Goal: Task Accomplishment & Management: Manage account settings

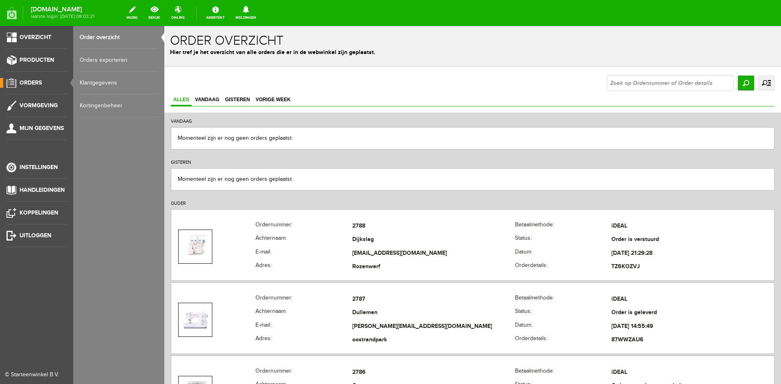
click at [111, 35] on link "Order overzicht" at bounding box center [119, 37] width 78 height 23
click at [40, 56] on link "Producten" at bounding box center [33, 60] width 67 height 10
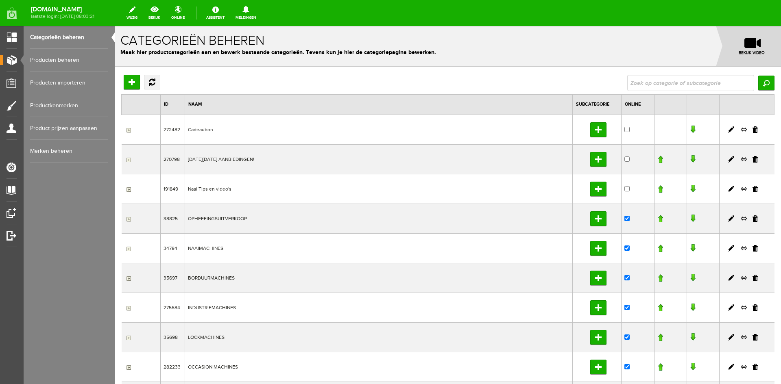
click at [69, 59] on link "Producten beheren" at bounding box center [69, 60] width 78 height 23
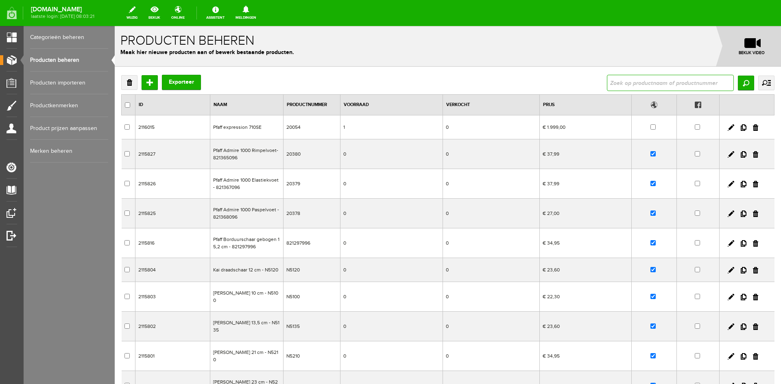
click at [649, 83] on input "text" at bounding box center [670, 83] width 127 height 16
type input "403150"
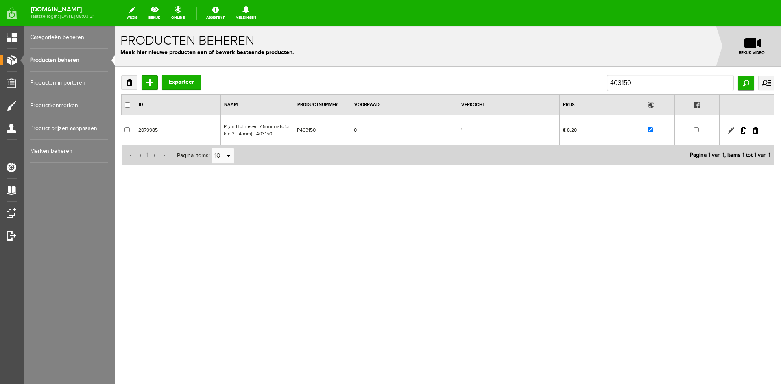
click at [729, 131] on link at bounding box center [731, 130] width 7 height 7
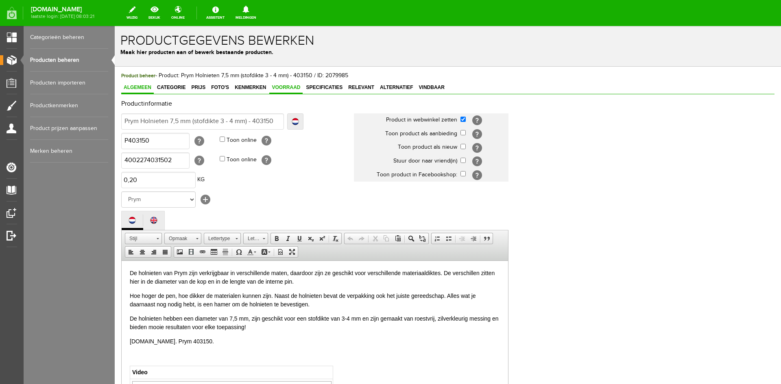
click at [282, 89] on span "Voorraad" at bounding box center [285, 88] width 33 height 6
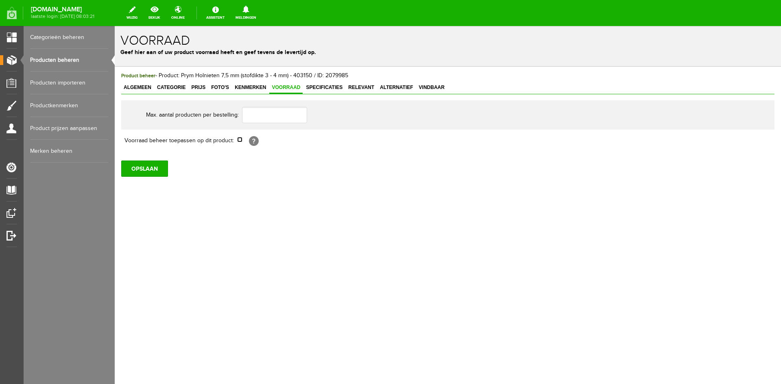
click at [239, 139] on input "checkbox" at bounding box center [239, 139] width 5 height 5
checkbox input "true"
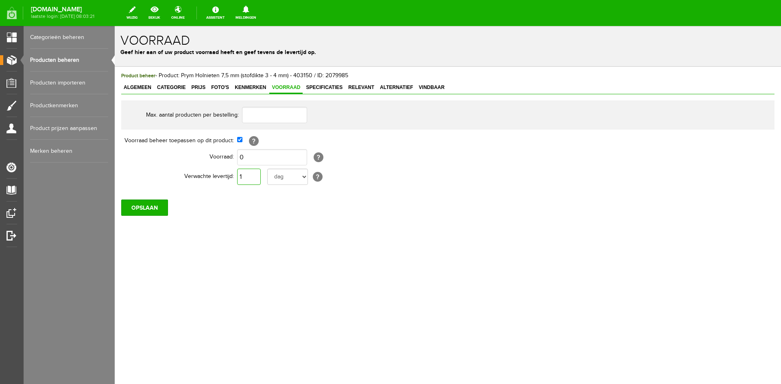
click at [250, 180] on input "1" at bounding box center [249, 177] width 24 height 16
type input "10"
click at [302, 179] on select "dag dagen week weken maand maanden jaar jaren werkdagen" at bounding box center [287, 177] width 41 height 16
select select "year"
click at [267, 169] on select "dag dagen week weken maand maanden jaar jaren werkdagen" at bounding box center [287, 177] width 41 height 16
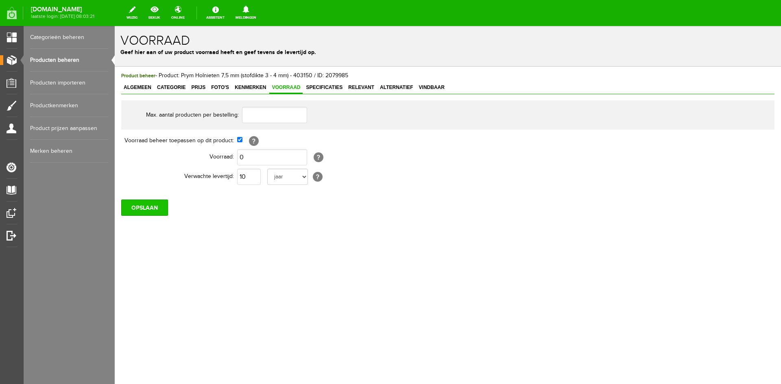
click at [154, 204] on input "OPSLAAN" at bounding box center [144, 208] width 47 height 16
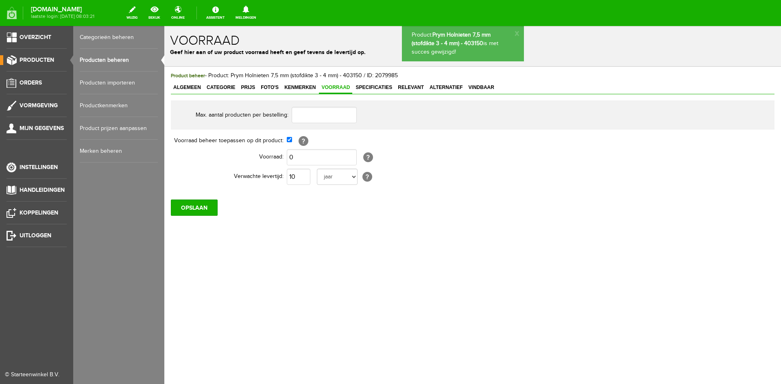
click at [94, 59] on link "Producten beheren" at bounding box center [119, 60] width 78 height 23
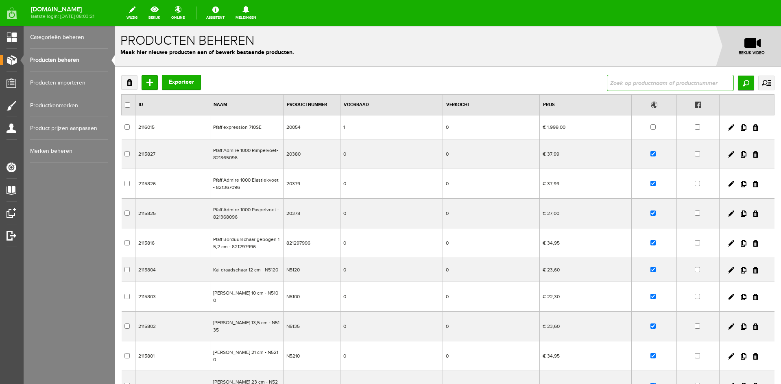
click at [633, 82] on input "text" at bounding box center [670, 83] width 127 height 16
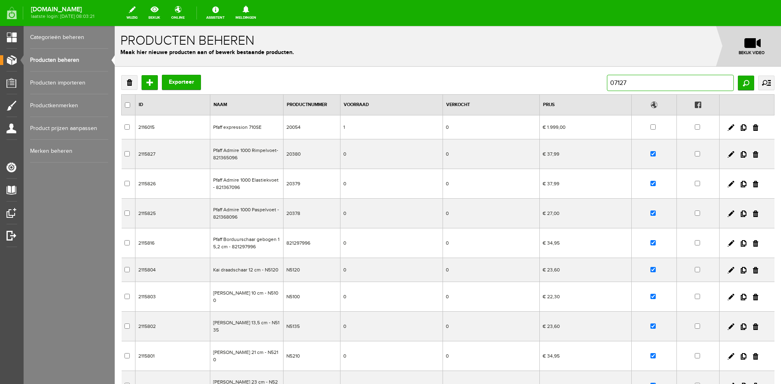
type input "071276"
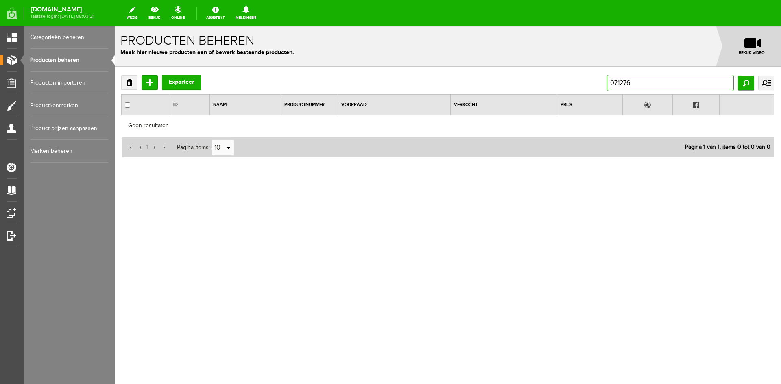
click at [635, 86] on input "071276" at bounding box center [670, 83] width 127 height 16
type input "0"
type input "393000"
click at [640, 85] on input "393000" at bounding box center [670, 83] width 127 height 16
type input "3"
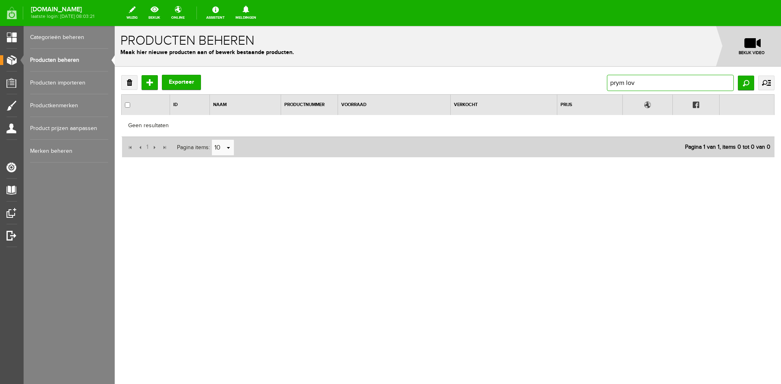
type input "prym love"
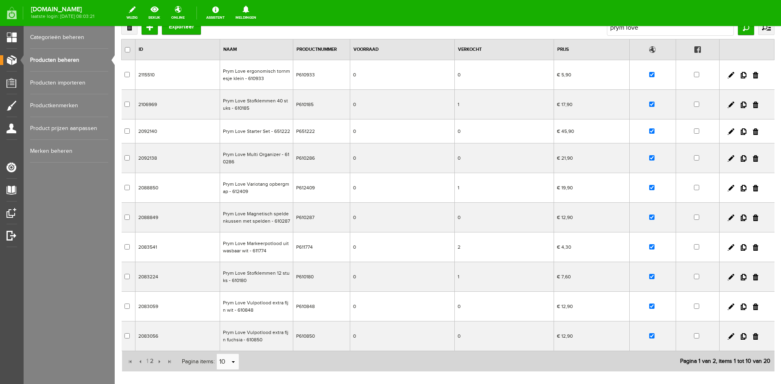
scroll to position [104, 0]
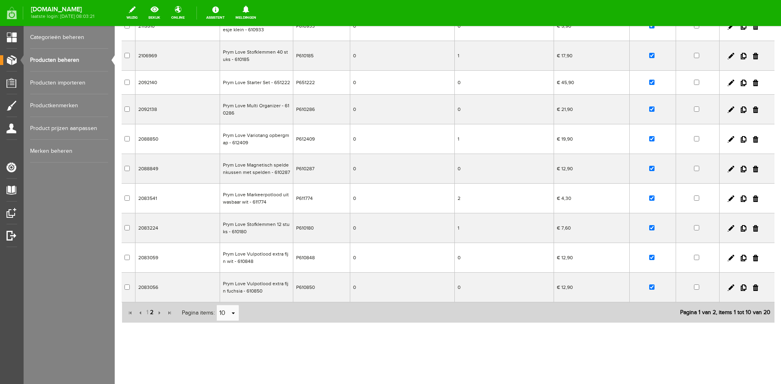
click at [152, 313] on span "2" at bounding box center [151, 313] width 5 height 16
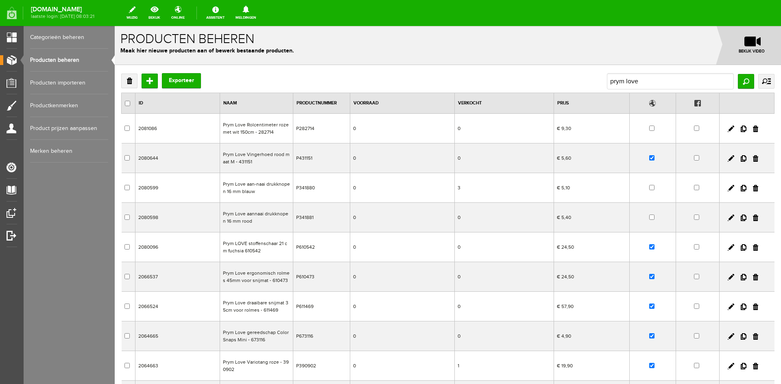
scroll to position [0, 0]
drag, startPoint x: 637, startPoint y: 85, endPoint x: 574, endPoint y: 83, distance: 62.3
click at [574, 83] on div "Verwijderen Toevoegen Exporteer prym love Zoeken uitgebreid zoeken Categorie Ca…" at bounding box center [447, 83] width 653 height 16
paste input "431151"
type input "431151"
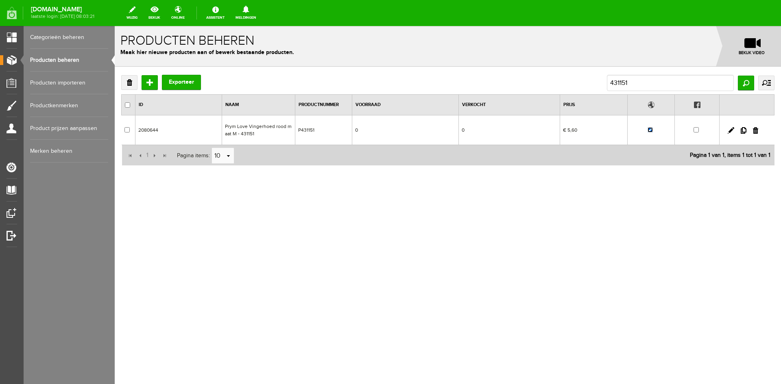
click at [652, 131] on input "checkbox" at bounding box center [650, 129] width 5 height 5
checkbox input "false"
click at [58, 58] on link "Producten beheren" at bounding box center [69, 60] width 78 height 23
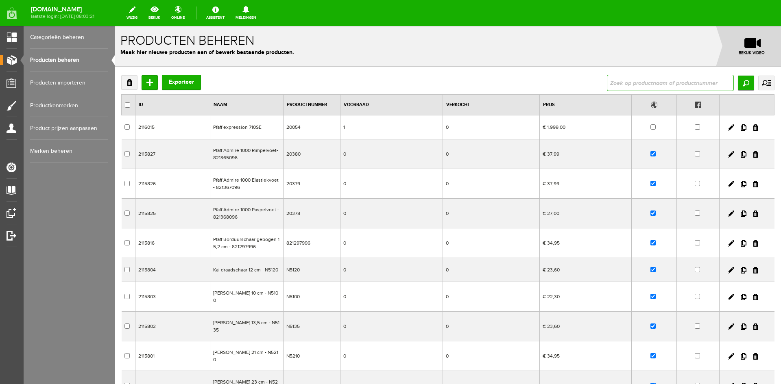
click at [614, 78] on input "text" at bounding box center [670, 83] width 127 height 16
type input "color snaps"
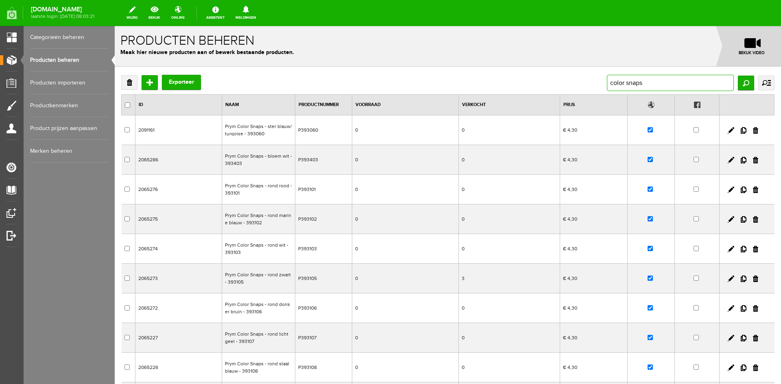
drag, startPoint x: 647, startPoint y: 79, endPoint x: 568, endPoint y: 83, distance: 79.4
click at [568, 83] on div "Verwijderen Toevoegen Exporteer color snaps Zoeken uitgebreid zoeken Categorie …" at bounding box center [447, 83] width 653 height 16
type input "P393100"
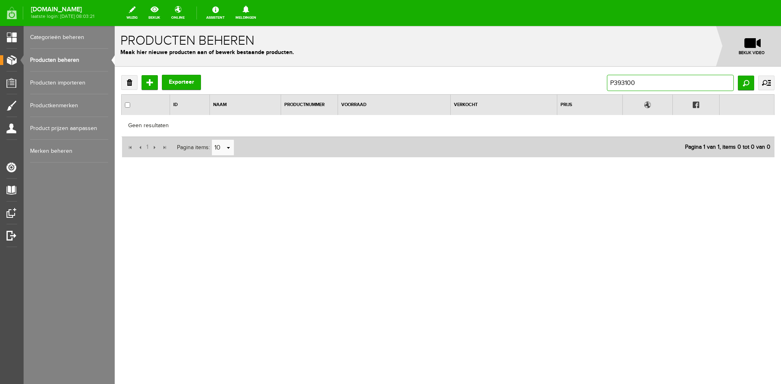
drag, startPoint x: 651, startPoint y: 84, endPoint x: 581, endPoint y: 85, distance: 70.4
click at [581, 85] on div "Verwijderen Toevoegen Exporteer P393100 Zoeken uitgebreid zoeken Categorie Cade…" at bounding box center [447, 83] width 653 height 16
type input "393147"
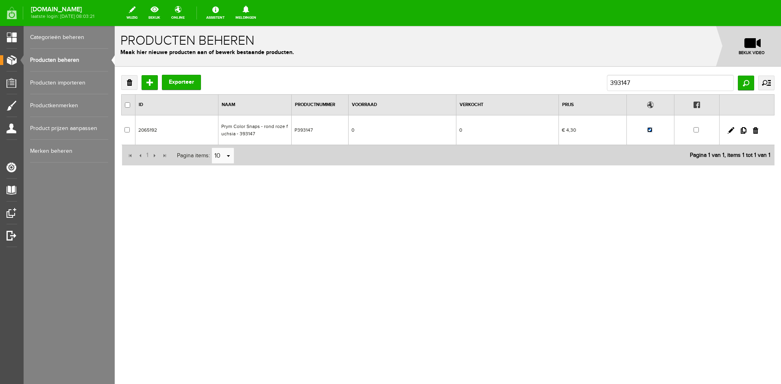
click at [650, 129] on input "checkbox" at bounding box center [649, 129] width 5 height 5
checkbox input "false"
drag, startPoint x: 637, startPoint y: 80, endPoint x: 587, endPoint y: 83, distance: 50.2
click at [587, 83] on div "Verwijderen Toevoegen Exporteer 393147 Zoeken uitgebreid zoeken Categorie Cadea…" at bounding box center [447, 83] width 653 height 16
type input "393103"
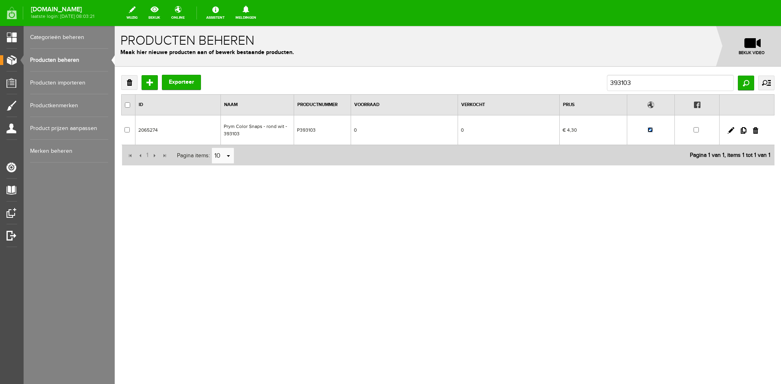
click at [648, 131] on input "checkbox" at bounding box center [650, 129] width 5 height 5
checkbox input "false"
drag, startPoint x: 636, startPoint y: 82, endPoint x: 585, endPoint y: 85, distance: 51.4
click at [584, 85] on div "Verwijderen Toevoegen Exporteer 393103 Zoeken uitgebreid zoeken Categorie Cadea…" at bounding box center [447, 83] width 653 height 16
type input "496.10"
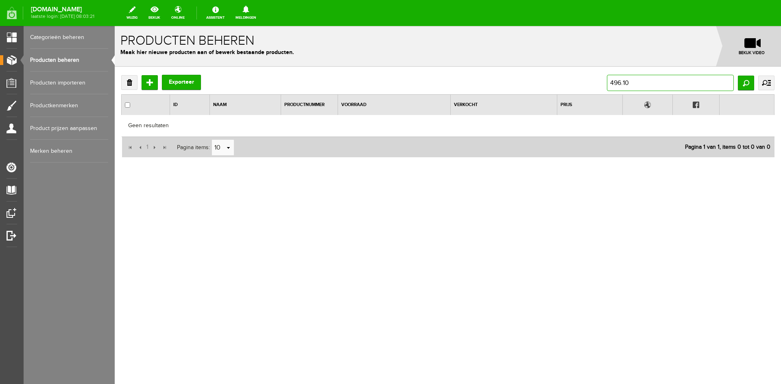
drag, startPoint x: 639, startPoint y: 80, endPoint x: 570, endPoint y: 84, distance: 68.5
click at [569, 82] on div "Verwijderen Toevoegen Exporteer 496.10 Zoeken uitgebreid zoeken Categorie Cadea…" at bounding box center [447, 83] width 653 height 16
type input "496"
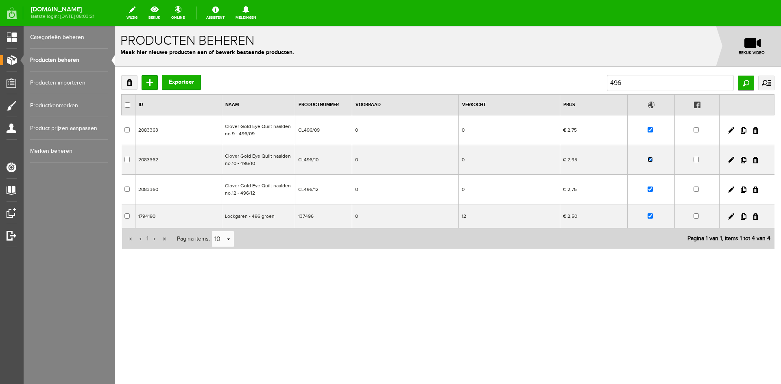
click at [651, 160] on input "checkbox" at bounding box center [650, 159] width 5 height 5
checkbox input "false"
drag, startPoint x: 628, startPoint y: 79, endPoint x: 572, endPoint y: 80, distance: 56.2
click at [572, 80] on div "Verwijderen Toevoegen Exporteer 496 Zoeken uitgebreid zoeken Categorie Cadeaubo…" at bounding box center [447, 83] width 653 height 16
type input "3930"
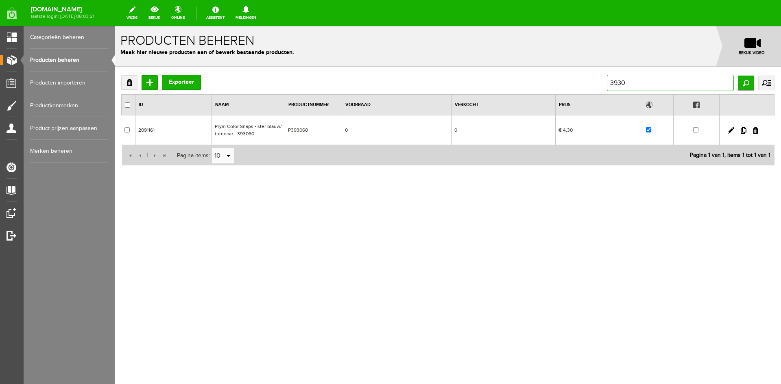
drag, startPoint x: 637, startPoint y: 82, endPoint x: 593, endPoint y: 84, distance: 44.0
click at [593, 84] on div "Verwijderen Toevoegen Exporteer 3930 Zoeken uitgebreid zoeken Categorie Cadeaub…" at bounding box center [447, 83] width 653 height 16
type input "3150"
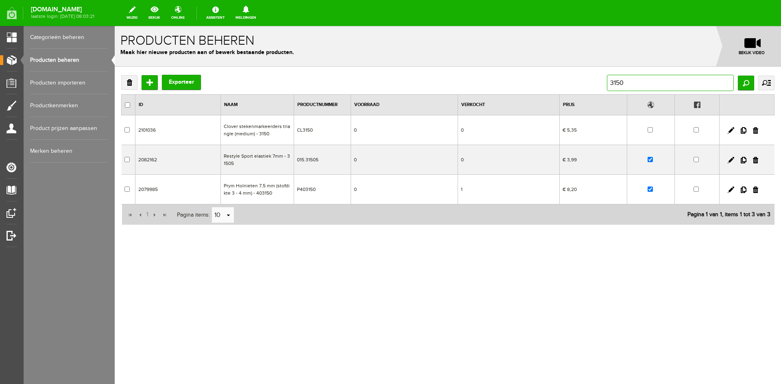
drag, startPoint x: 630, startPoint y: 85, endPoint x: 583, endPoint y: 91, distance: 47.1
click at [583, 91] on div "Verwijderen Toevoegen Exporteer 3150 Zoeken uitgebreid zoeken Categorie Cadeaub…" at bounding box center [447, 83] width 653 height 16
type input "393080"
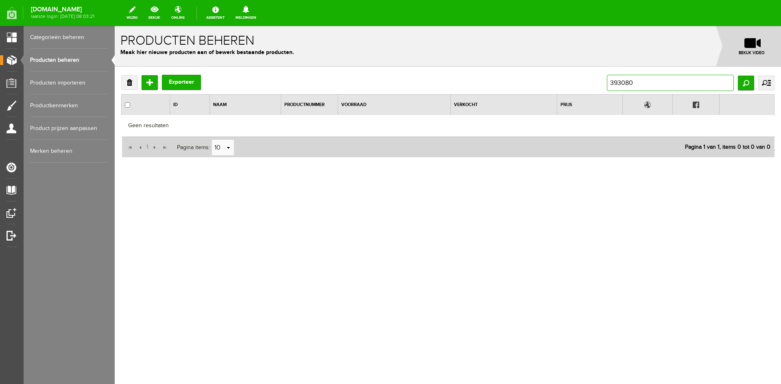
drag, startPoint x: 639, startPoint y: 82, endPoint x: 583, endPoint y: 83, distance: 56.1
click at [583, 83] on div "Verwijderen Toevoegen Exporteer 393080 Zoeken uitgebreid zoeken Categorie Cadea…" at bounding box center [447, 83] width 653 height 16
type input "bloem"
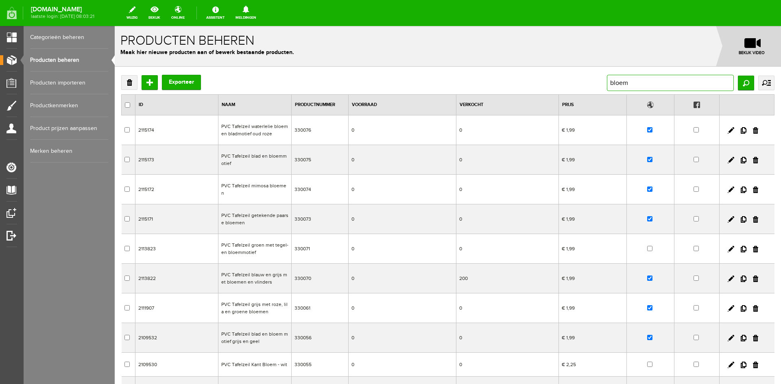
drag, startPoint x: 635, startPoint y: 81, endPoint x: 594, endPoint y: 84, distance: 41.3
click at [594, 84] on div "Verwijderen Toevoegen Exporteer bloem Zoeken uitgebreid zoeken Categorie Cadeau…" at bounding box center [447, 83] width 653 height 16
type input "tafelzeil"
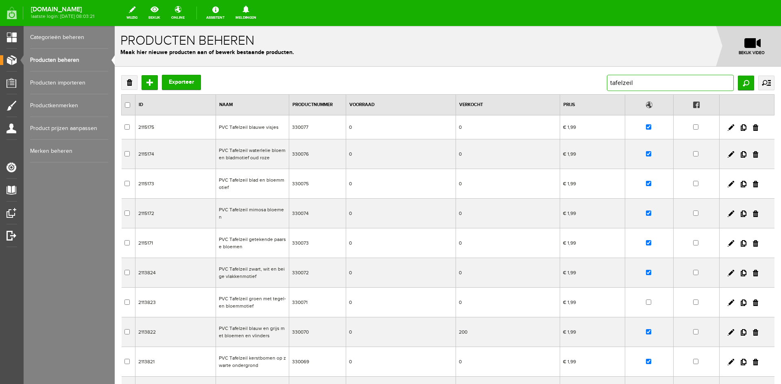
click at [633, 79] on input "tafelzeil" at bounding box center [670, 83] width 127 height 16
type input "tafelzeil transparant"
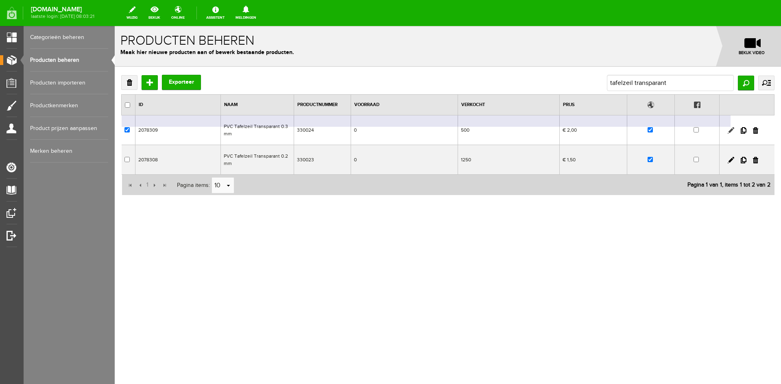
click at [733, 129] on link at bounding box center [731, 130] width 7 height 7
checkbox input "true"
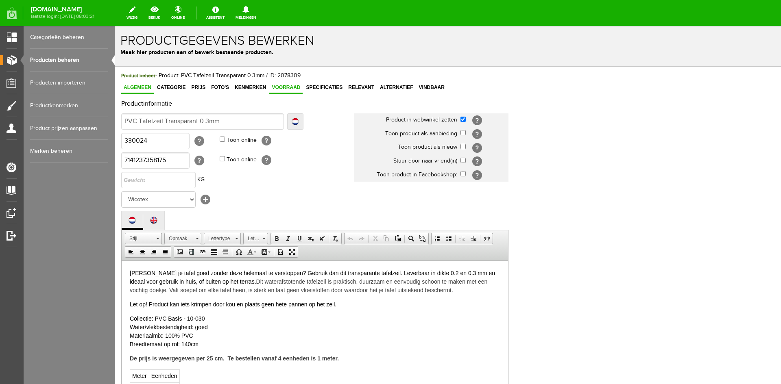
click at [284, 87] on span "Voorraad" at bounding box center [285, 88] width 33 height 6
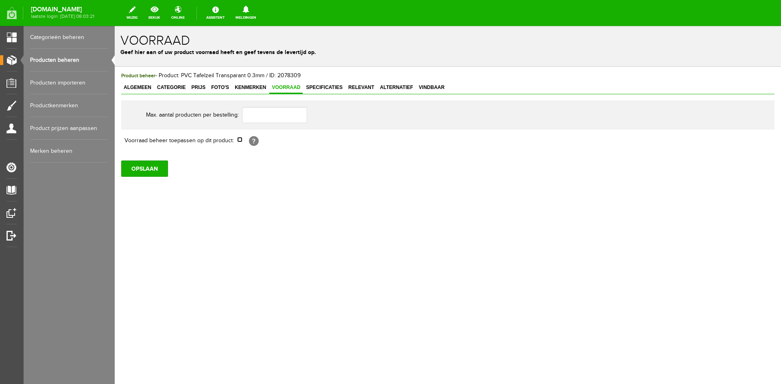
click at [241, 140] on input "checkbox" at bounding box center [239, 139] width 5 height 5
checkbox input "true"
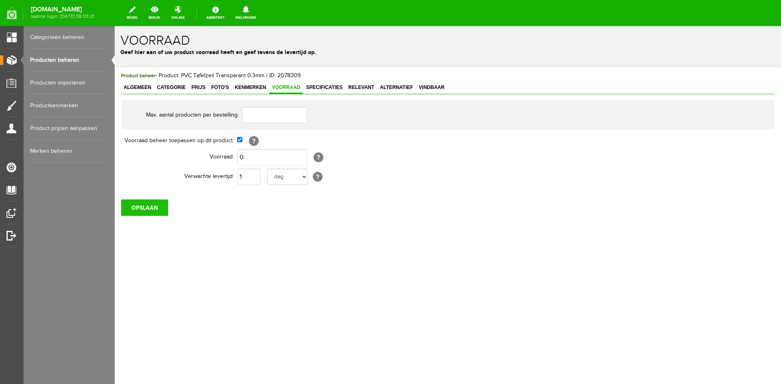
click at [151, 207] on input "OPSLAAN" at bounding box center [144, 208] width 47 height 16
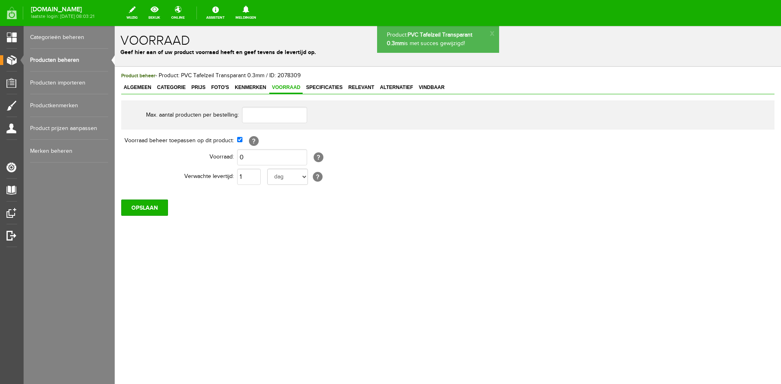
click at [66, 60] on link "Producten beheren" at bounding box center [69, 60] width 78 height 23
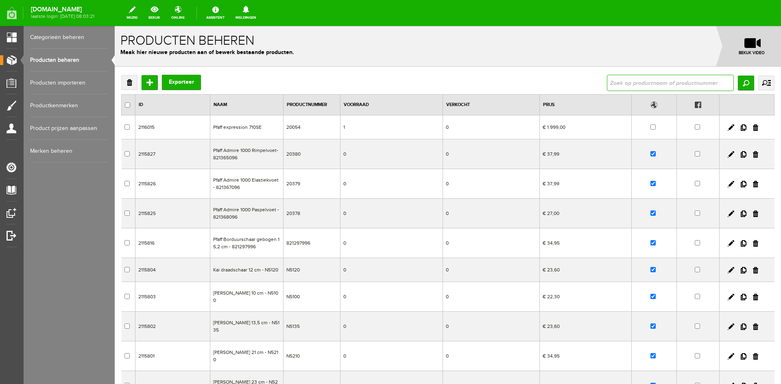
click at [624, 85] on input "text" at bounding box center [670, 83] width 127 height 16
type input "tansparant"
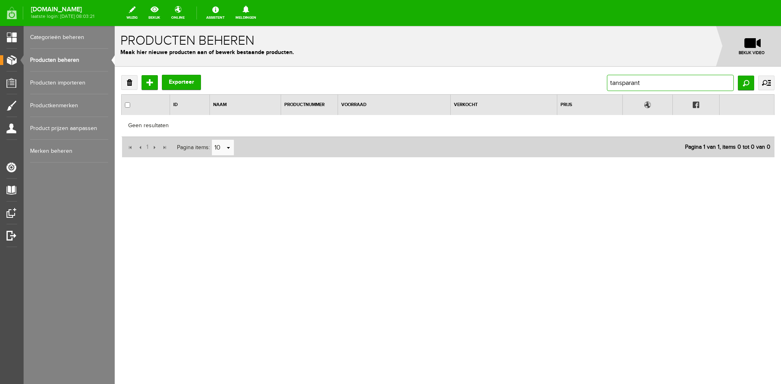
click at [613, 84] on input "tansparant" at bounding box center [670, 83] width 127 height 16
type input "transparant"
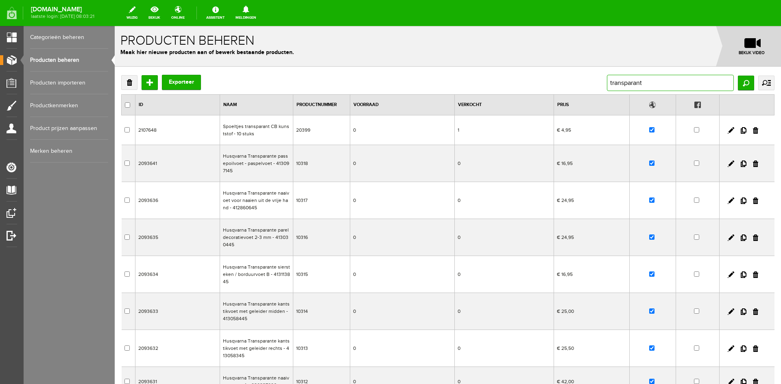
click at [607, 83] on input "transparant" at bounding box center [670, 83] width 127 height 16
type input "tafelzeil transparant"
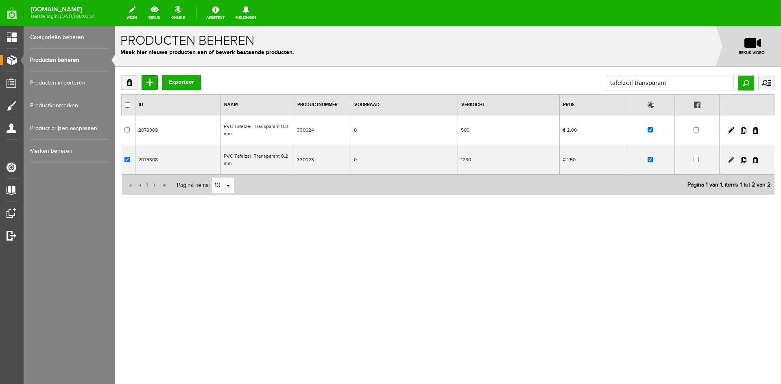
click at [732, 160] on link at bounding box center [731, 160] width 7 height 7
checkbox input "true"
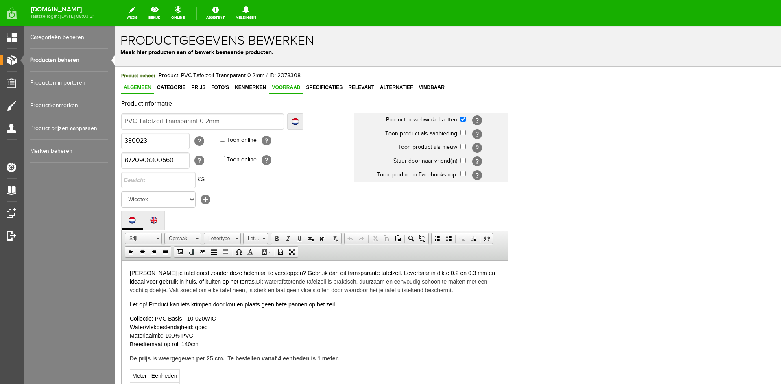
click at [293, 88] on span "Voorraad" at bounding box center [285, 88] width 33 height 6
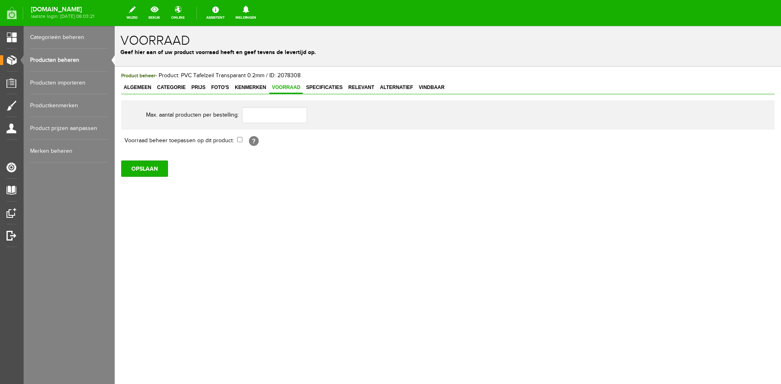
click at [243, 141] on td "[?]" at bounding box center [374, 141] width 275 height 14
click at [240, 140] on input "checkbox" at bounding box center [239, 139] width 5 height 5
checkbox input "true"
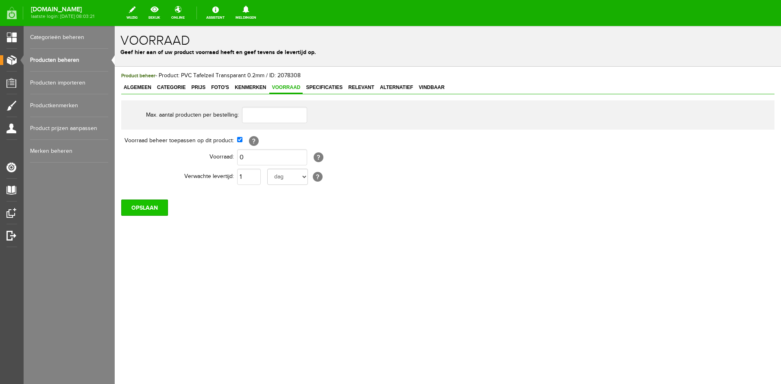
click at [139, 207] on input "OPSLAAN" at bounding box center [144, 208] width 47 height 16
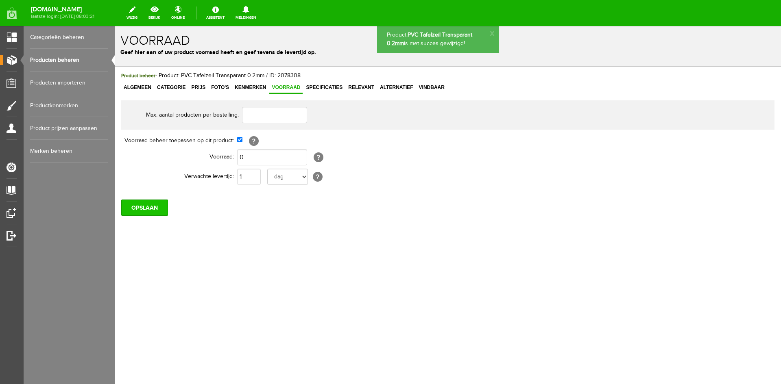
click at [140, 205] on input "OPSLAAN" at bounding box center [144, 208] width 47 height 16
click at [44, 60] on link "Producten beheren" at bounding box center [69, 60] width 78 height 23
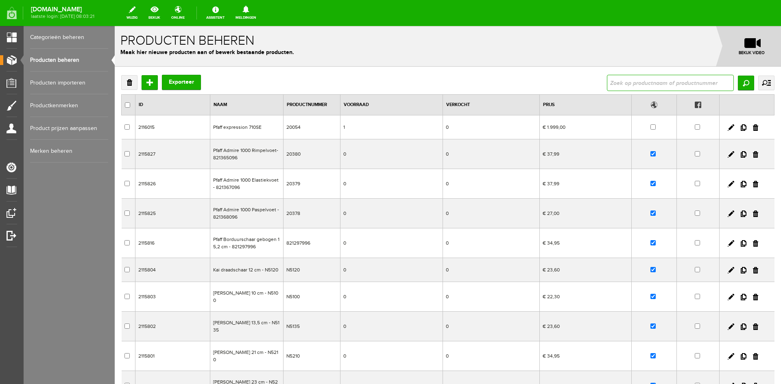
click at [614, 81] on input "text" at bounding box center [670, 83] width 127 height 16
type input "231"
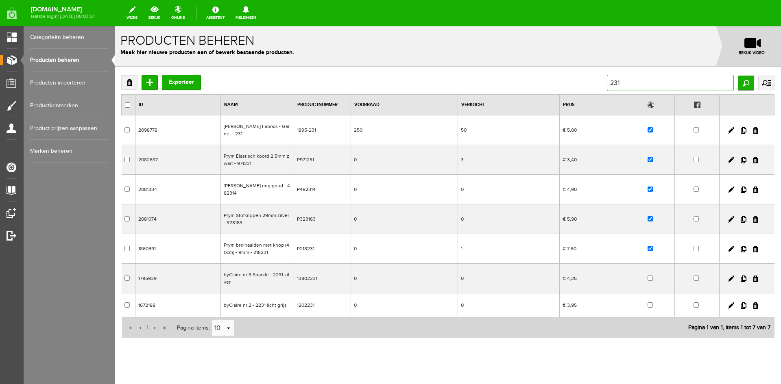
drag, startPoint x: 635, startPoint y: 81, endPoint x: 575, endPoint y: 81, distance: 60.2
click at [575, 81] on div "Verwijderen Toevoegen Exporteer 231 Zoeken uitgebreid zoeken Categorie Cadeaubo…" at bounding box center [447, 83] width 653 height 16
type input "clover"
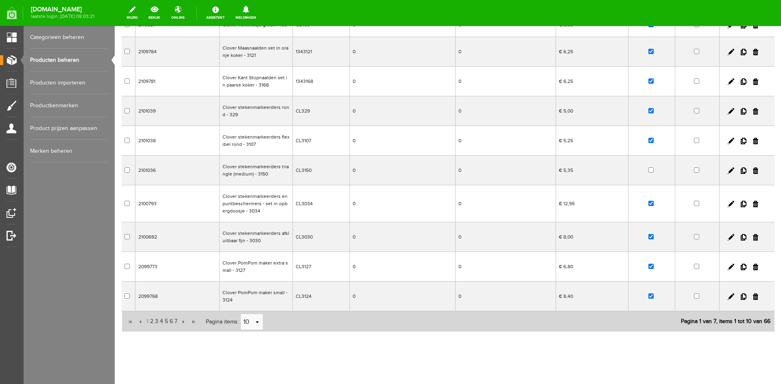
scroll to position [111, 0]
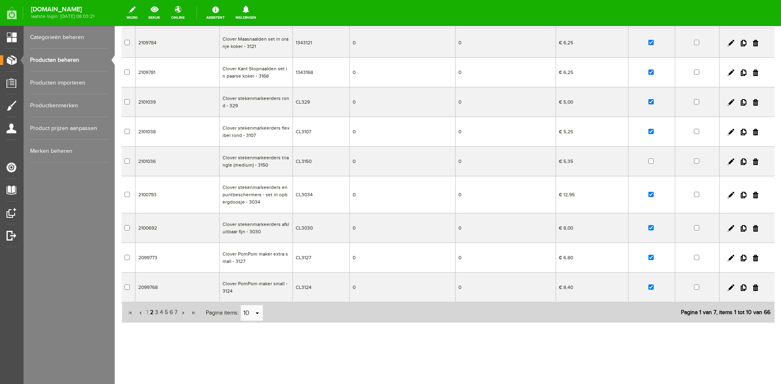
click at [153, 314] on span "2" at bounding box center [151, 313] width 5 height 16
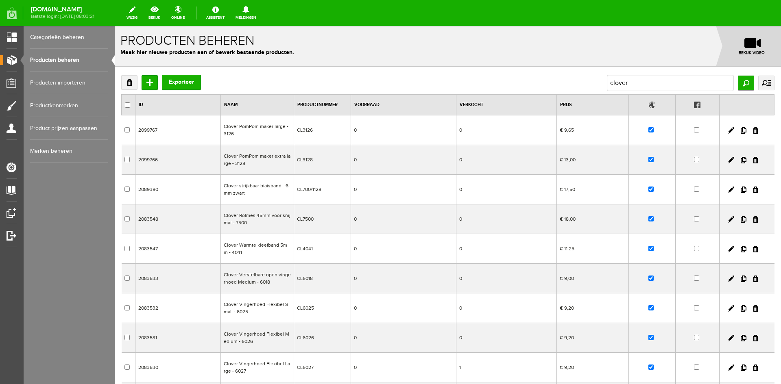
scroll to position [110, 0]
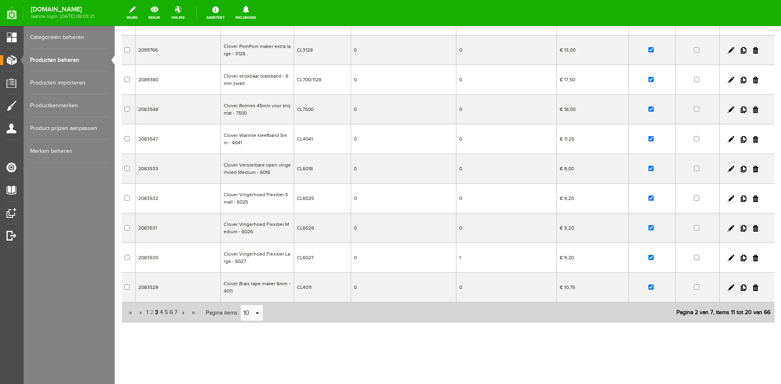
click at [158, 314] on span "3" at bounding box center [156, 313] width 5 height 16
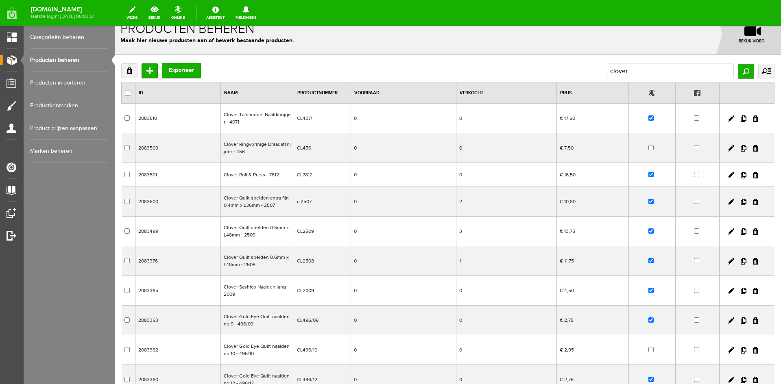
scroll to position [0, 0]
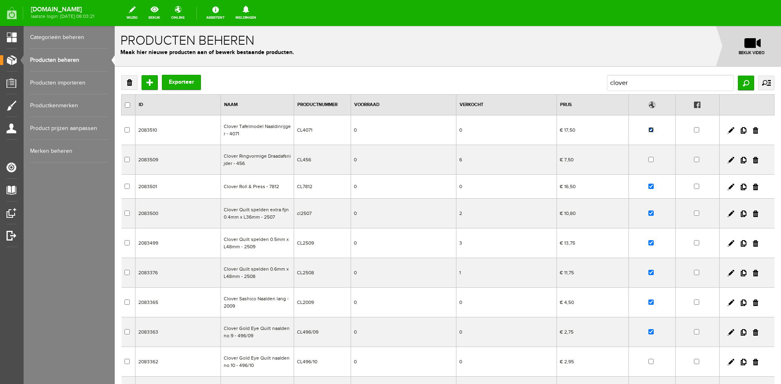
click at [648, 129] on input "checkbox" at bounding box center [650, 129] width 5 height 5
checkbox input "false"
drag, startPoint x: 628, startPoint y: 83, endPoint x: 598, endPoint y: 84, distance: 29.3
click at [598, 84] on div "Verwijderen Toevoegen Exporteer clover Zoeken uitgebreid zoeken Categorie Cadea…" at bounding box center [447, 83] width 653 height 16
type input "cl231"
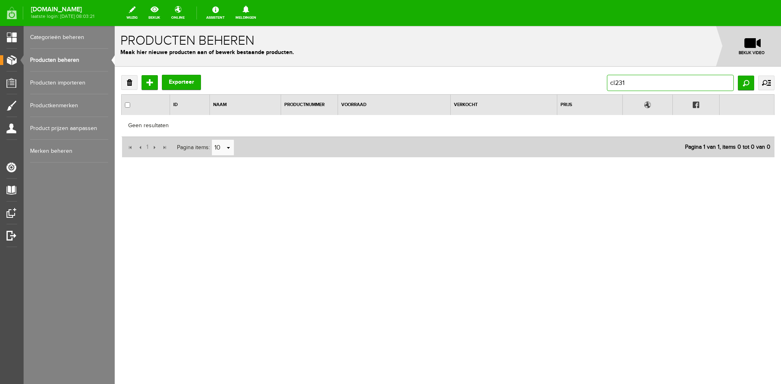
drag, startPoint x: 630, startPoint y: 82, endPoint x: 601, endPoint y: 84, distance: 29.0
click at [601, 84] on div "Verwijderen Toevoegen Exporteer cl231 Zoeken uitgebreid zoeken Categorie Cadeau…" at bounding box center [447, 83] width 653 height 16
type input "top this"
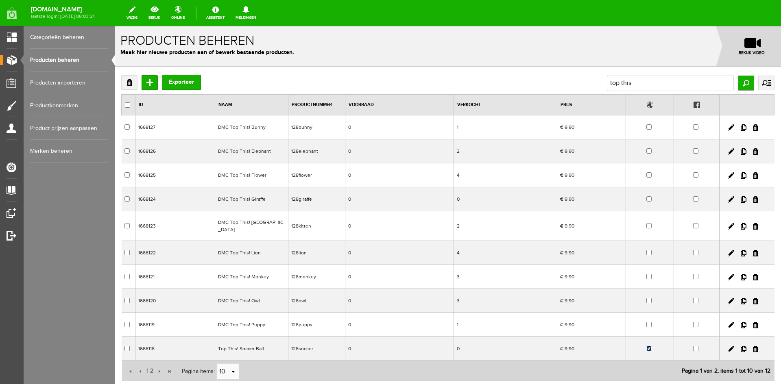
click at [646, 346] on input "checkbox" at bounding box center [648, 348] width 5 height 5
checkbox input "false"
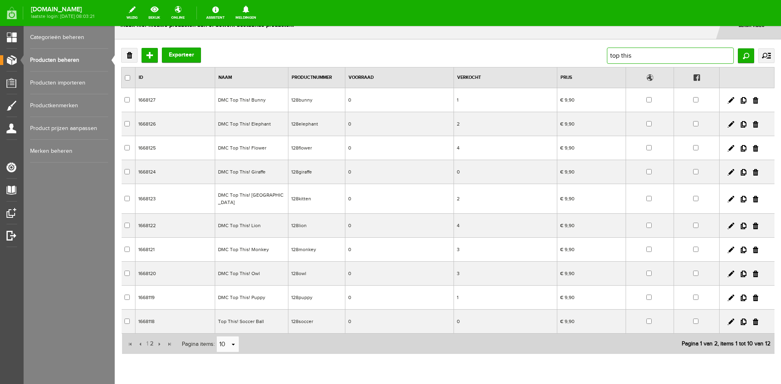
scroll to position [3, 0]
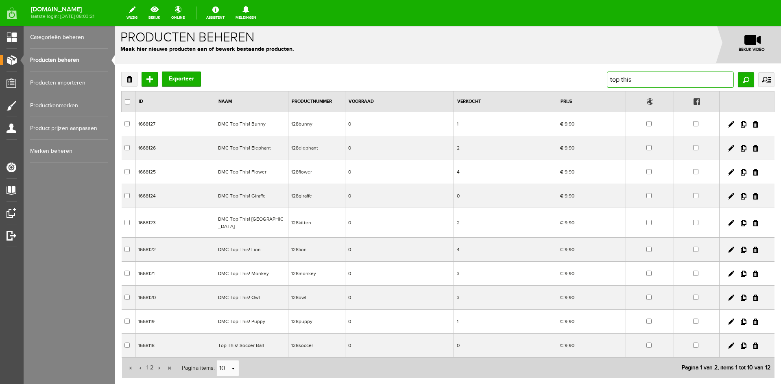
drag, startPoint x: 630, startPoint y: 31, endPoint x: 593, endPoint y: 32, distance: 37.0
click at [593, 32] on form "x Producten beheren Maak hier nieuwe producten aan of bewerk bestaande producte…" at bounding box center [448, 231] width 666 height 417
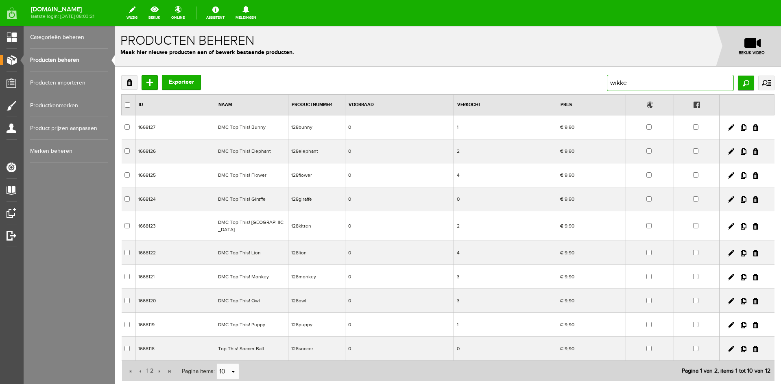
type input "wikkel"
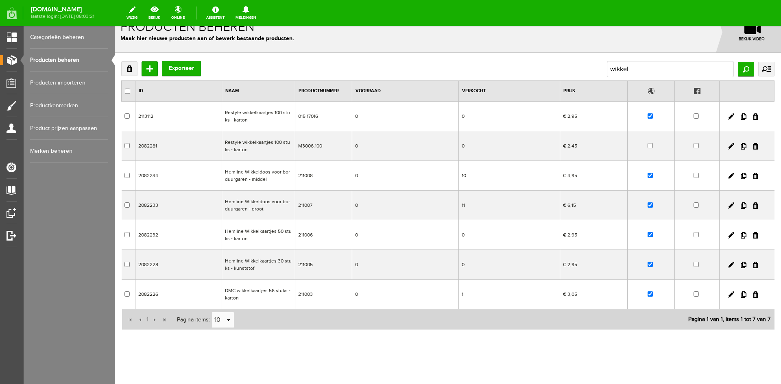
scroll to position [21, 0]
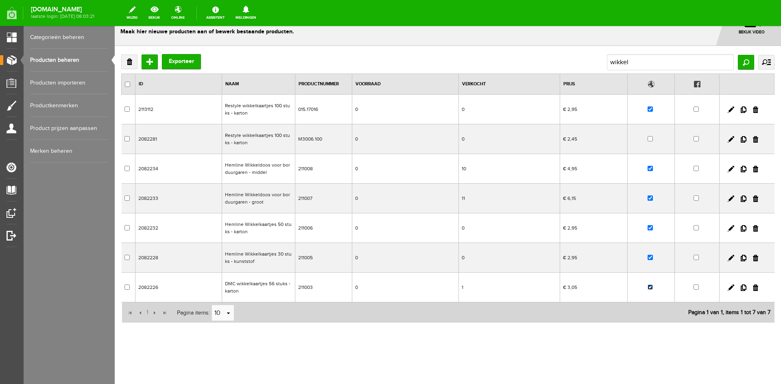
click at [648, 288] on input "checkbox" at bounding box center [650, 287] width 5 height 5
checkbox input "false"
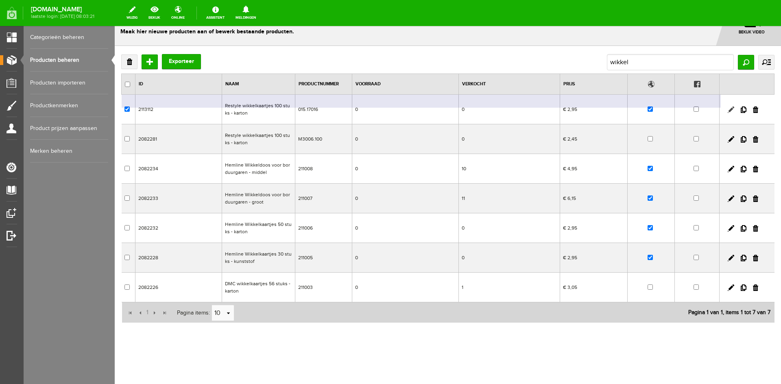
click at [728, 110] on link at bounding box center [731, 110] width 7 height 7
checkbox input "true"
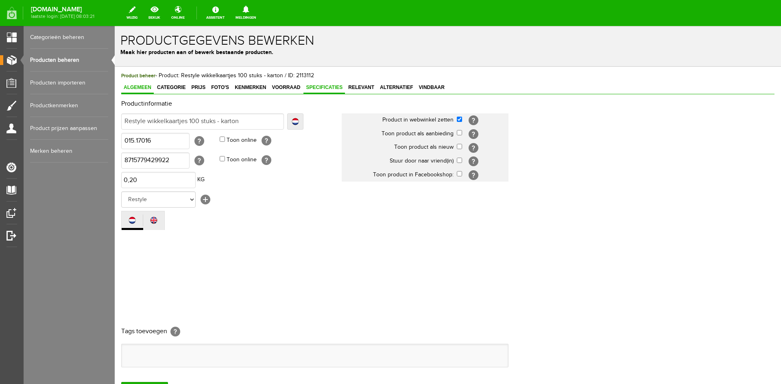
scroll to position [0, 0]
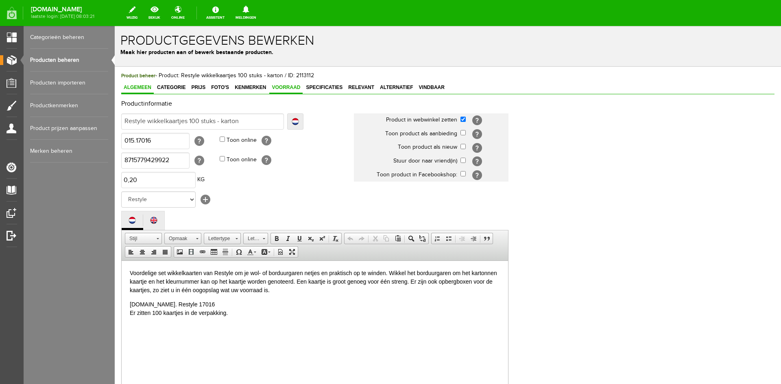
click at [286, 86] on span "Voorraad" at bounding box center [285, 88] width 33 height 6
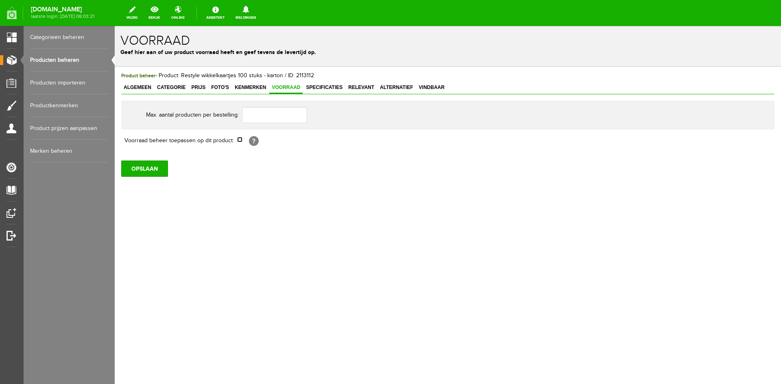
click at [239, 142] on input "checkbox" at bounding box center [239, 139] width 5 height 5
checkbox input "true"
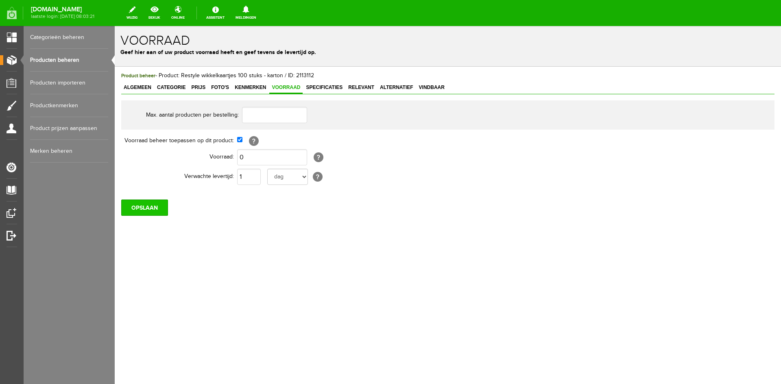
click at [155, 207] on input "OPSLAAN" at bounding box center [144, 208] width 47 height 16
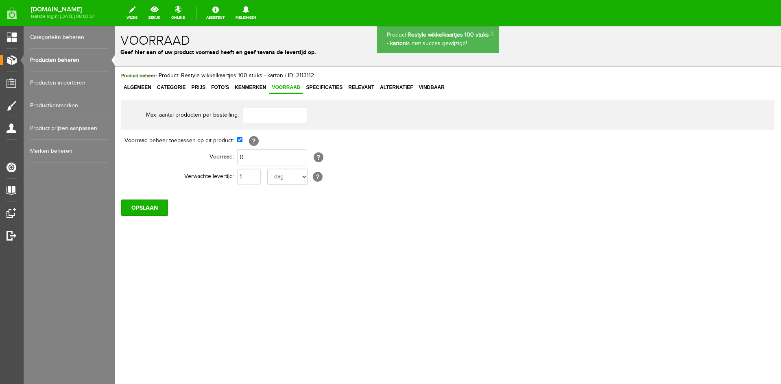
click at [39, 61] on link "Producten beheren" at bounding box center [69, 60] width 78 height 23
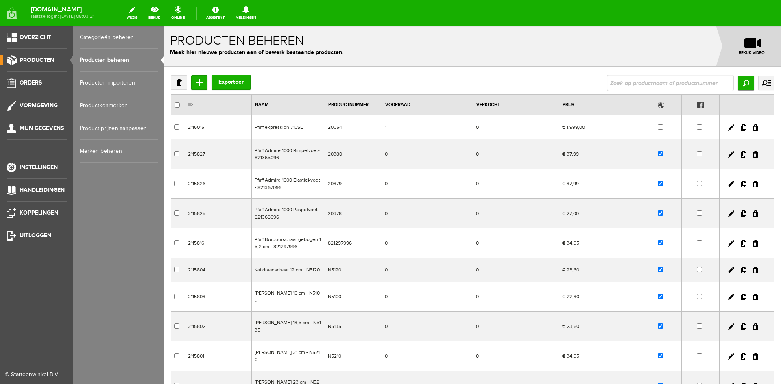
click at [33, 59] on span "Producten" at bounding box center [37, 60] width 35 height 7
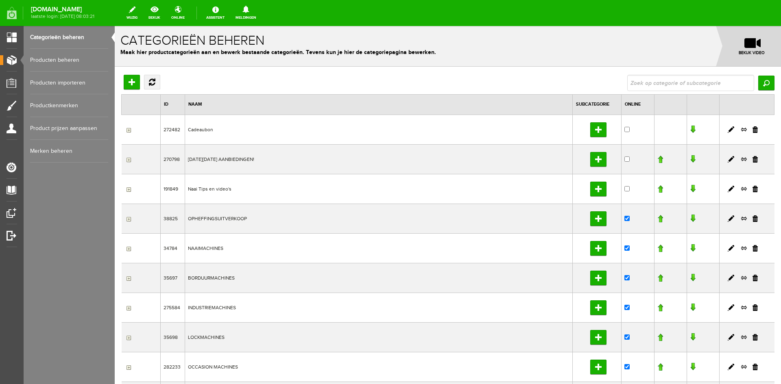
click at [261, 13] on link "Meldingen 0 Er zijn geen nieuwe meldingen." at bounding box center [246, 13] width 31 height 18
click at [48, 60] on link "Producten beheren" at bounding box center [69, 60] width 78 height 23
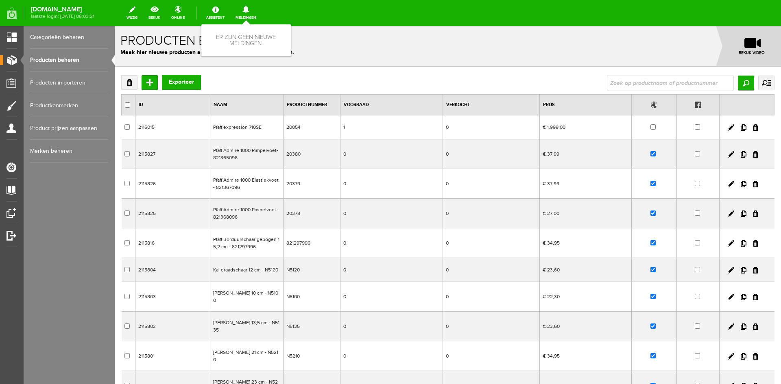
click at [57, 103] on link "Productkenmerken" at bounding box center [69, 105] width 78 height 23
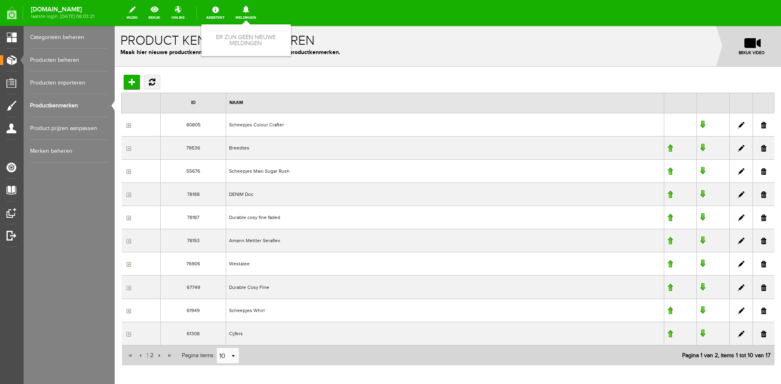
click at [58, 125] on link "Product prijzen aanpassen" at bounding box center [69, 128] width 78 height 23
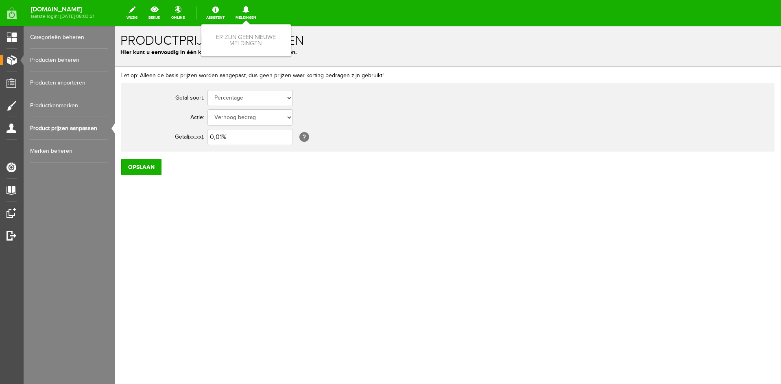
click at [57, 151] on link "Merken beheren" at bounding box center [69, 151] width 78 height 23
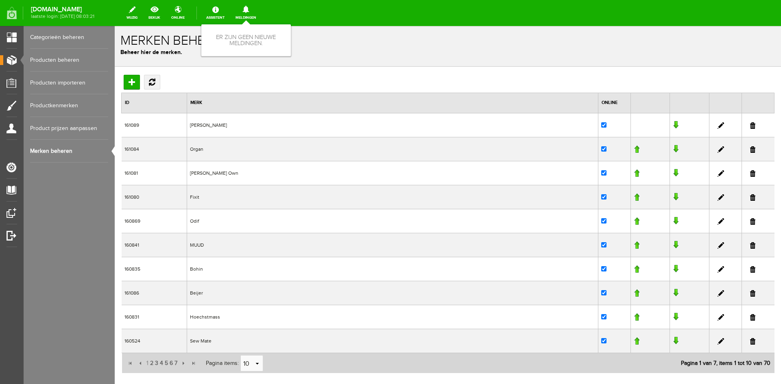
click at [57, 59] on link "Producten beheren" at bounding box center [69, 60] width 78 height 23
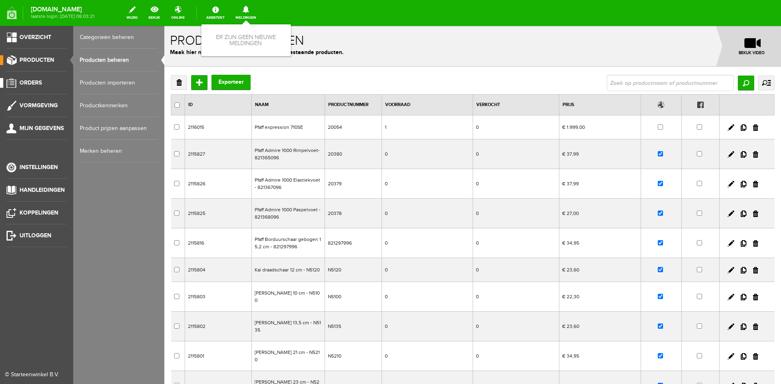
click at [35, 83] on span "Orders" at bounding box center [31, 82] width 22 height 7
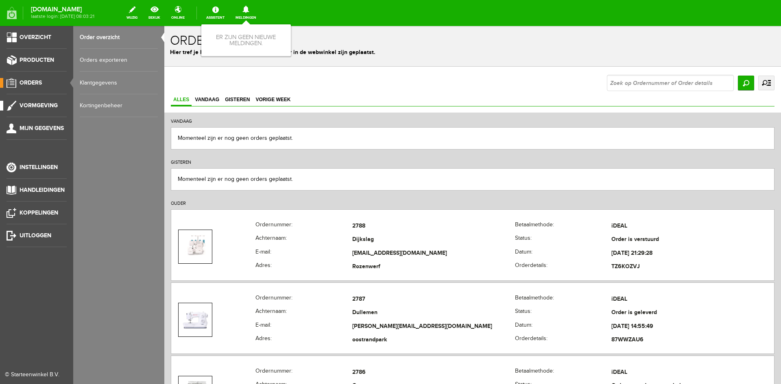
click at [36, 104] on span "Vormgeving" at bounding box center [39, 105] width 38 height 7
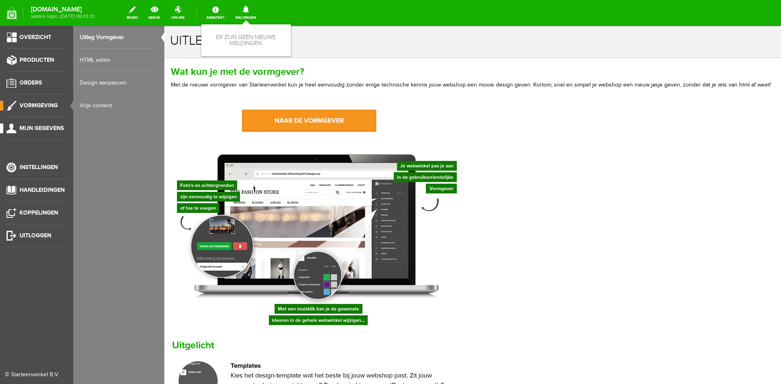
click at [39, 128] on span "Mijn gegevens" at bounding box center [42, 128] width 44 height 7
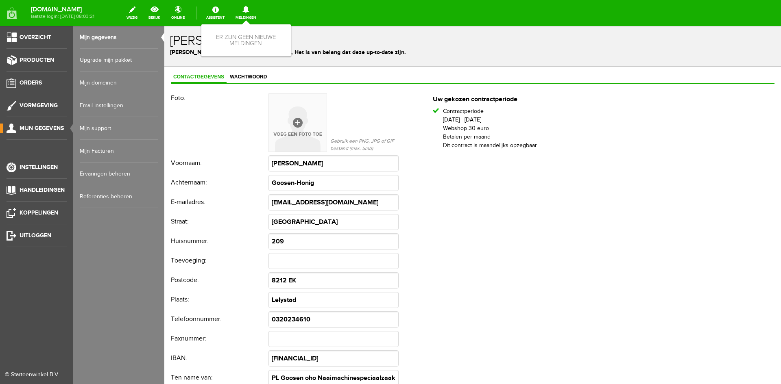
click at [98, 149] on link "Mijn Facturen" at bounding box center [119, 151] width 78 height 23
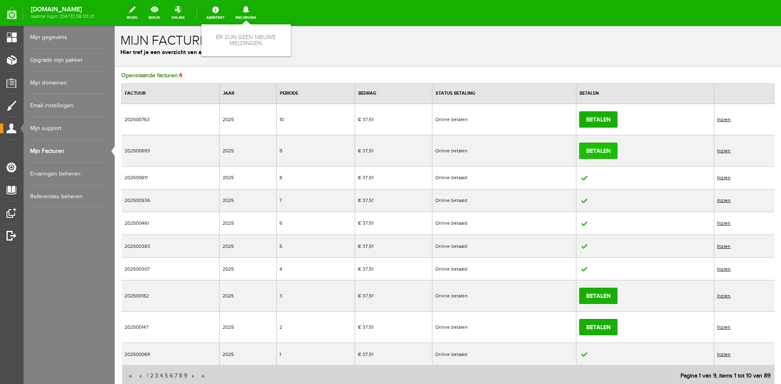
click at [604, 151] on link "Betalen" at bounding box center [598, 151] width 38 height 16
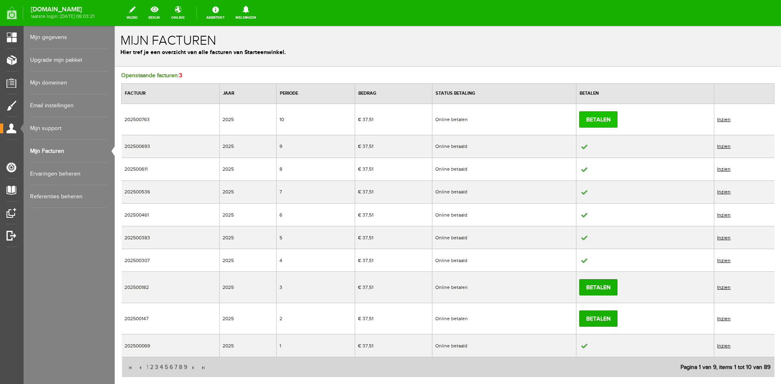
click at [598, 120] on link "Betalen" at bounding box center [598, 119] width 38 height 16
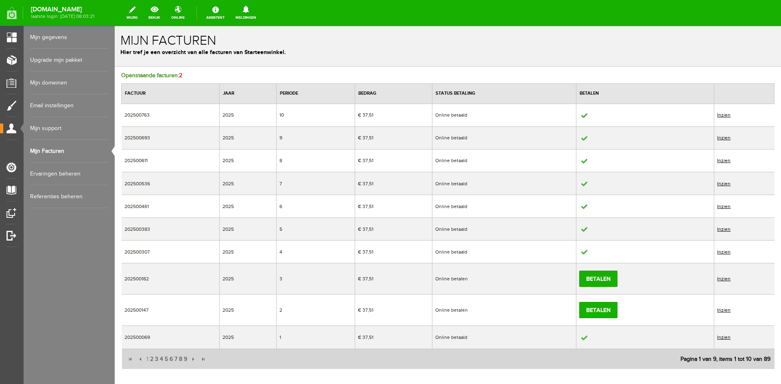
click at [719, 138] on link "Inzien" at bounding box center [723, 138] width 13 height 6
click at [725, 136] on link "Inzien" at bounding box center [723, 138] width 13 height 6
click at [718, 137] on link "Inzien" at bounding box center [723, 138] width 13 height 6
click at [718, 115] on link "Inzien" at bounding box center [723, 115] width 13 height 6
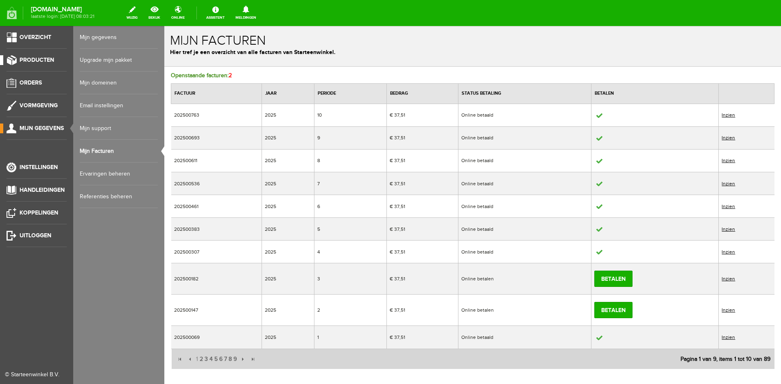
click at [27, 56] on link "Producten" at bounding box center [33, 60] width 67 height 10
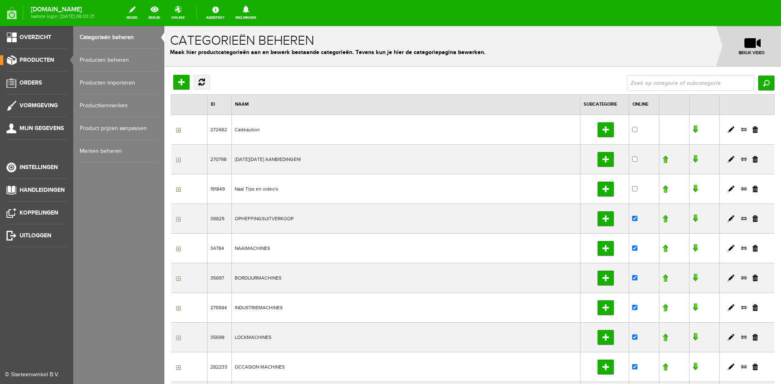
click at [112, 58] on link "Producten beheren" at bounding box center [119, 60] width 78 height 23
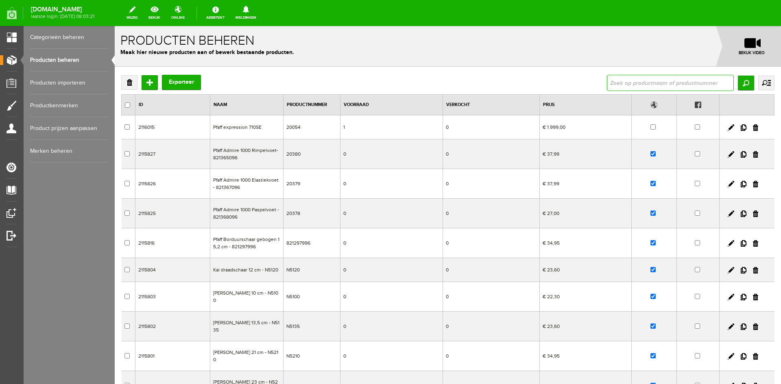
click at [613, 84] on input "text" at bounding box center [670, 83] width 127 height 16
type input "power fabric"
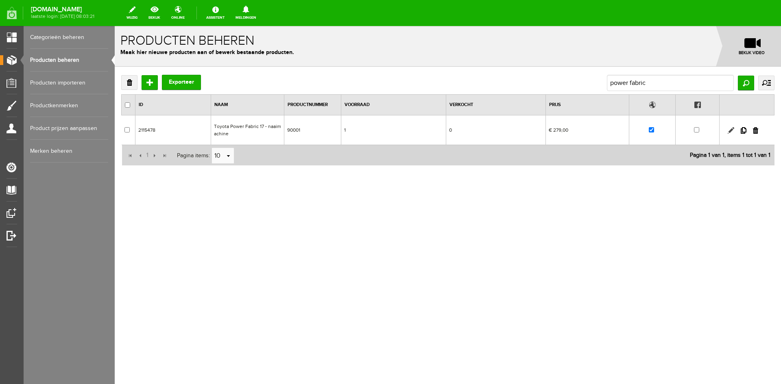
click at [731, 129] on link at bounding box center [731, 130] width 7 height 7
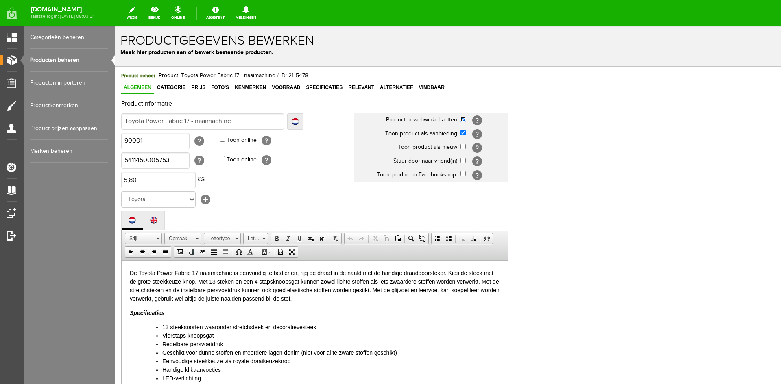
click at [464, 121] on input "checkbox" at bounding box center [463, 119] width 5 height 5
checkbox input "false"
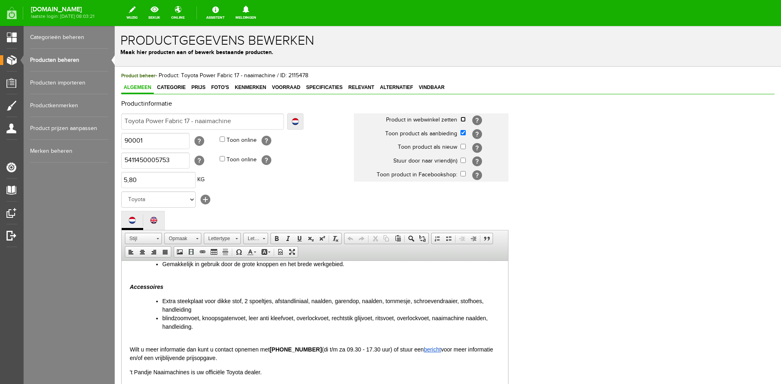
scroll to position [166, 0]
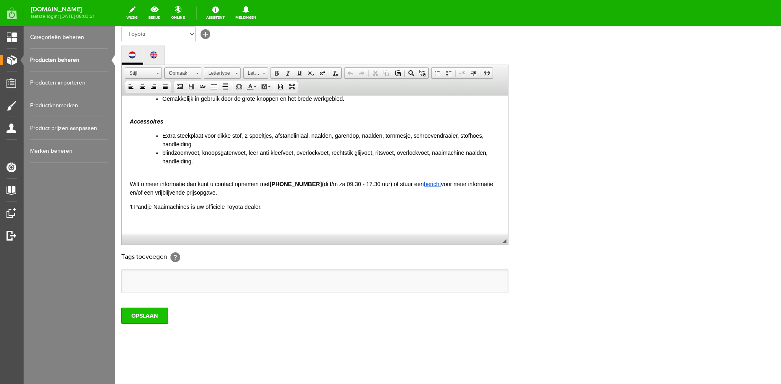
click at [146, 315] on input "OPSLAAN" at bounding box center [144, 316] width 47 height 16
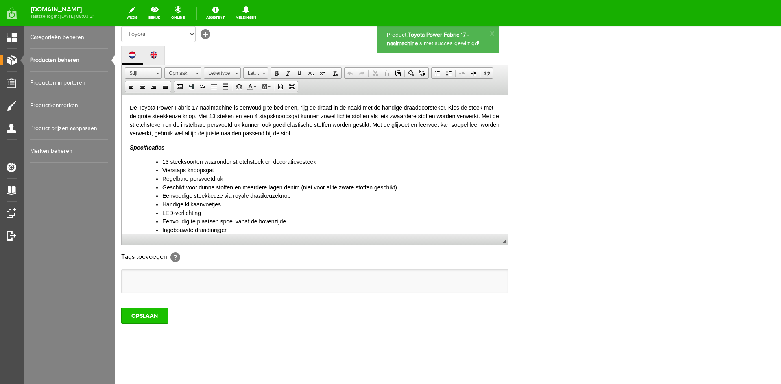
scroll to position [0, 0]
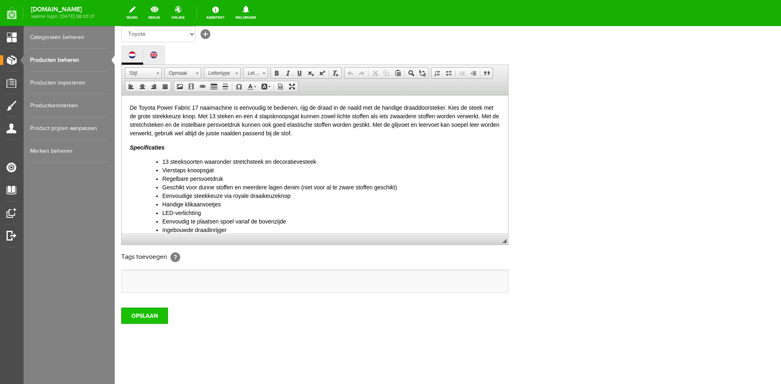
click at [146, 317] on input "OPSLAAN" at bounding box center [144, 316] width 47 height 16
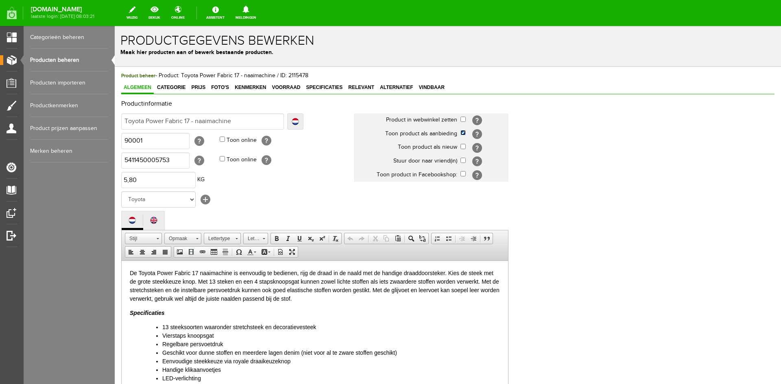
click at [462, 134] on input "checkbox" at bounding box center [463, 132] width 5 height 5
checkbox input "false"
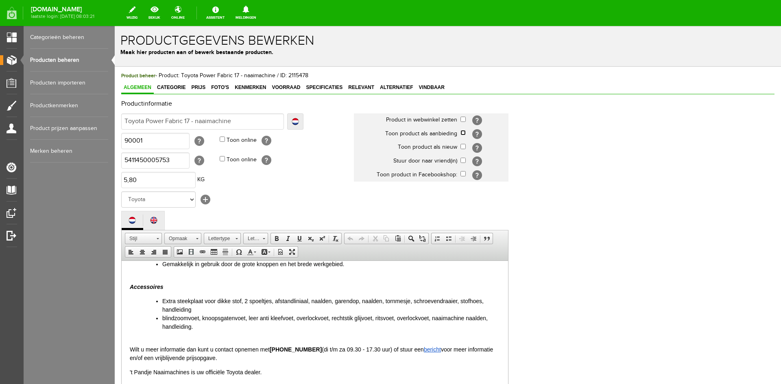
scroll to position [166, 0]
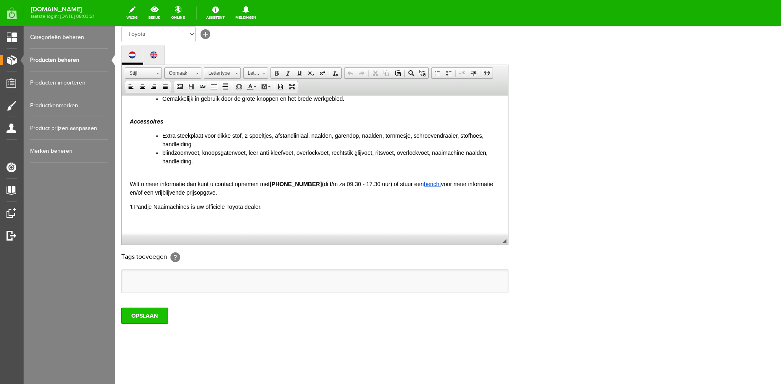
click at [155, 322] on input "OPSLAAN" at bounding box center [144, 316] width 47 height 16
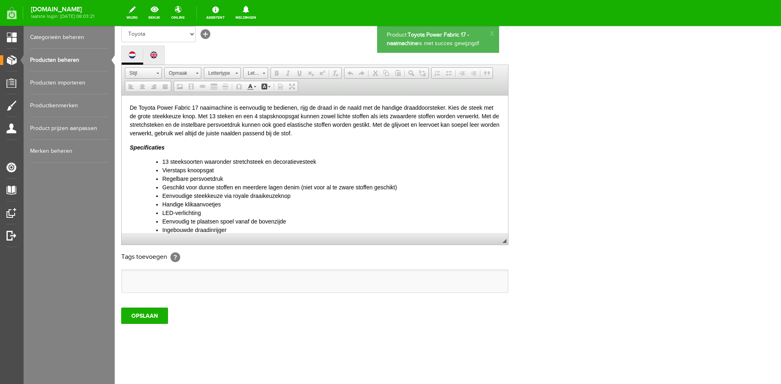
scroll to position [0, 0]
click at [49, 60] on link "Producten beheren" at bounding box center [69, 60] width 78 height 23
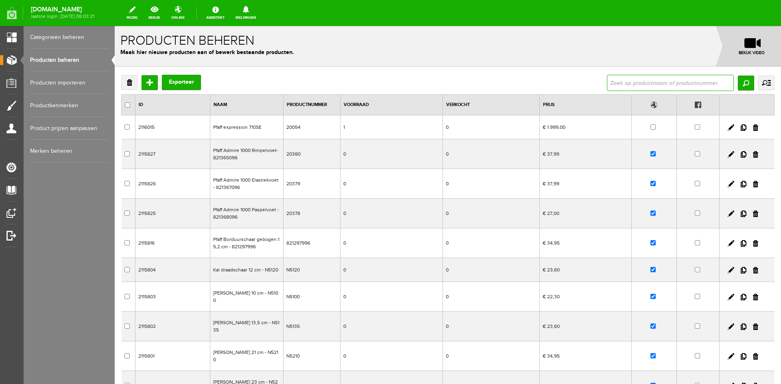
click at [613, 85] on input "text" at bounding box center [670, 83] width 127 height 16
type input "5655"
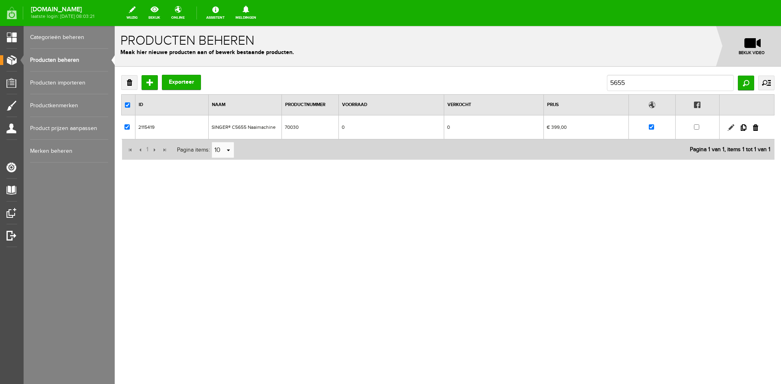
click at [732, 128] on link at bounding box center [731, 127] width 7 height 7
checkbox input "true"
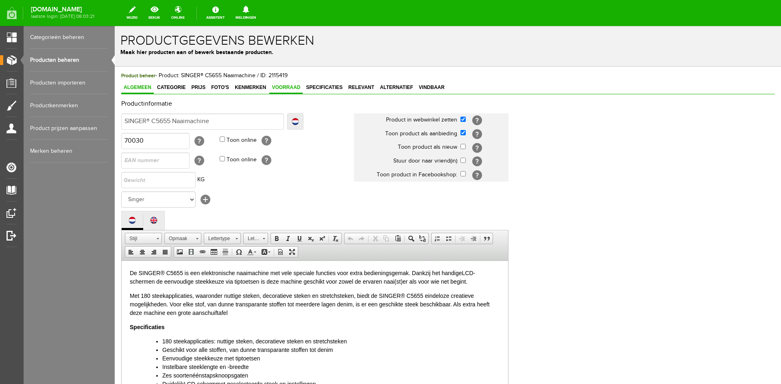
click at [289, 85] on span "Voorraad" at bounding box center [285, 88] width 33 height 6
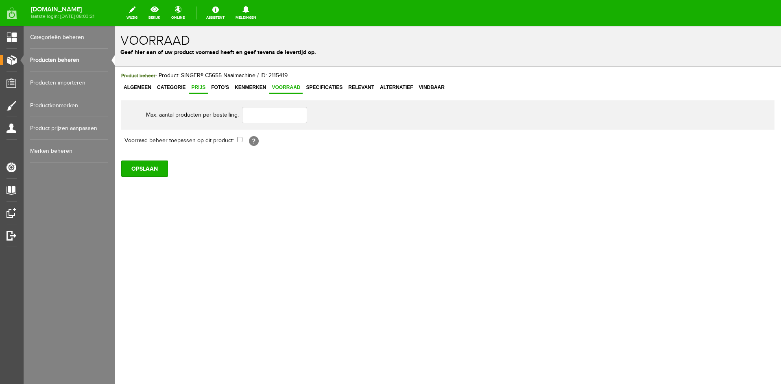
click at [196, 84] on link "Prijs" at bounding box center [198, 88] width 19 height 12
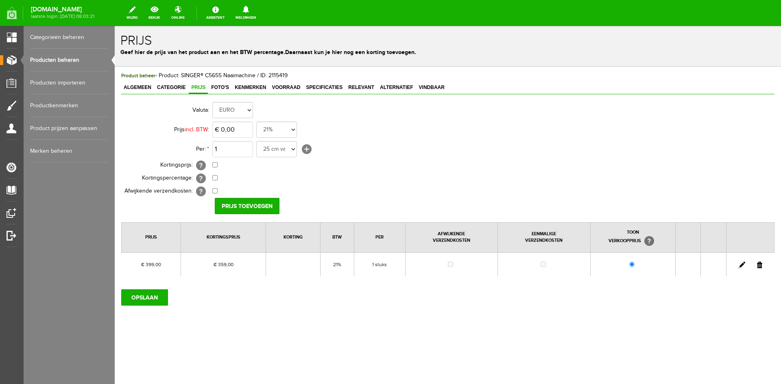
click at [741, 264] on link at bounding box center [742, 265] width 7 height 7
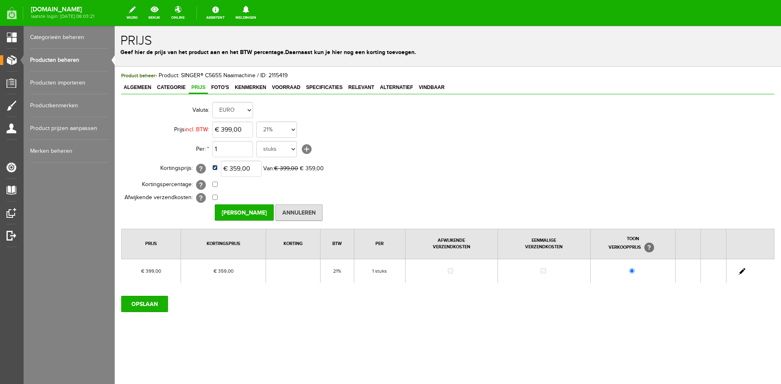
click at [216, 168] on input "checkbox" at bounding box center [214, 167] width 5 height 5
checkbox input "false"
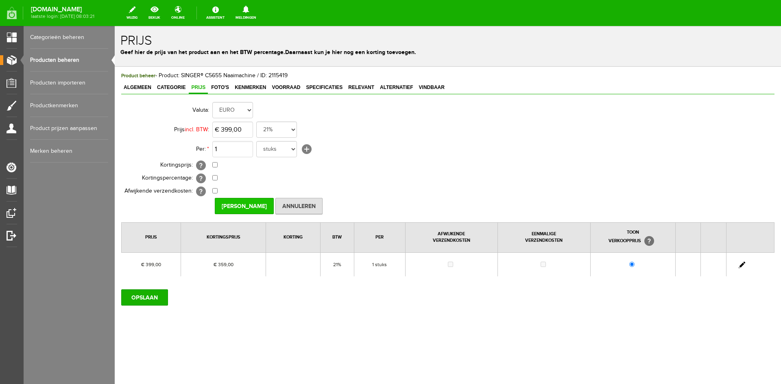
click at [237, 205] on input "[PERSON_NAME]" at bounding box center [244, 206] width 59 height 16
click at [152, 297] on input "OPSLAAN" at bounding box center [144, 298] width 47 height 16
click at [148, 298] on input "OPSLAAN" at bounding box center [144, 298] width 47 height 16
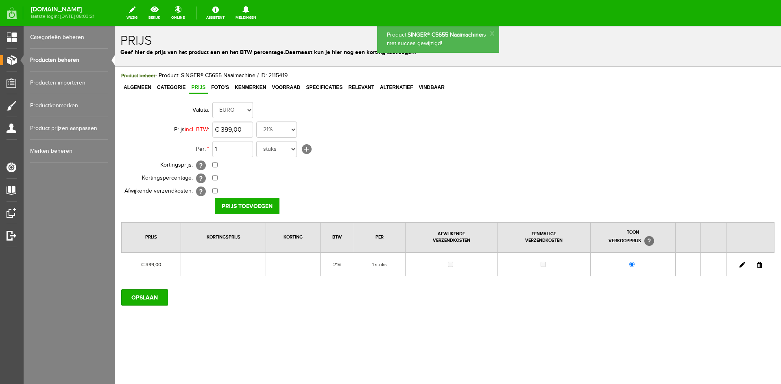
click at [65, 59] on link "Producten beheren" at bounding box center [69, 60] width 78 height 23
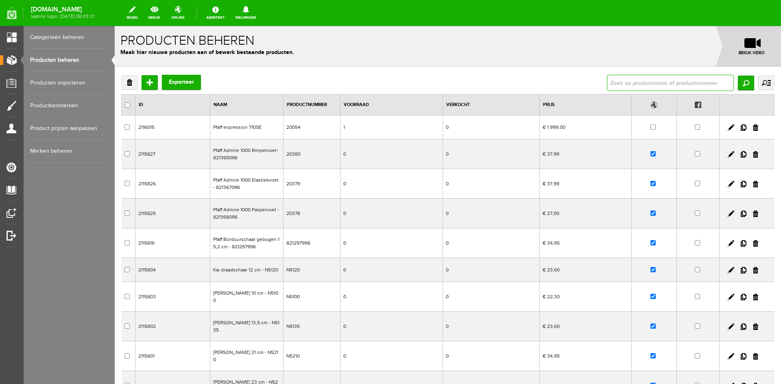
click at [615, 83] on input "text" at bounding box center [670, 83] width 127 height 16
type input "5605"
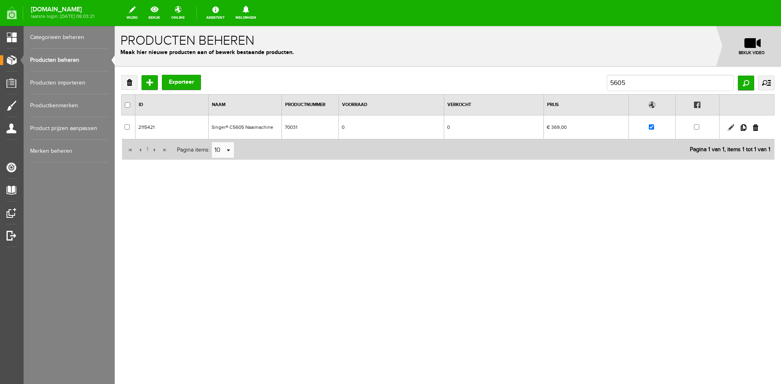
click at [731, 127] on link at bounding box center [731, 127] width 7 height 7
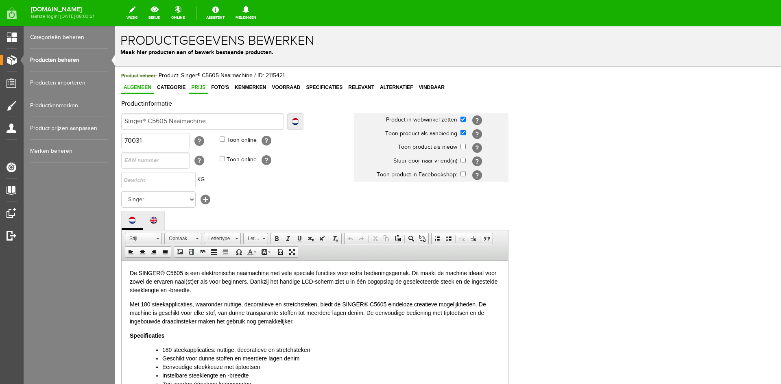
click at [197, 86] on span "Prijs" at bounding box center [198, 88] width 19 height 6
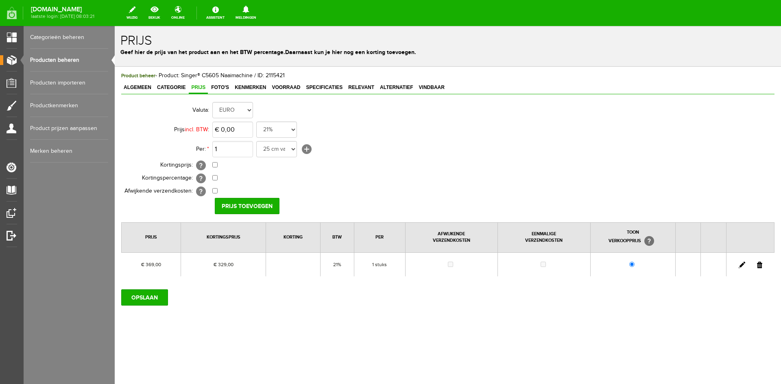
click at [742, 265] on link at bounding box center [742, 265] width 7 height 7
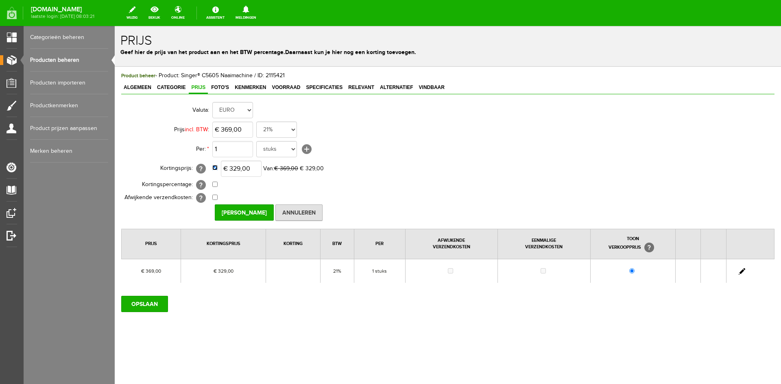
click at [216, 168] on input "checkbox" at bounding box center [214, 167] width 5 height 5
checkbox input "false"
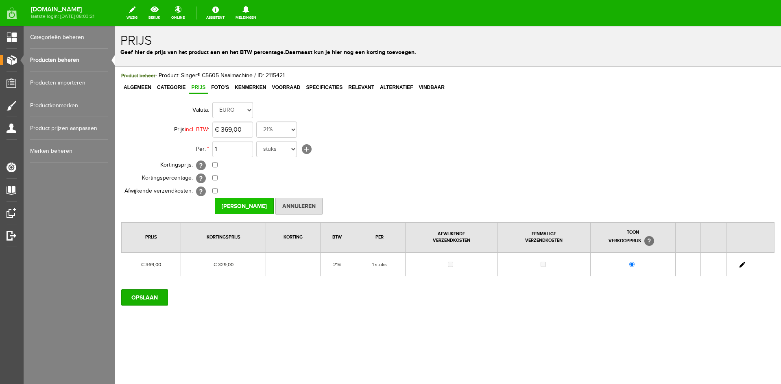
click at [242, 207] on input "[PERSON_NAME]" at bounding box center [244, 206] width 59 height 16
click at [144, 301] on input "OPSLAAN" at bounding box center [144, 298] width 47 height 16
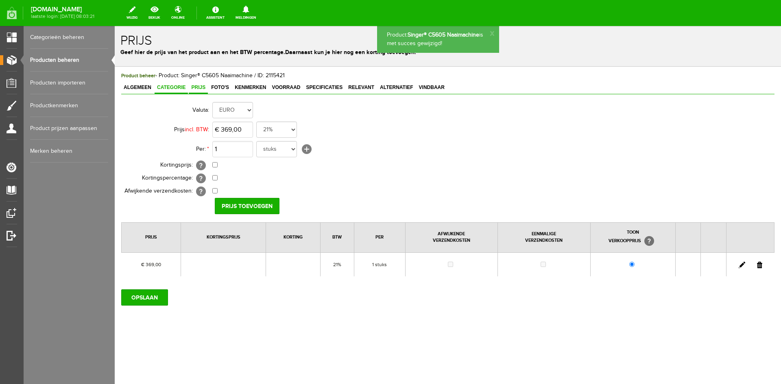
click at [177, 88] on span "Categorie" at bounding box center [171, 88] width 33 height 6
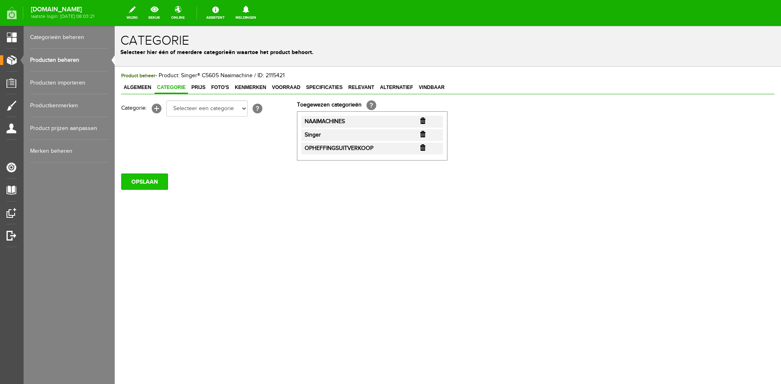
click at [143, 183] on input "OPSLAAN" at bounding box center [144, 182] width 47 height 16
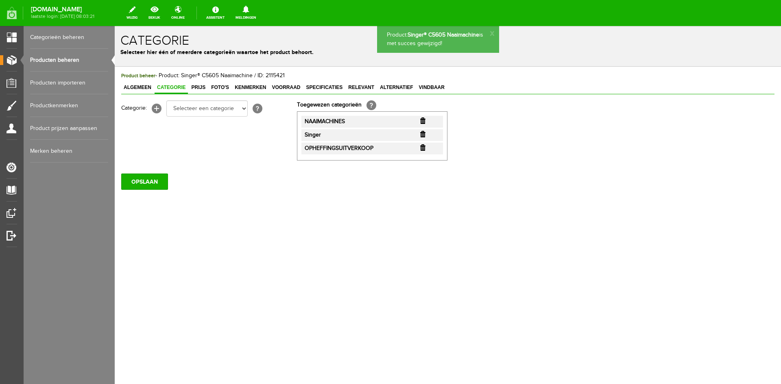
click at [55, 61] on link "Producten beheren" at bounding box center [69, 60] width 78 height 23
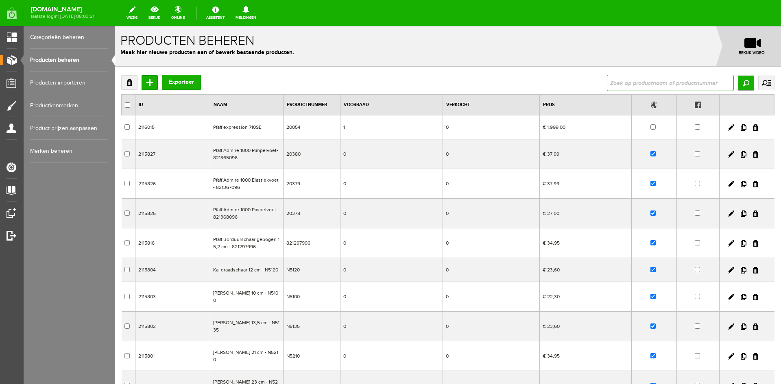
click at [615, 80] on input "text" at bounding box center [670, 83] width 127 height 16
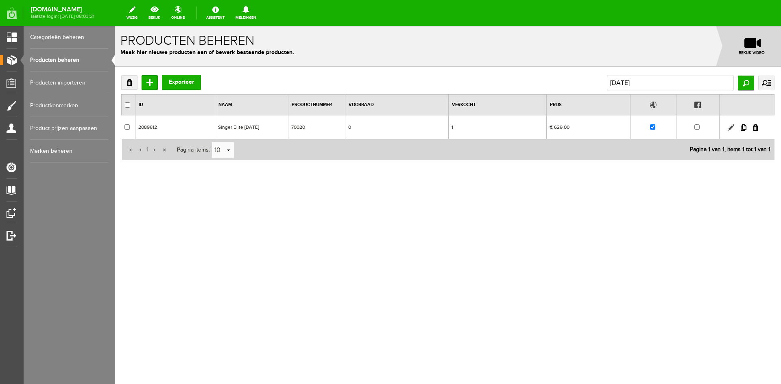
click at [731, 126] on link at bounding box center [731, 127] width 7 height 7
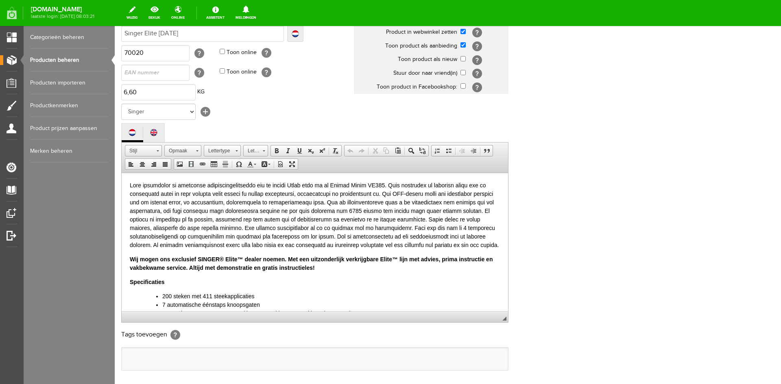
scroll to position [166, 0]
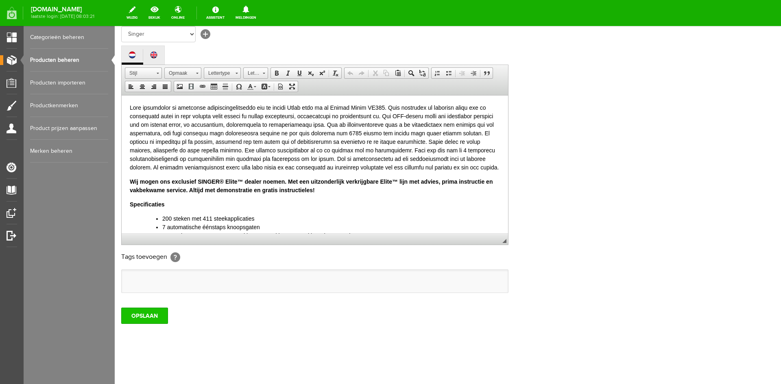
click at [157, 309] on input "OPSLAAN" at bounding box center [144, 316] width 47 height 16
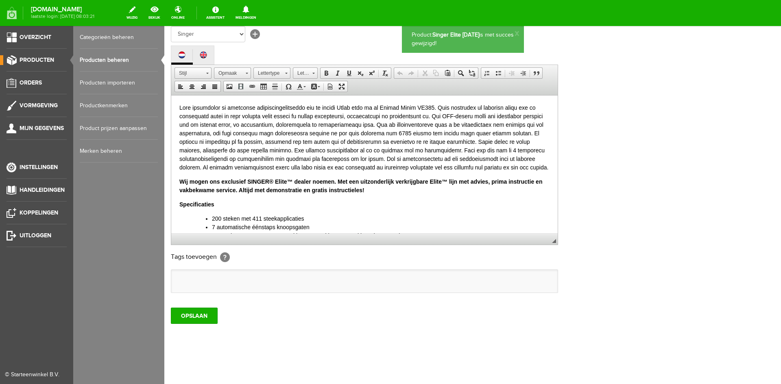
scroll to position [0, 0]
click at [94, 59] on link "Producten beheren" at bounding box center [119, 60] width 78 height 23
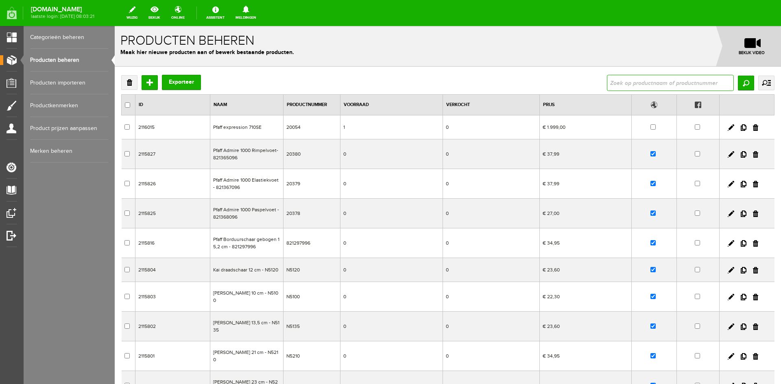
click at [612, 82] on input "text" at bounding box center [670, 83] width 127 height 16
type input "5523"
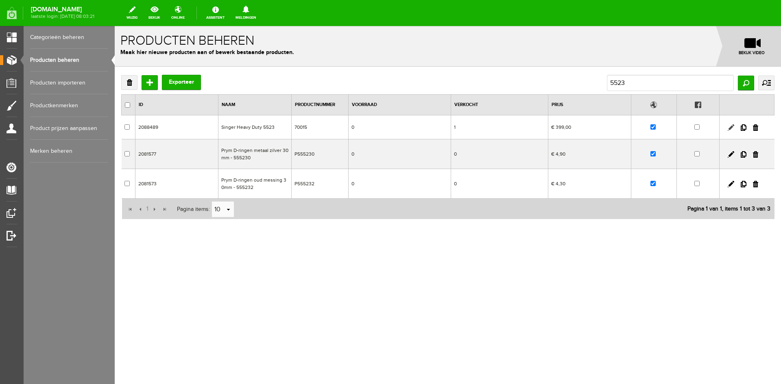
click at [731, 125] on link at bounding box center [731, 127] width 7 height 7
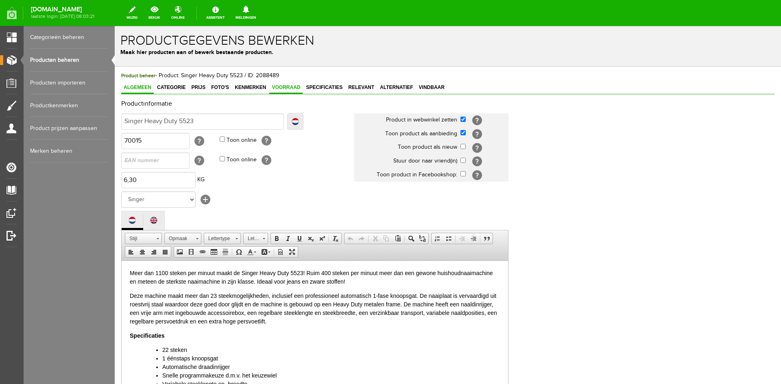
click at [296, 86] on span "Voorraad" at bounding box center [285, 88] width 33 height 6
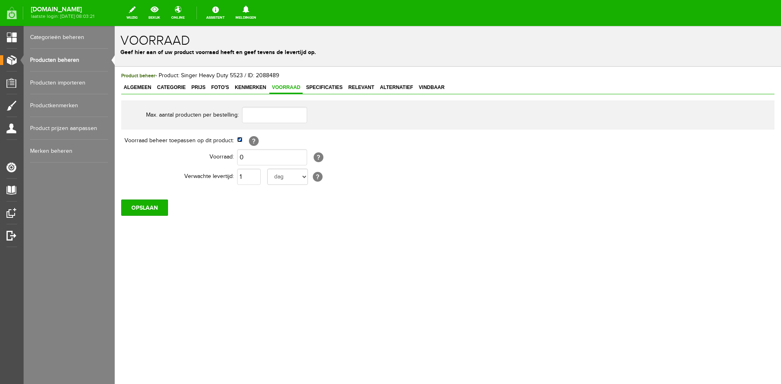
click at [240, 140] on input "checkbox" at bounding box center [239, 139] width 5 height 5
checkbox input "false"
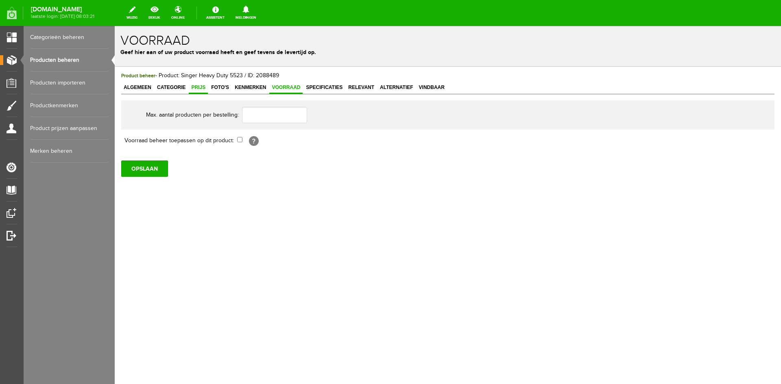
click at [196, 86] on span "Prijs" at bounding box center [198, 88] width 19 height 6
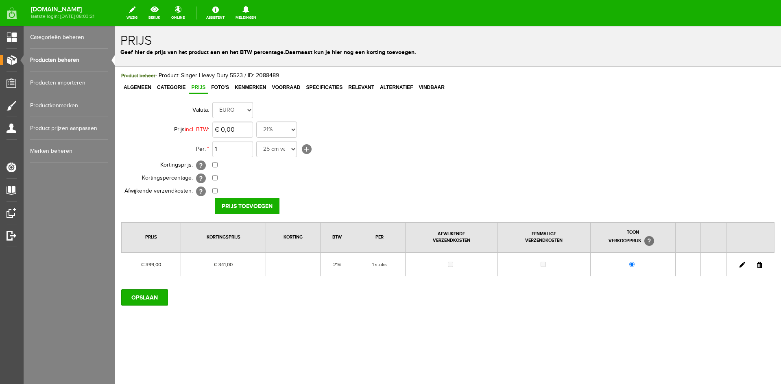
click at [741, 264] on link at bounding box center [742, 265] width 7 height 7
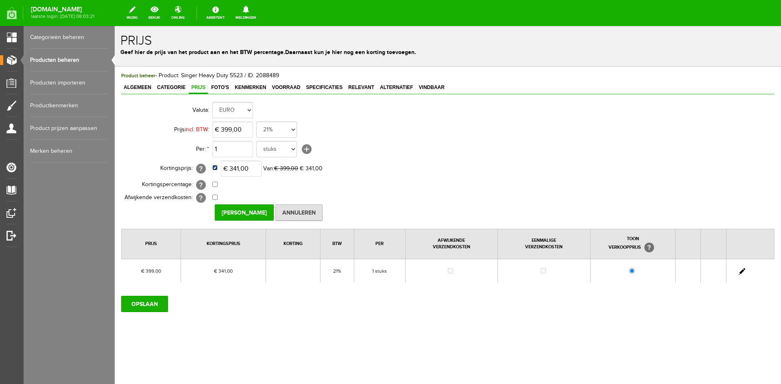
click at [216, 168] on input "checkbox" at bounding box center [214, 167] width 5 height 5
checkbox input "false"
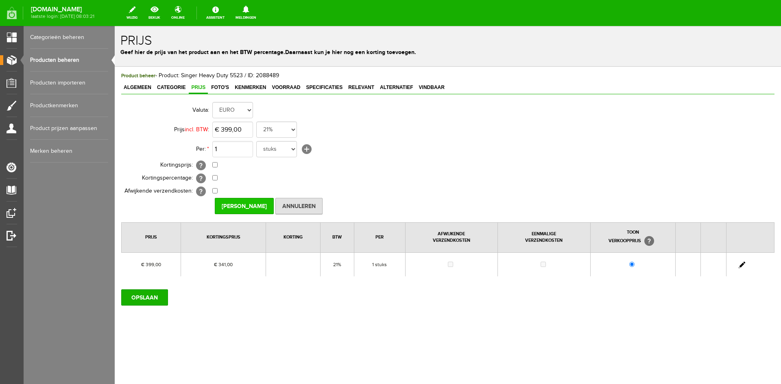
click at [238, 206] on input "[PERSON_NAME]" at bounding box center [244, 206] width 59 height 16
click at [149, 295] on input "OPSLAAN" at bounding box center [144, 298] width 47 height 16
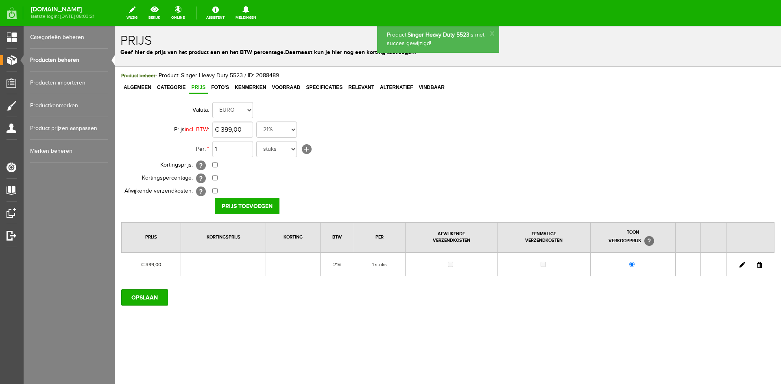
click at [52, 58] on link "Producten beheren" at bounding box center [69, 60] width 78 height 23
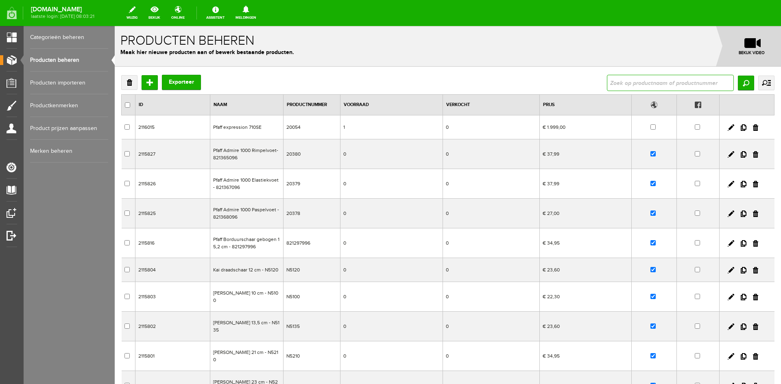
click at [609, 81] on input "text" at bounding box center [670, 83] width 127 height 16
type input "ambition"
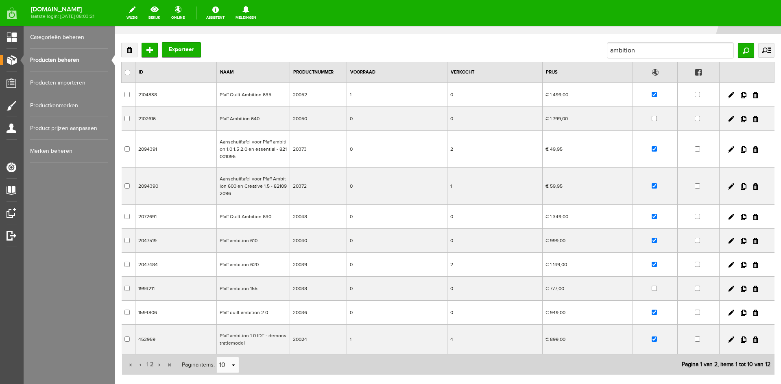
scroll to position [85, 0]
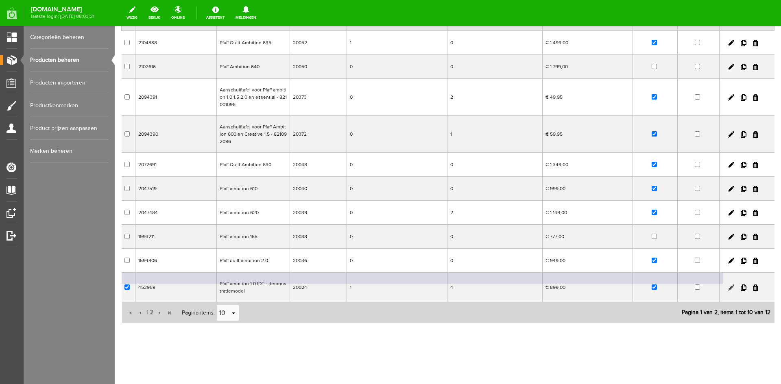
click at [728, 286] on link at bounding box center [731, 288] width 7 height 7
checkbox input "true"
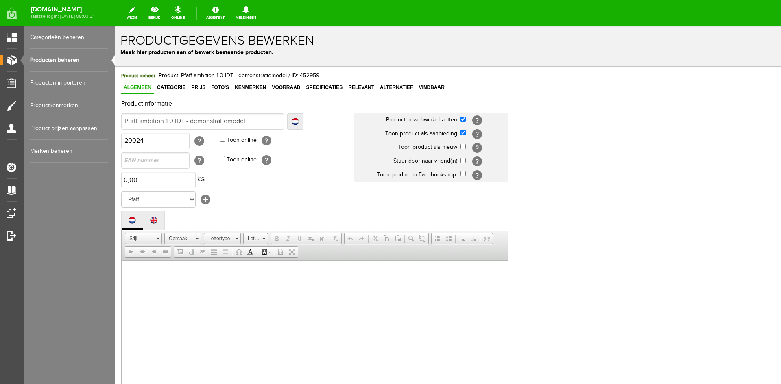
scroll to position [0, 0]
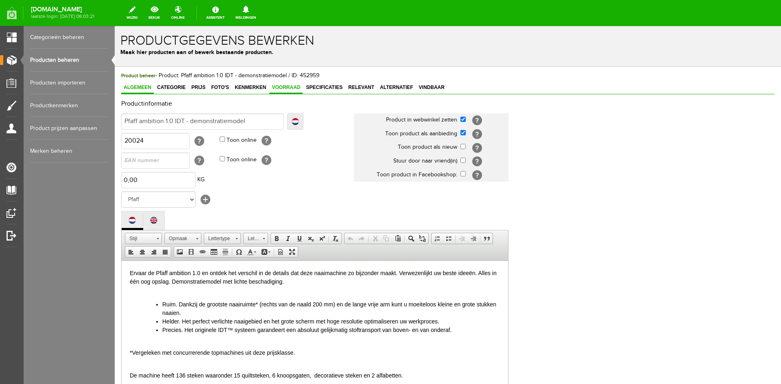
click at [288, 86] on span "Voorraad" at bounding box center [285, 88] width 33 height 6
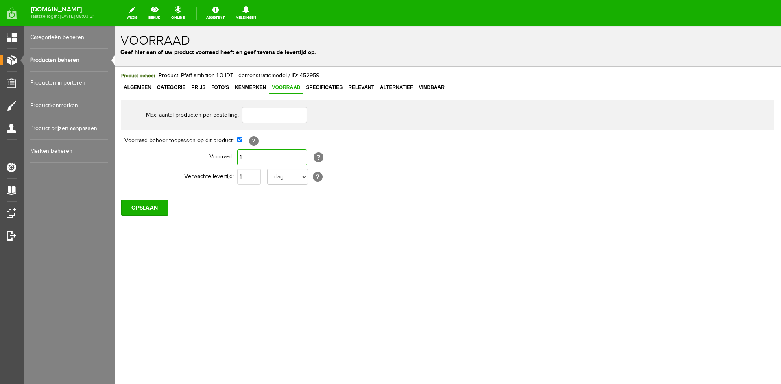
click at [250, 159] on input "1" at bounding box center [272, 157] width 70 height 16
type input "0"
click at [138, 205] on input "OPSLAAN" at bounding box center [144, 208] width 47 height 16
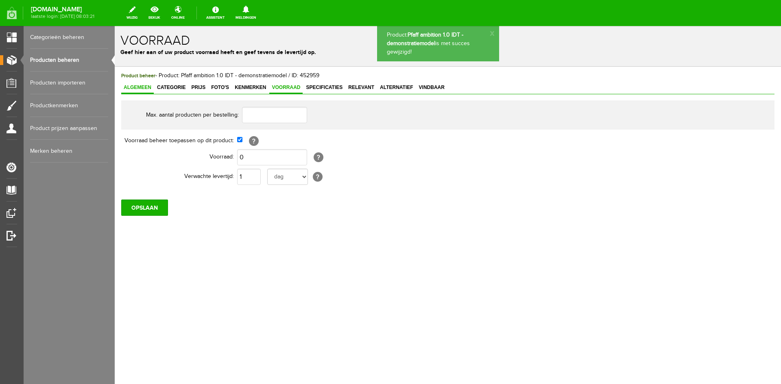
click at [133, 87] on span "Algemeen" at bounding box center [137, 88] width 33 height 6
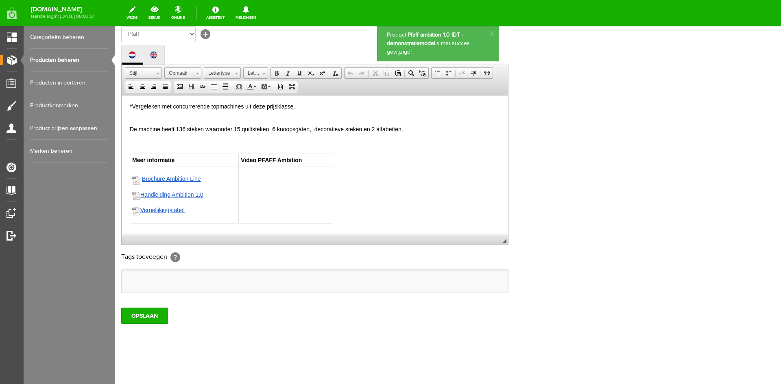
scroll to position [81, 0]
click at [146, 320] on input "OPSLAAN" at bounding box center [144, 316] width 47 height 16
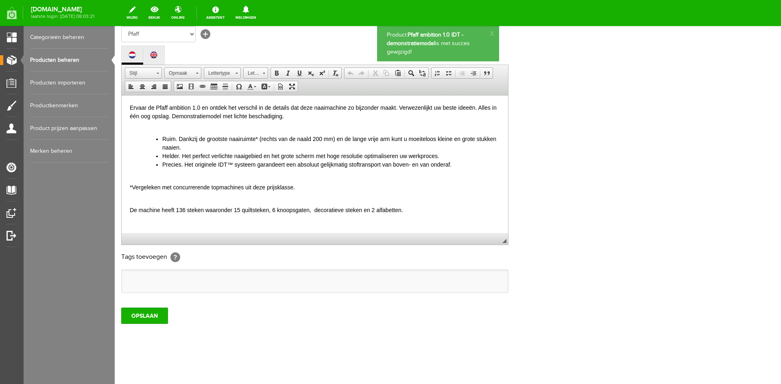
scroll to position [0, 0]
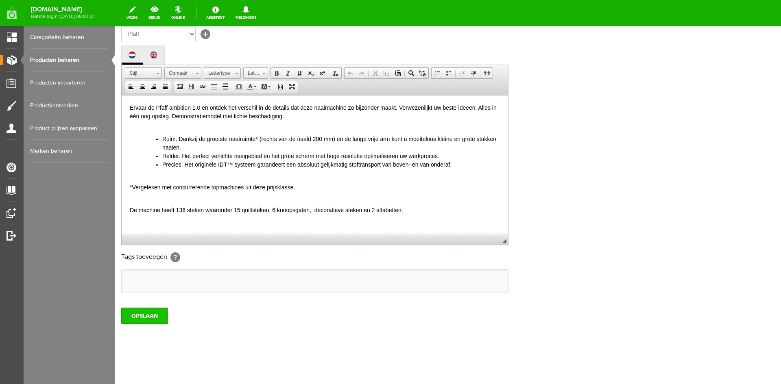
click at [148, 313] on input "OPSLAAN" at bounding box center [144, 316] width 47 height 16
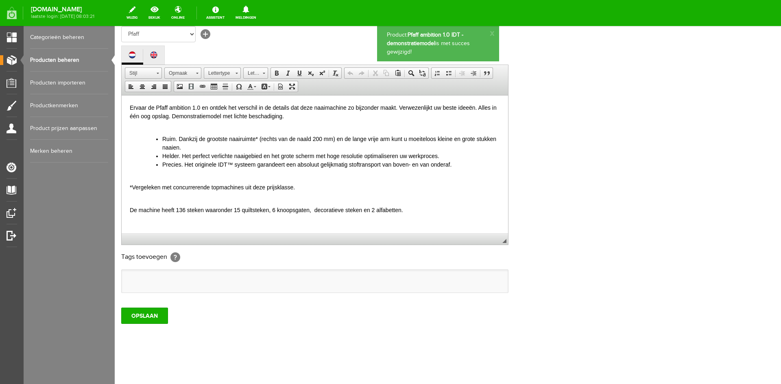
click at [59, 61] on link "Producten beheren" at bounding box center [69, 60] width 78 height 23
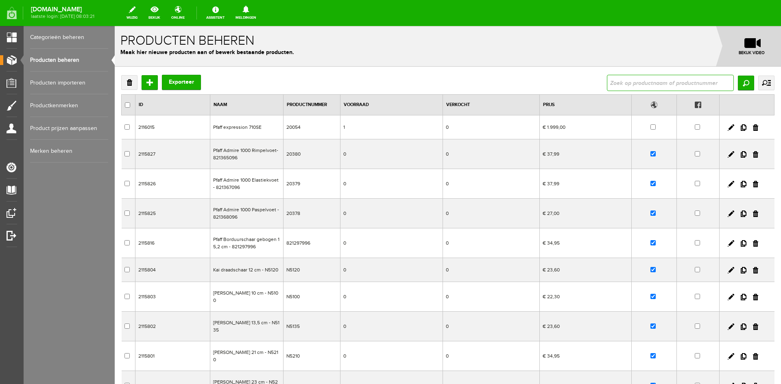
click at [624, 81] on input "text" at bounding box center [670, 83] width 127 height 16
type input "opal 690"
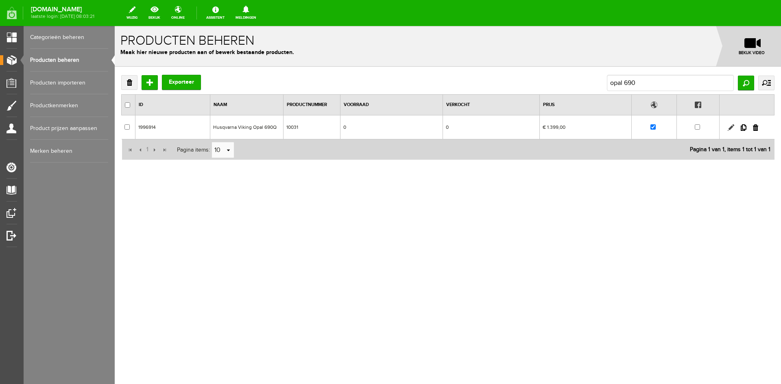
click at [732, 128] on link at bounding box center [731, 127] width 7 height 7
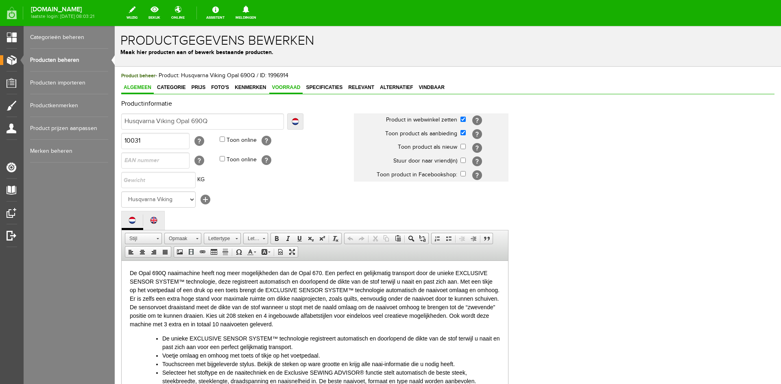
click at [284, 87] on span "Voorraad" at bounding box center [285, 88] width 33 height 6
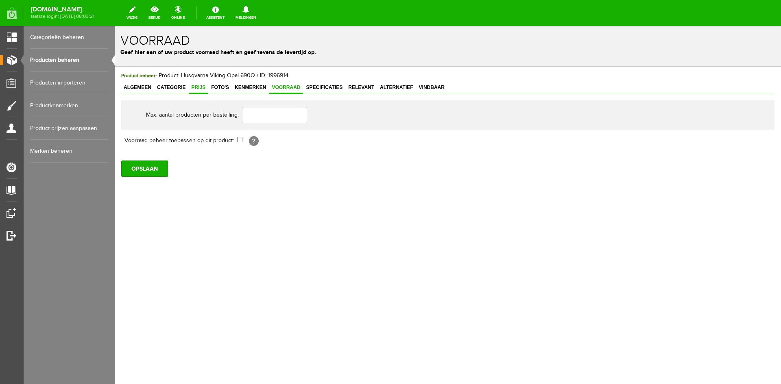
click at [197, 88] on span "Prijs" at bounding box center [198, 88] width 19 height 6
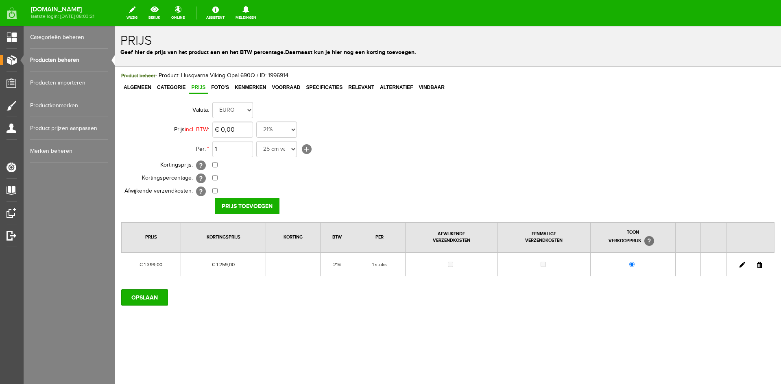
click at [742, 264] on link at bounding box center [742, 265] width 7 height 7
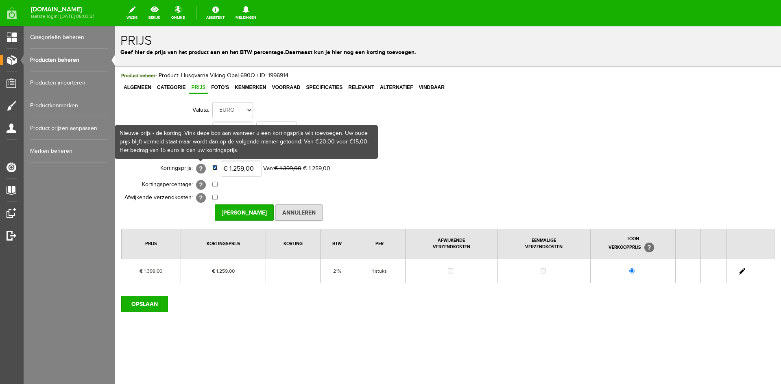
click at [214, 166] on input "checkbox" at bounding box center [214, 167] width 5 height 5
checkbox input "false"
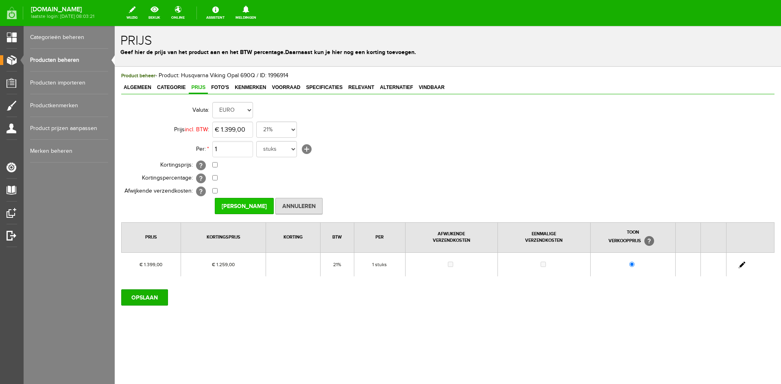
click at [245, 205] on input "[PERSON_NAME]" at bounding box center [244, 206] width 59 height 16
click at [156, 296] on input "OPSLAAN" at bounding box center [144, 298] width 47 height 16
click at [150, 298] on input "OPSLAAN" at bounding box center [144, 298] width 47 height 16
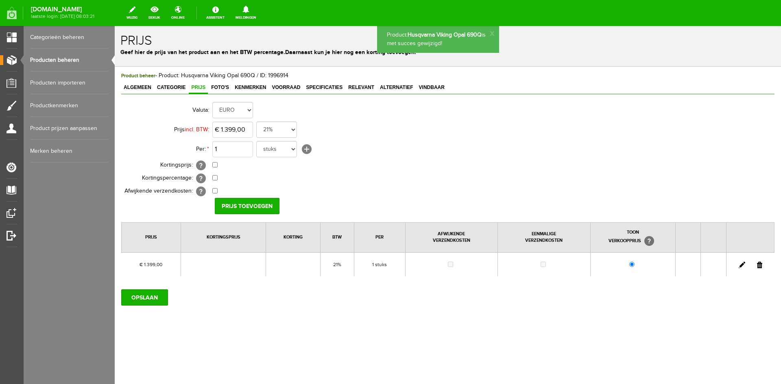
click at [60, 58] on link "Producten beheren" at bounding box center [69, 60] width 78 height 23
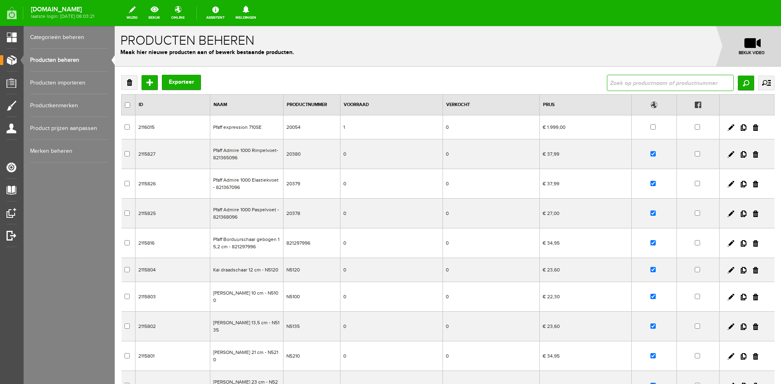
click at [626, 84] on input "text" at bounding box center [670, 83] width 127 height 16
type input "onyx"
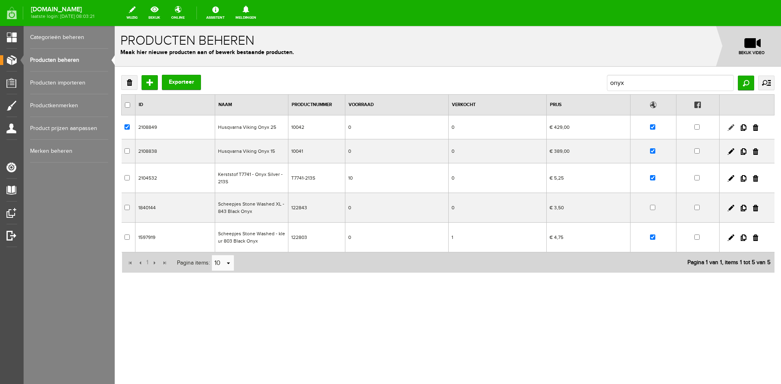
click at [731, 127] on link at bounding box center [731, 127] width 7 height 7
checkbox input "true"
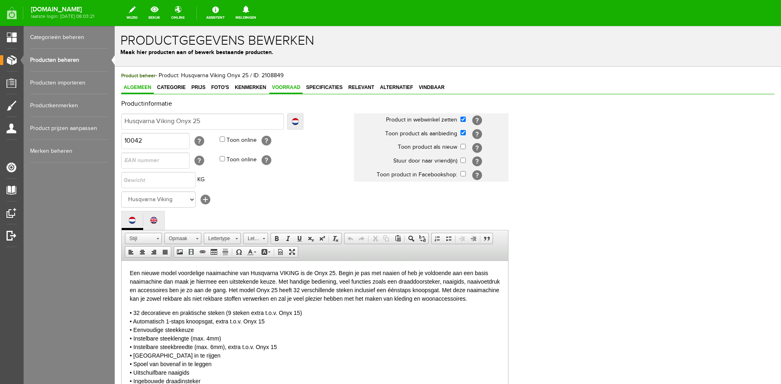
click at [283, 87] on span "Voorraad" at bounding box center [285, 88] width 33 height 6
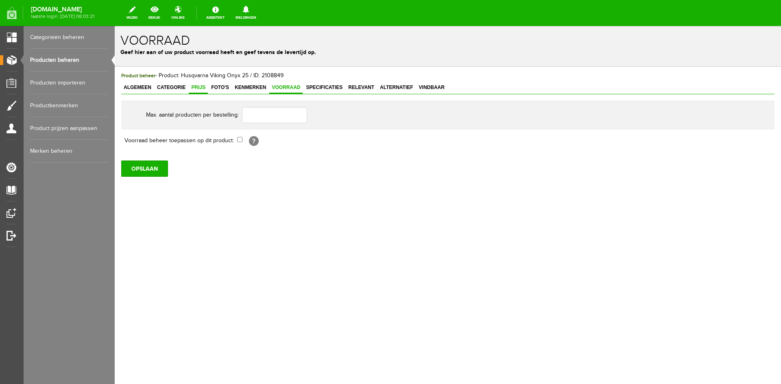
click at [194, 87] on span "Prijs" at bounding box center [198, 88] width 19 height 6
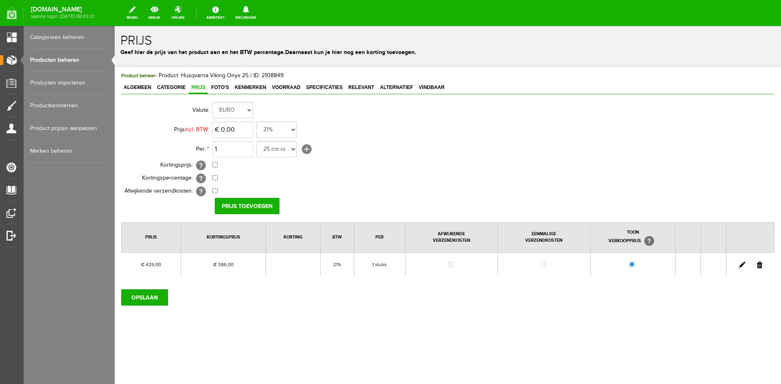
click at [741, 266] on link at bounding box center [742, 265] width 7 height 7
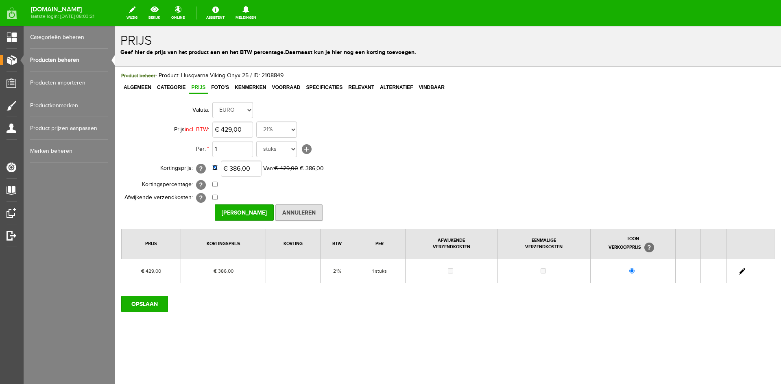
click at [217, 170] on input "checkbox" at bounding box center [214, 167] width 5 height 5
checkbox input "false"
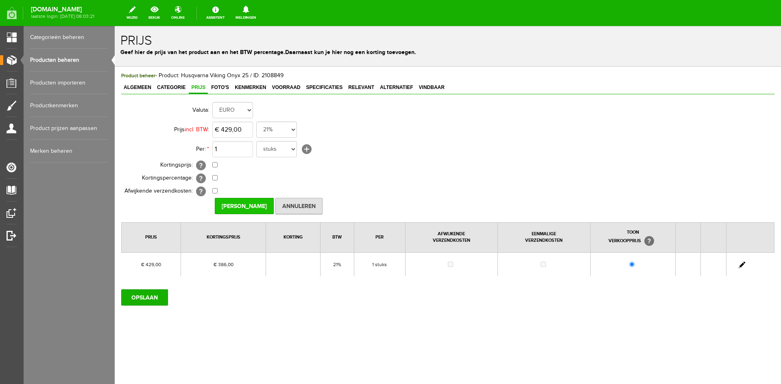
click at [242, 205] on input "[PERSON_NAME]" at bounding box center [244, 206] width 59 height 16
click at [154, 298] on input "OPSLAAN" at bounding box center [144, 298] width 47 height 16
click at [151, 300] on input "OPSLAAN" at bounding box center [144, 298] width 47 height 16
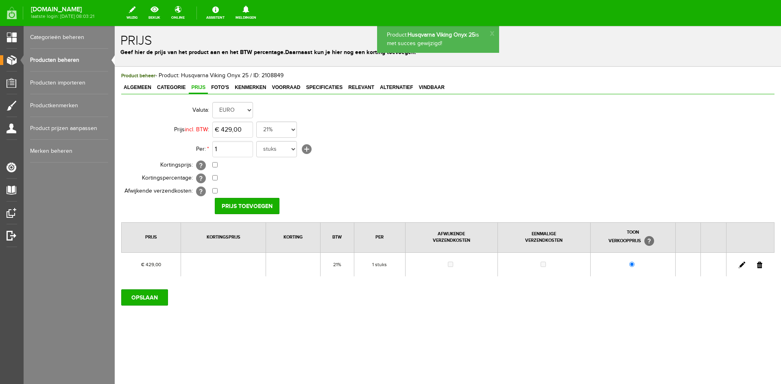
click at [48, 58] on link "Producten beheren" at bounding box center [69, 60] width 78 height 23
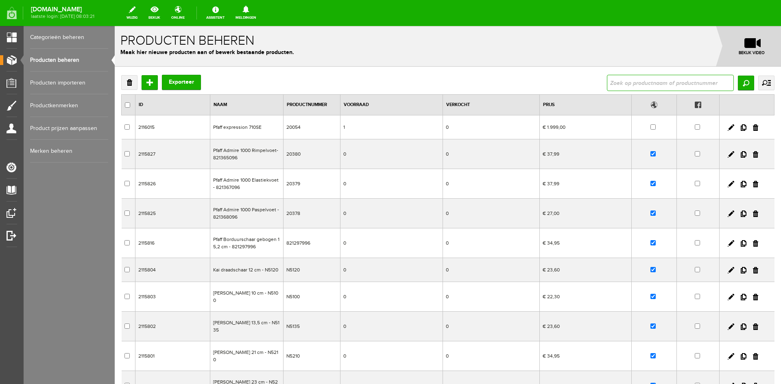
click at [631, 86] on input "text" at bounding box center [670, 83] width 127 height 16
type input "ambition 2.0"
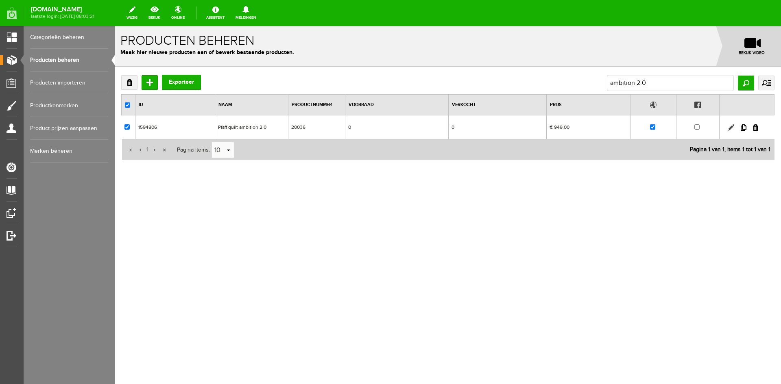
click at [731, 126] on link at bounding box center [731, 127] width 7 height 7
checkbox input "true"
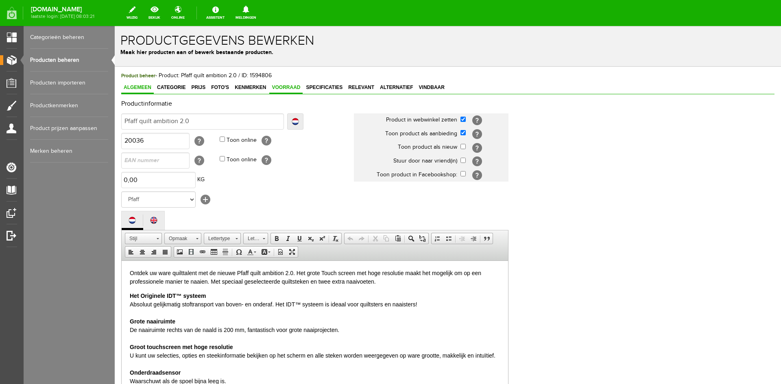
click at [284, 86] on span "Voorraad" at bounding box center [285, 88] width 33 height 6
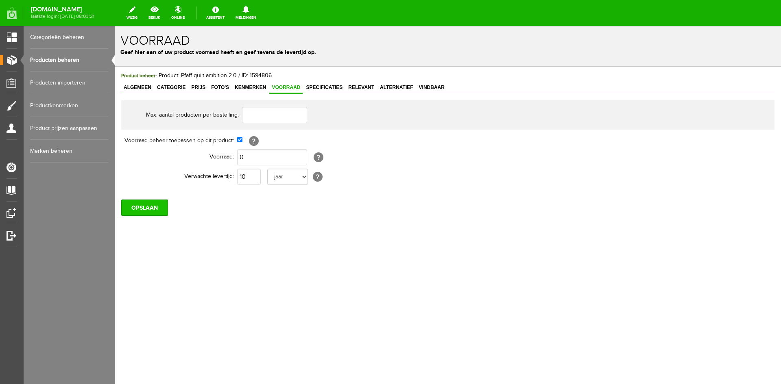
click at [156, 207] on input "OPSLAAN" at bounding box center [144, 208] width 47 height 16
click at [141, 207] on input "OPSLAAN" at bounding box center [144, 208] width 47 height 16
click at [140, 209] on input "OPSLAAN" at bounding box center [144, 208] width 47 height 16
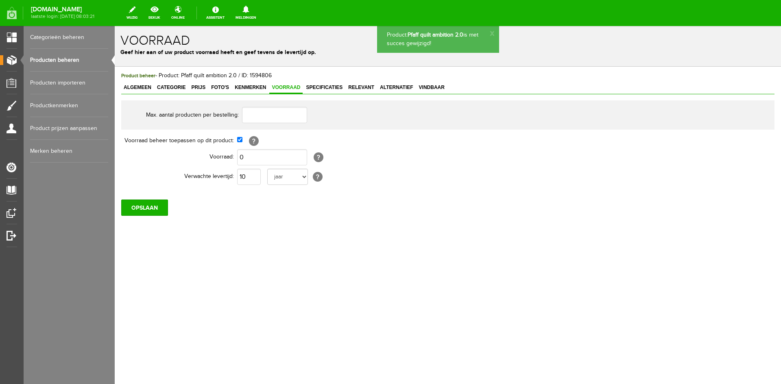
click at [57, 57] on link "Producten beheren" at bounding box center [69, 60] width 78 height 23
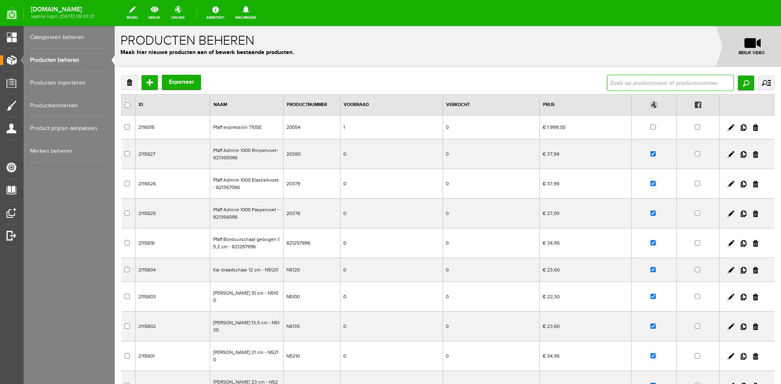
click at [613, 81] on input "text" at bounding box center [670, 83] width 127 height 16
type input "onyx 15"
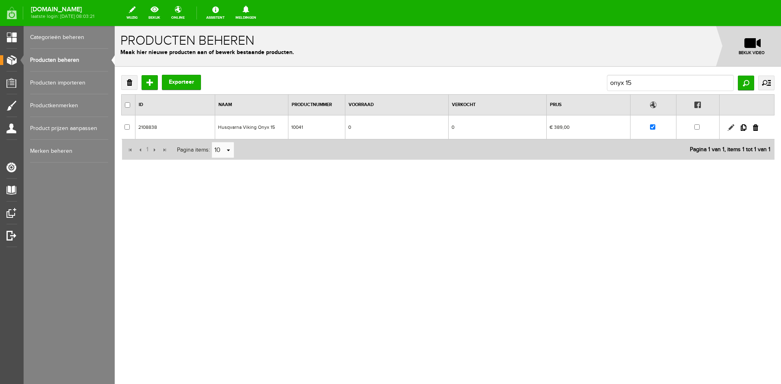
click at [731, 128] on link at bounding box center [731, 127] width 7 height 7
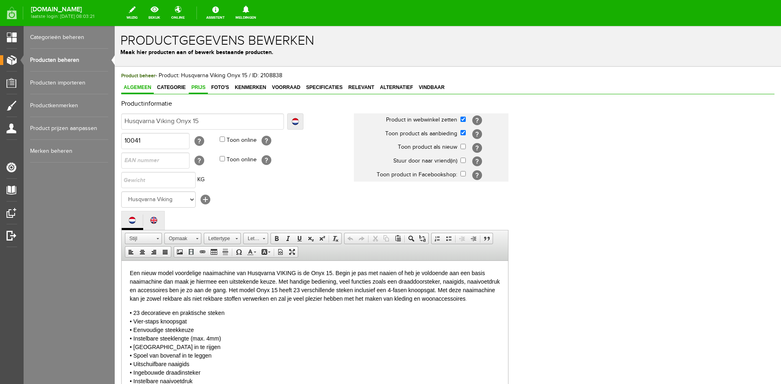
click at [200, 86] on span "Prijs" at bounding box center [198, 88] width 19 height 6
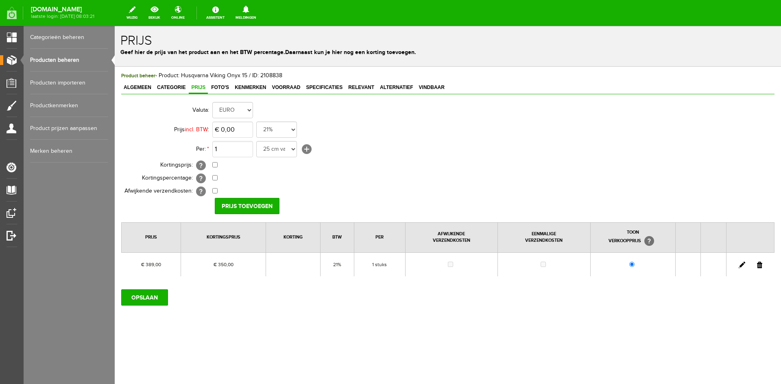
click at [741, 264] on link at bounding box center [742, 265] width 7 height 7
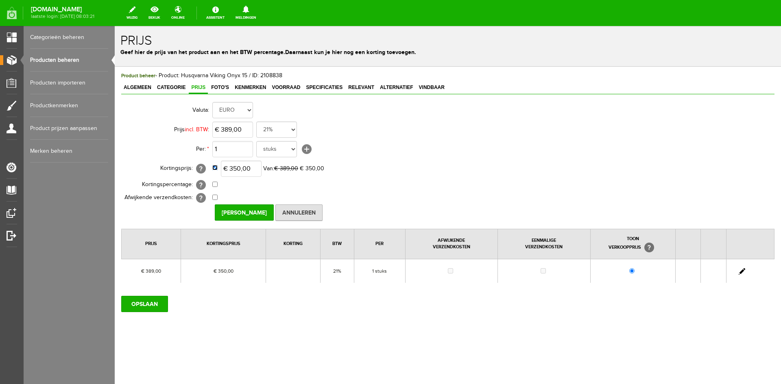
click at [214, 168] on input "checkbox" at bounding box center [214, 167] width 5 height 5
checkbox input "false"
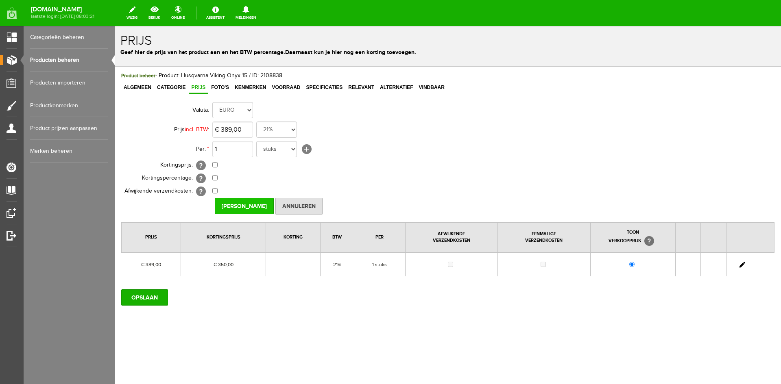
click at [234, 202] on input "[PERSON_NAME]" at bounding box center [244, 206] width 59 height 16
click at [143, 295] on input "OPSLAAN" at bounding box center [144, 298] width 47 height 16
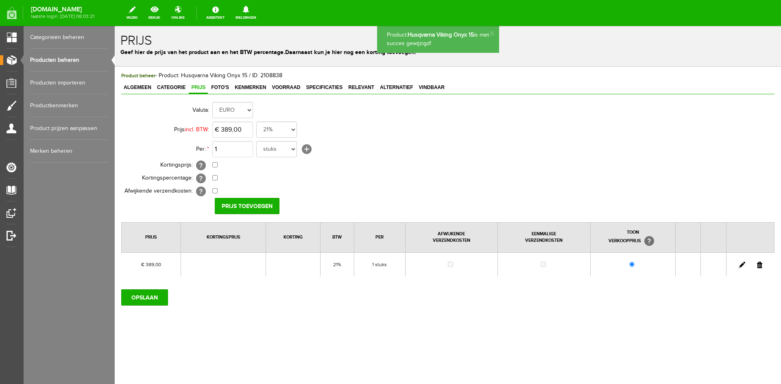
click at [287, 81] on div "Product beheer - Product: Husqvarna Viking Onyx 15 / ID: 2108838 Algemeen Categ…" at bounding box center [447, 189] width 653 height 234
click at [287, 85] on span "Voorraad" at bounding box center [285, 88] width 33 height 6
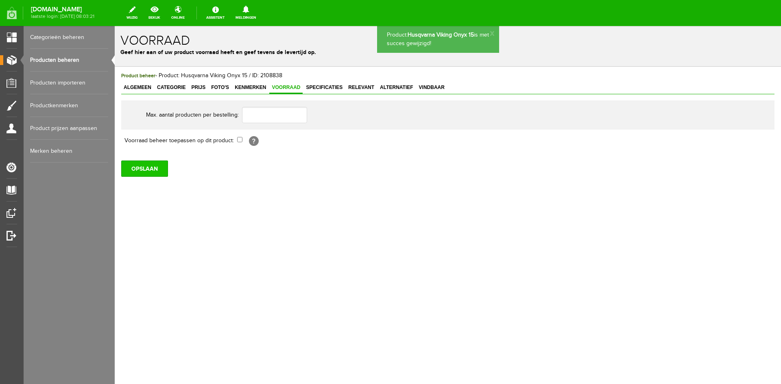
click at [146, 168] on input "OPSLAAN" at bounding box center [144, 169] width 47 height 16
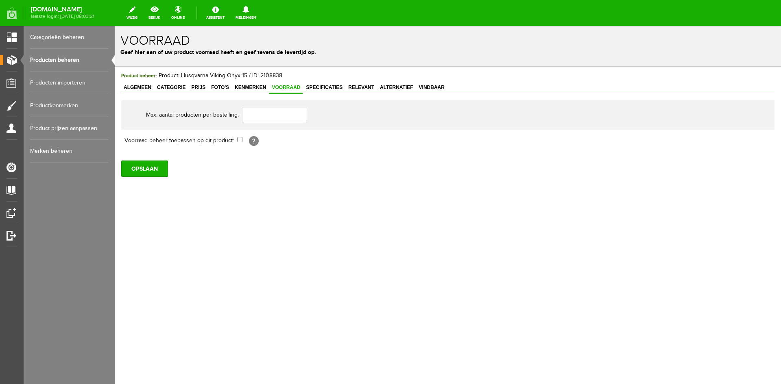
click at [145, 170] on input "OPSLAAN" at bounding box center [144, 169] width 47 height 16
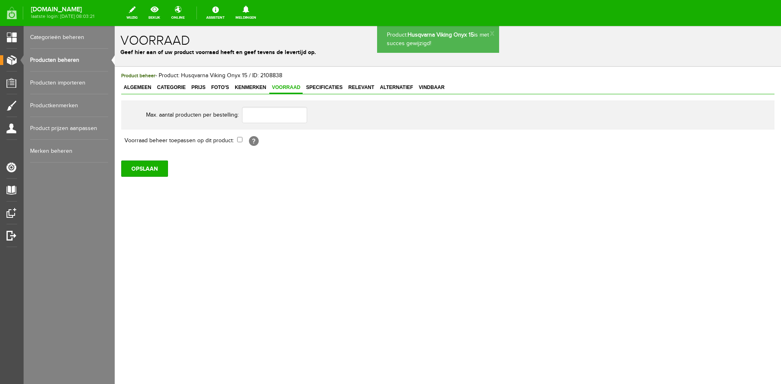
click at [66, 60] on link "Producten beheren" at bounding box center [69, 60] width 78 height 23
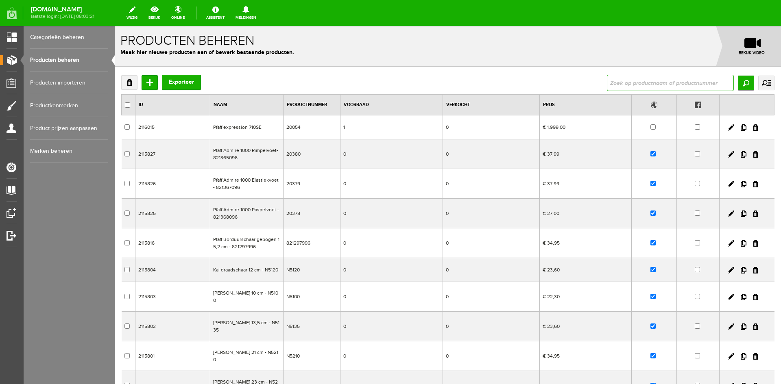
click at [648, 84] on input "text" at bounding box center [670, 83] width 127 height 16
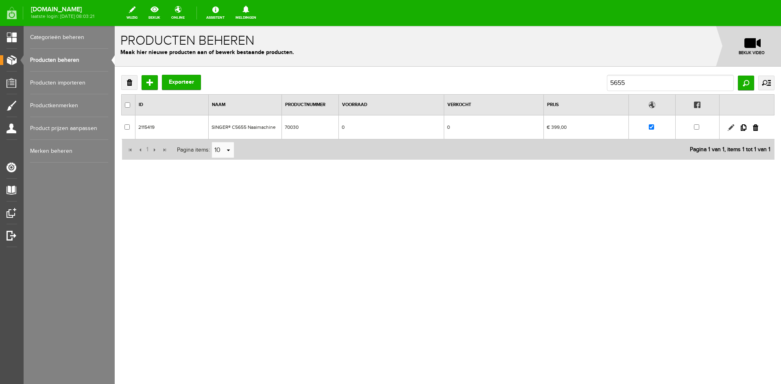
click at [731, 125] on link at bounding box center [731, 127] width 7 height 7
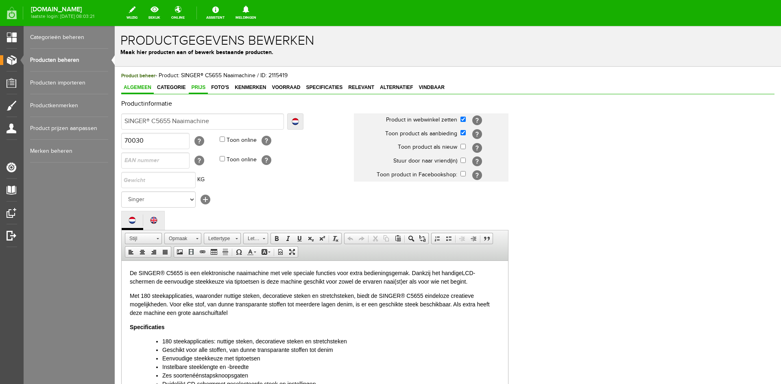
click at [197, 87] on span "Prijs" at bounding box center [198, 88] width 19 height 6
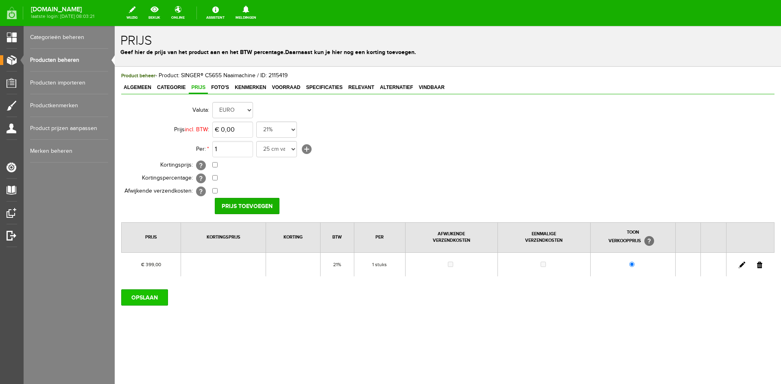
click at [146, 297] on input "OPSLAAN" at bounding box center [144, 298] width 47 height 16
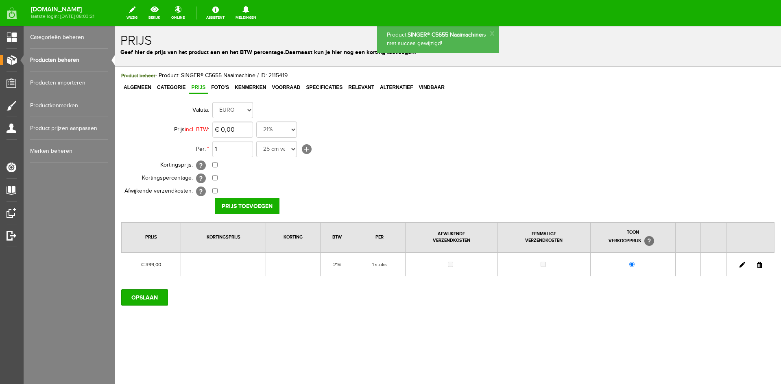
click at [46, 57] on link "Producten beheren" at bounding box center [69, 60] width 78 height 23
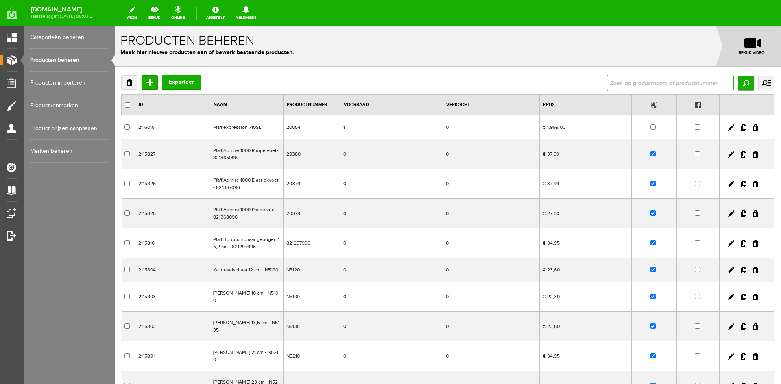
click at [646, 85] on input "text" at bounding box center [670, 83] width 127 height 16
type input "xp3"
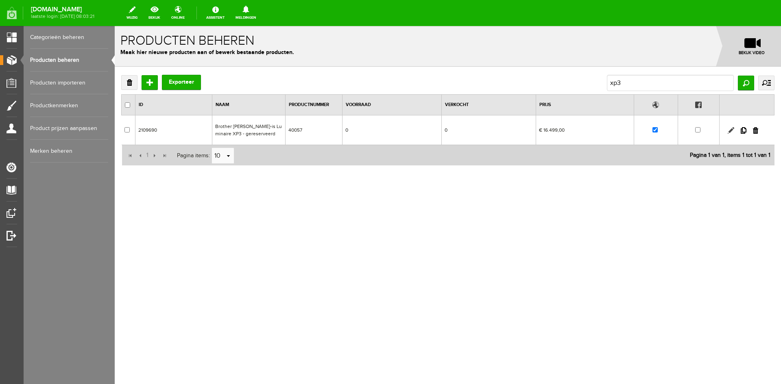
click at [731, 130] on link at bounding box center [731, 130] width 7 height 7
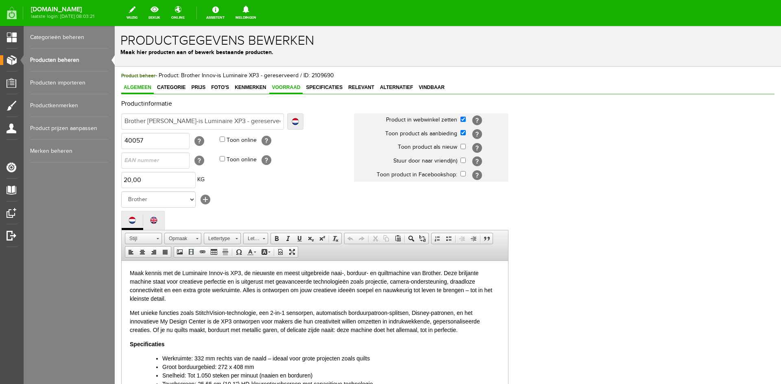
click at [287, 87] on span "Voorraad" at bounding box center [285, 88] width 33 height 6
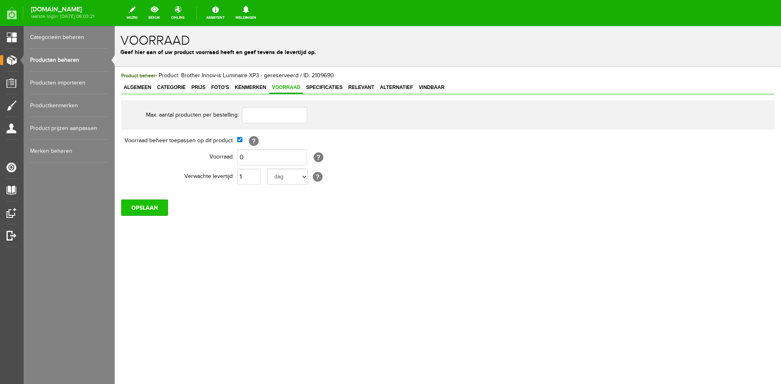
click at [155, 206] on input "OPSLAAN" at bounding box center [144, 208] width 47 height 16
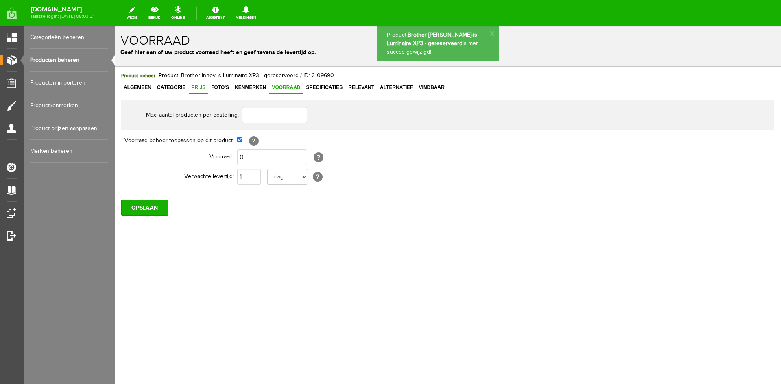
click at [200, 85] on span "Prijs" at bounding box center [198, 88] width 19 height 6
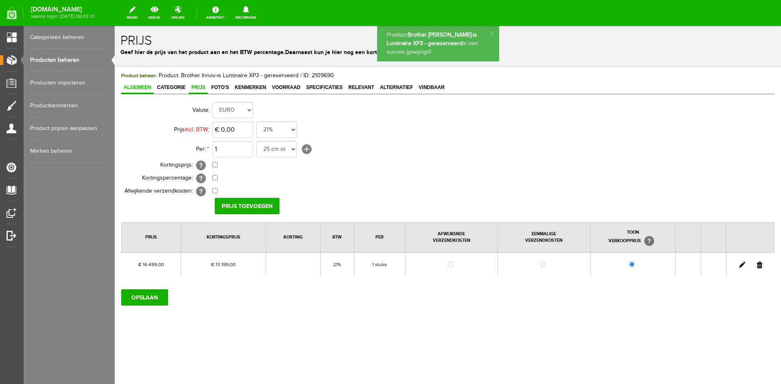
click at [142, 88] on span "Algemeen" at bounding box center [137, 88] width 33 height 6
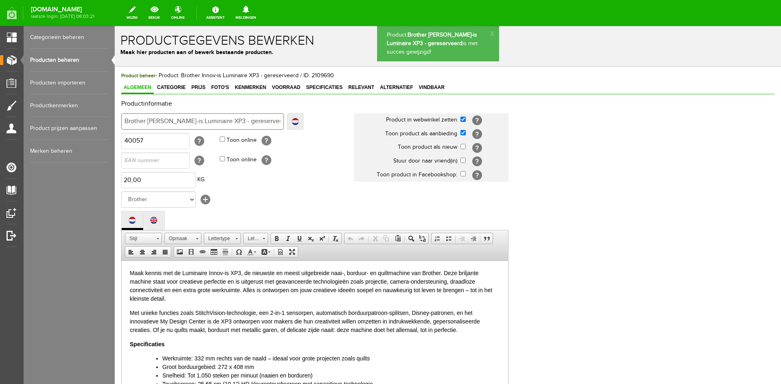
click at [239, 122] on input "Brother [PERSON_NAME]-is Luminaire XP3 - gereserveerd" at bounding box center [202, 122] width 163 height 16
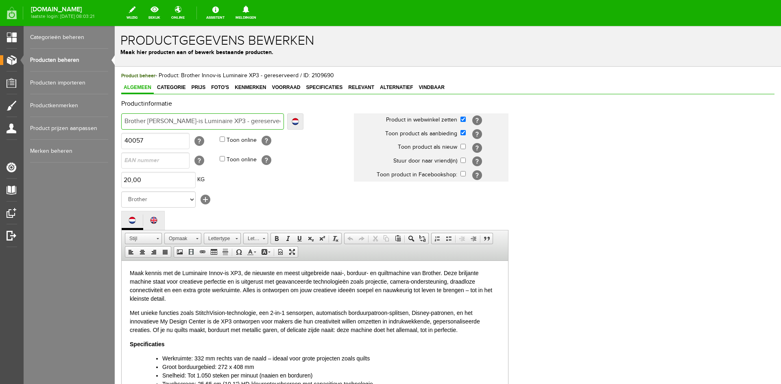
type input "Brother [PERSON_NAME]-is Luminaire XP3 - v"
type input "Brother [PERSON_NAME]-is Luminaire XP3 - ve"
type input "Brother [PERSON_NAME]-is Luminaire XP3 - ver"
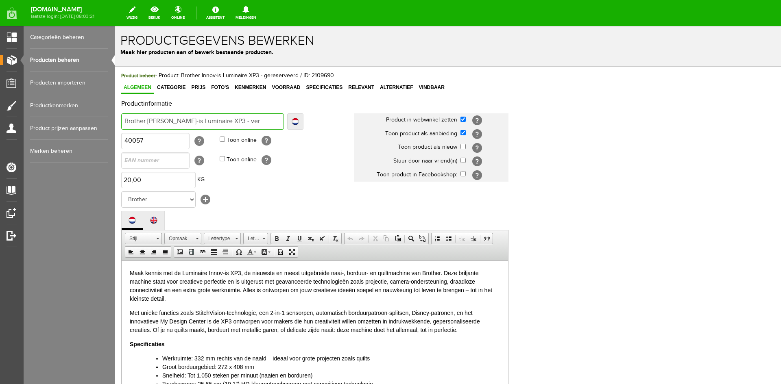
type input "Brother [PERSON_NAME]-is Luminaire XP3 - ver"
type input "Brother [PERSON_NAME]-is Luminaire XP3 - verk"
type input "Brother [PERSON_NAME]-is Luminaire XP3 - verko"
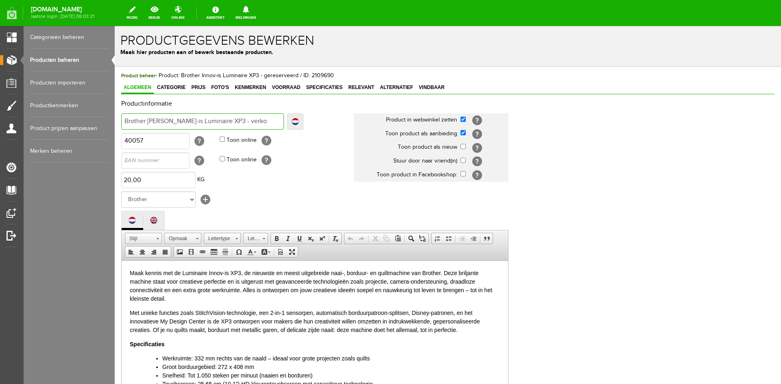
type input "Brother [PERSON_NAME]-is Luminaire XP3 - verkoc"
type input "Brother [PERSON_NAME]-is Luminaire XP3 - verkoch"
type input "Brother Innov-is Luminaire XP3 - verkocht"
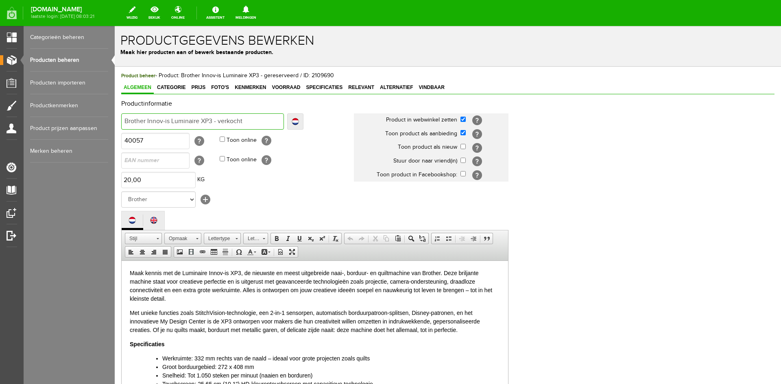
type input "Brother Innov-is Luminaire XP3 - verkocht"
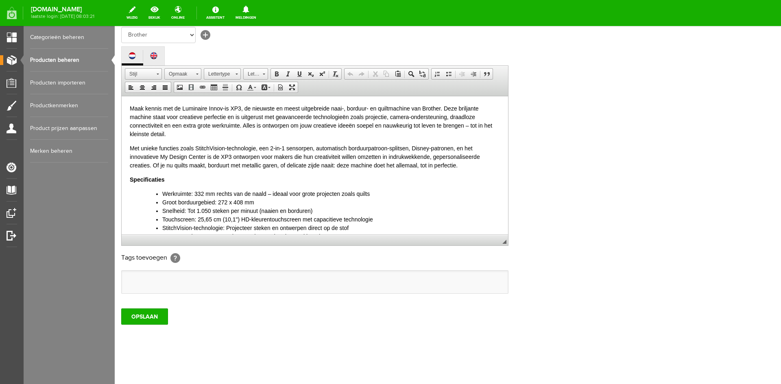
scroll to position [166, 0]
type input "Brother Innov-is Luminaire XP3 - verkocht"
click at [144, 320] on input "OPSLAAN" at bounding box center [144, 316] width 47 height 16
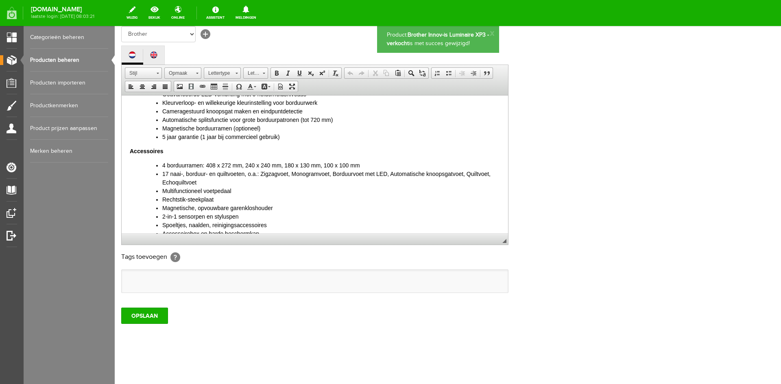
scroll to position [325, 0]
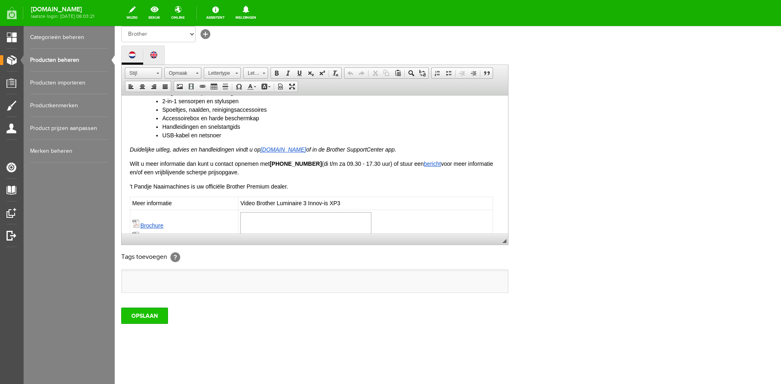
click at [140, 314] on input "OPSLAAN" at bounding box center [144, 316] width 47 height 16
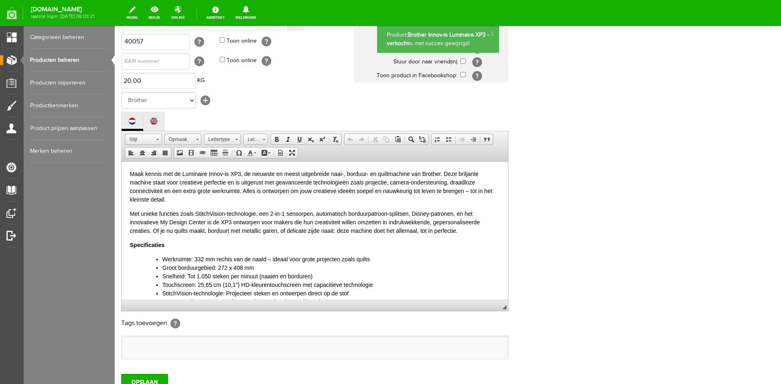
scroll to position [0, 0]
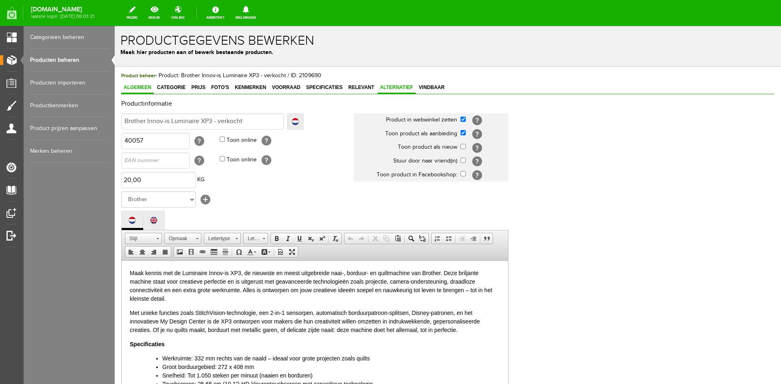
click at [395, 85] on span "Alternatief" at bounding box center [397, 88] width 38 height 6
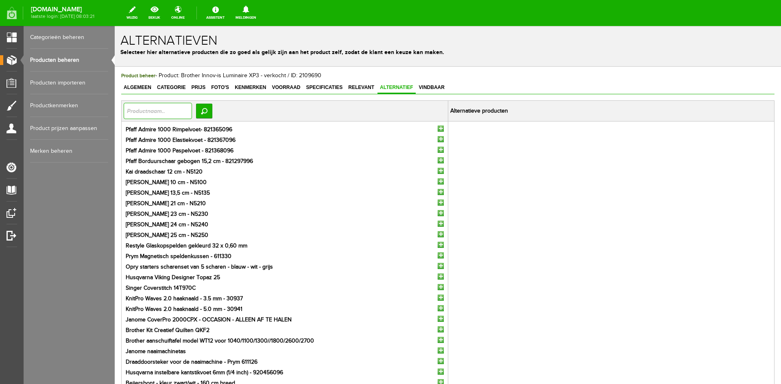
click at [145, 109] on input "text" at bounding box center [158, 111] width 68 height 16
type input "stellaire"
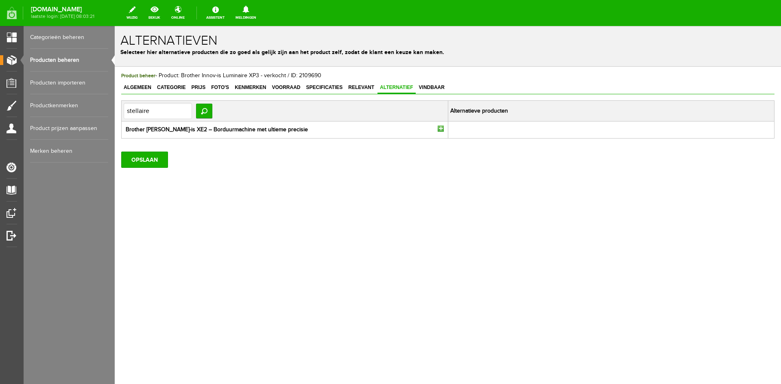
click at [441, 129] on input "button" at bounding box center [441, 129] width 6 height 6
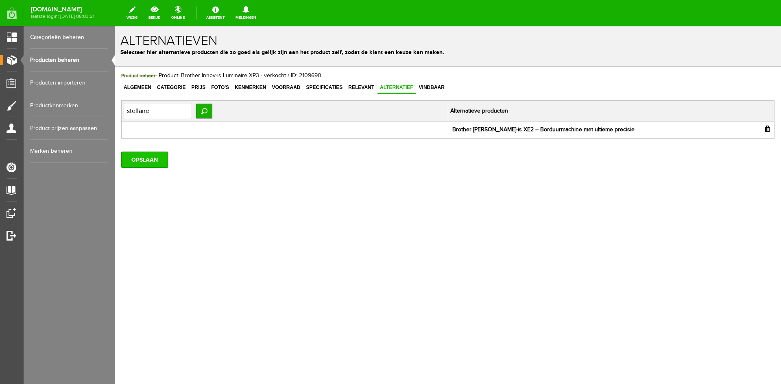
click at [151, 162] on input "OPSLAAN" at bounding box center [144, 160] width 47 height 16
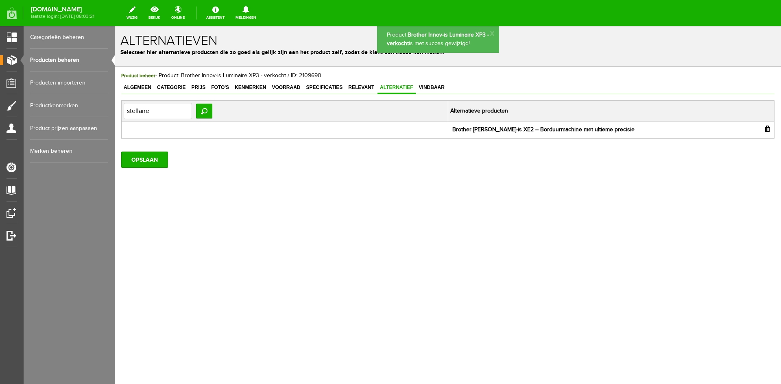
click at [58, 62] on link "Producten beheren" at bounding box center [69, 60] width 78 height 23
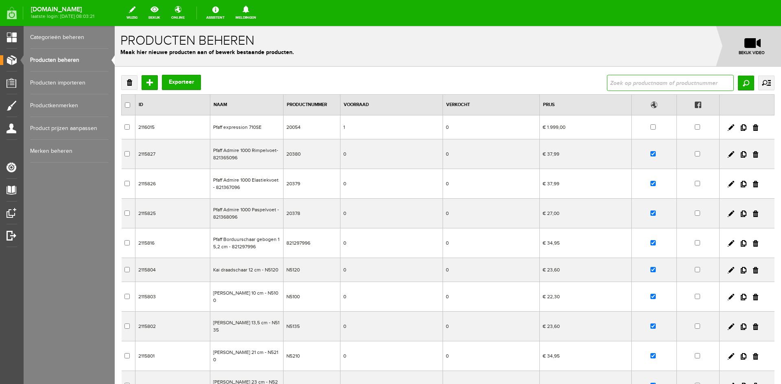
click at [618, 83] on input "text" at bounding box center [670, 83] width 127 height 16
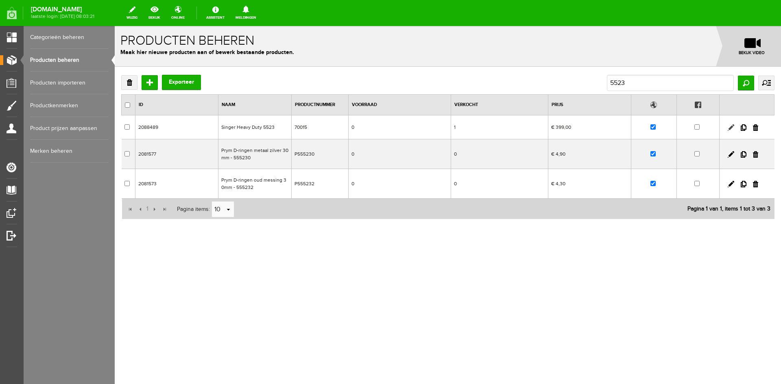
click at [729, 127] on link at bounding box center [731, 127] width 7 height 7
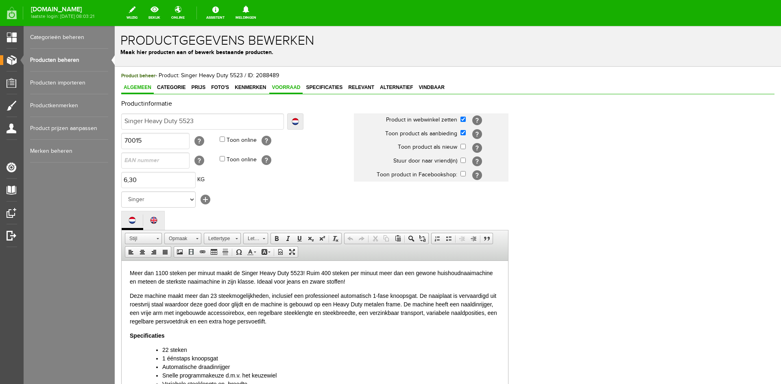
click at [285, 87] on span "Voorraad" at bounding box center [285, 88] width 33 height 6
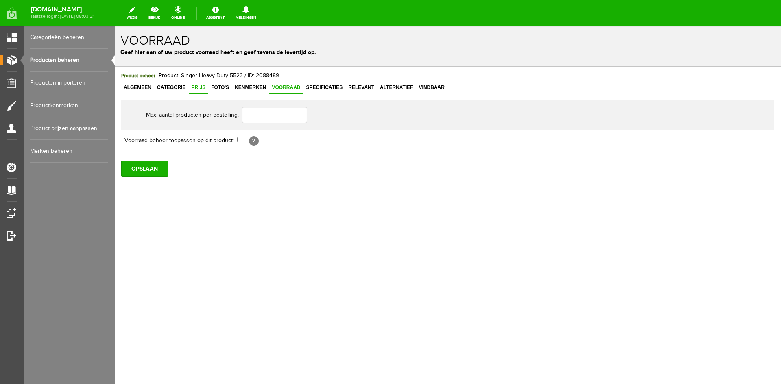
click at [197, 88] on span "Prijs" at bounding box center [198, 88] width 19 height 6
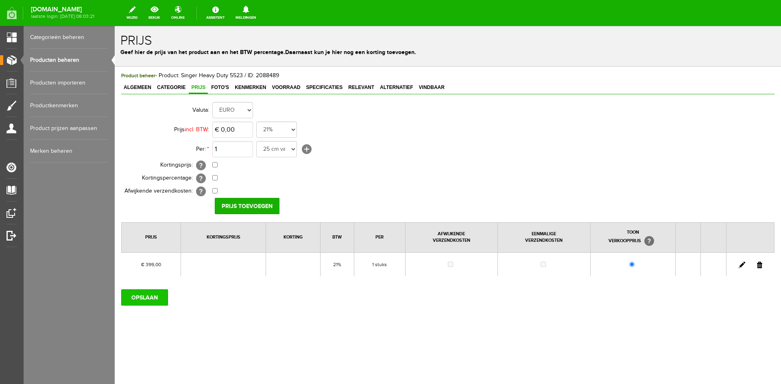
click at [152, 293] on input "OPSLAAN" at bounding box center [144, 298] width 47 height 16
click at [62, 59] on link "Producten beheren" at bounding box center [69, 60] width 78 height 23
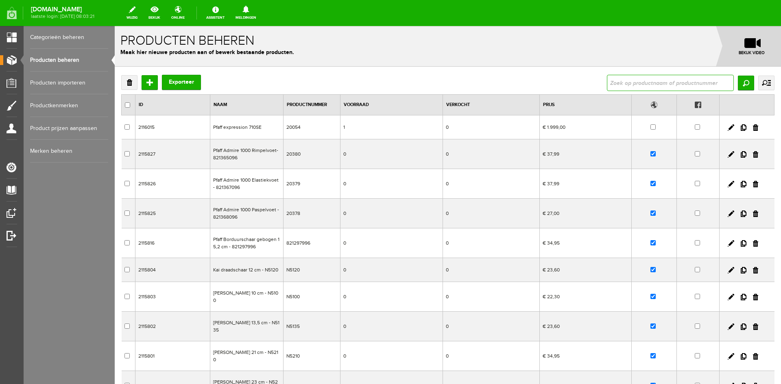
click at [629, 85] on input "text" at bounding box center [670, 83] width 127 height 16
type input "610"
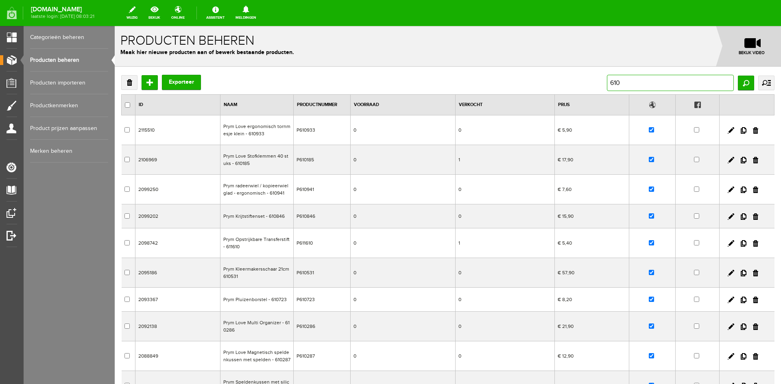
drag, startPoint x: 625, startPoint y: 81, endPoint x: 585, endPoint y: 82, distance: 40.3
click at [585, 82] on div "Verwijderen Toevoegen Exporteer 610 Zoeken uitgebreid zoeken Categorie Cadeaubo…" at bounding box center [447, 83] width 653 height 16
type input "ambition 610"
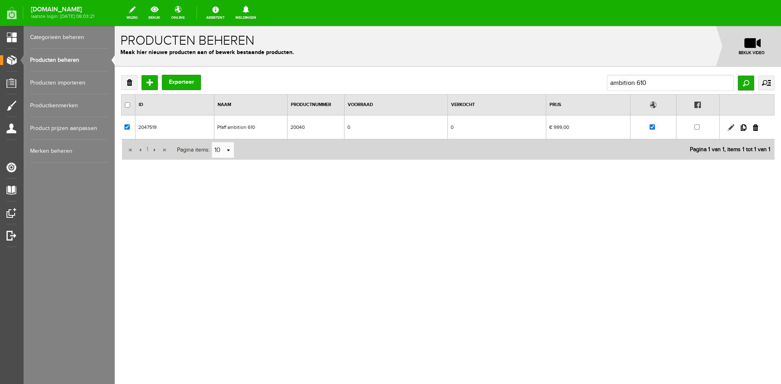
click at [731, 128] on link at bounding box center [731, 127] width 7 height 7
checkbox input "true"
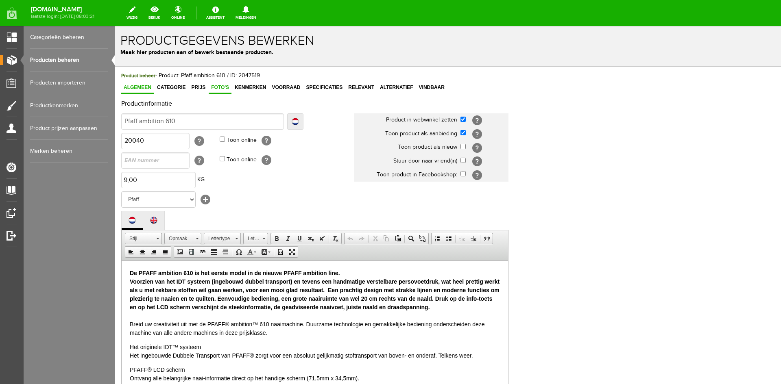
click at [221, 85] on span "Foto's" at bounding box center [220, 88] width 23 height 6
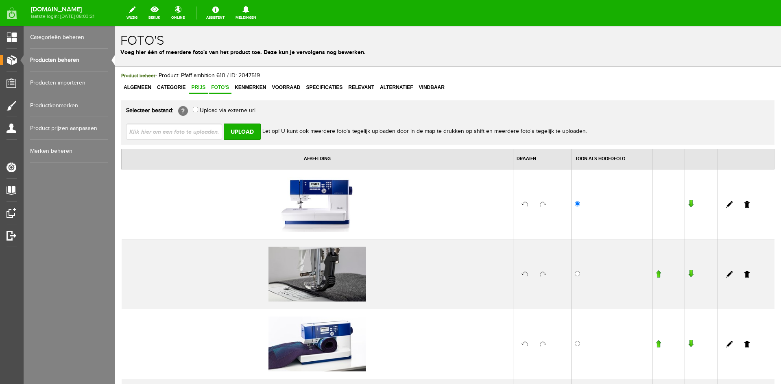
click at [202, 87] on span "Prijs" at bounding box center [198, 88] width 19 height 6
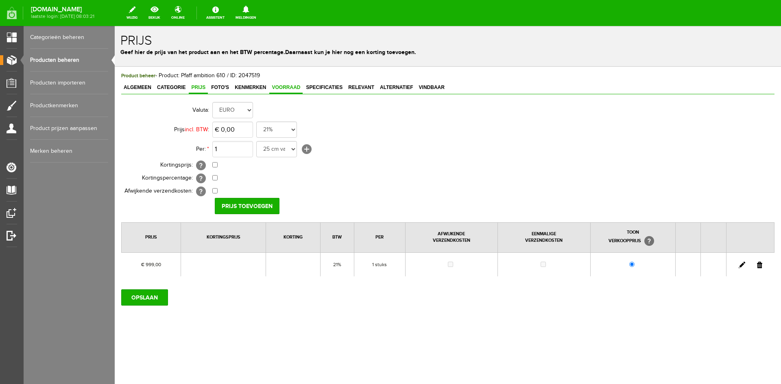
click at [287, 86] on span "Voorraad" at bounding box center [285, 88] width 33 height 6
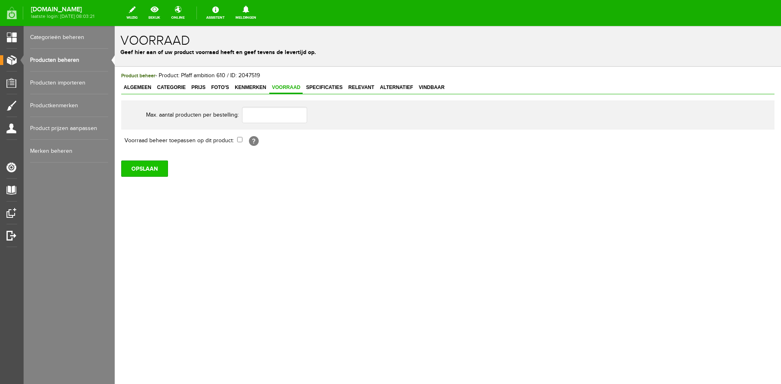
click at [151, 169] on input "OPSLAAN" at bounding box center [144, 169] width 47 height 16
click at [58, 59] on link "Producten beheren" at bounding box center [69, 60] width 78 height 23
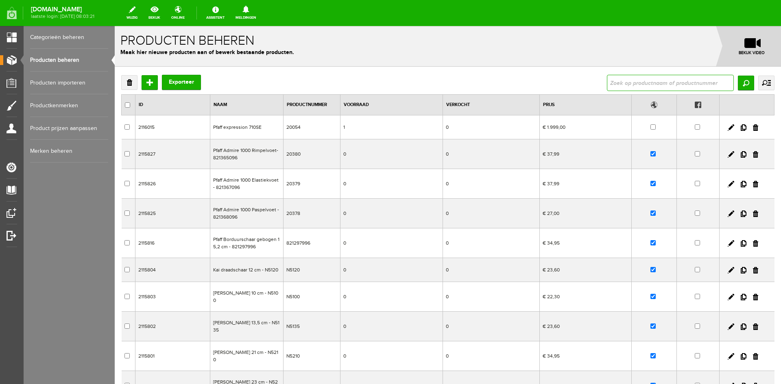
click at [607, 84] on input "text" at bounding box center [670, 83] width 127 height 16
type input "a16"
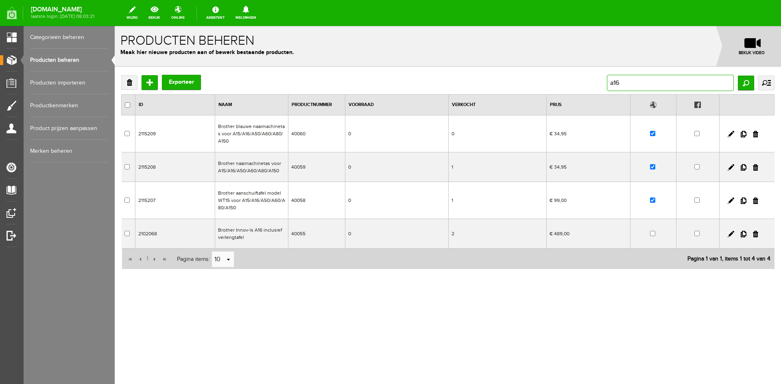
click at [629, 84] on input "a16" at bounding box center [670, 83] width 127 height 16
type input "a80"
click at [729, 234] on link at bounding box center [731, 234] width 7 height 7
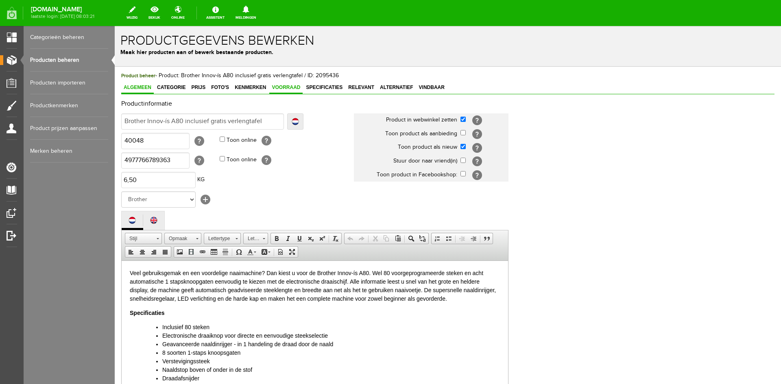
click at [283, 84] on link "Voorraad" at bounding box center [285, 88] width 33 height 12
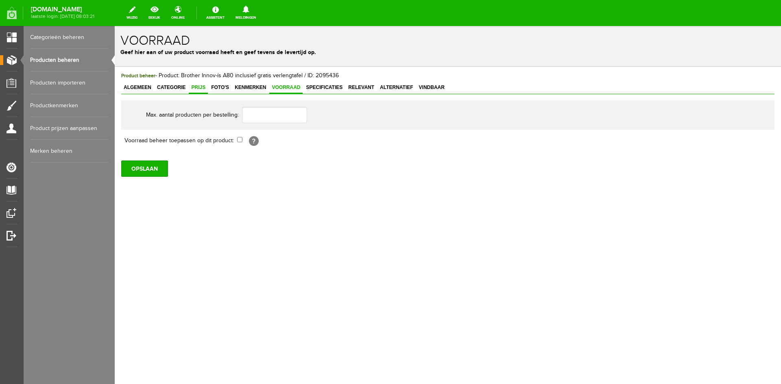
click at [203, 85] on span "Prijs" at bounding box center [198, 88] width 19 height 6
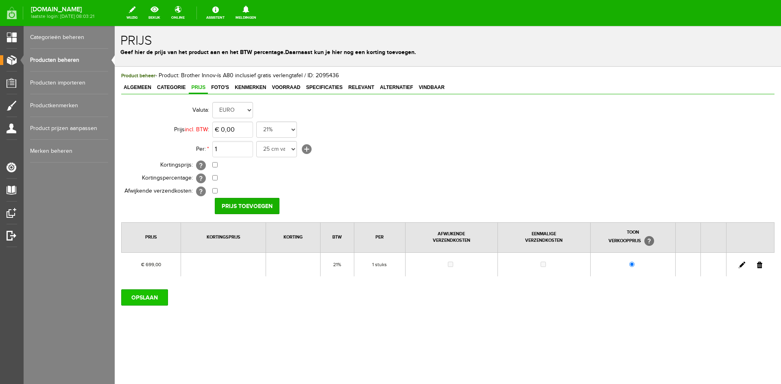
click at [150, 296] on input "OPSLAAN" at bounding box center [144, 298] width 47 height 16
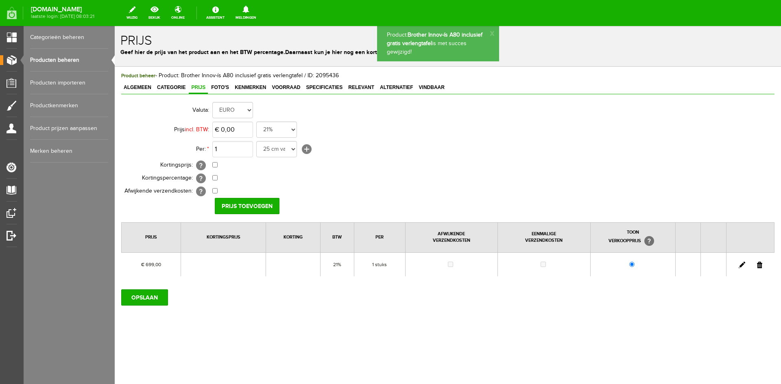
click at [54, 60] on link "Producten beheren" at bounding box center [69, 60] width 78 height 23
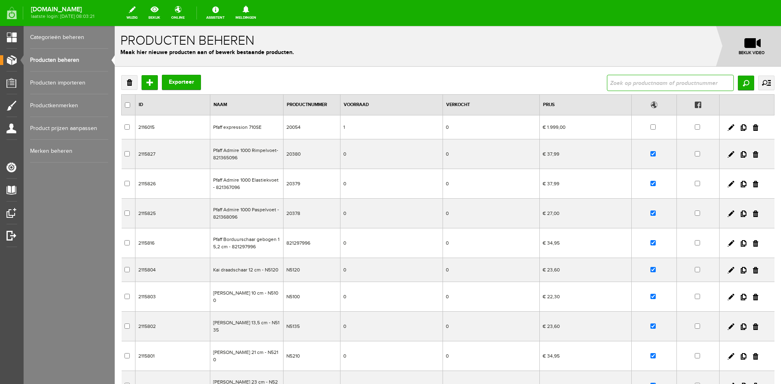
click at [623, 81] on input "text" at bounding box center [670, 83] width 127 height 16
type input "710"
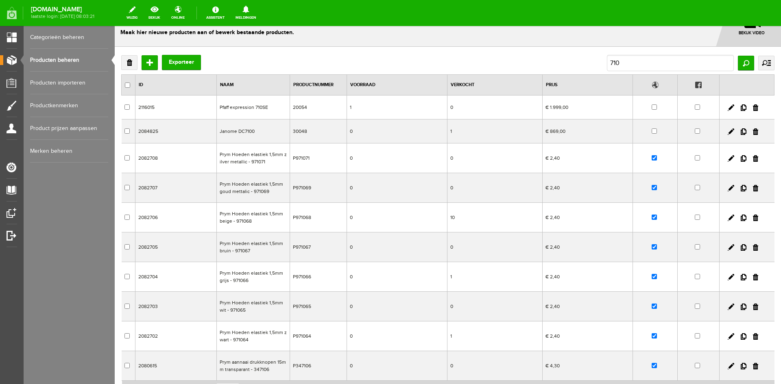
scroll to position [17, 0]
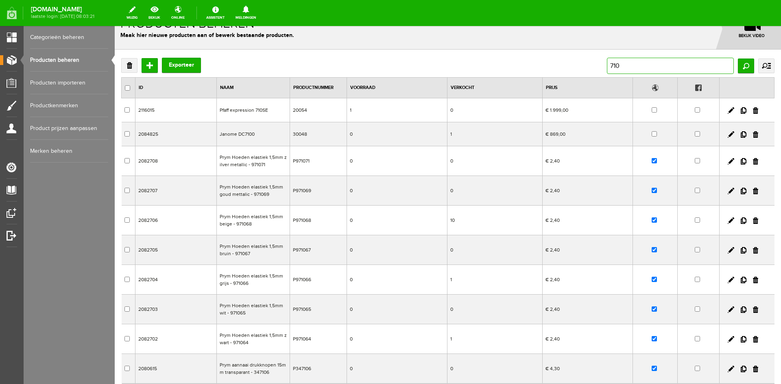
drag, startPoint x: 623, startPoint y: 64, endPoint x: 580, endPoint y: 66, distance: 43.2
click at [580, 66] on div "Verwijderen Toevoegen Exporteer 710 Zoeken uitgebreid zoeken Categorie Cadeaubo…" at bounding box center [447, 66] width 653 height 16
type input "expression 710"
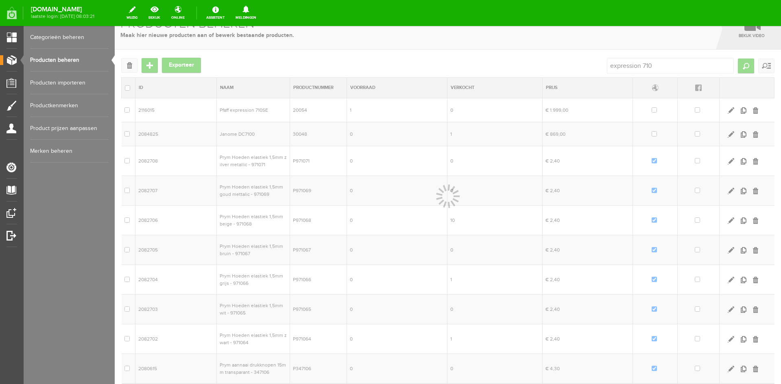
scroll to position [0, 0]
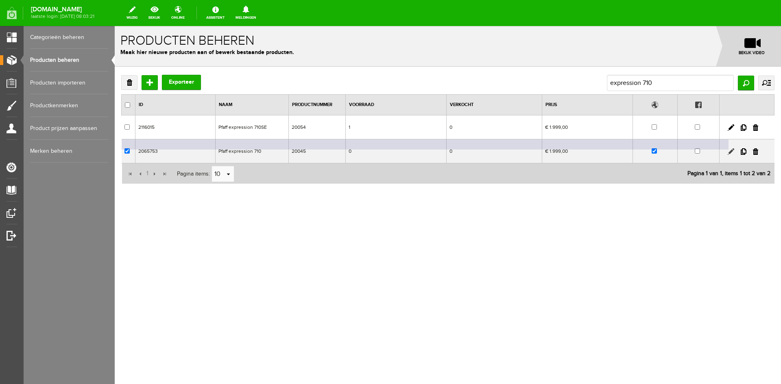
click at [731, 152] on link at bounding box center [731, 151] width 7 height 7
checkbox input "true"
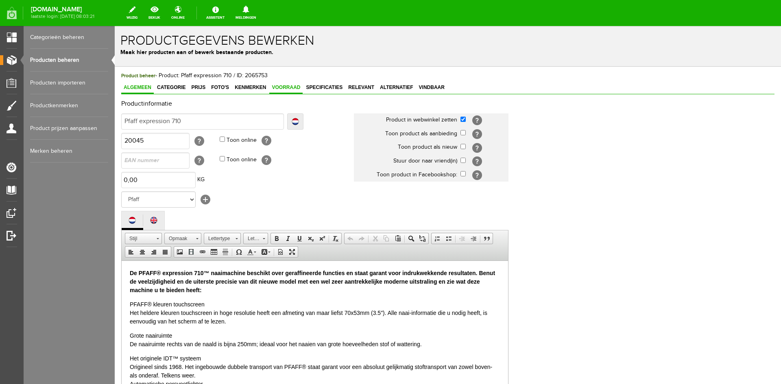
click at [294, 85] on span "Voorraad" at bounding box center [285, 88] width 33 height 6
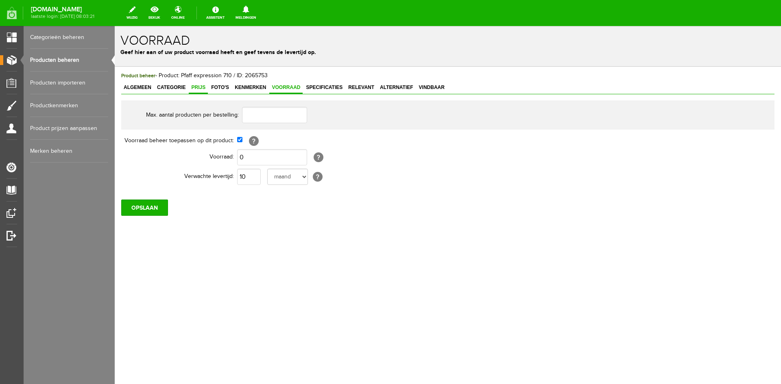
click at [201, 85] on span "Prijs" at bounding box center [198, 88] width 19 height 6
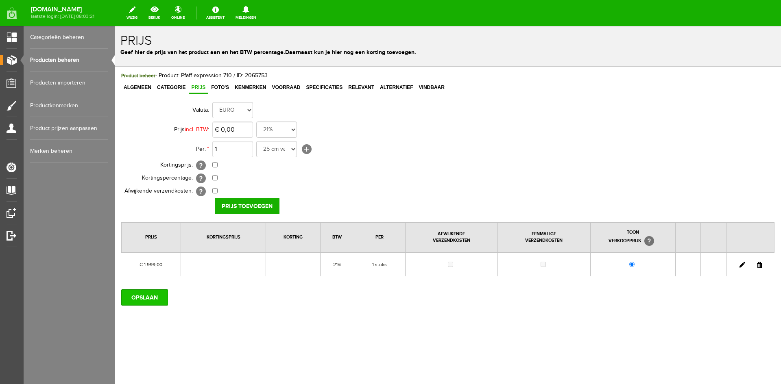
click at [151, 295] on input "OPSLAAN" at bounding box center [144, 298] width 47 height 16
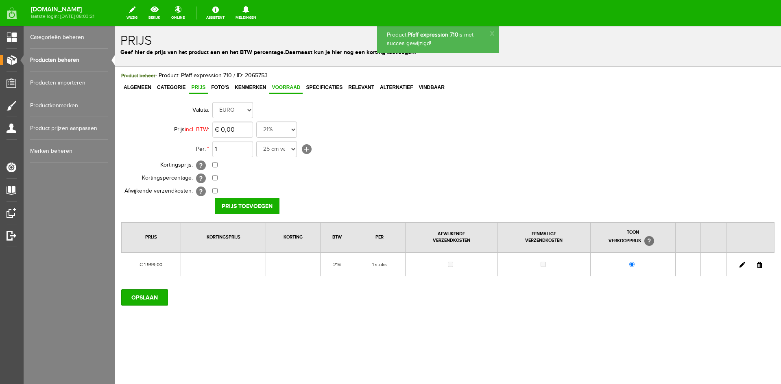
click at [278, 85] on span "Voorraad" at bounding box center [285, 88] width 33 height 6
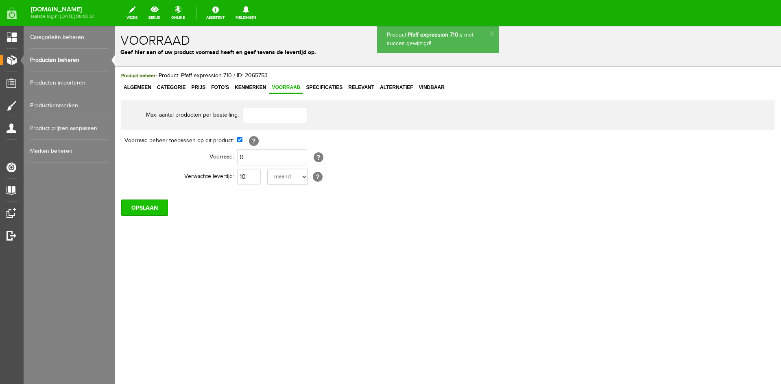
click at [140, 207] on input "OPSLAAN" at bounding box center [144, 208] width 47 height 16
click at [136, 87] on span "Algemeen" at bounding box center [137, 88] width 33 height 6
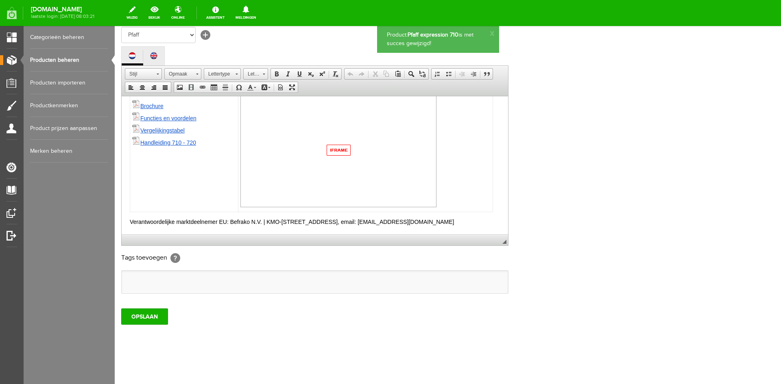
scroll to position [166, 0]
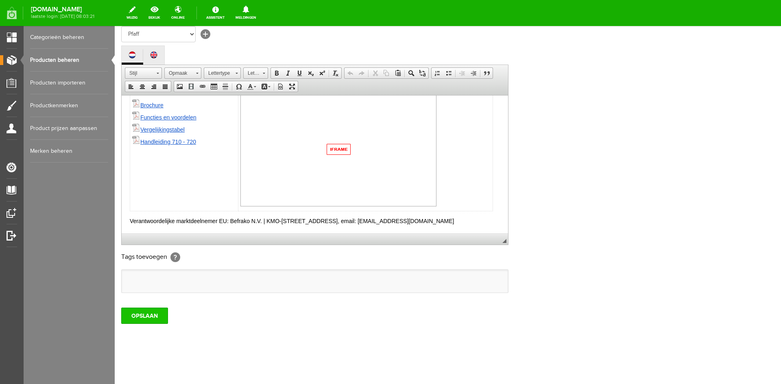
click at [150, 315] on input "OPSLAAN" at bounding box center [144, 316] width 47 height 16
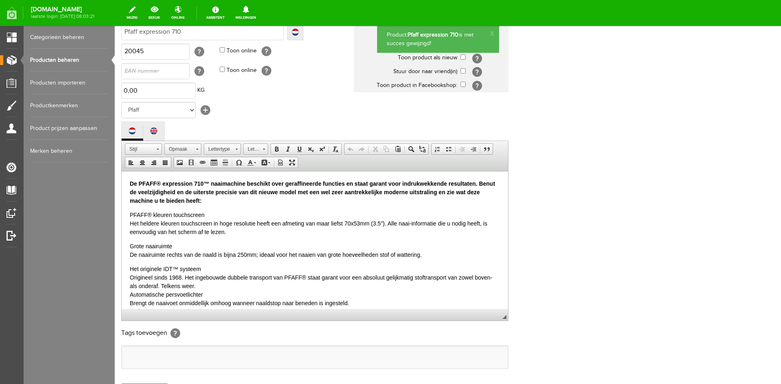
scroll to position [0, 0]
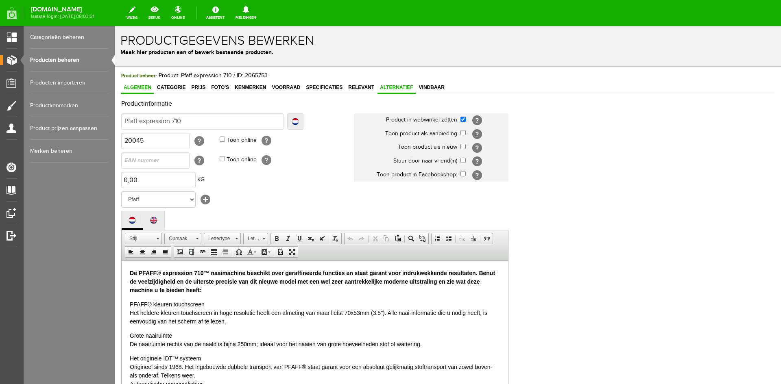
click at [396, 85] on span "Alternatief" at bounding box center [397, 88] width 38 height 6
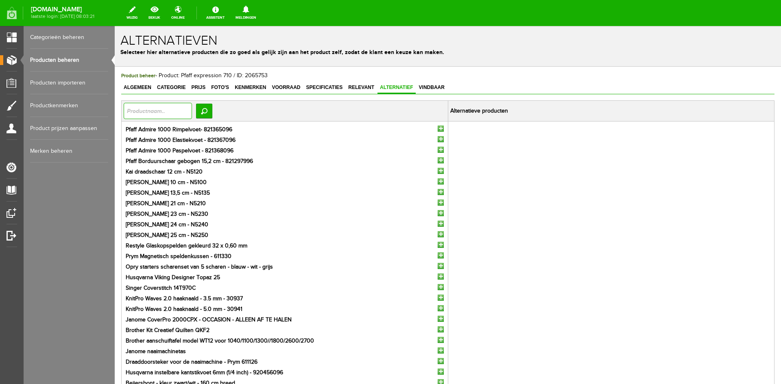
click at [132, 111] on input "text" at bounding box center [158, 111] width 68 height 16
type input "720"
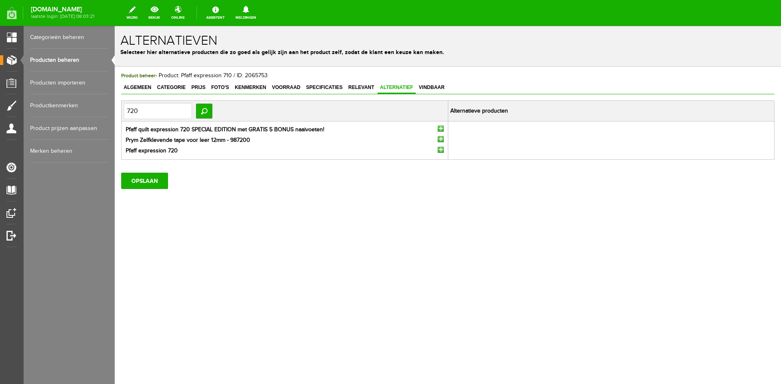
click at [442, 129] on input "button" at bounding box center [441, 129] width 6 height 6
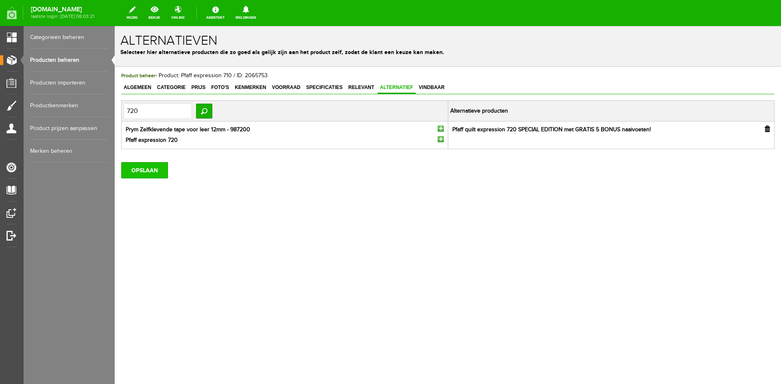
click at [138, 170] on input "OPSLAAN" at bounding box center [144, 170] width 47 height 16
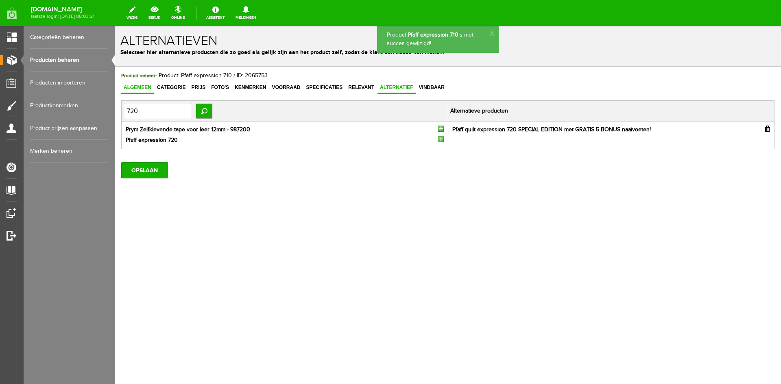
click at [128, 84] on link "Algemeen" at bounding box center [137, 88] width 33 height 12
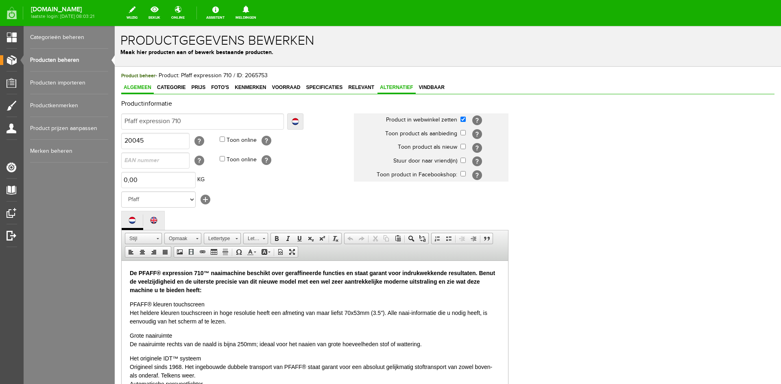
click at [386, 85] on span "Alternatief" at bounding box center [397, 88] width 38 height 6
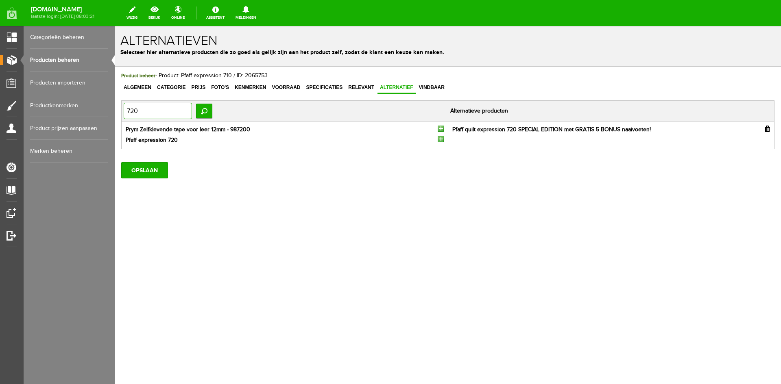
drag, startPoint x: 150, startPoint y: 111, endPoint x: 117, endPoint y: 110, distance: 33.4
click at [117, 110] on div "Product beheer - Product: Pfaff expression 710 / ID: 2065753 Algemeen Categorie…" at bounding box center [448, 153] width 666 height 172
type input "brilliance"
click at [152, 170] on input "OPSLAAN" at bounding box center [144, 170] width 47 height 16
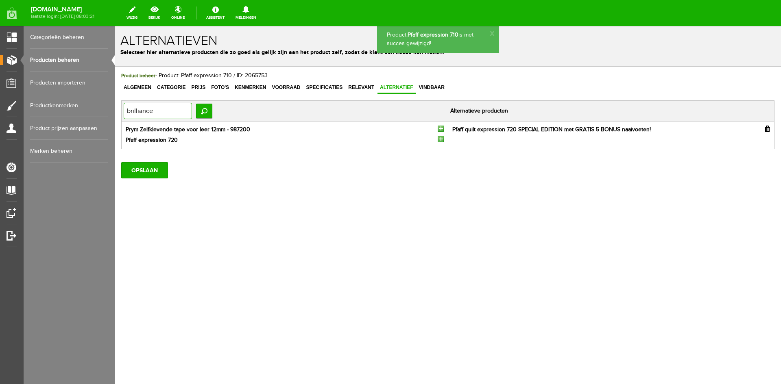
drag, startPoint x: 157, startPoint y: 112, endPoint x: 92, endPoint y: 115, distance: 64.7
click at [115, 115] on html "Product: Pfaff expression 710 is met succes gewijzigd! x Alternatieven Selectee…" at bounding box center [448, 205] width 666 height 358
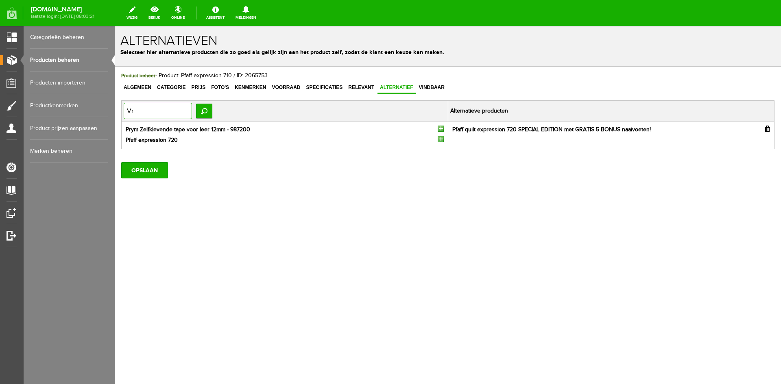
type input "V"
type input "Bril"
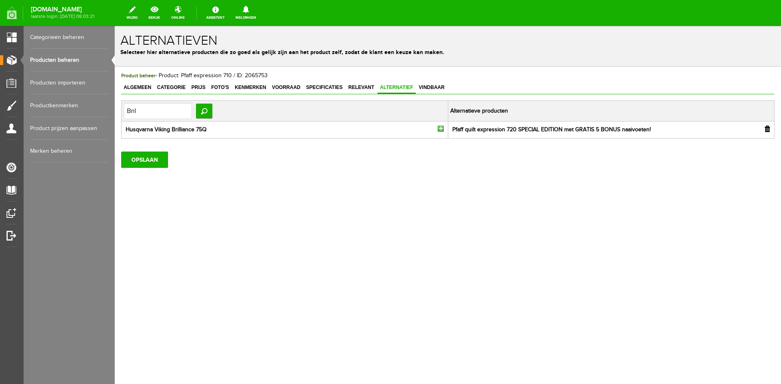
click at [444, 129] on ul "Husqvarna Viking Brilliance 75Q" at bounding box center [285, 130] width 322 height 9
click at [440, 129] on input "button" at bounding box center [441, 129] width 6 height 6
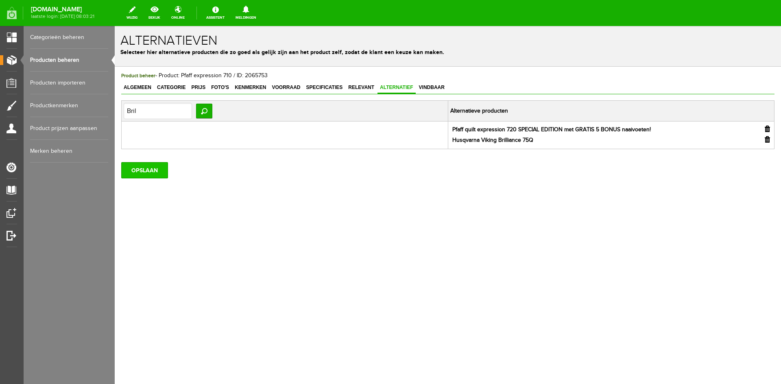
click at [152, 168] on input "OPSLAAN" at bounding box center [144, 170] width 47 height 16
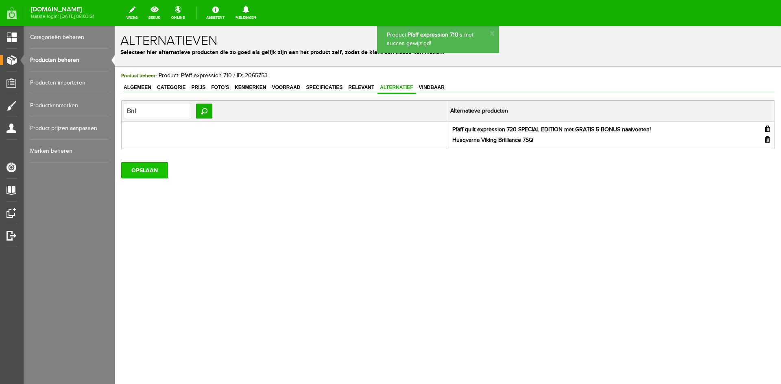
click at [138, 168] on input "OPSLAAN" at bounding box center [144, 170] width 47 height 16
click at [55, 58] on link "Producten beheren" at bounding box center [69, 60] width 78 height 23
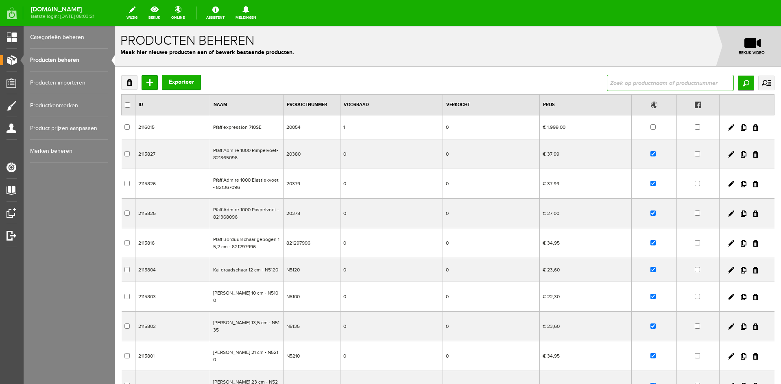
click at [620, 80] on input "text" at bounding box center [670, 83] width 127 height 16
type input "saphire"
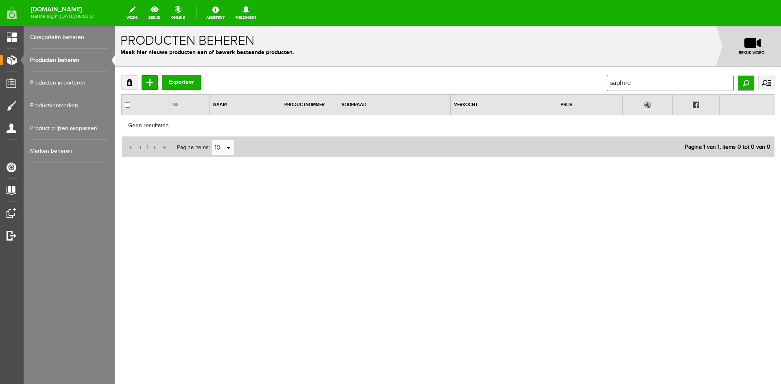
drag, startPoint x: 641, startPoint y: 84, endPoint x: 580, endPoint y: 88, distance: 61.1
click at [580, 88] on div "Verwijderen Toevoegen Exporteer saphire Zoeken uitgebreid zoeken Categorie Cade…" at bounding box center [447, 83] width 653 height 16
type input "930"
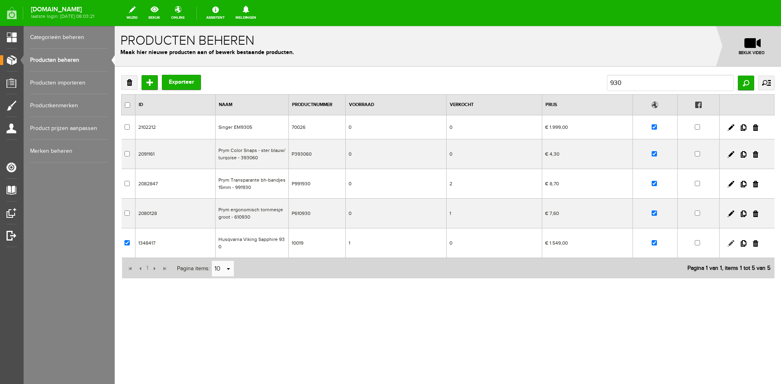
click at [730, 244] on link at bounding box center [731, 243] width 7 height 7
checkbox input "true"
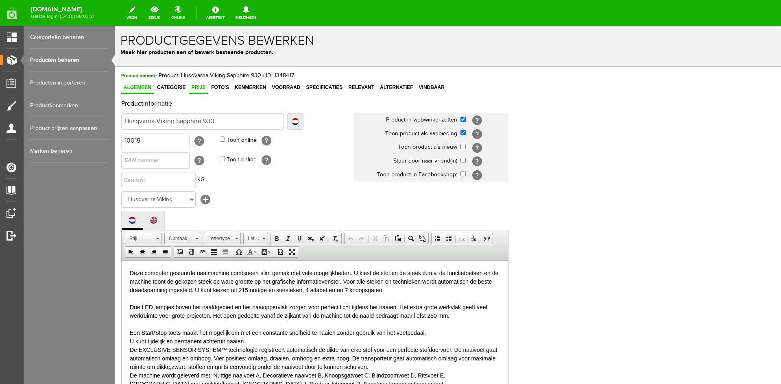
click at [202, 85] on span "Prijs" at bounding box center [198, 88] width 19 height 6
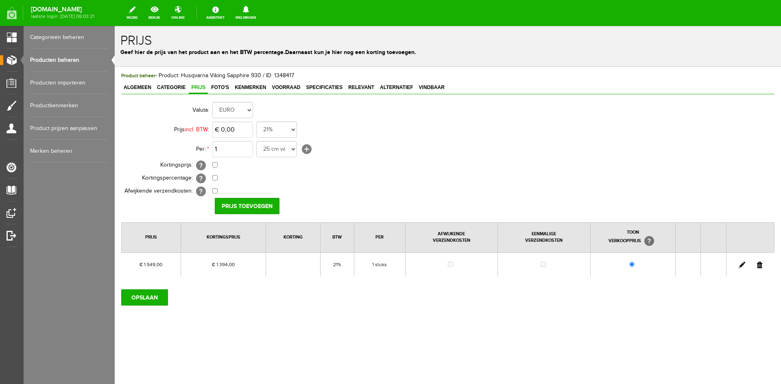
click at [740, 266] on link at bounding box center [742, 265] width 7 height 7
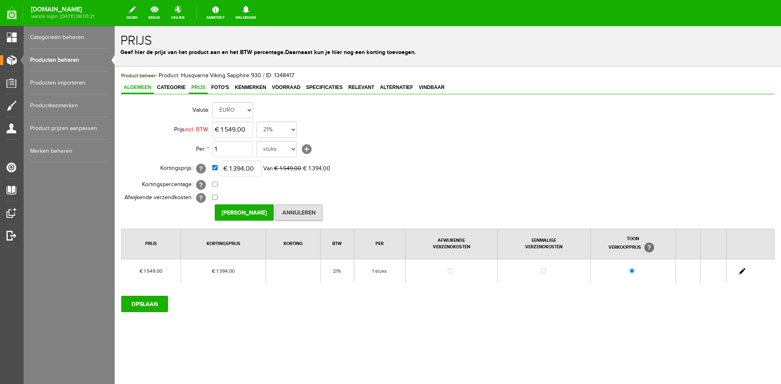
click at [136, 87] on span "Algemeen" at bounding box center [137, 88] width 33 height 6
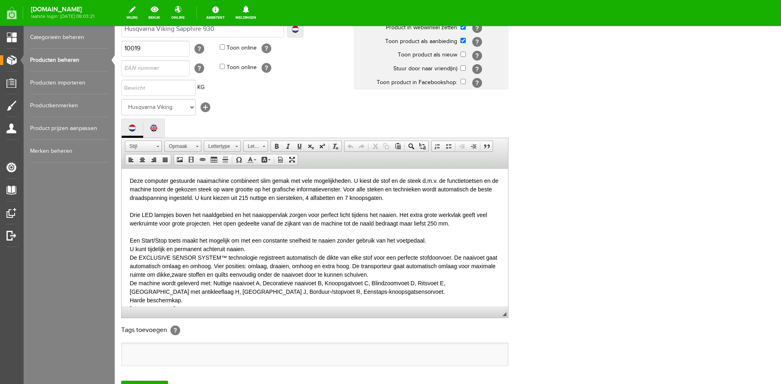
scroll to position [166, 0]
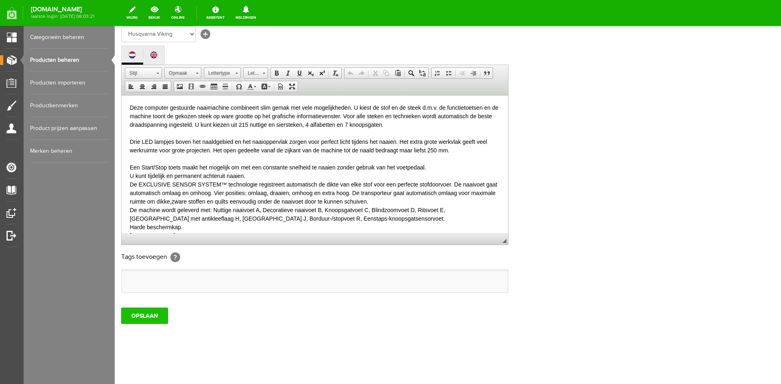
click at [142, 315] on input "OPSLAAN" at bounding box center [144, 316] width 47 height 16
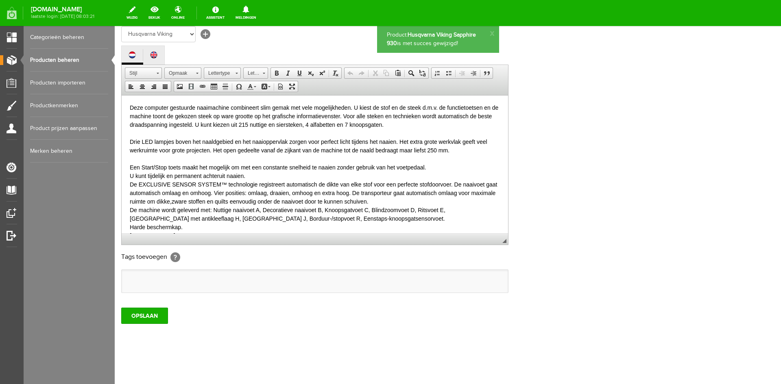
scroll to position [0, 0]
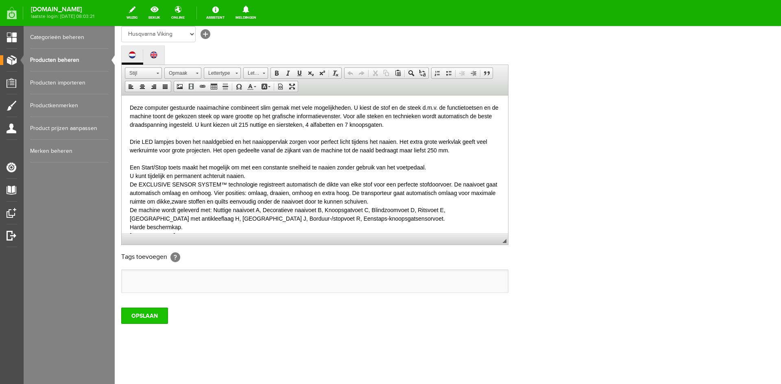
click at [151, 316] on input "OPSLAAN" at bounding box center [144, 316] width 47 height 16
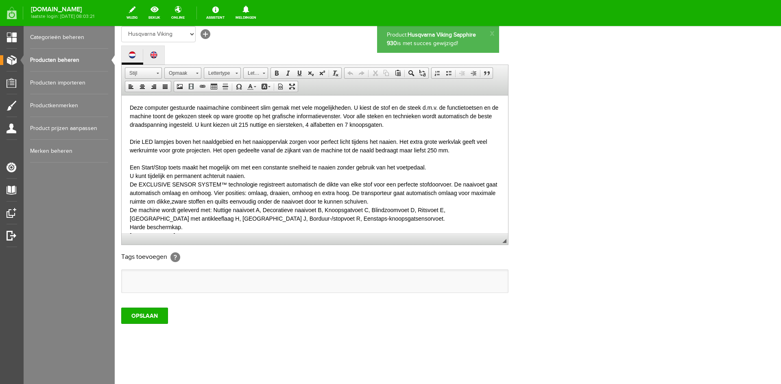
click at [63, 59] on link "Producten beheren" at bounding box center [69, 60] width 78 height 23
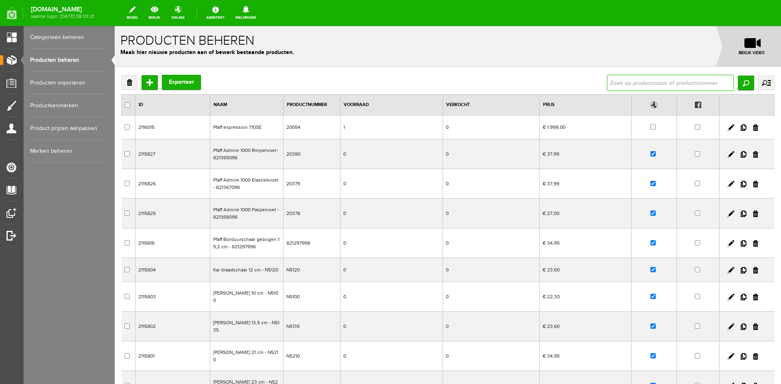
click at [647, 82] on input "text" at bounding box center [670, 83] width 127 height 16
type input "720"
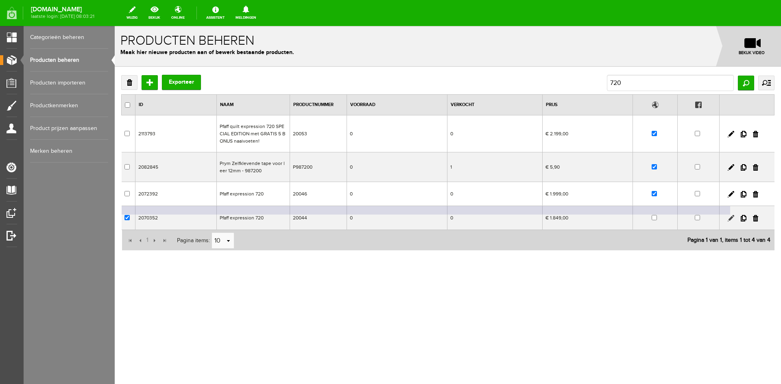
click at [732, 217] on link at bounding box center [731, 218] width 7 height 7
checkbox input "true"
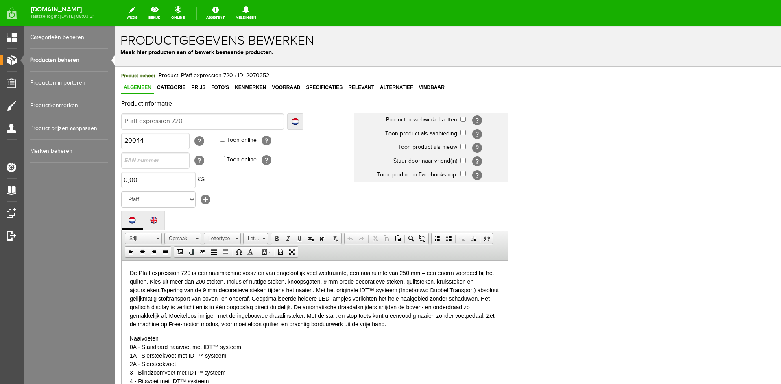
click at [70, 60] on link "Producten beheren" at bounding box center [69, 60] width 78 height 23
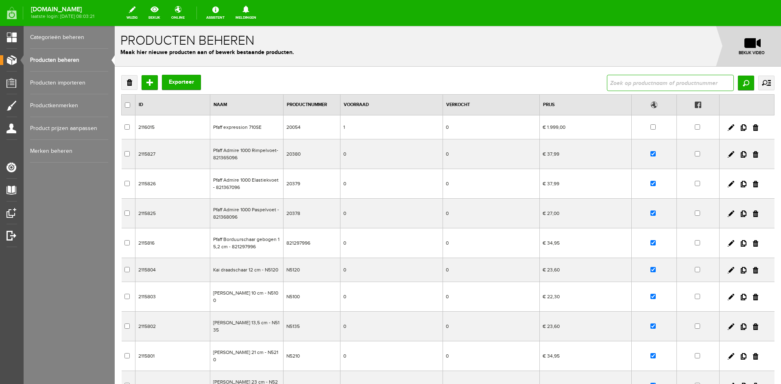
click at [615, 83] on input "text" at bounding box center [670, 83] width 127 height 16
type input "720"
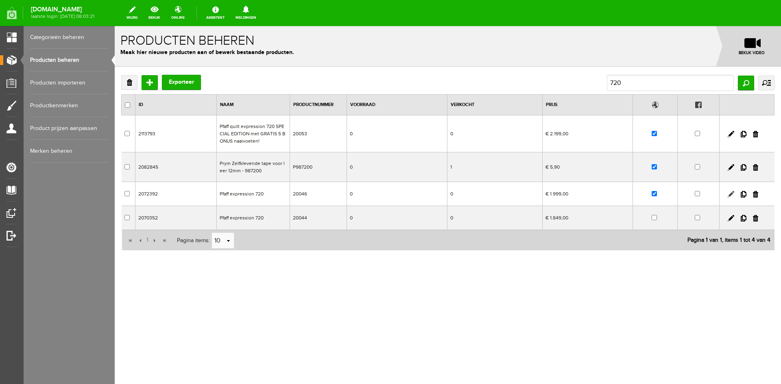
click at [730, 194] on link at bounding box center [731, 194] width 7 height 7
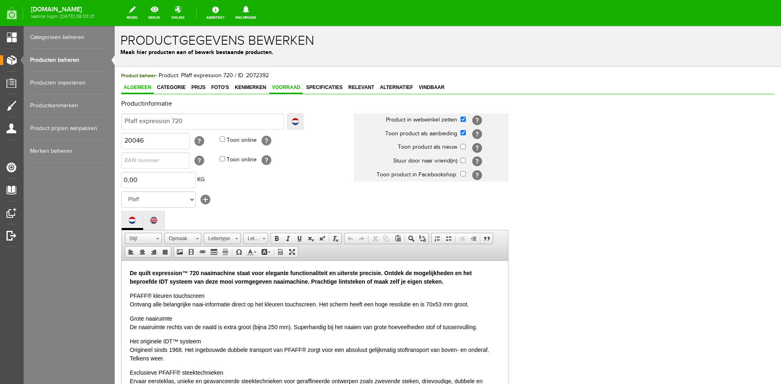
click at [290, 86] on span "Voorraad" at bounding box center [285, 88] width 33 height 6
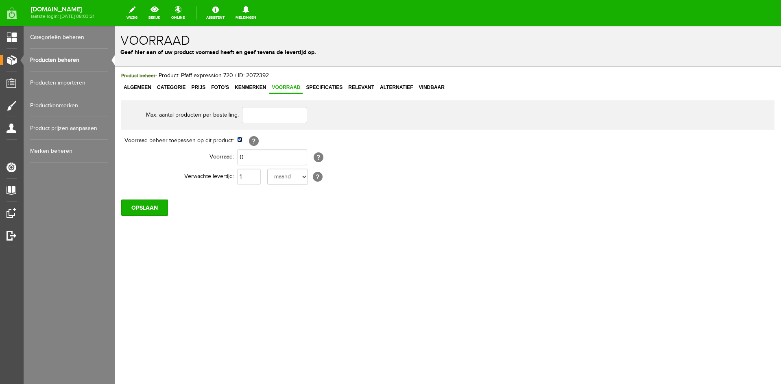
click at [239, 142] on input "checkbox" at bounding box center [239, 139] width 5 height 5
checkbox input "false"
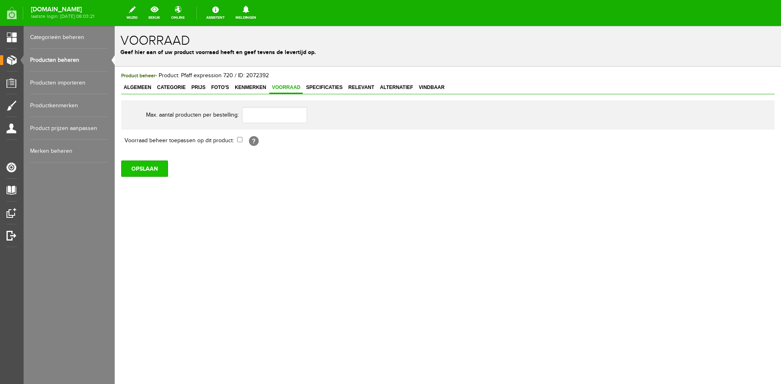
click at [137, 168] on input "OPSLAAN" at bounding box center [144, 169] width 47 height 16
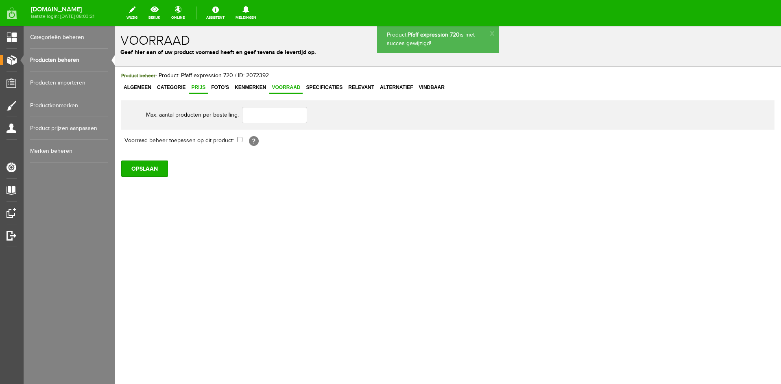
click at [195, 87] on span "Prijs" at bounding box center [198, 88] width 19 height 6
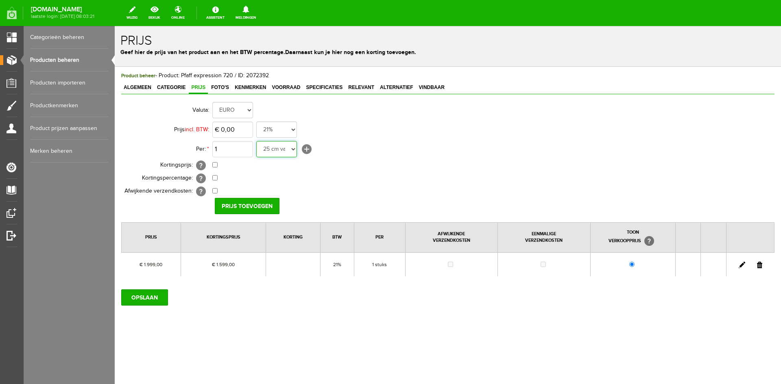
click at [294, 150] on select "25 cm van 160 cm breed 5 meter 50 cm 10 stuks stuks 25 cm meter cm 25 cm van 11…" at bounding box center [276, 149] width 41 height 16
click at [139, 297] on input "OPSLAAN" at bounding box center [144, 298] width 47 height 16
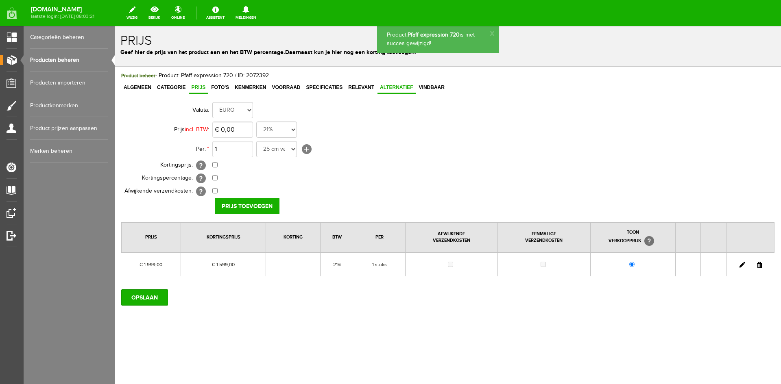
click at [390, 88] on span "Alternatief" at bounding box center [397, 88] width 38 height 6
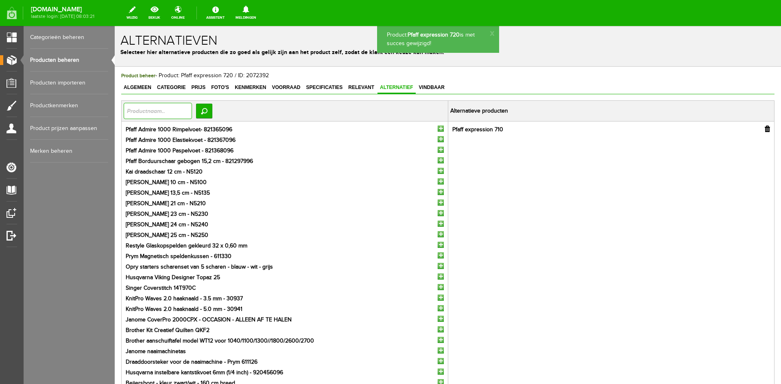
click at [137, 112] on input "text" at bounding box center [158, 111] width 68 height 16
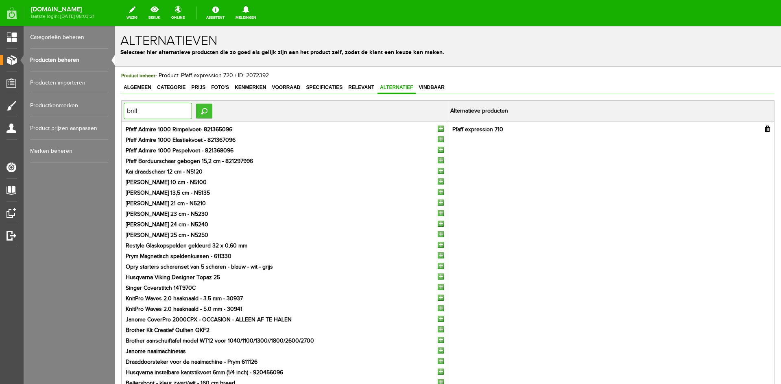
type input "brill"
click at [212, 109] on input "Zoeken" at bounding box center [204, 111] width 16 height 15
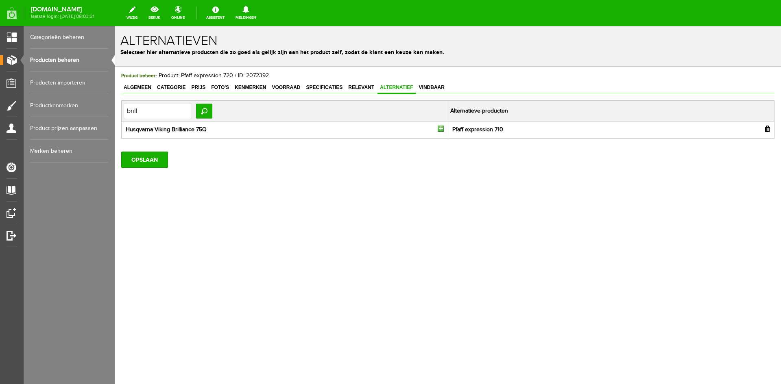
click at [439, 128] on input "button" at bounding box center [441, 129] width 6 height 6
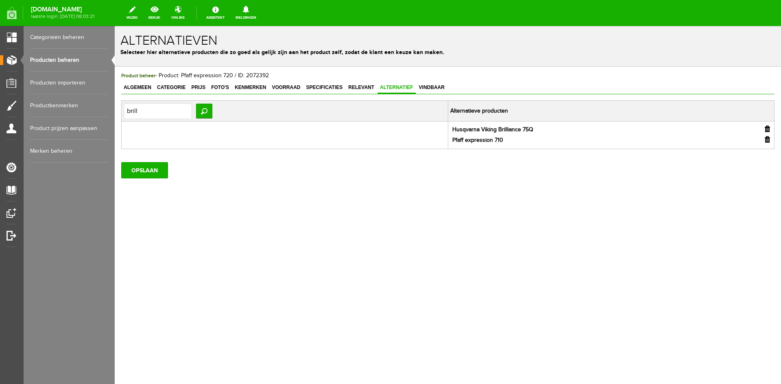
click at [768, 138] on input "button" at bounding box center [767, 139] width 5 height 7
click at [150, 163] on input "OPSLAAN" at bounding box center [144, 160] width 47 height 16
drag, startPoint x: 144, startPoint y: 113, endPoint x: 115, endPoint y: 114, distance: 28.5
click at [115, 114] on div "Product beheer - Product: Pfaff expression 720 / ID: 2072392 Algemeen Categorie…" at bounding box center [448, 148] width 666 height 162
type input "635"
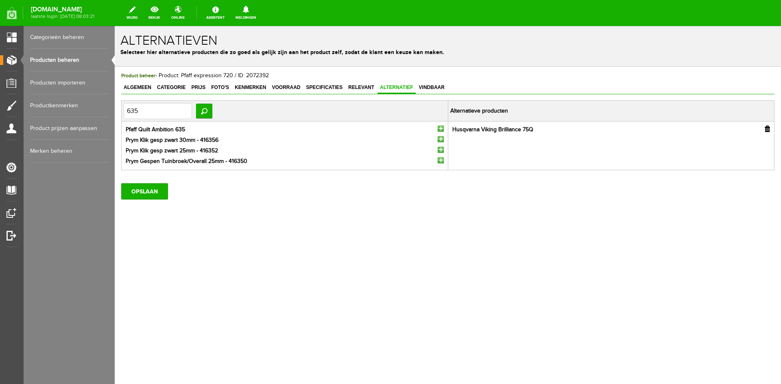
click at [439, 130] on input "button" at bounding box center [441, 129] width 6 height 6
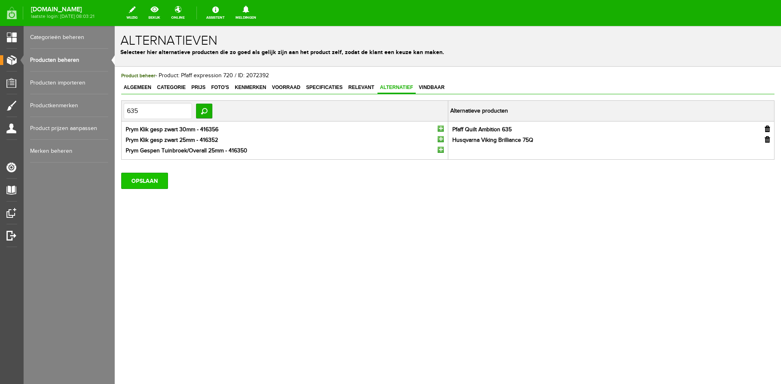
click at [145, 183] on input "OPSLAAN" at bounding box center [144, 181] width 47 height 16
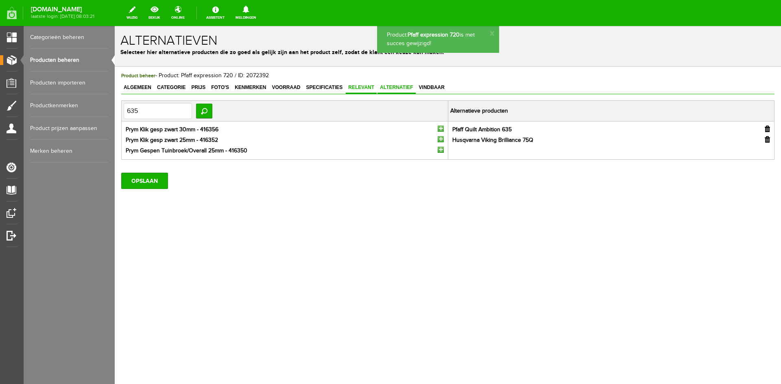
click at [361, 86] on span "Relevant" at bounding box center [361, 88] width 31 height 6
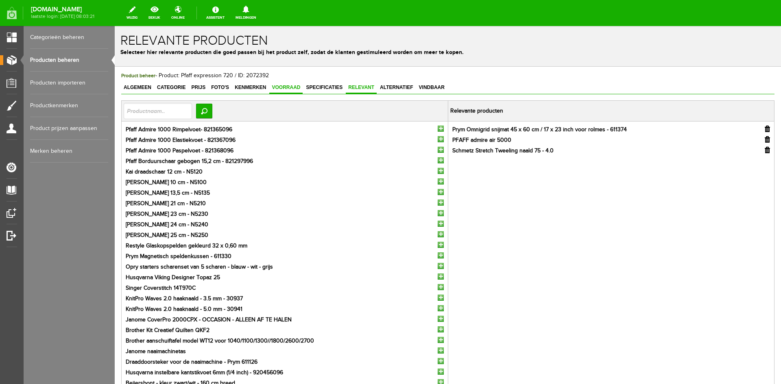
click at [285, 86] on span "Voorraad" at bounding box center [285, 88] width 33 height 6
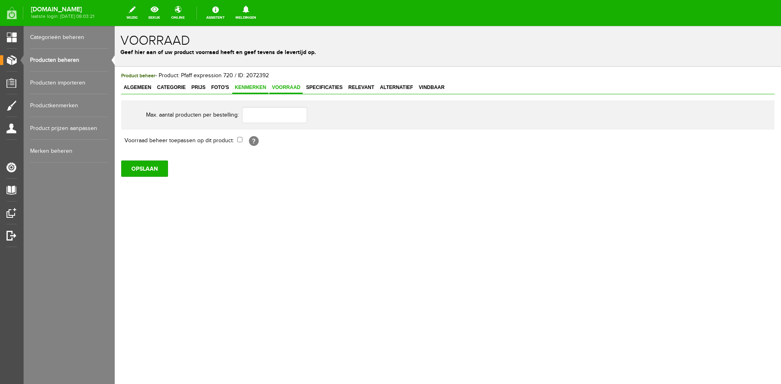
click at [256, 85] on span "Kenmerken" at bounding box center [250, 88] width 36 height 6
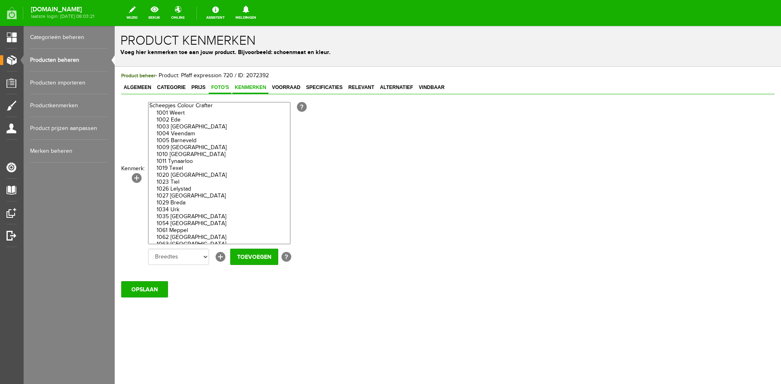
click at [218, 87] on span "Foto's" at bounding box center [220, 88] width 23 height 6
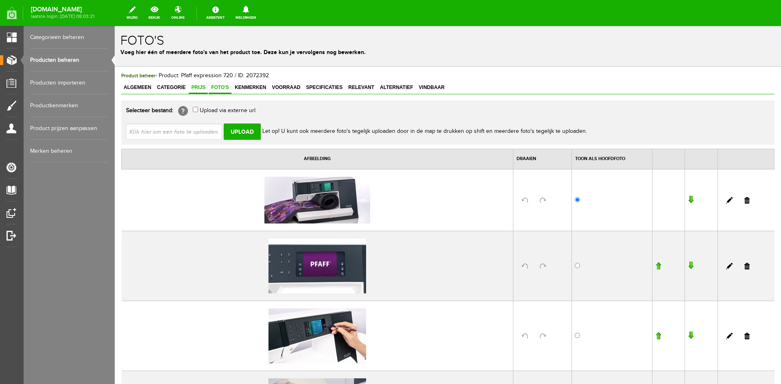
click at [200, 87] on span "Prijs" at bounding box center [198, 88] width 19 height 6
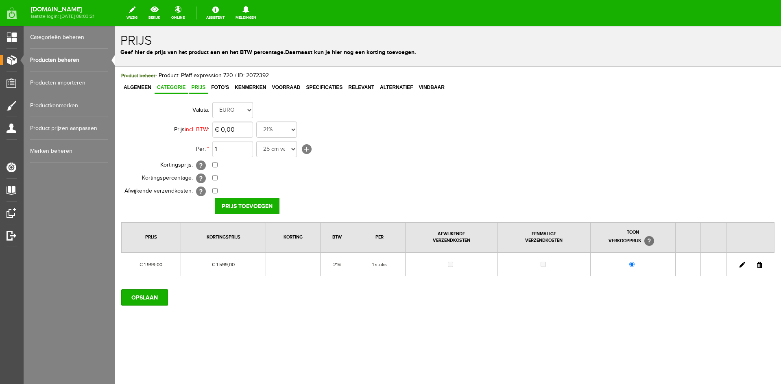
click at [174, 86] on span "Categorie" at bounding box center [171, 88] width 33 height 6
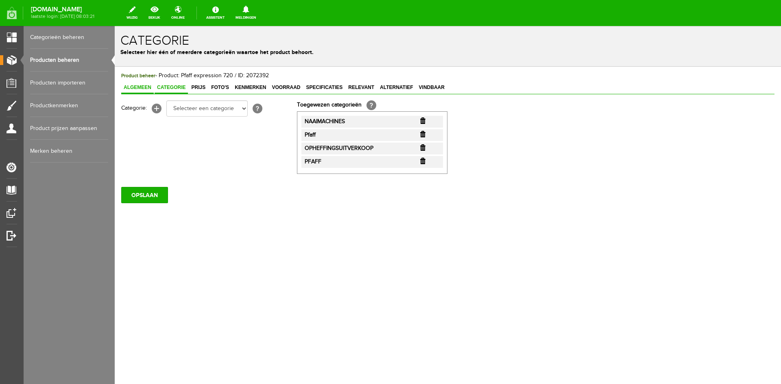
click at [135, 86] on span "Algemeen" at bounding box center [137, 88] width 33 height 6
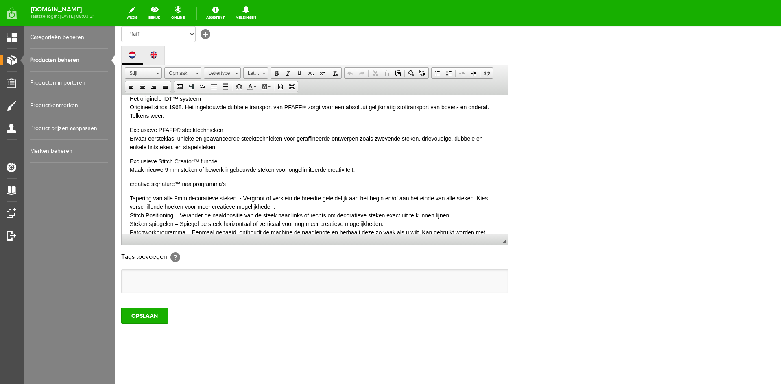
scroll to position [203, 0]
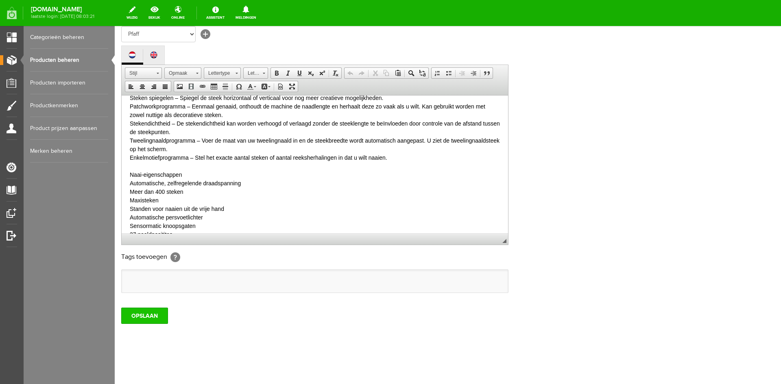
click at [151, 315] on input "OPSLAAN" at bounding box center [144, 316] width 47 height 16
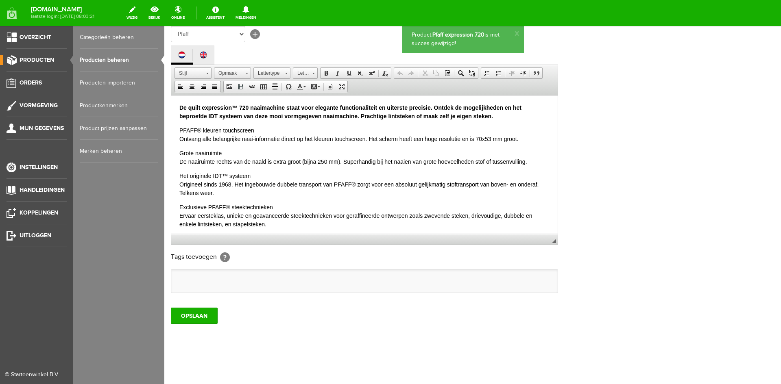
scroll to position [0, 0]
click at [107, 58] on link "Producten beheren" at bounding box center [119, 60] width 78 height 23
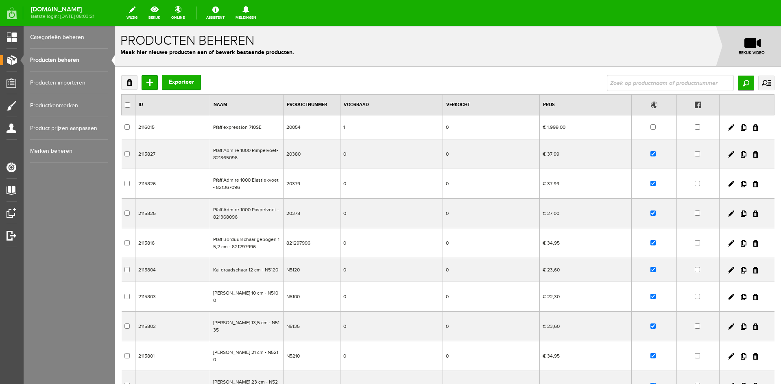
click at [47, 59] on link "Producten beheren" at bounding box center [69, 60] width 78 height 23
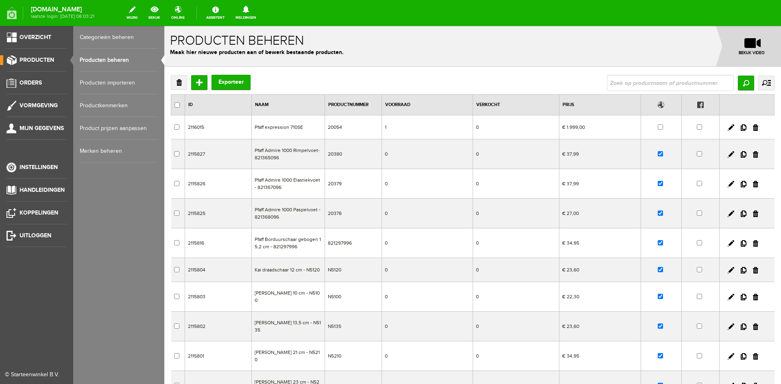
click at [37, 61] on span "Producten" at bounding box center [37, 60] width 35 height 7
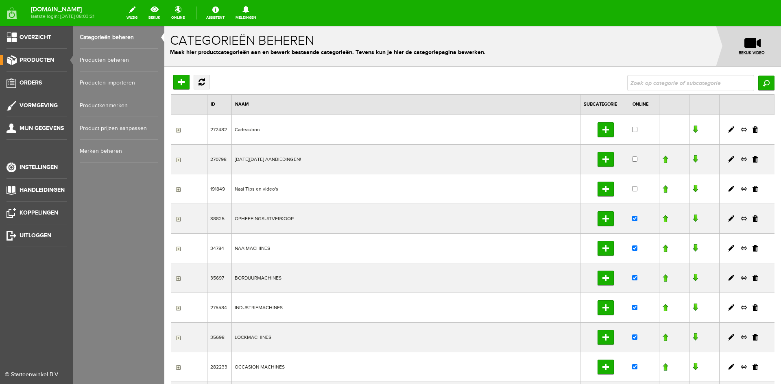
click at [105, 58] on link "Producten beheren" at bounding box center [119, 60] width 78 height 23
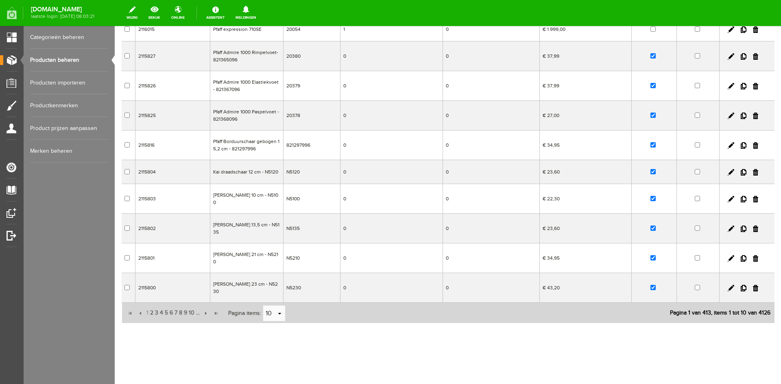
scroll to position [98, 0]
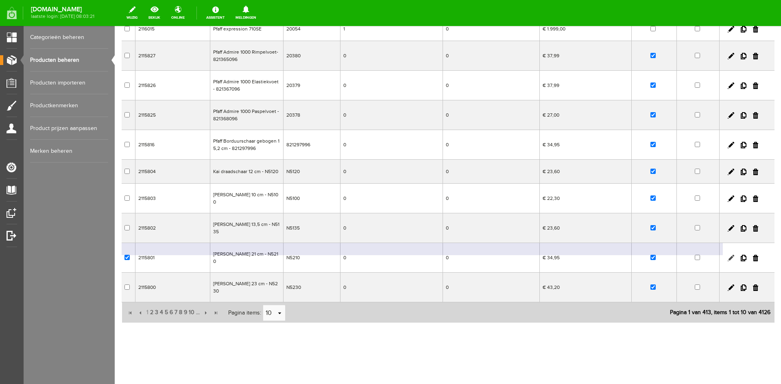
click at [728, 258] on link at bounding box center [731, 258] width 7 height 7
checkbox input "true"
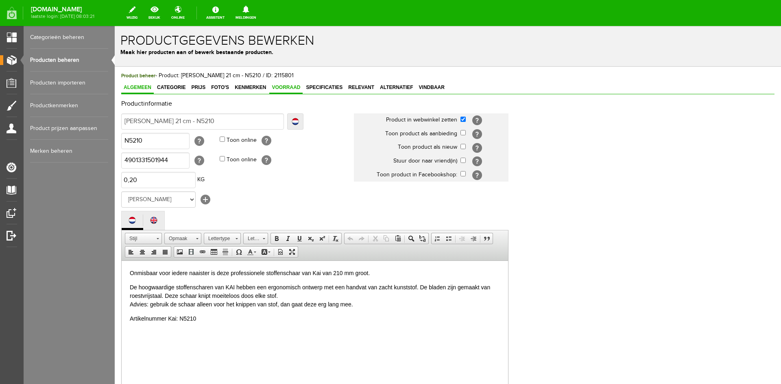
click at [282, 87] on span "Voorraad" at bounding box center [285, 88] width 33 height 6
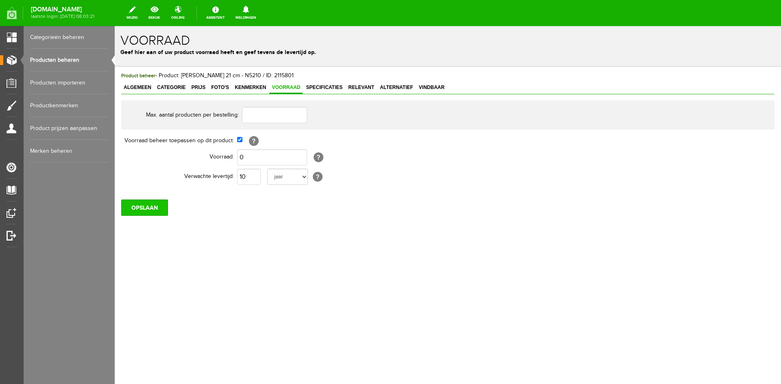
click at [146, 206] on input "OPSLAAN" at bounding box center [144, 208] width 47 height 16
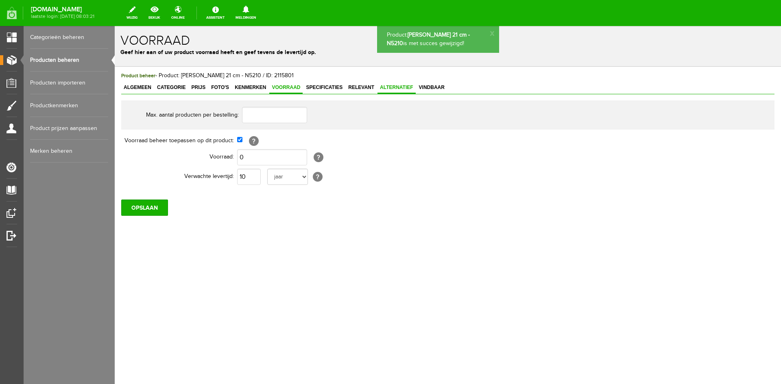
click at [392, 84] on link "Alternatief" at bounding box center [397, 88] width 38 height 12
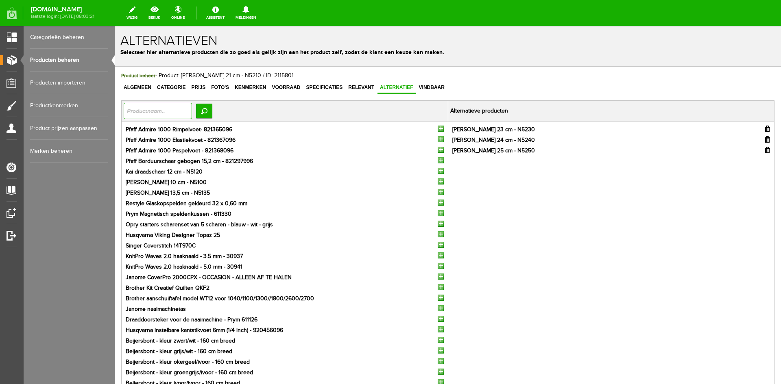
click at [139, 107] on input "text" at bounding box center [158, 111] width 68 height 16
type input "schaar"
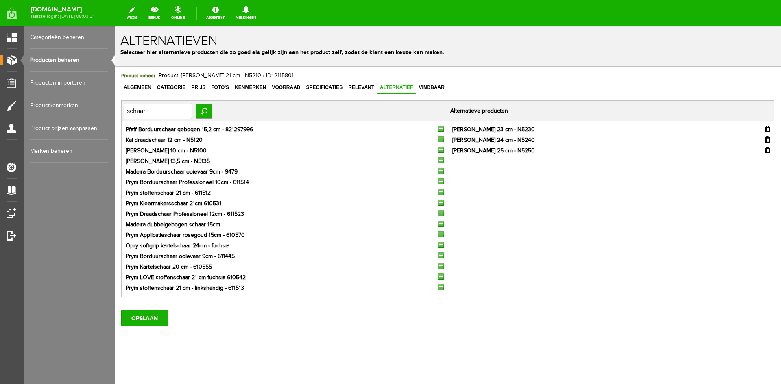
click at [439, 194] on input "button" at bounding box center [441, 192] width 6 height 6
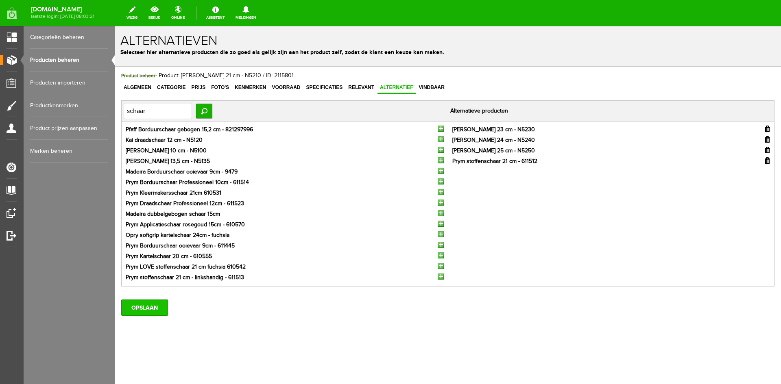
click at [146, 303] on input "OPSLAAN" at bounding box center [144, 308] width 47 height 16
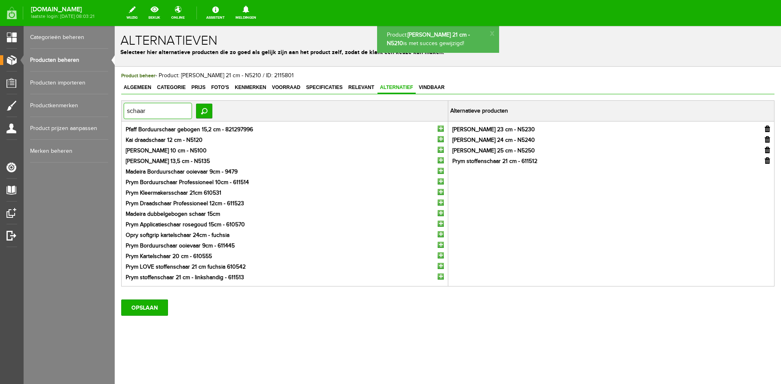
drag, startPoint x: 154, startPoint y: 111, endPoint x: 127, endPoint y: 112, distance: 26.9
click at [127, 112] on input "schaar" at bounding box center [158, 111] width 68 height 16
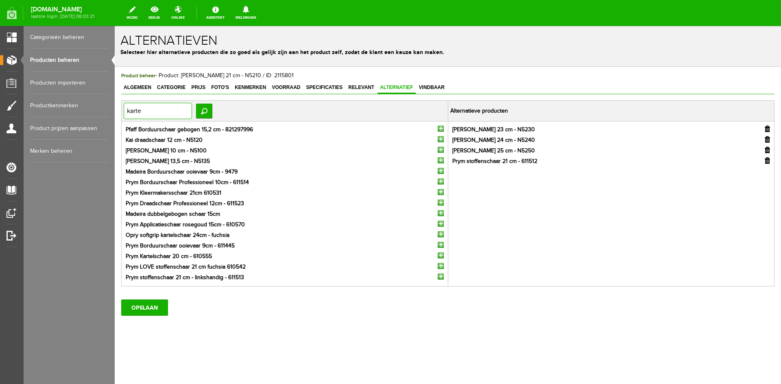
type input "kartel"
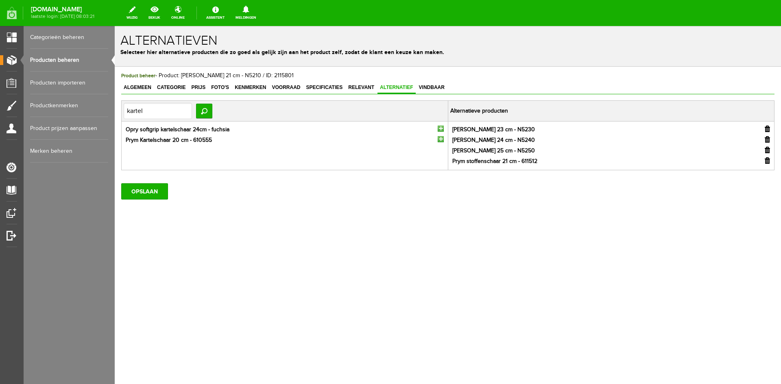
click at [442, 128] on input "button" at bounding box center [441, 129] width 6 height 6
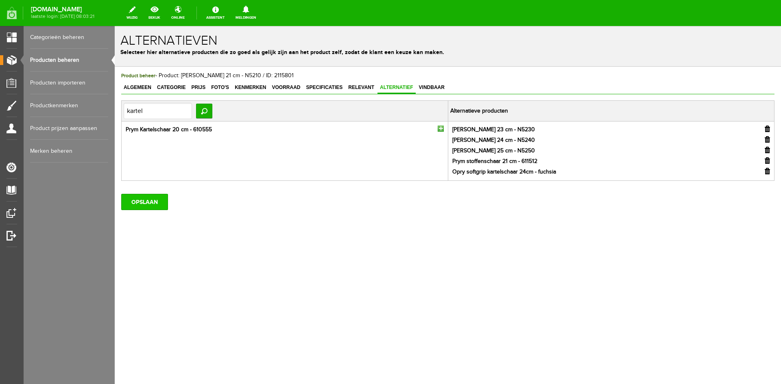
click at [148, 201] on input "OPSLAAN" at bounding box center [144, 202] width 47 height 16
click at [138, 201] on input "OPSLAAN" at bounding box center [144, 202] width 47 height 16
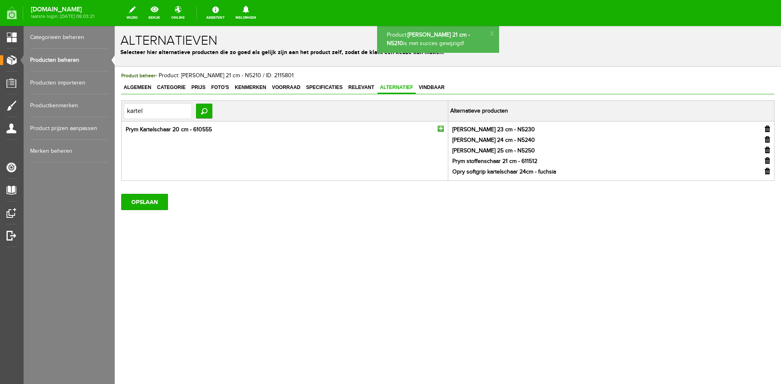
click at [53, 60] on link "Producten beheren" at bounding box center [69, 60] width 78 height 23
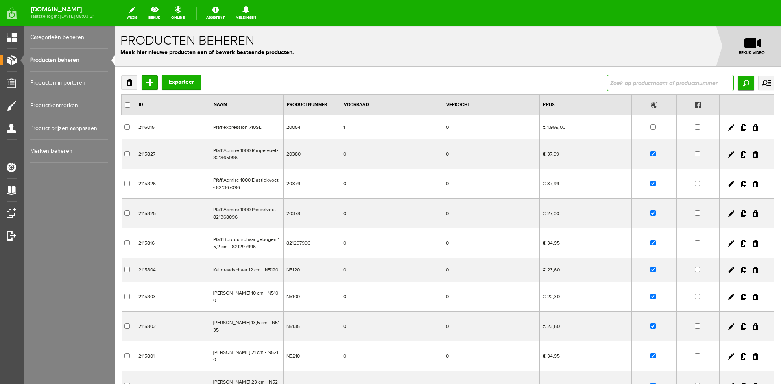
click at [622, 84] on input "text" at bounding box center [670, 83] width 127 height 16
type input "smarter"
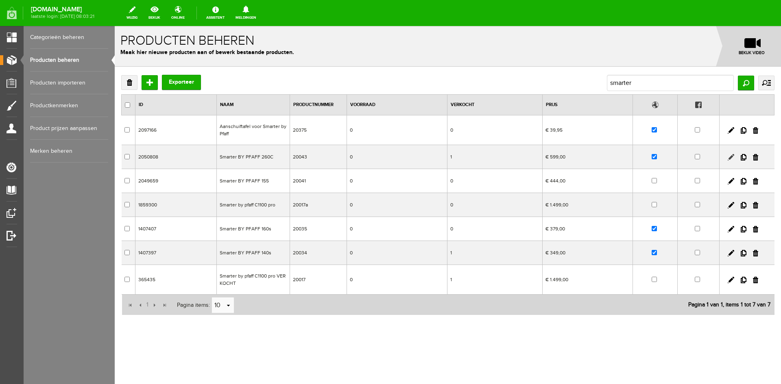
click at [732, 156] on link at bounding box center [731, 157] width 7 height 7
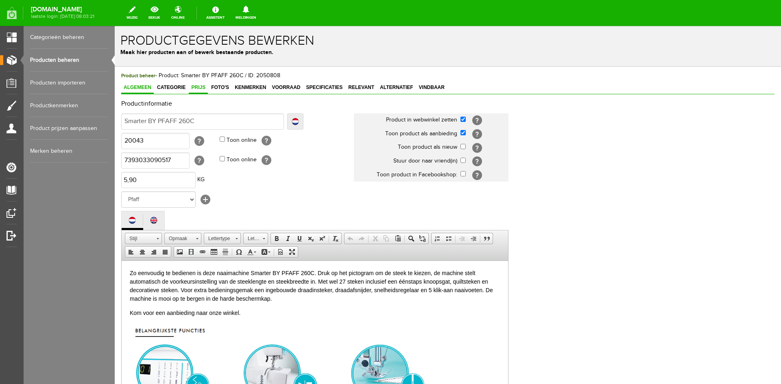
click at [197, 85] on span "Prijs" at bounding box center [198, 88] width 19 height 6
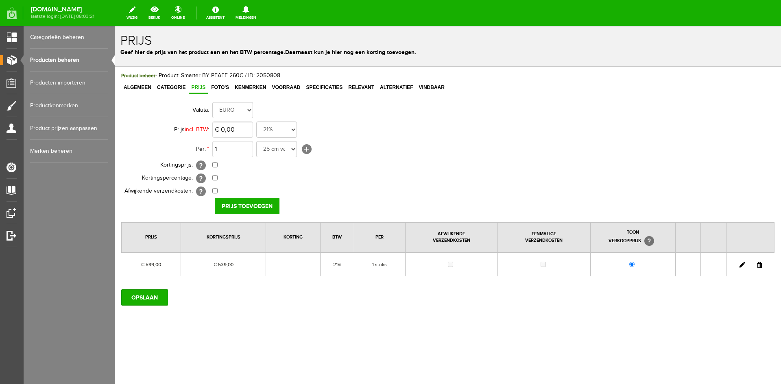
click at [740, 264] on link at bounding box center [742, 265] width 7 height 7
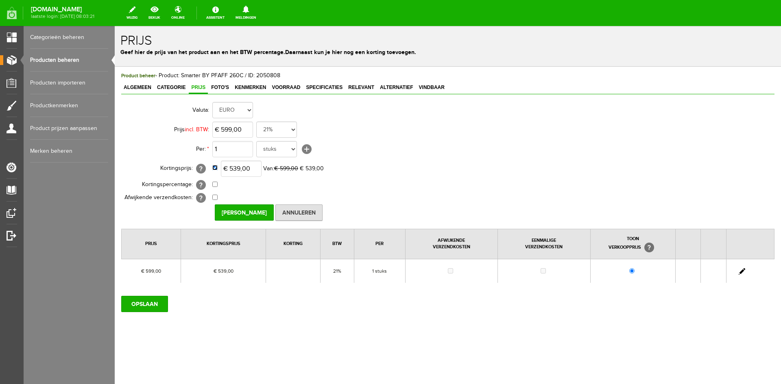
click at [215, 168] on input "checkbox" at bounding box center [214, 167] width 5 height 5
checkbox input "false"
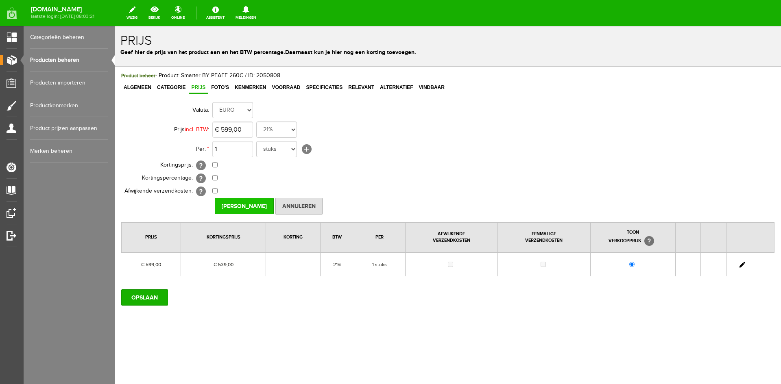
click at [242, 203] on input "Prijs Opslaan" at bounding box center [244, 206] width 59 height 16
click at [150, 295] on input "OPSLAAN" at bounding box center [144, 298] width 47 height 16
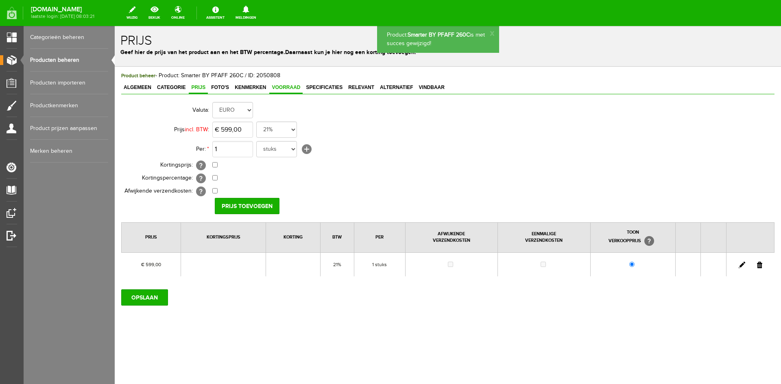
click at [287, 88] on span "Voorraad" at bounding box center [285, 88] width 33 height 6
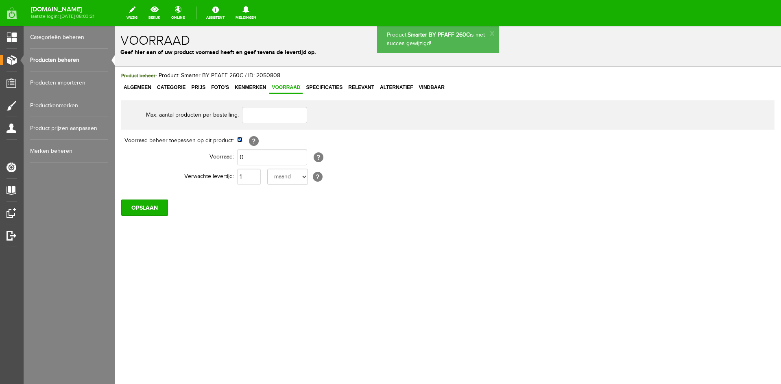
click at [241, 141] on input "checkbox" at bounding box center [239, 139] width 5 height 5
checkbox input "false"
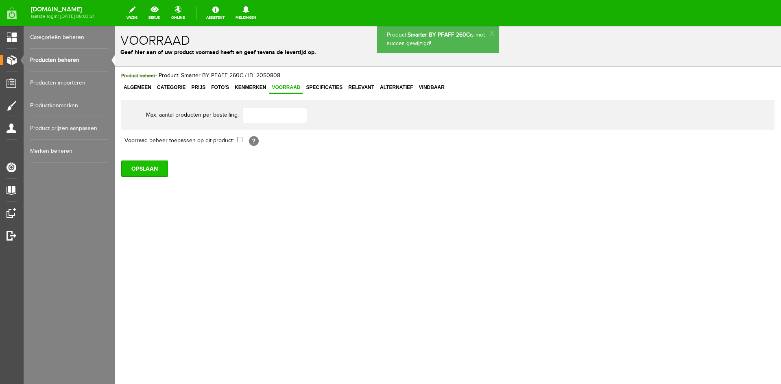
click at [153, 173] on input "OPSLAAN" at bounding box center [144, 169] width 47 height 16
click at [56, 59] on link "Producten beheren" at bounding box center [69, 60] width 78 height 23
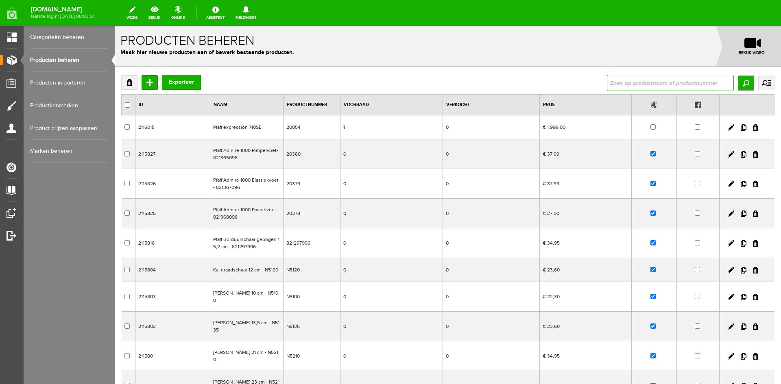
click at [614, 83] on input "text" at bounding box center [670, 83] width 127 height 16
type input "8200qcp"
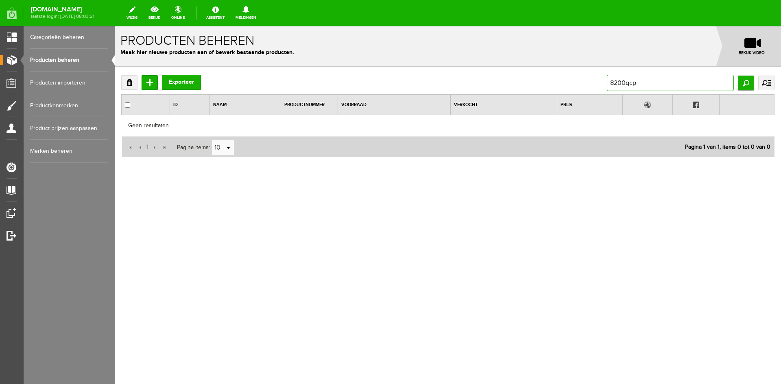
drag, startPoint x: 628, startPoint y: 83, endPoint x: 666, endPoint y: 82, distance: 38.7
click at [666, 82] on input "8200qcp" at bounding box center [670, 83] width 127 height 16
type input "8200"
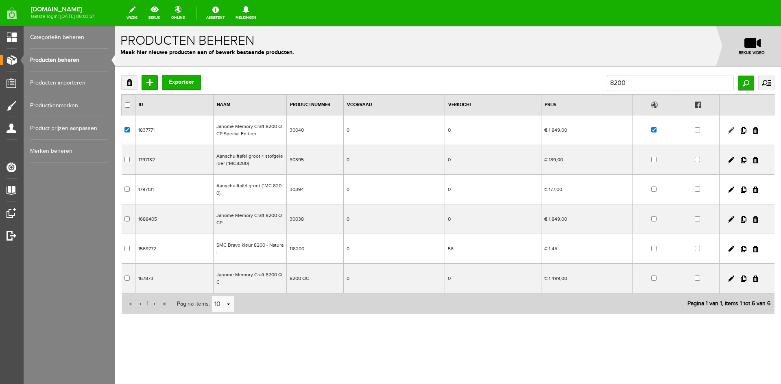
click at [731, 130] on link at bounding box center [731, 130] width 7 height 7
checkbox input "true"
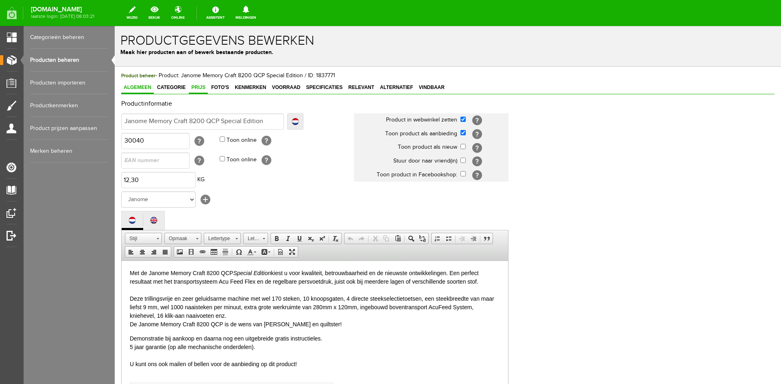
click at [199, 86] on span "Prijs" at bounding box center [198, 88] width 19 height 6
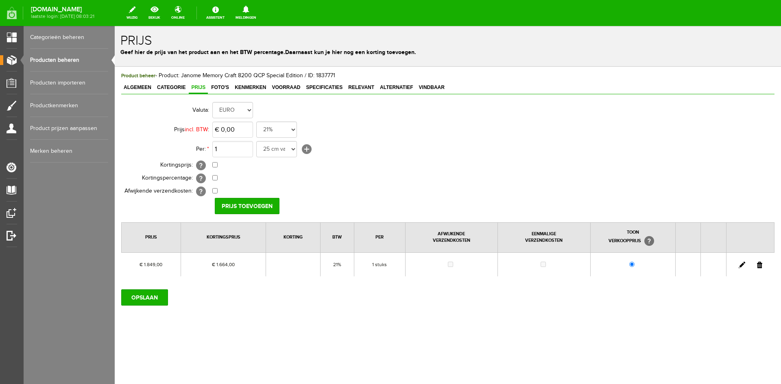
click at [742, 263] on link at bounding box center [742, 265] width 7 height 7
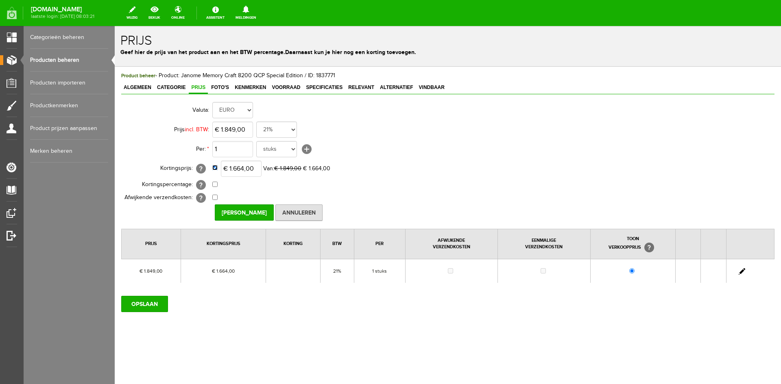
click at [216, 167] on input "checkbox" at bounding box center [214, 167] width 5 height 5
checkbox input "false"
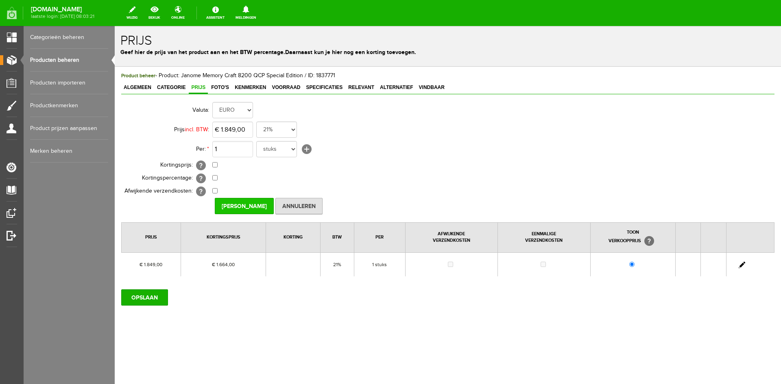
click at [240, 206] on input "[PERSON_NAME]" at bounding box center [244, 206] width 59 height 16
click at [144, 299] on input "OPSLAAN" at bounding box center [144, 298] width 47 height 16
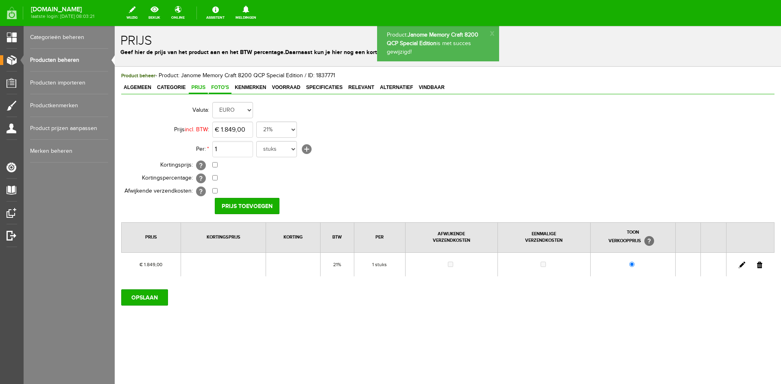
drag, startPoint x: 216, startPoint y: 86, endPoint x: 221, endPoint y: 86, distance: 4.9
click at [216, 86] on span "Foto's" at bounding box center [220, 88] width 23 height 6
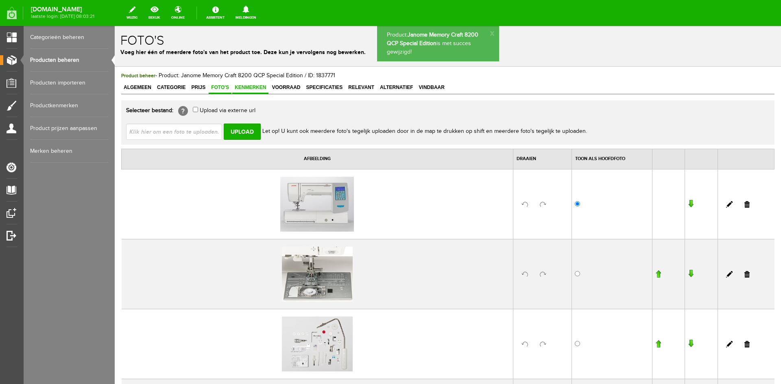
click at [245, 87] on span "Kenmerken" at bounding box center [250, 88] width 36 height 6
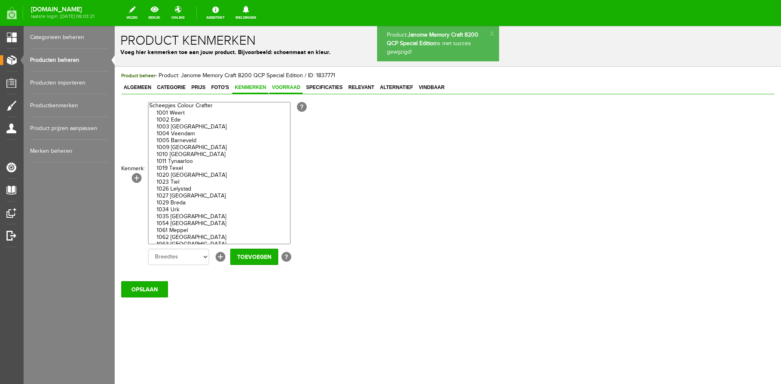
click at [287, 87] on span "Voorraad" at bounding box center [285, 88] width 33 height 6
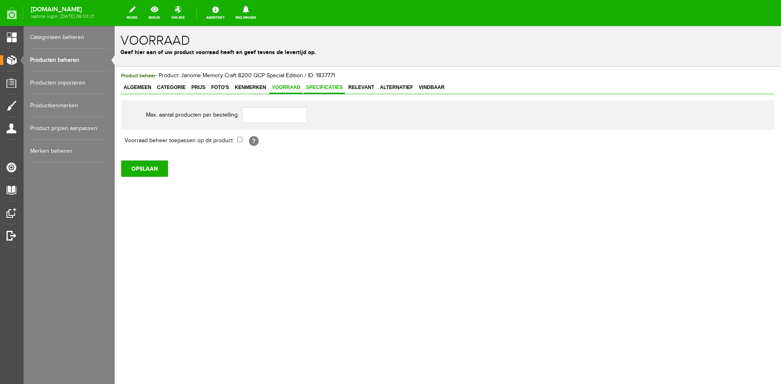
drag, startPoint x: 317, startPoint y: 85, endPoint x: 330, endPoint y: 85, distance: 13.0
click at [318, 85] on span "Specificaties" at bounding box center [323, 88] width 41 height 6
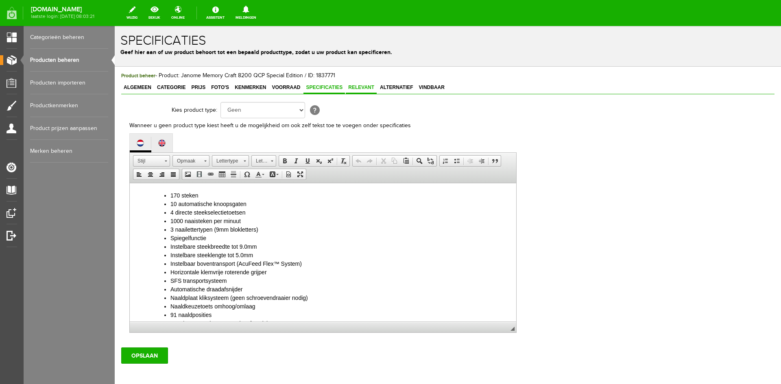
click at [367, 85] on span "Relevant" at bounding box center [361, 88] width 31 height 6
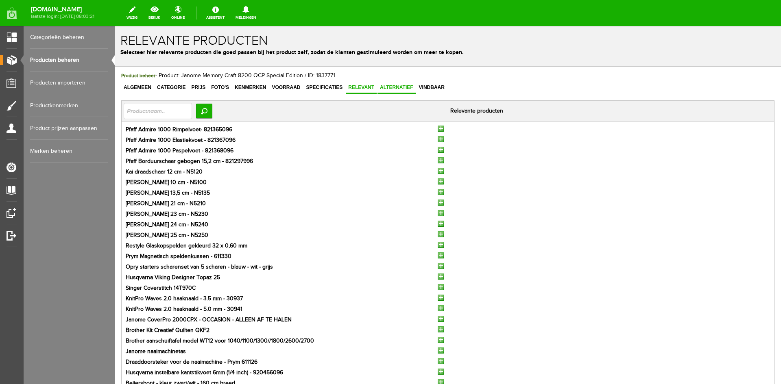
click at [397, 85] on span "Alternatief" at bounding box center [397, 88] width 38 height 6
click at [441, 84] on link "Vindbaar" at bounding box center [432, 88] width 31 height 12
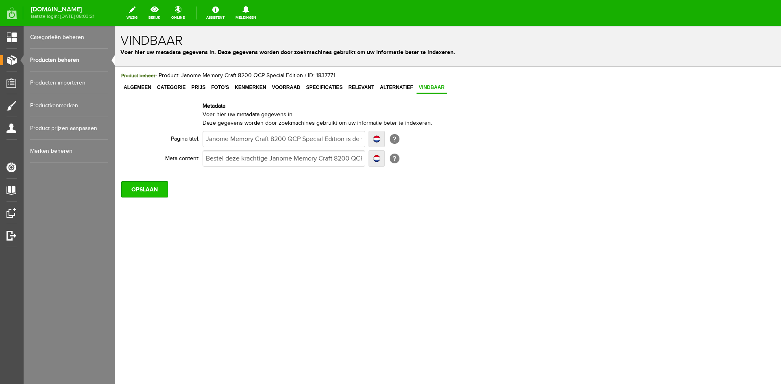
click at [158, 192] on input "OPSLAAN" at bounding box center [144, 189] width 47 height 16
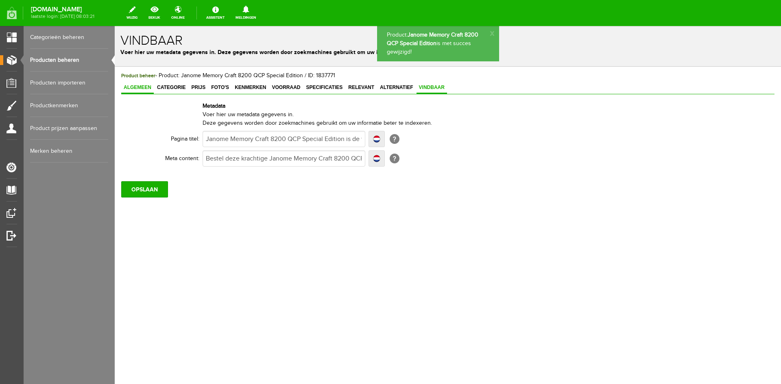
click at [139, 89] on span "Algemeen" at bounding box center [137, 88] width 33 height 6
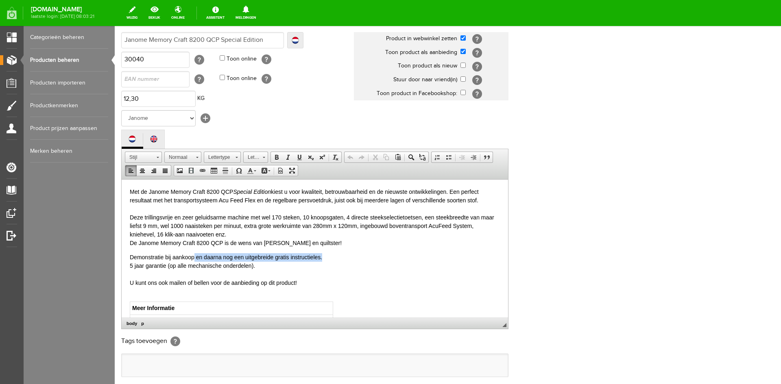
drag, startPoint x: 195, startPoint y: 257, endPoint x: 336, endPoint y: 252, distance: 141.2
click at [336, 252] on body "Met de Janome Memory Craft 8200 QCP Special Edition kiest u voor kwaliteit, bet…" at bounding box center [315, 280] width 370 height 184
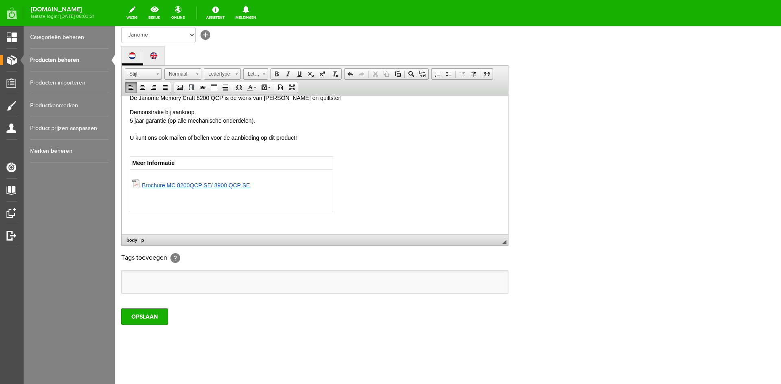
scroll to position [166, 0]
click at [141, 317] on input "OPSLAAN" at bounding box center [144, 316] width 47 height 16
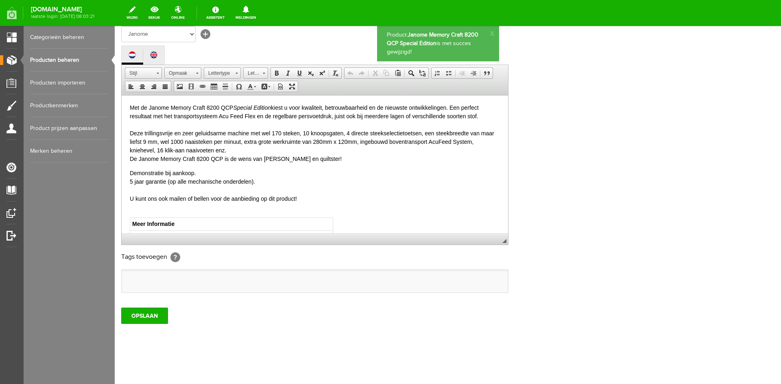
scroll to position [0, 0]
click at [55, 60] on link "Producten beheren" at bounding box center [69, 60] width 78 height 23
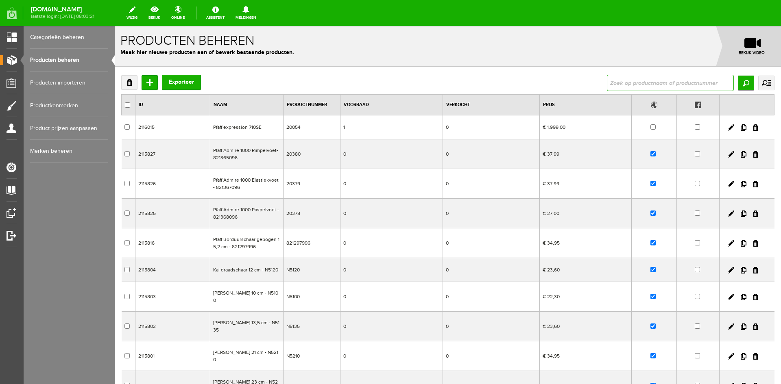
click at [607, 83] on input "text" at bounding box center [670, 83] width 127 height 16
type input "85"
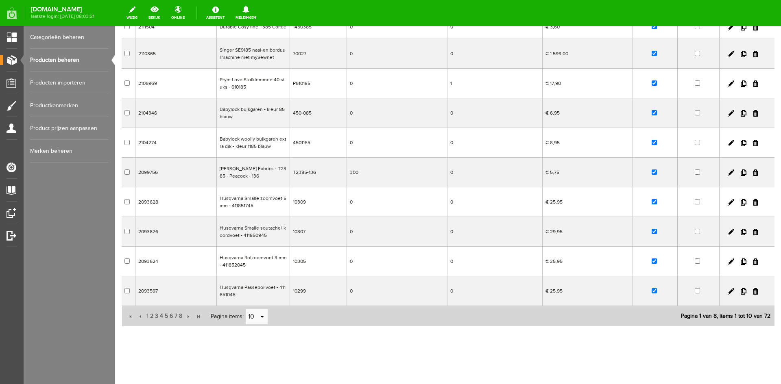
scroll to position [104, 0]
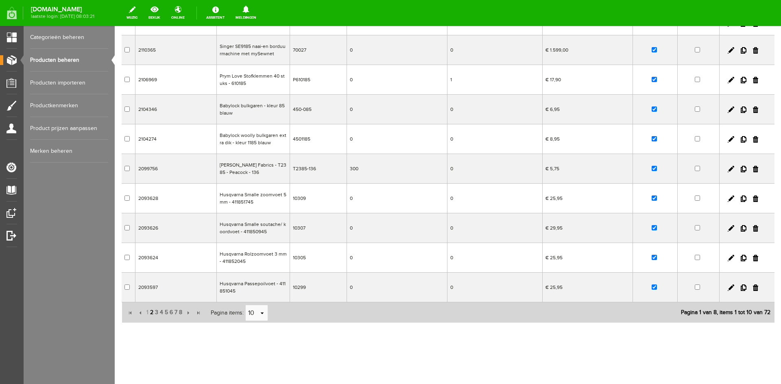
click at [151, 312] on span "2" at bounding box center [151, 313] width 5 height 16
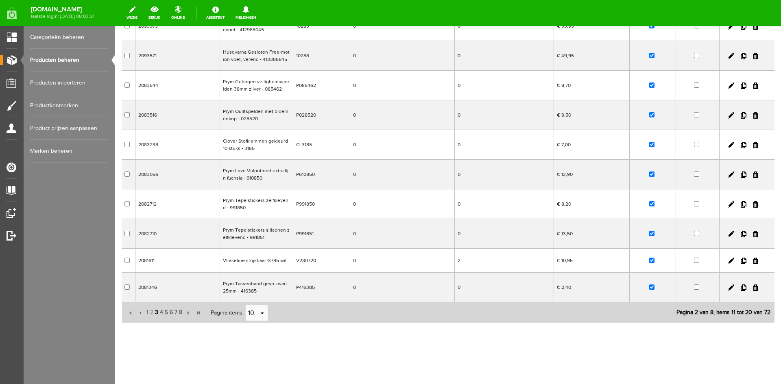
click at [154, 312] on span "3" at bounding box center [156, 313] width 5 height 16
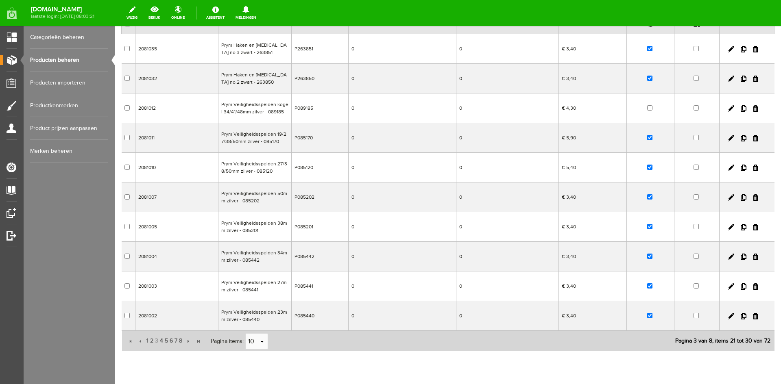
scroll to position [0, 0]
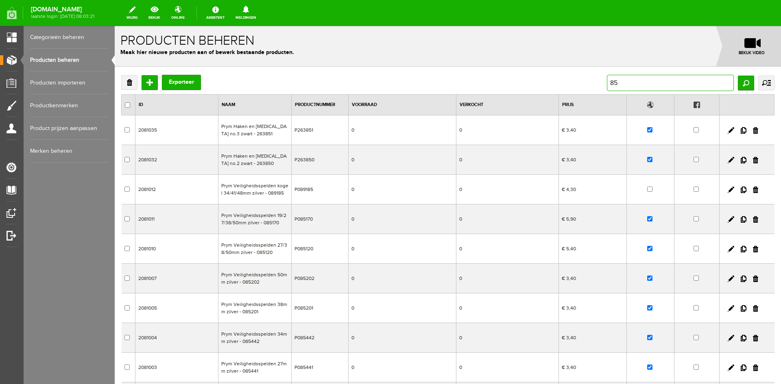
drag, startPoint x: 619, startPoint y: 81, endPoint x: 592, endPoint y: 83, distance: 27.4
click at [592, 83] on div "Verwijderen Toevoegen Exporteer 85 Zoeken uitgebreid zoeken Categorie Cadeaubon…" at bounding box center [447, 83] width 653 height 16
type input "sapphire"
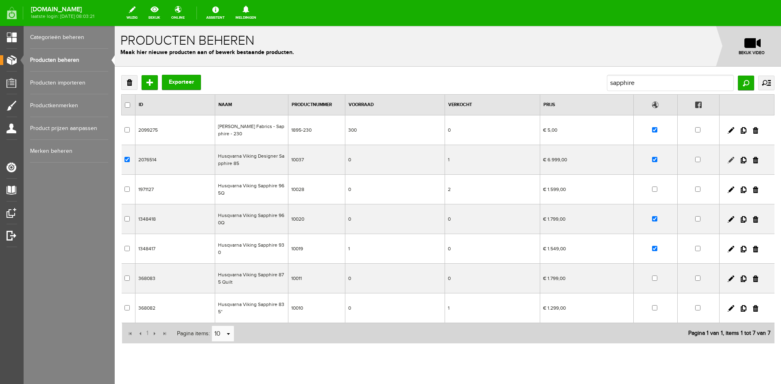
click at [728, 159] on link at bounding box center [731, 160] width 7 height 7
checkbox input "true"
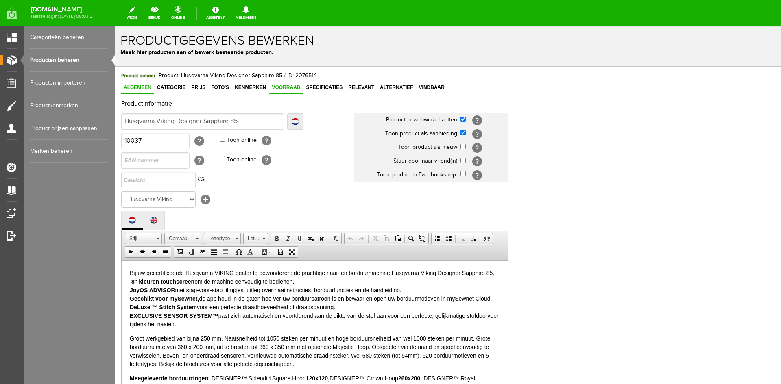
click at [288, 89] on span "Voorraad" at bounding box center [285, 88] width 33 height 6
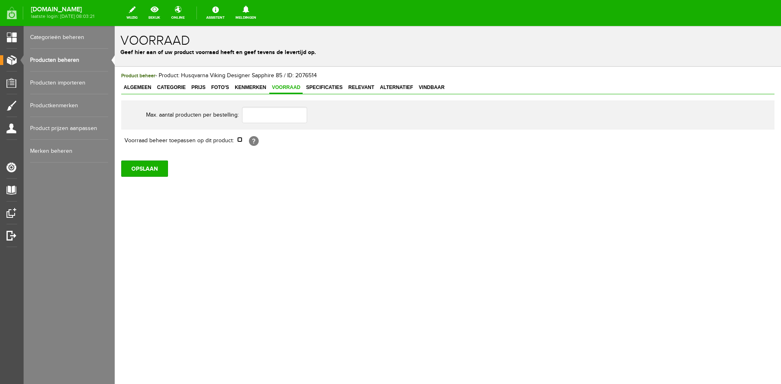
click at [240, 140] on input "checkbox" at bounding box center [239, 139] width 5 height 5
checkbox input "true"
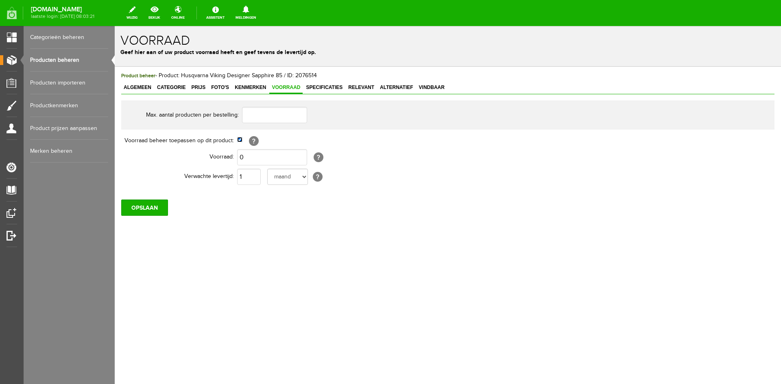
click at [239, 140] on input "checkbox" at bounding box center [239, 139] width 5 height 5
checkbox input "false"
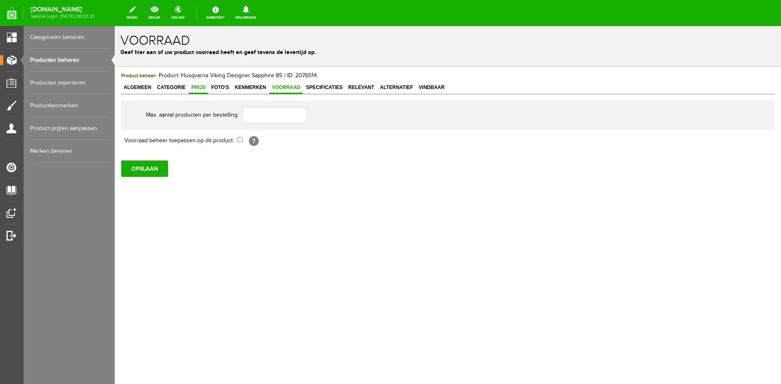
click at [192, 85] on span "Prijs" at bounding box center [198, 88] width 19 height 6
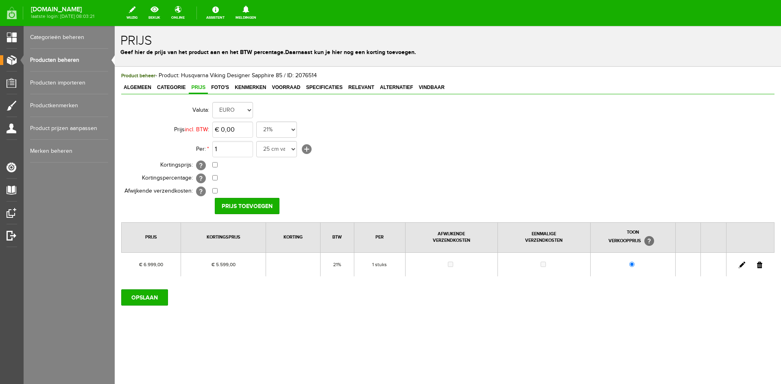
click at [740, 264] on link at bounding box center [742, 265] width 7 height 7
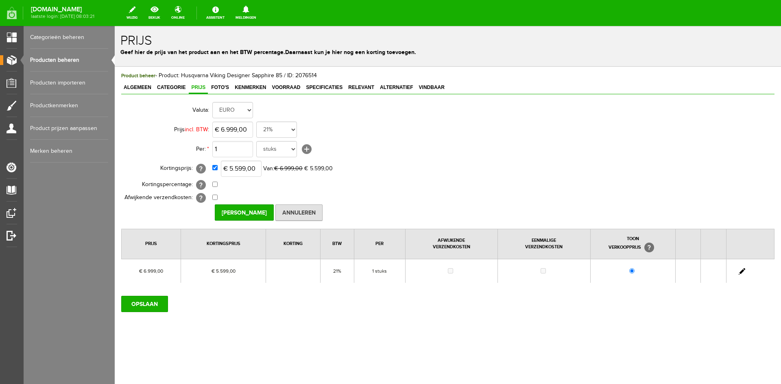
click at [215, 170] on td "€ 5.599,00 Van: € 6.999,00 € 5.599,00" at bounding box center [361, 169] width 299 height 20
click at [215, 168] on input "checkbox" at bounding box center [214, 167] width 5 height 5
checkbox input "false"
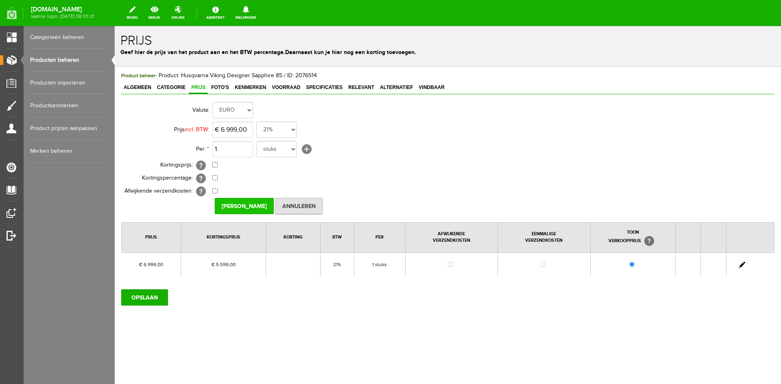
click at [242, 203] on input "[PERSON_NAME]" at bounding box center [244, 206] width 59 height 16
click at [139, 301] on input "OPSLAAN" at bounding box center [144, 298] width 47 height 16
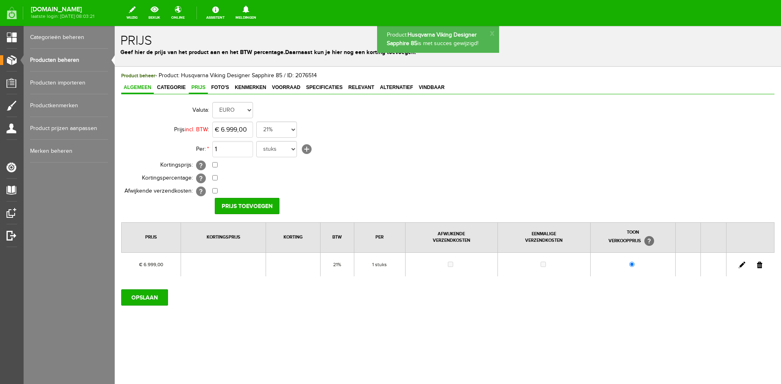
click at [139, 87] on span "Algemeen" at bounding box center [137, 88] width 33 height 6
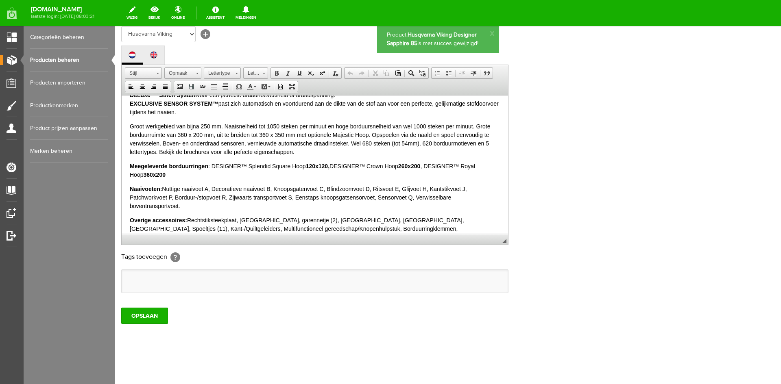
scroll to position [163, 0]
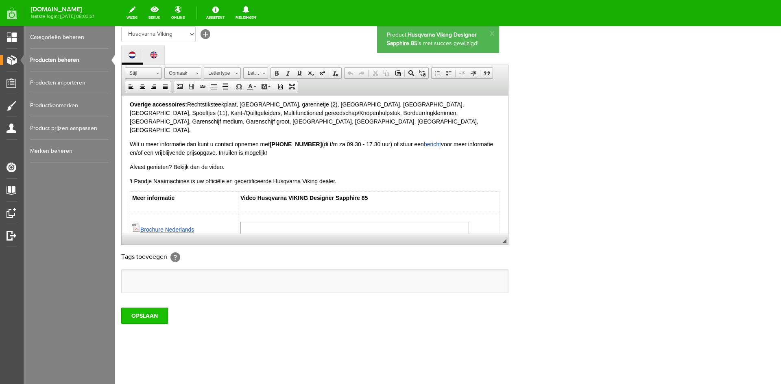
click at [139, 314] on input "OPSLAAN" at bounding box center [144, 316] width 47 height 16
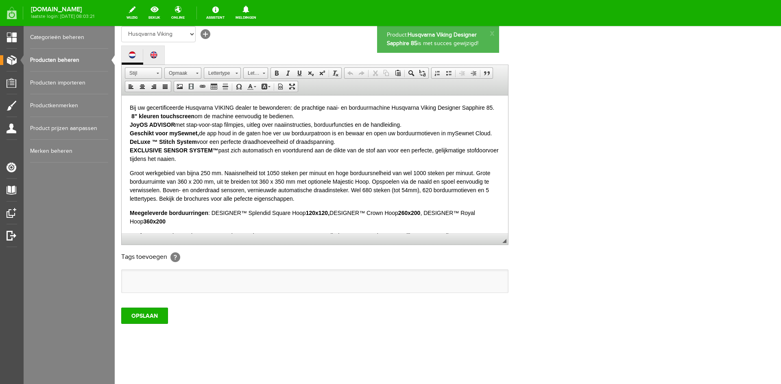
scroll to position [0, 0]
click at [57, 59] on link "Producten beheren" at bounding box center [69, 60] width 78 height 23
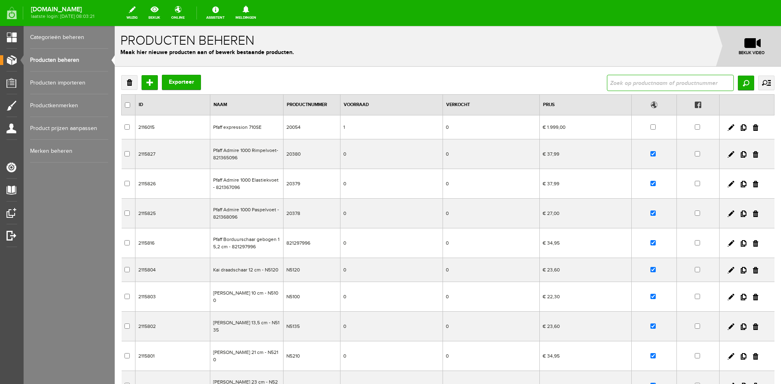
click at [613, 83] on input "text" at bounding box center [670, 83] width 127 height 16
paste input "Juki HZL-80H"
type input "Juki HZL-80H"
click at [738, 82] on input "Zoeken" at bounding box center [746, 83] width 16 height 15
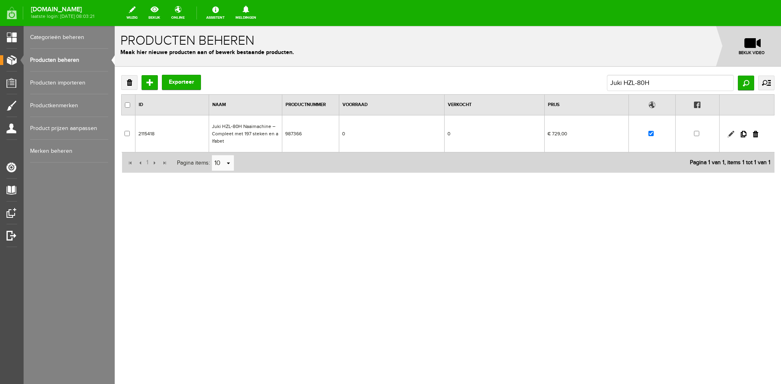
click at [729, 133] on link at bounding box center [731, 134] width 7 height 7
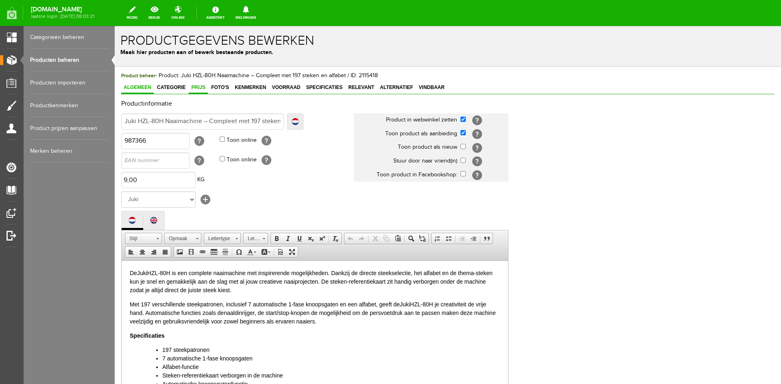
click at [199, 85] on span "Prijs" at bounding box center [198, 88] width 19 height 6
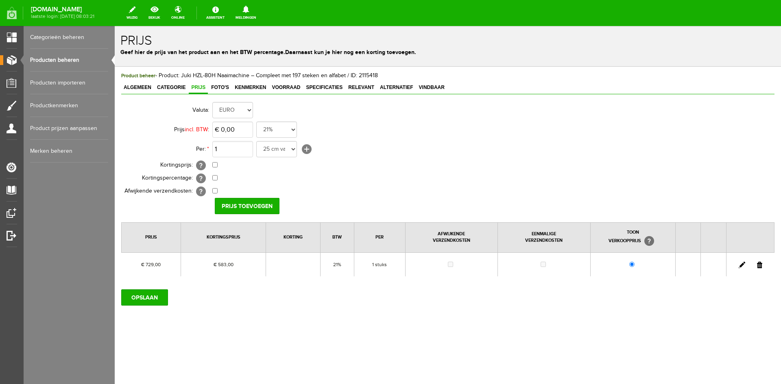
click at [743, 263] on link at bounding box center [742, 265] width 7 height 7
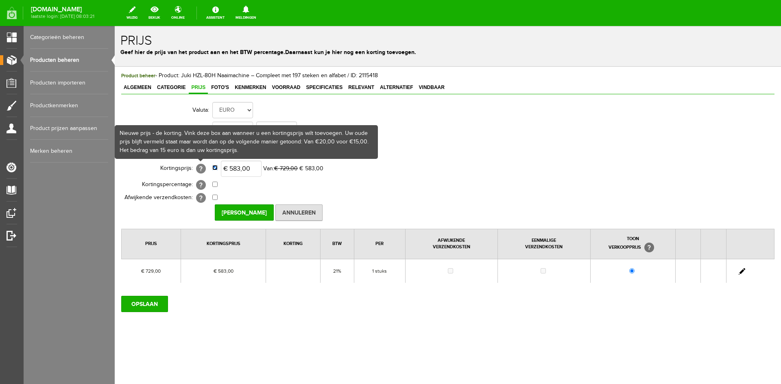
click at [213, 167] on input "checkbox" at bounding box center [214, 167] width 5 height 5
checkbox input "false"
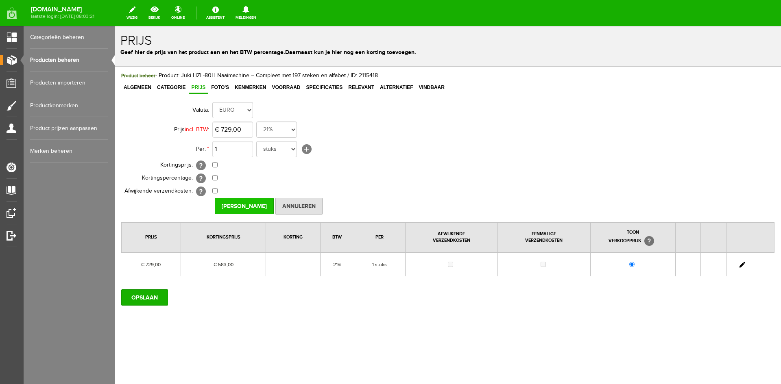
click at [238, 203] on input "[PERSON_NAME]" at bounding box center [244, 206] width 59 height 16
click at [147, 295] on input "OPSLAAN" at bounding box center [144, 298] width 47 height 16
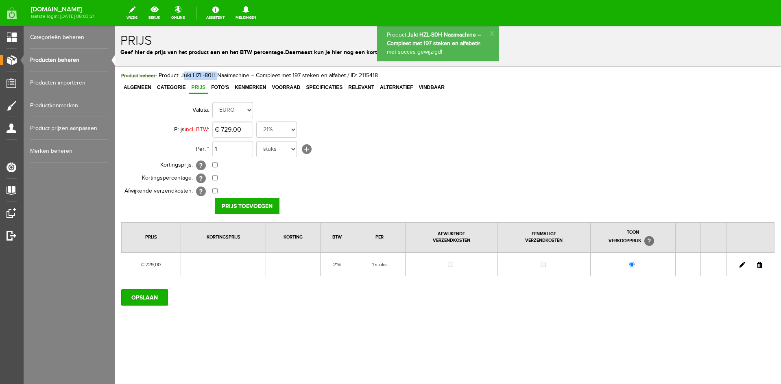
drag, startPoint x: 182, startPoint y: 76, endPoint x: 215, endPoint y: 76, distance: 33.0
click at [215, 76] on span "Product beheer - Product: Juki HZL-80H Naaimachine – Compleet met 197 steken en…" at bounding box center [249, 75] width 257 height 7
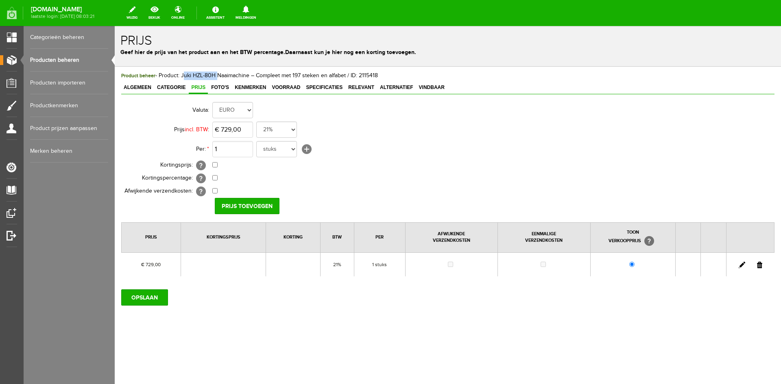
copy span "Juki HZL-80H"
click at [247, 130] on input "729" at bounding box center [232, 130] width 41 height 16
type input "€ 799,00"
click at [245, 202] on input "Prijs toevoegen" at bounding box center [247, 206] width 65 height 16
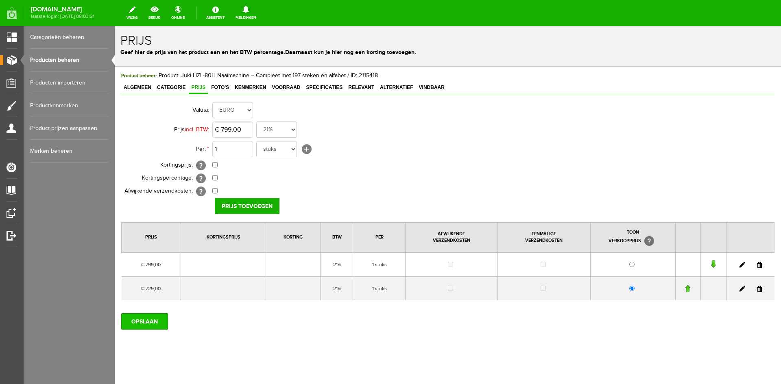
click at [144, 317] on input "OPSLAAN" at bounding box center [144, 322] width 47 height 16
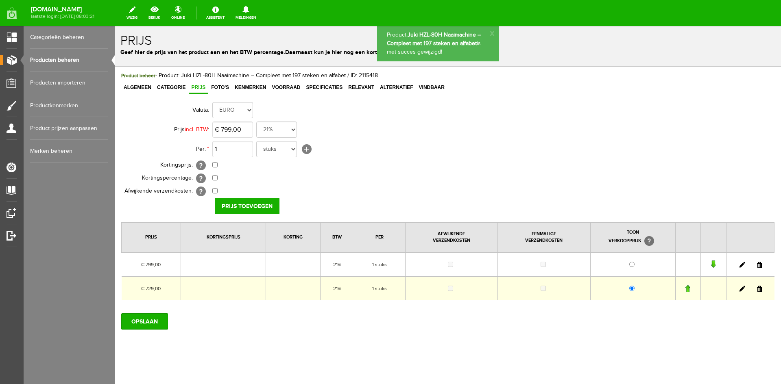
click at [757, 289] on td at bounding box center [750, 289] width 48 height 24
drag, startPoint x: 754, startPoint y: 289, endPoint x: 413, endPoint y: 42, distance: 420.9
click at [757, 289] on link at bounding box center [759, 289] width 5 height 7
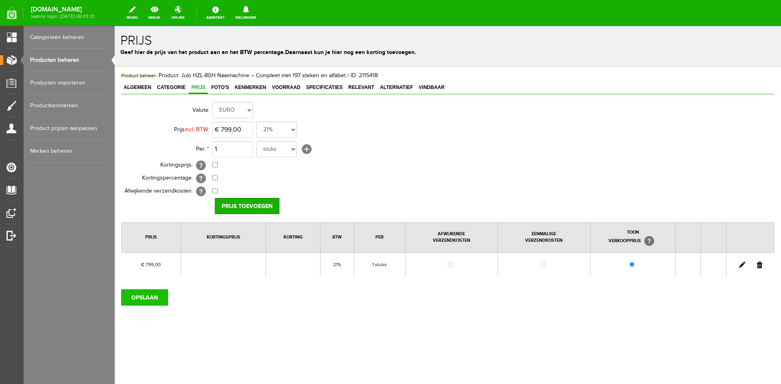
click at [133, 299] on input "OPSLAAN" at bounding box center [144, 298] width 47 height 16
click at [146, 296] on input "OPSLAAN" at bounding box center [144, 298] width 47 height 16
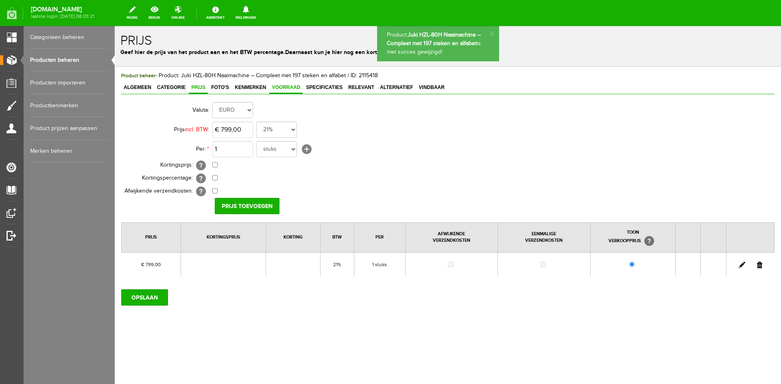
click at [284, 87] on span "Voorraad" at bounding box center [285, 88] width 33 height 6
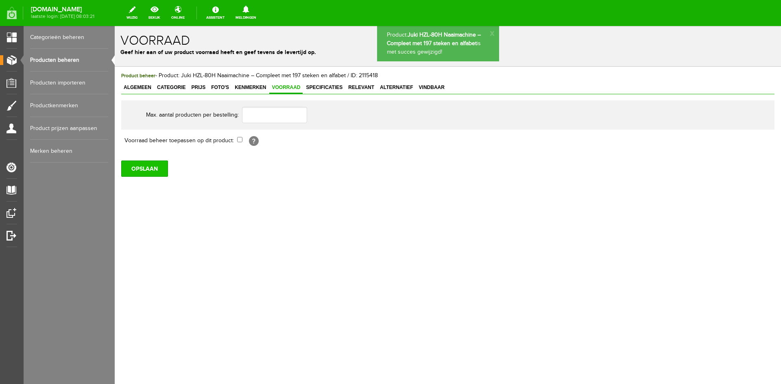
click at [150, 169] on input "OPSLAAN" at bounding box center [144, 169] width 47 height 16
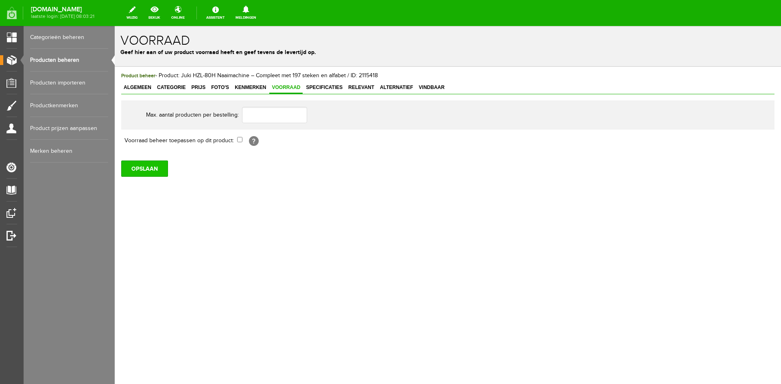
click at [144, 163] on input "OPSLAAN" at bounding box center [144, 169] width 47 height 16
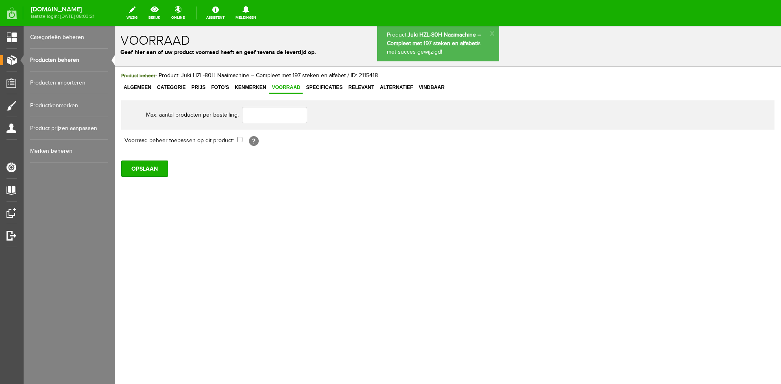
click at [63, 59] on link "Producten beheren" at bounding box center [69, 60] width 78 height 23
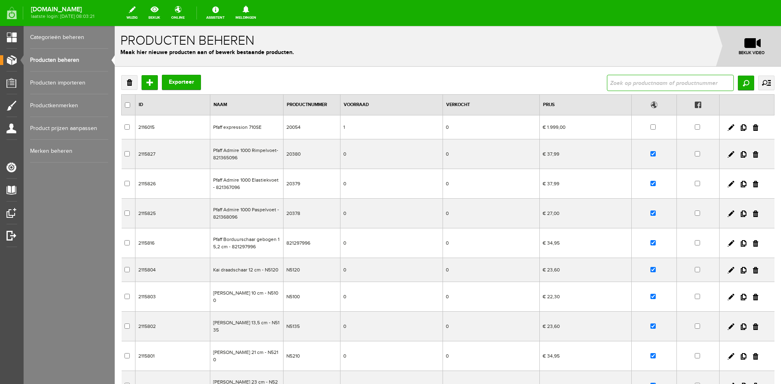
click at [611, 81] on input "text" at bounding box center [670, 83] width 127 height 16
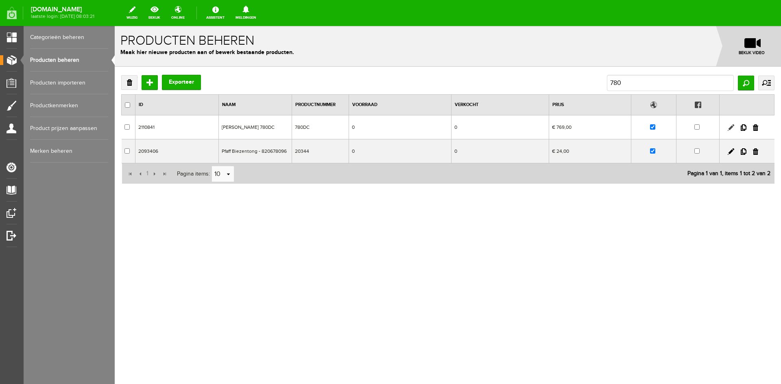
click at [732, 126] on link at bounding box center [731, 127] width 7 height 7
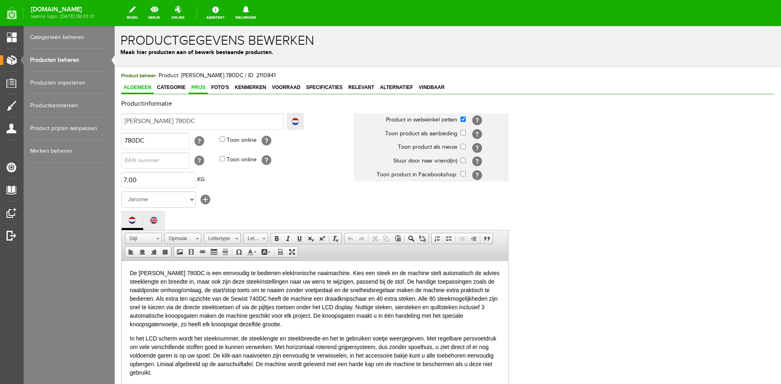
click at [199, 87] on span "Prijs" at bounding box center [198, 88] width 19 height 6
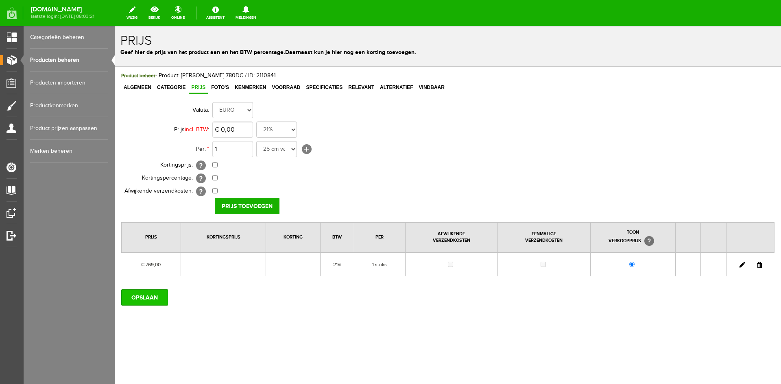
click at [137, 297] on input "OPSLAAN" at bounding box center [144, 298] width 47 height 16
click at [148, 302] on input "OPSLAAN" at bounding box center [144, 298] width 47 height 16
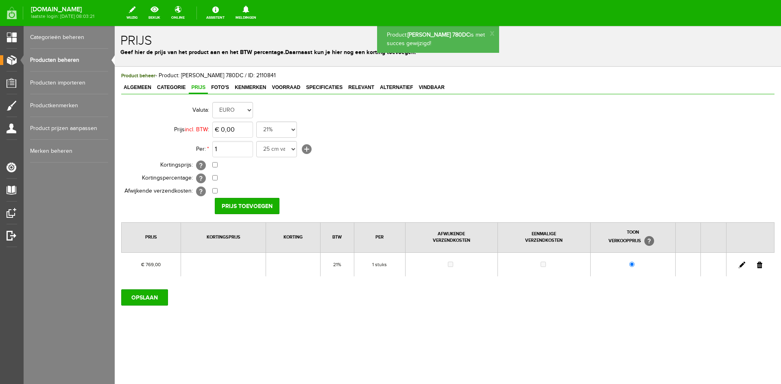
click at [49, 59] on link "Producten beheren" at bounding box center [69, 60] width 78 height 23
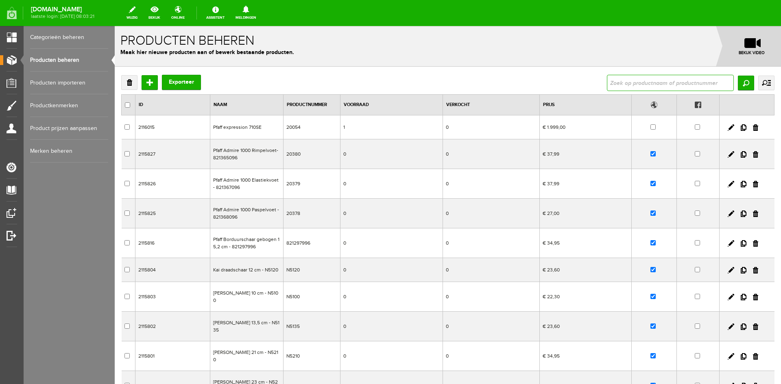
click at [619, 85] on input "text" at bounding box center [670, 83] width 127 height 16
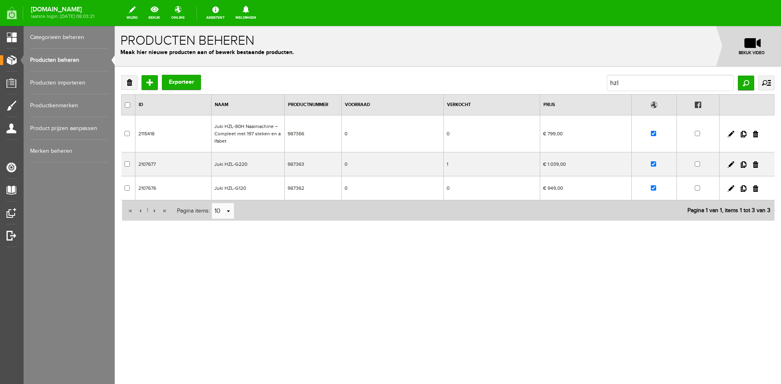
click at [234, 163] on td "Juki HZL-G220" at bounding box center [248, 165] width 73 height 24
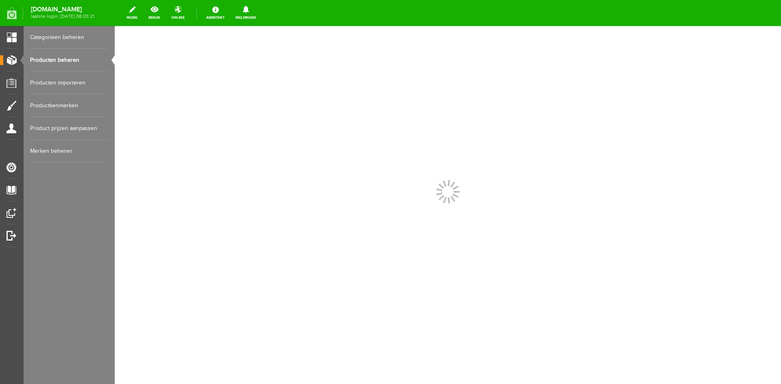
click at [234, 163] on div at bounding box center [448, 205] width 666 height 358
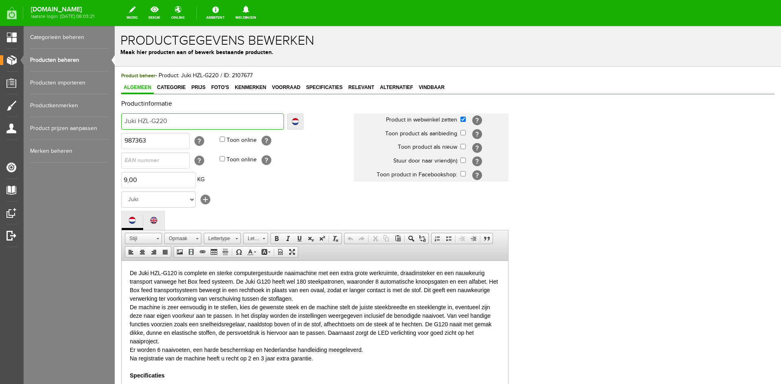
click at [177, 121] on input "Juki HZL-G220" at bounding box center [202, 122] width 163 height 16
drag, startPoint x: 177, startPoint y: 120, endPoint x: 124, endPoint y: 120, distance: 52.5
click at [124, 120] on input "Juki HZL-G220" at bounding box center [202, 122] width 163 height 16
click at [288, 88] on span "Voorraad" at bounding box center [285, 88] width 33 height 6
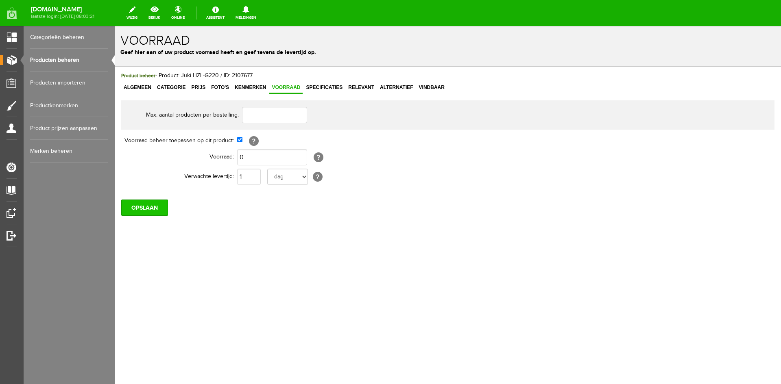
click at [155, 208] on input "OPSLAAN" at bounding box center [144, 208] width 47 height 16
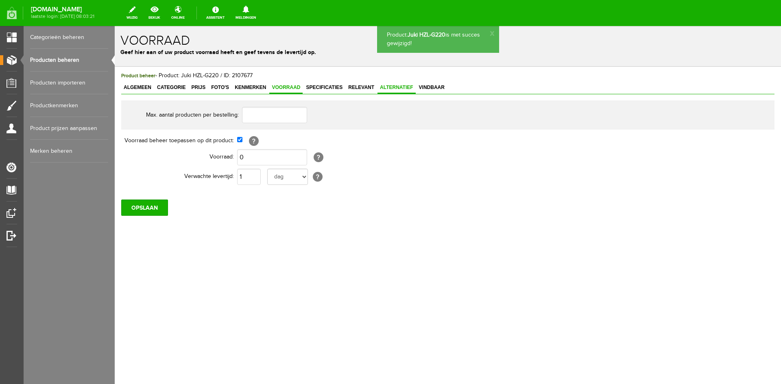
click at [389, 87] on span "Alternatief" at bounding box center [397, 88] width 38 height 6
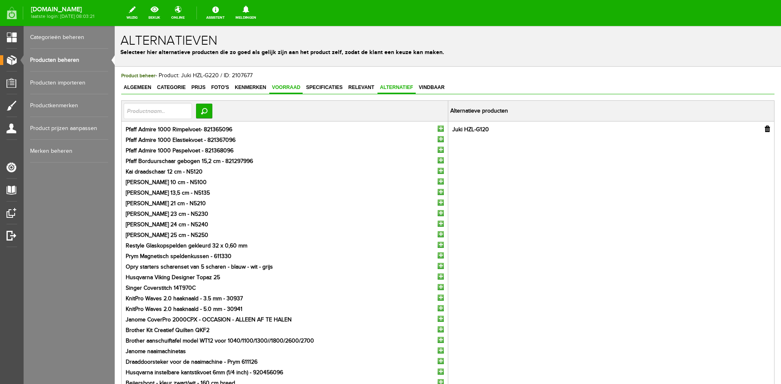
click at [282, 86] on span "Voorraad" at bounding box center [285, 88] width 33 height 6
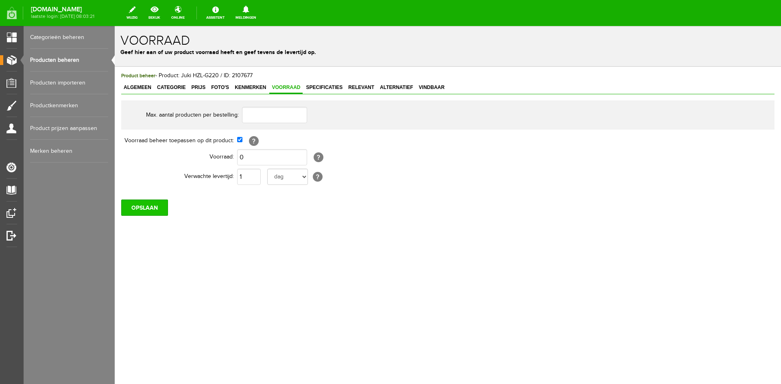
click at [143, 204] on input "OPSLAAN" at bounding box center [144, 208] width 47 height 16
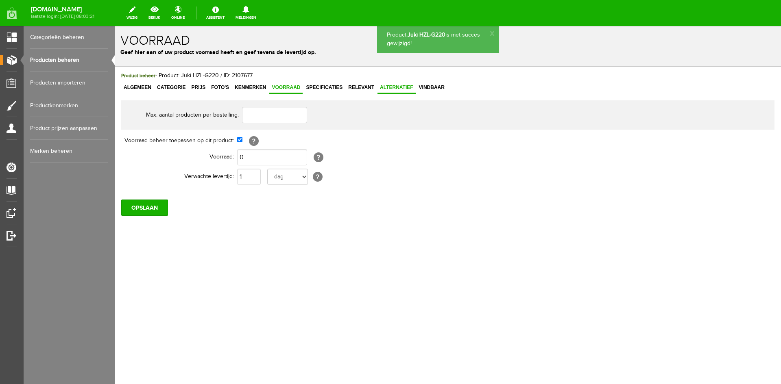
click at [390, 87] on span "Alternatief" at bounding box center [397, 88] width 38 height 6
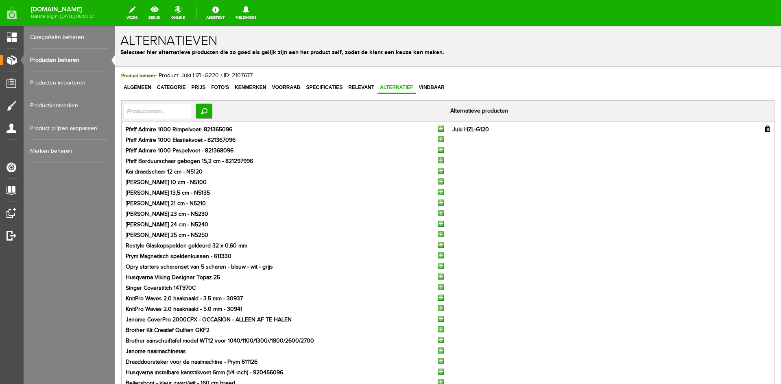
click at [57, 58] on link "Producten beheren" at bounding box center [69, 60] width 78 height 23
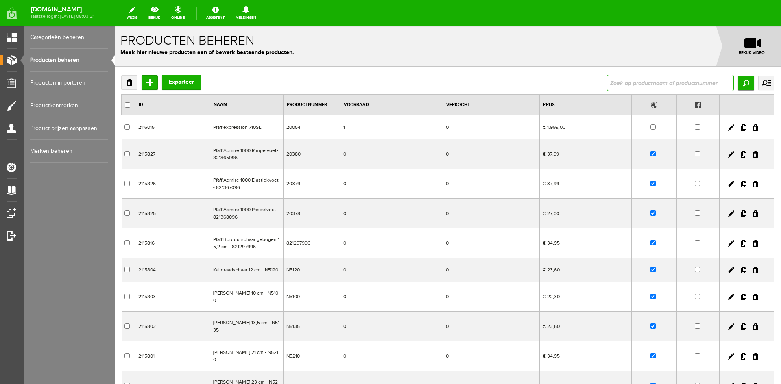
click at [608, 87] on input "text" at bounding box center [670, 83] width 127 height 16
type input "g120"
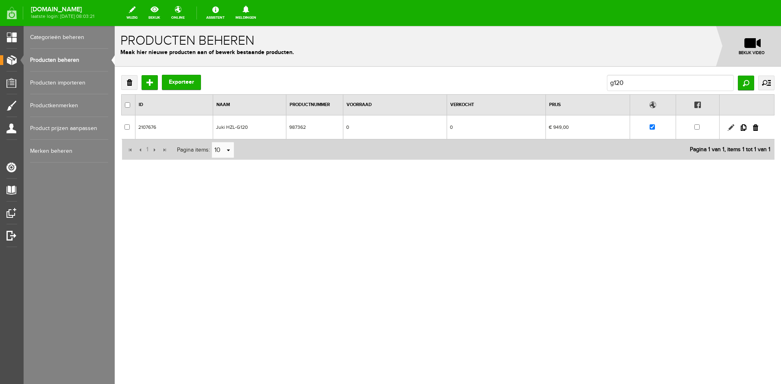
click at [732, 127] on link at bounding box center [731, 127] width 7 height 7
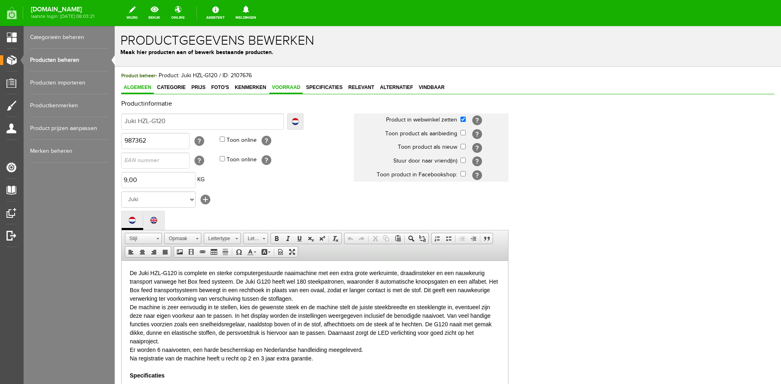
click at [283, 85] on span "Voorraad" at bounding box center [285, 88] width 33 height 6
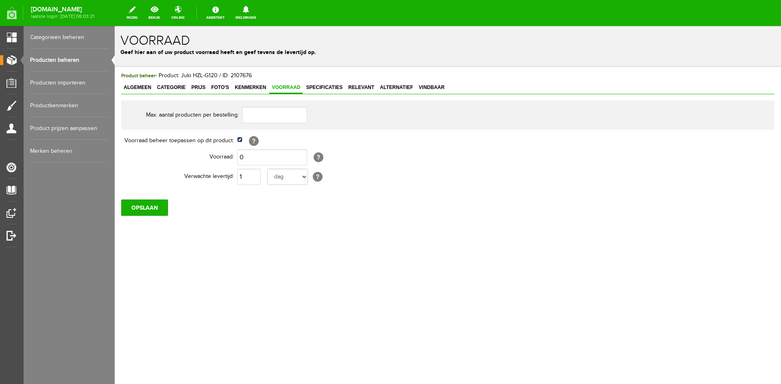
click at [240, 140] on input "checkbox" at bounding box center [239, 139] width 5 height 5
checkbox input "false"
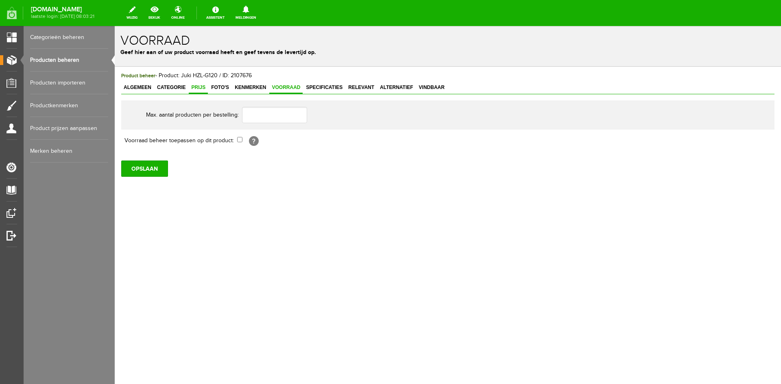
click at [201, 83] on link "Prijs" at bounding box center [198, 88] width 19 height 12
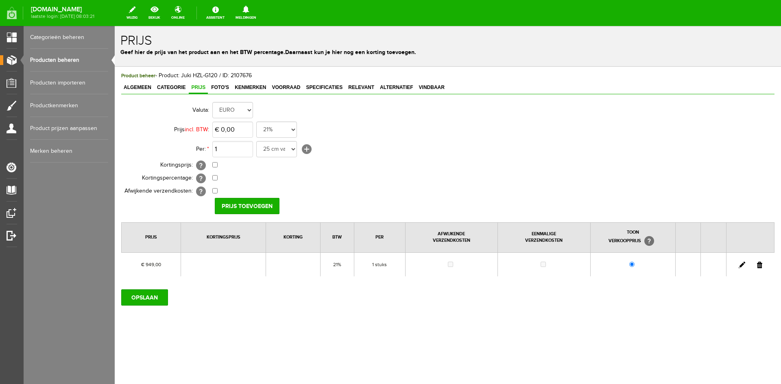
click at [739, 265] on link at bounding box center [742, 265] width 7 height 7
click at [247, 128] on input "949" at bounding box center [232, 130] width 41 height 16
type input "€ 999,00"
click at [246, 202] on input "[PERSON_NAME]" at bounding box center [244, 206] width 59 height 16
click at [145, 297] on input "OPSLAAN" at bounding box center [144, 298] width 47 height 16
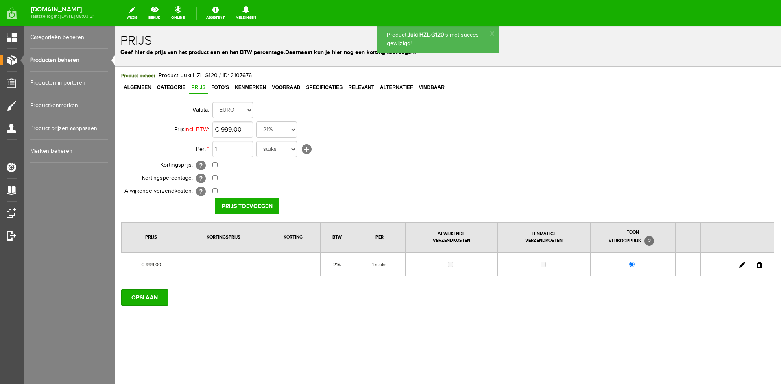
click at [55, 61] on link "Producten beheren" at bounding box center [69, 60] width 78 height 23
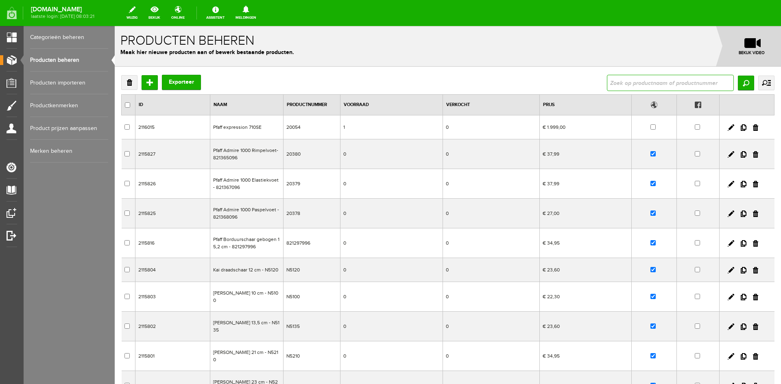
click at [633, 79] on input "text" at bounding box center [670, 83] width 127 height 16
type input "mo 50"
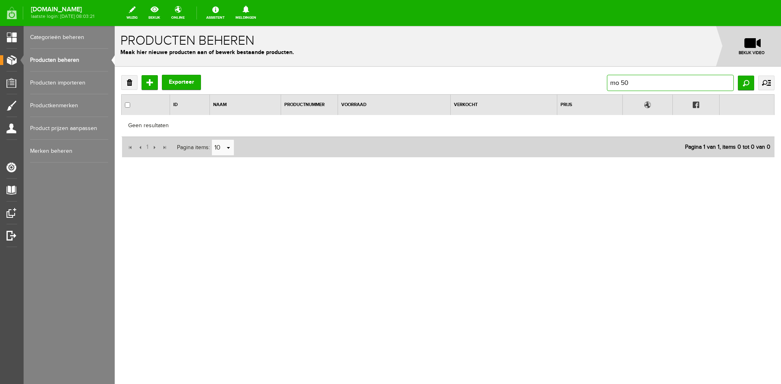
drag, startPoint x: 636, startPoint y: 86, endPoint x: 580, endPoint y: 87, distance: 55.7
click at [580, 87] on div "Verwijderen Toevoegen Exporteer mo 50 Zoeken uitgebreid zoeken Categorie Cadeau…" at bounding box center [447, 83] width 653 height 16
type input "juki"
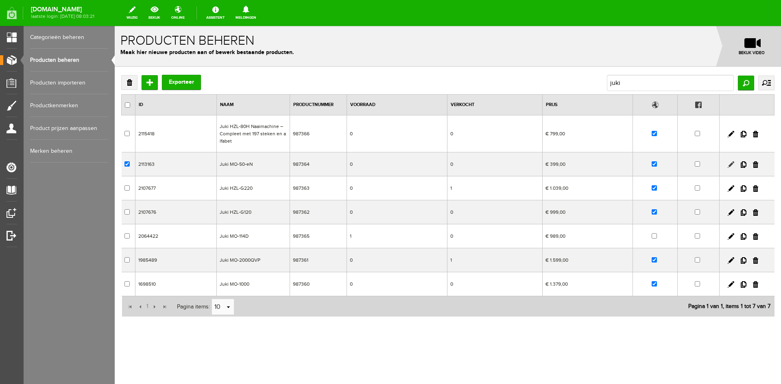
click at [730, 164] on link at bounding box center [731, 165] width 7 height 7
checkbox input "true"
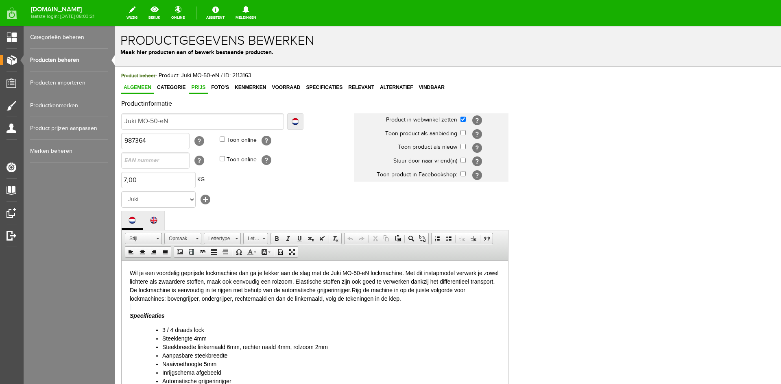
click at [196, 87] on span "Prijs" at bounding box center [198, 88] width 19 height 6
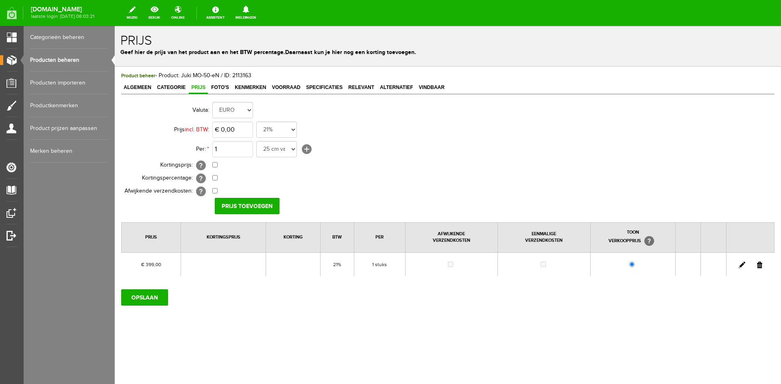
click at [742, 265] on link at bounding box center [742, 265] width 7 height 7
click at [244, 131] on input "399" at bounding box center [232, 130] width 41 height 16
type input "€ 499,00"
click at [215, 165] on input "checkbox" at bounding box center [214, 164] width 5 height 5
checkbox input "true"
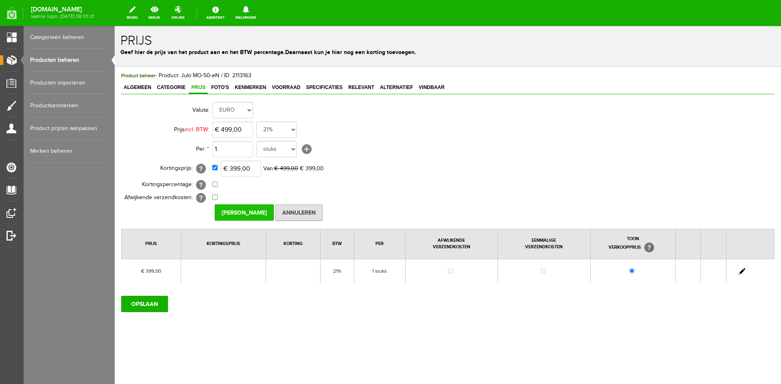
click at [238, 214] on input "[PERSON_NAME]" at bounding box center [244, 213] width 59 height 16
click at [149, 304] on input "OPSLAAN" at bounding box center [144, 304] width 47 height 16
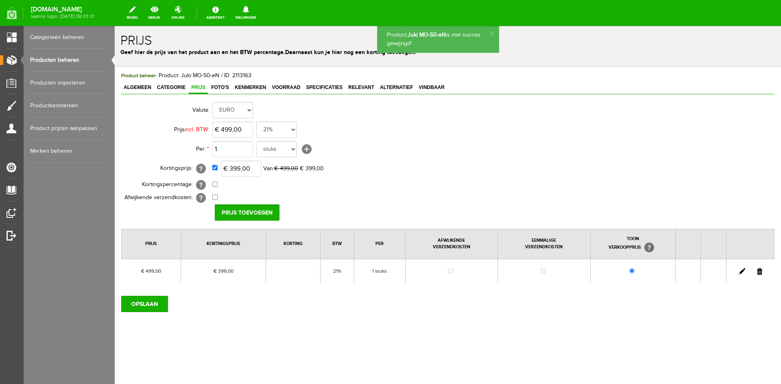
click at [69, 61] on link "Producten beheren" at bounding box center [69, 60] width 78 height 23
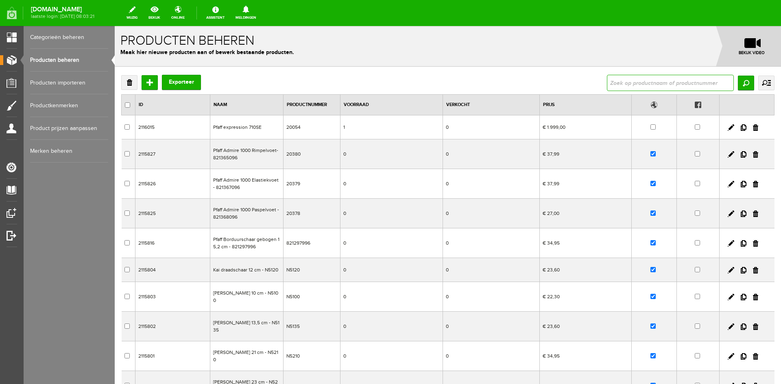
click at [623, 79] on input "text" at bounding box center [670, 83] width 127 height 16
type input "6335"
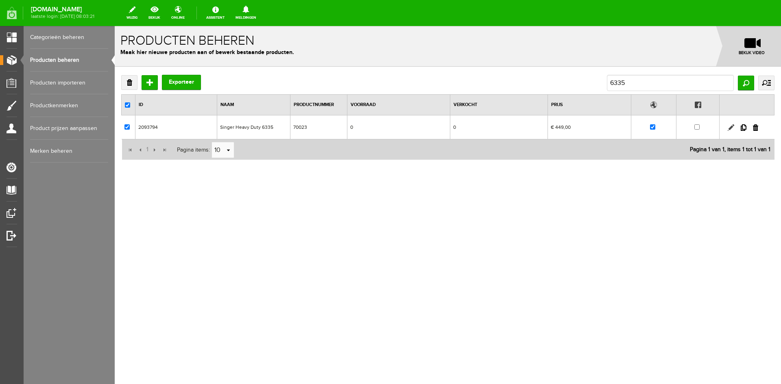
click at [729, 127] on link at bounding box center [731, 127] width 7 height 7
checkbox input "true"
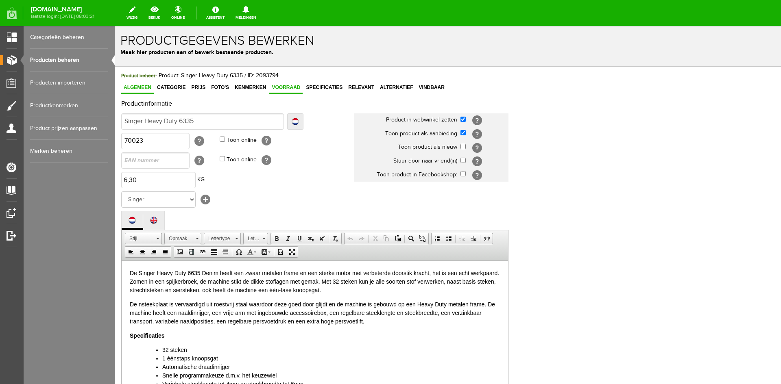
click at [291, 89] on span "Voorraad" at bounding box center [285, 88] width 33 height 6
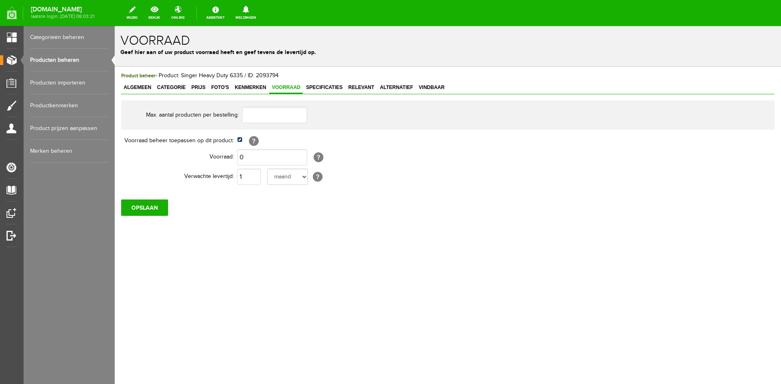
click at [240, 140] on input "checkbox" at bounding box center [239, 139] width 5 height 5
checkbox input "false"
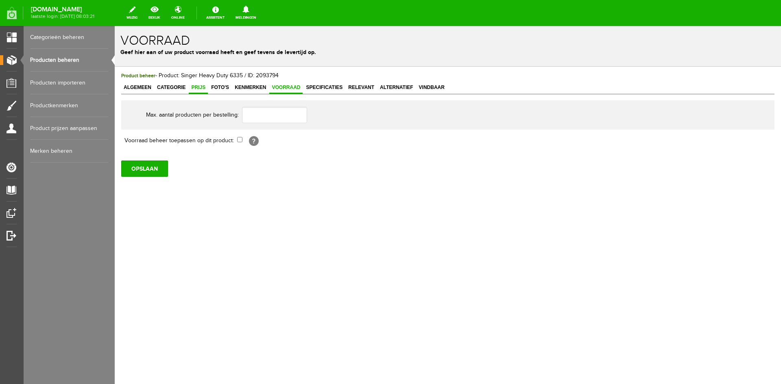
click at [192, 87] on span "Prijs" at bounding box center [198, 88] width 19 height 6
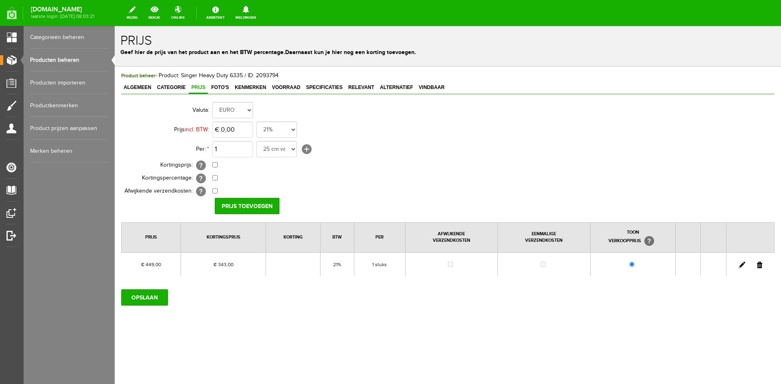
click at [742, 265] on link at bounding box center [742, 265] width 7 height 7
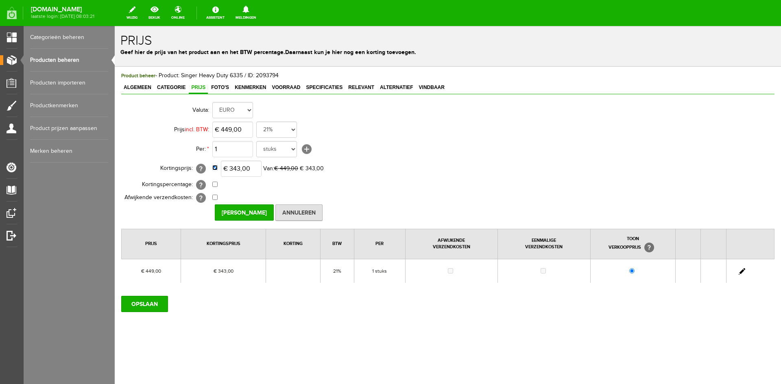
click at [214, 170] on input "checkbox" at bounding box center [214, 167] width 5 height 5
checkbox input "false"
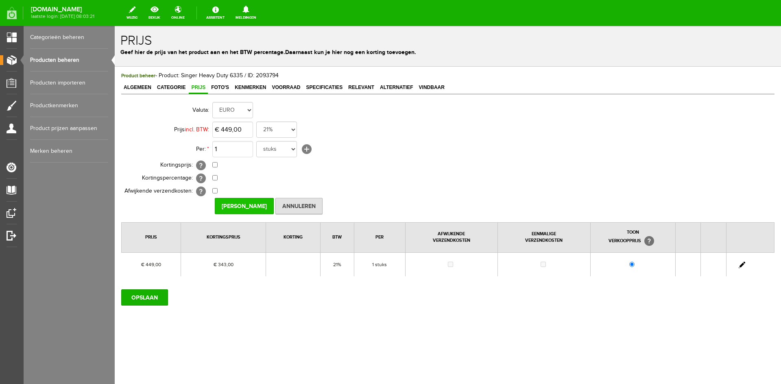
click at [234, 206] on input "[PERSON_NAME]" at bounding box center [244, 206] width 59 height 16
click at [144, 296] on input "OPSLAAN" at bounding box center [144, 298] width 47 height 16
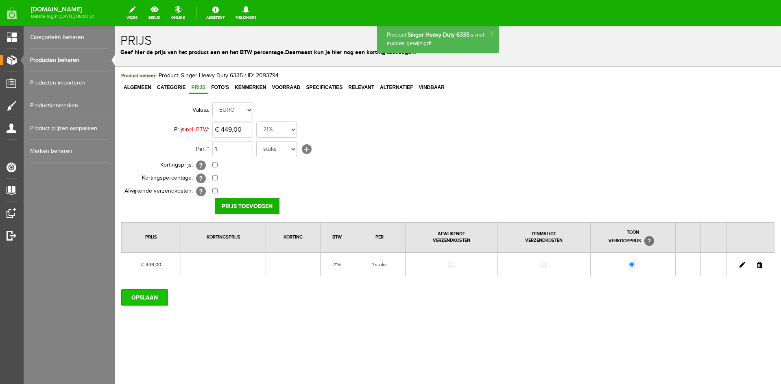
click at [144, 295] on input "OPSLAAN" at bounding box center [144, 298] width 47 height 16
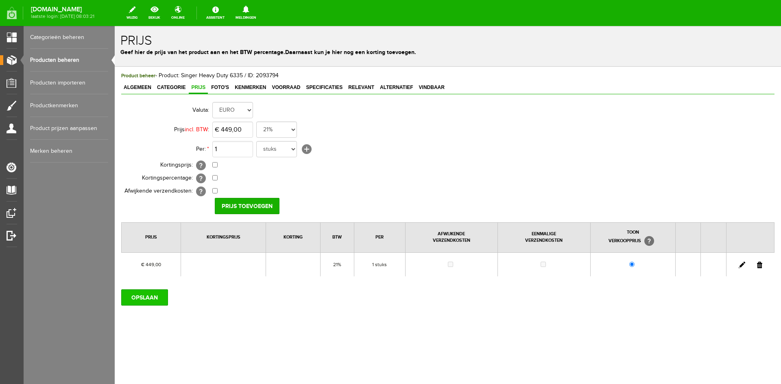
click at [136, 296] on input "OPSLAAN" at bounding box center [144, 298] width 47 height 16
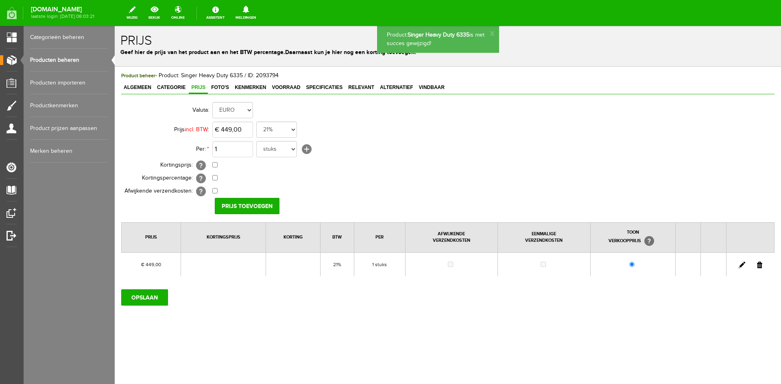
click at [49, 60] on link "Producten beheren" at bounding box center [69, 60] width 78 height 23
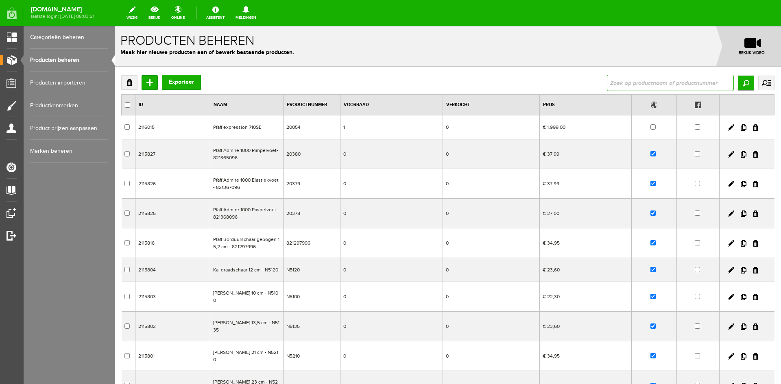
click at [607, 89] on input "text" at bounding box center [670, 83] width 127 height 16
type input "CE677"
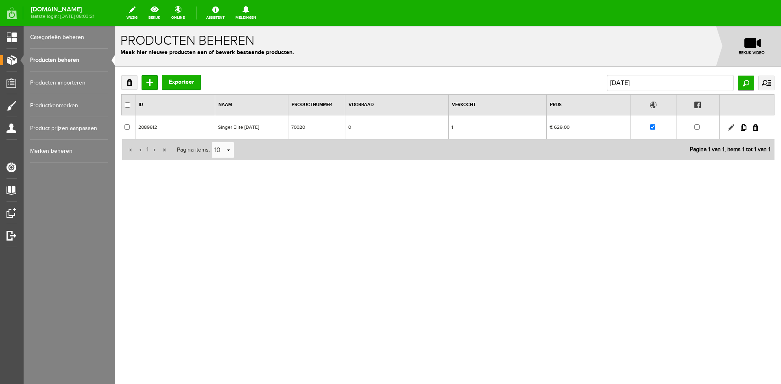
click at [730, 125] on link at bounding box center [731, 127] width 7 height 7
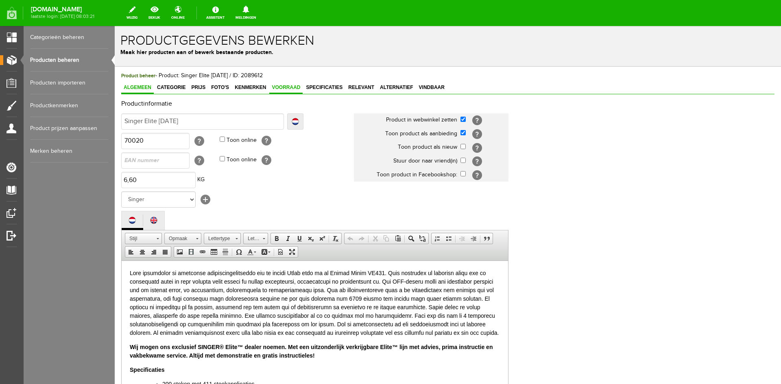
click at [281, 85] on span "Voorraad" at bounding box center [285, 88] width 33 height 6
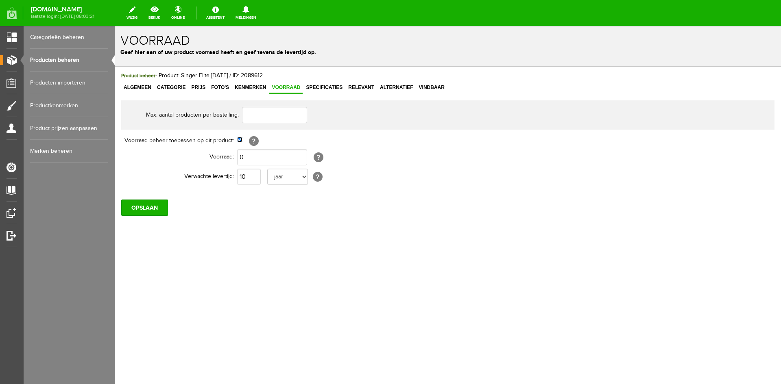
click at [240, 139] on input "checkbox" at bounding box center [239, 139] width 5 height 5
checkbox input "false"
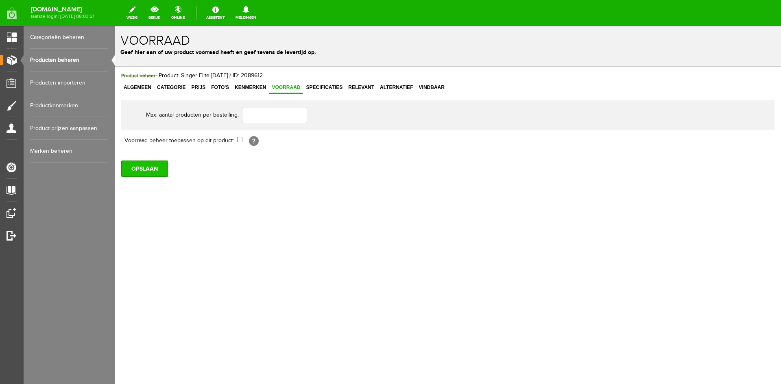
click at [142, 168] on input "OPSLAAN" at bounding box center [144, 169] width 47 height 16
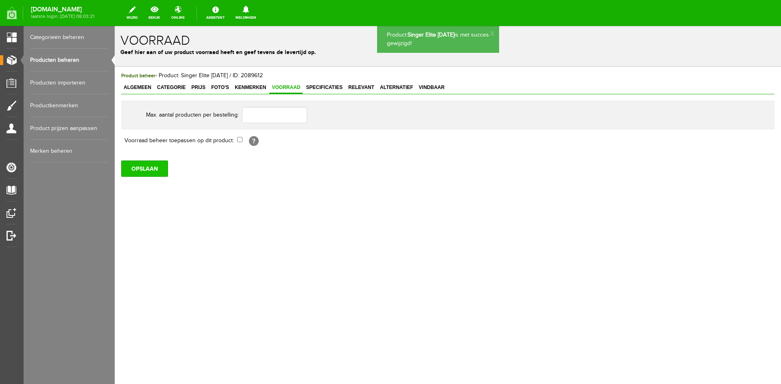
click at [139, 168] on input "OPSLAAN" at bounding box center [144, 169] width 47 height 16
click at [60, 61] on link "Producten beheren" at bounding box center [69, 60] width 78 height 23
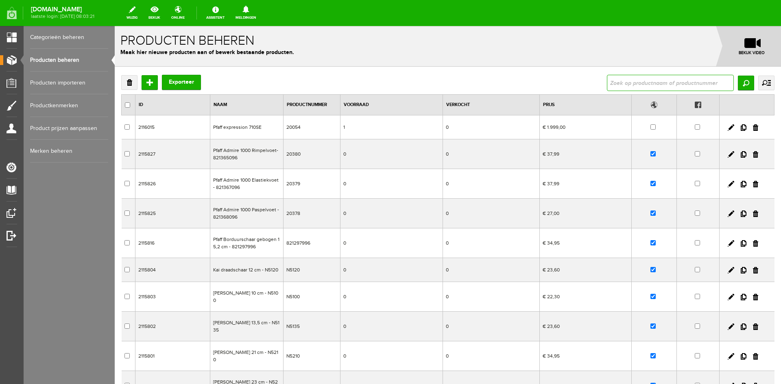
click at [619, 81] on input "text" at bounding box center [670, 83] width 127 height 16
type input "CE677"
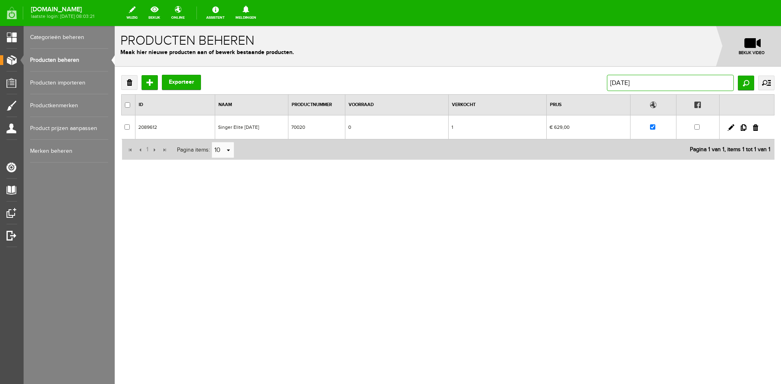
drag, startPoint x: 642, startPoint y: 84, endPoint x: 554, endPoint y: 84, distance: 87.9
click at [554, 84] on div "Verwijderen Toevoegen Exporteer CE677 Zoeken uitgebreid zoeken Categorie Cadeau…" at bounding box center [447, 83] width 653 height 16
type input "9400"
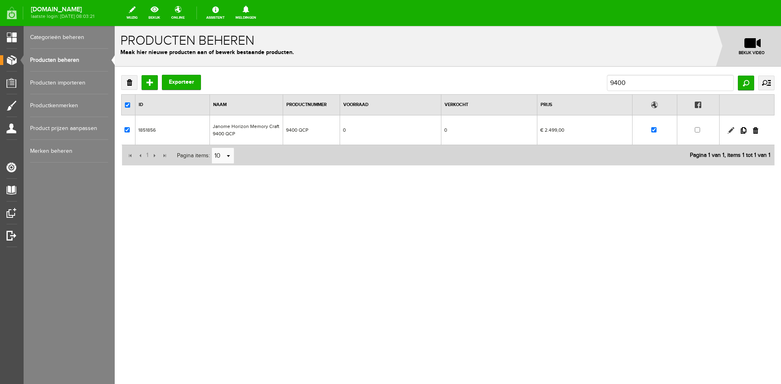
click at [731, 131] on link at bounding box center [731, 130] width 7 height 7
checkbox input "true"
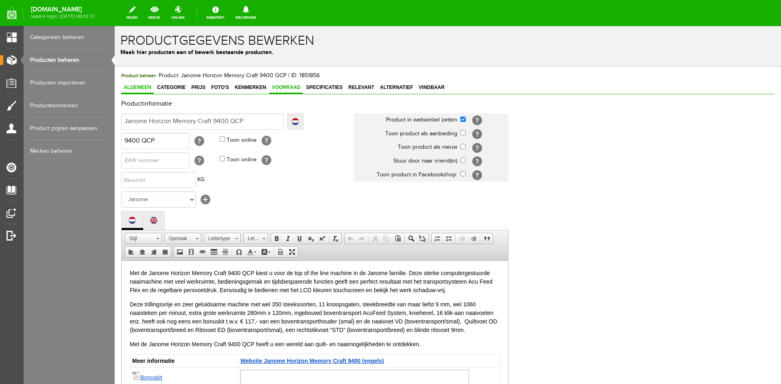
click at [279, 87] on span "Voorraad" at bounding box center [285, 88] width 33 height 6
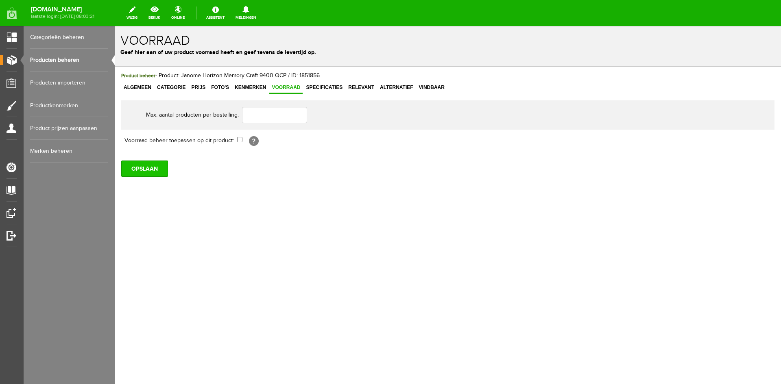
click at [151, 169] on input "OPSLAAN" at bounding box center [144, 169] width 47 height 16
click at [240, 139] on input "checkbox" at bounding box center [239, 139] width 5 height 5
checkbox input "true"
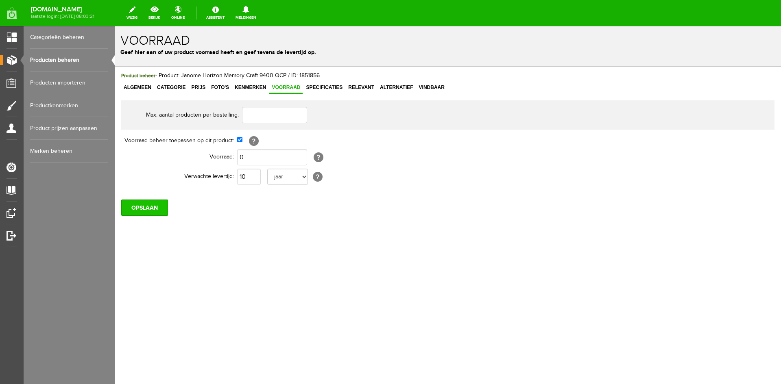
click at [149, 206] on input "OPSLAAN" at bounding box center [144, 208] width 47 height 16
click at [146, 208] on input "OPSLAAN" at bounding box center [144, 208] width 47 height 16
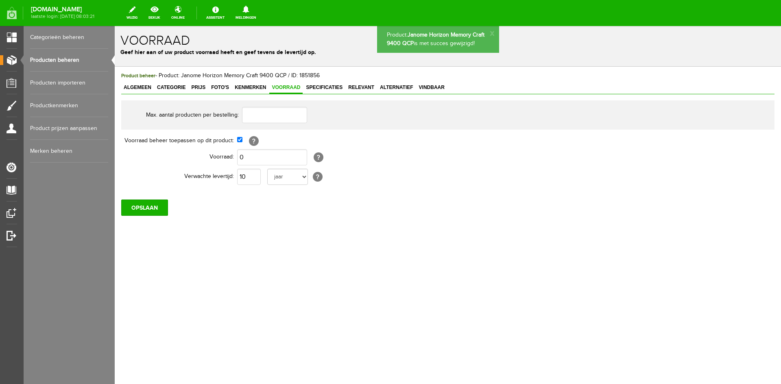
click at [46, 57] on link "Producten beheren" at bounding box center [69, 60] width 78 height 23
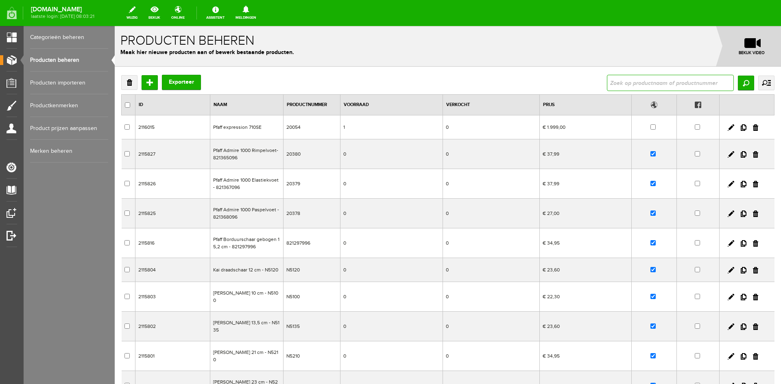
click at [615, 82] on input "text" at bounding box center [670, 83] width 127 height 16
type input "454d"
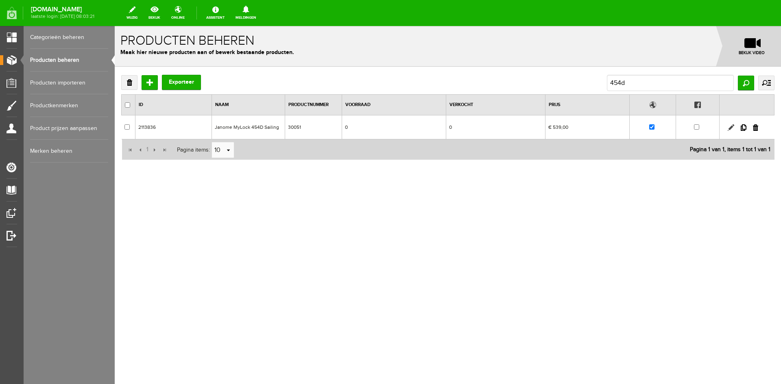
click at [729, 128] on link at bounding box center [731, 127] width 7 height 7
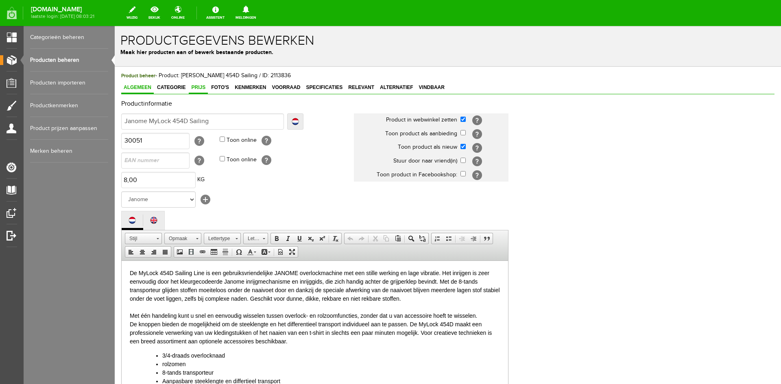
click at [196, 86] on span "Prijs" at bounding box center [198, 88] width 19 height 6
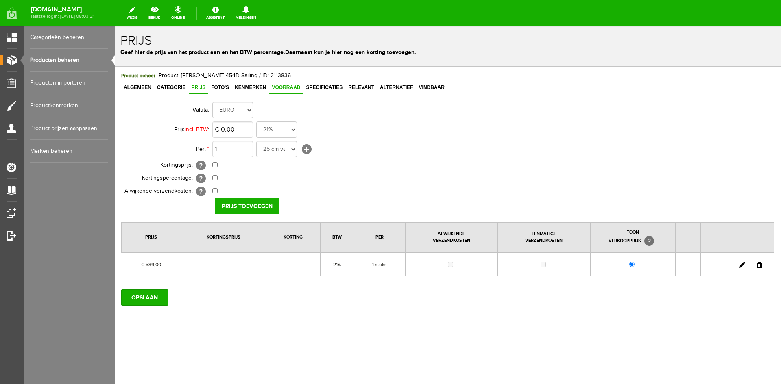
click at [281, 87] on span "Voorraad" at bounding box center [285, 88] width 33 height 6
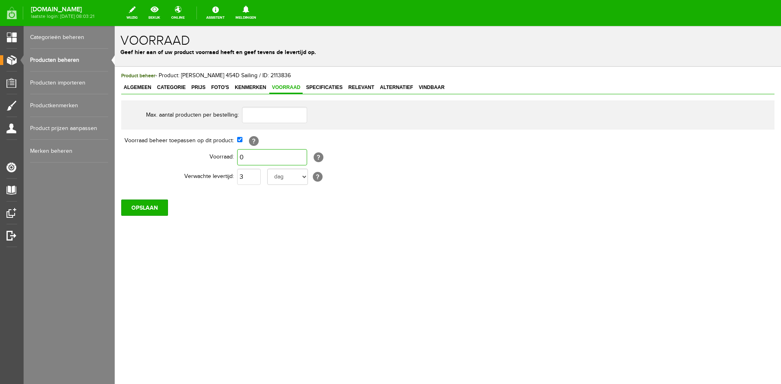
click at [245, 159] on input "0" at bounding box center [272, 157] width 70 height 16
type input "1"
click at [142, 207] on input "OPSLAAN" at bounding box center [144, 208] width 47 height 16
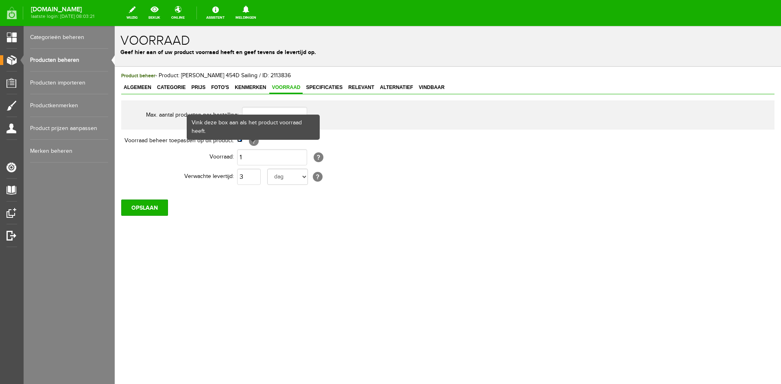
click at [238, 140] on input "checkbox" at bounding box center [239, 139] width 5 height 5
checkbox input "false"
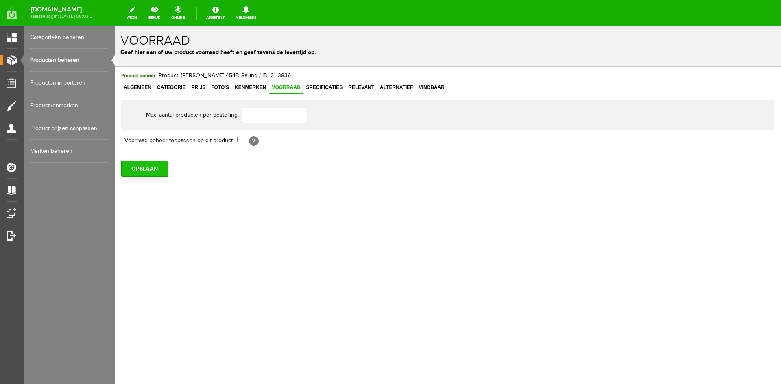
click at [156, 169] on input "OPSLAAN" at bounding box center [144, 169] width 47 height 16
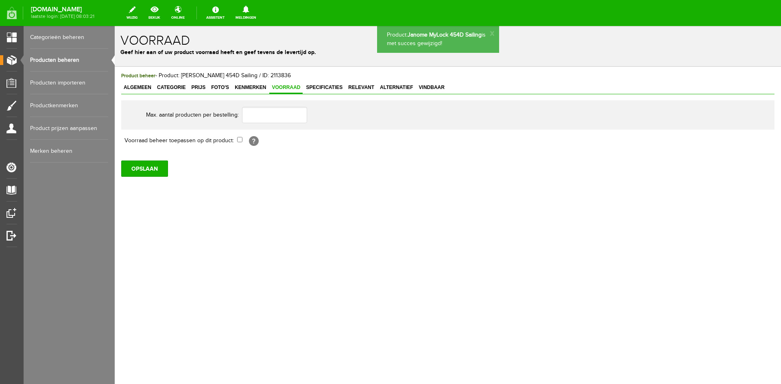
click at [43, 59] on link "Producten beheren" at bounding box center [69, 60] width 78 height 23
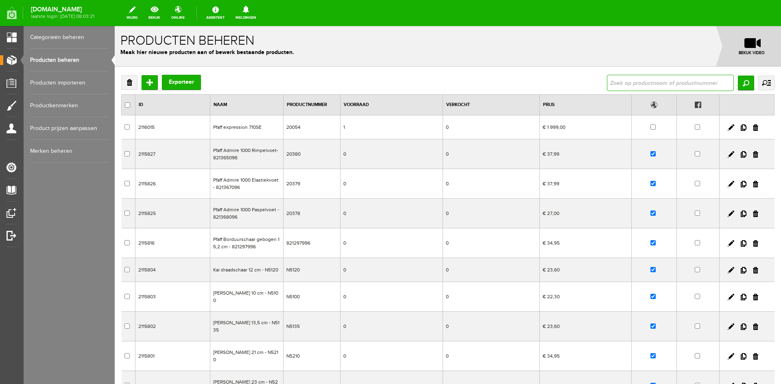
click at [621, 81] on input "text" at bounding box center [670, 83] width 127 height 16
type input "s3"
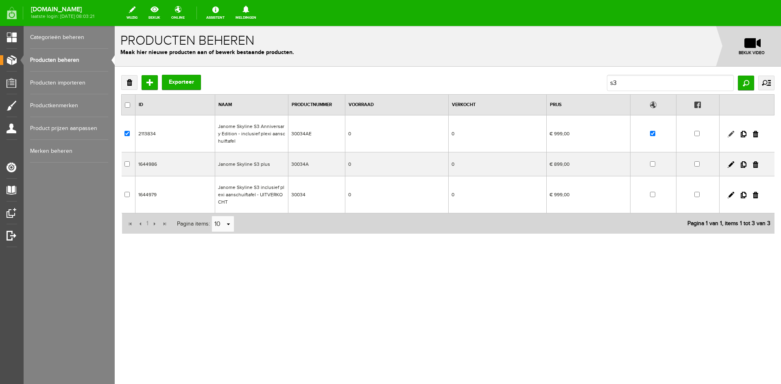
click at [732, 133] on link at bounding box center [731, 134] width 7 height 7
checkbox input "true"
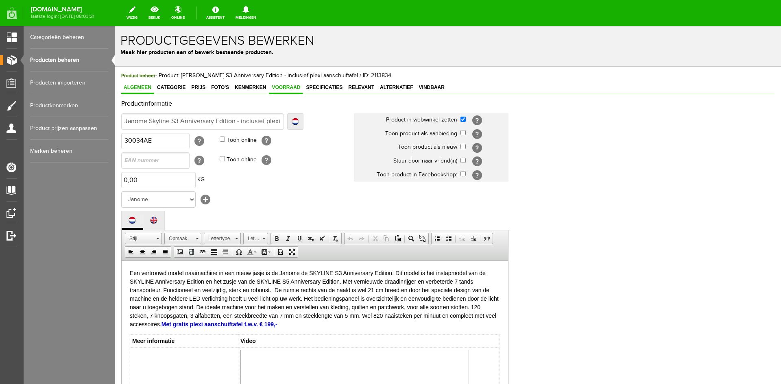
click at [287, 86] on span "Voorraad" at bounding box center [285, 88] width 33 height 6
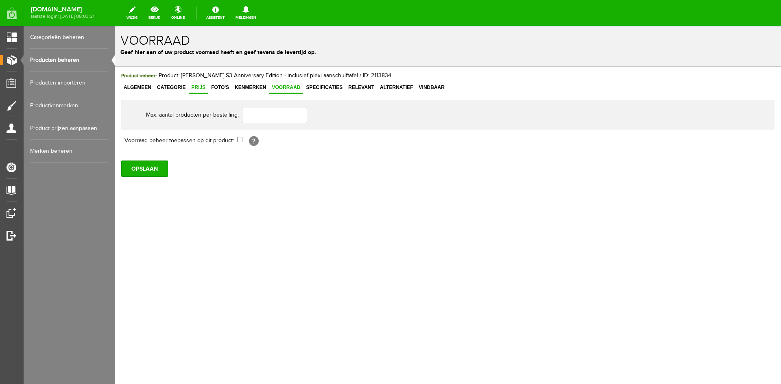
click at [191, 85] on span "Prijs" at bounding box center [198, 88] width 19 height 6
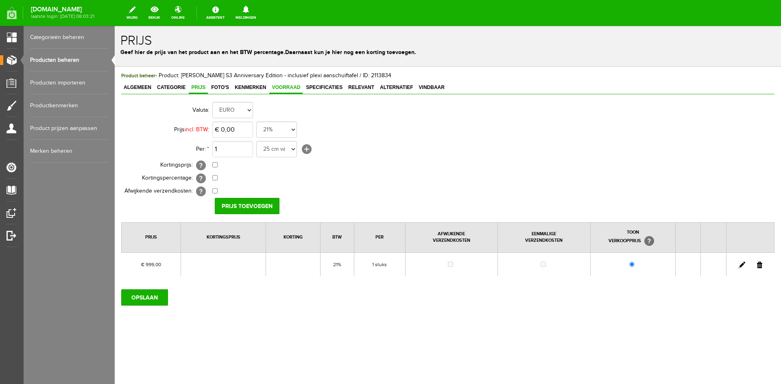
click at [291, 86] on span "Voorraad" at bounding box center [285, 88] width 33 height 6
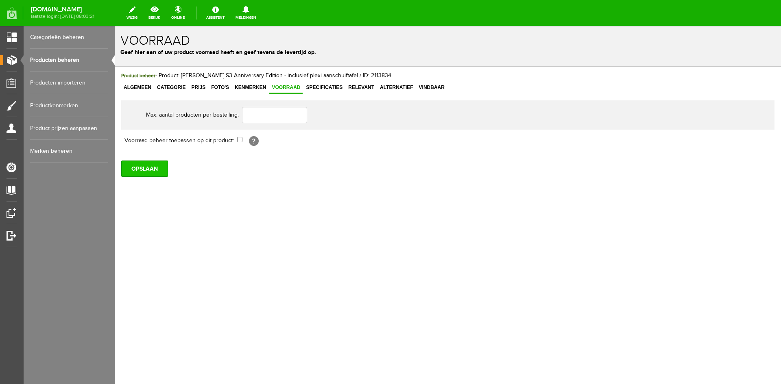
click at [142, 162] on input "OPSLAAN" at bounding box center [144, 169] width 47 height 16
click at [389, 87] on span "Alternatief" at bounding box center [397, 88] width 38 height 6
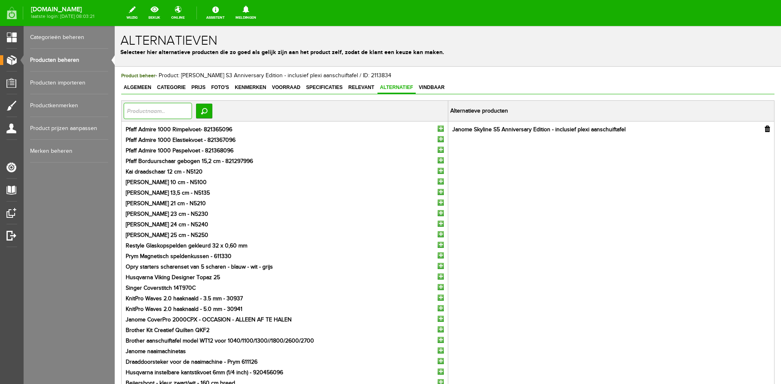
click at [139, 110] on input "text" at bounding box center [158, 111] width 68 height 16
type input "opal 650"
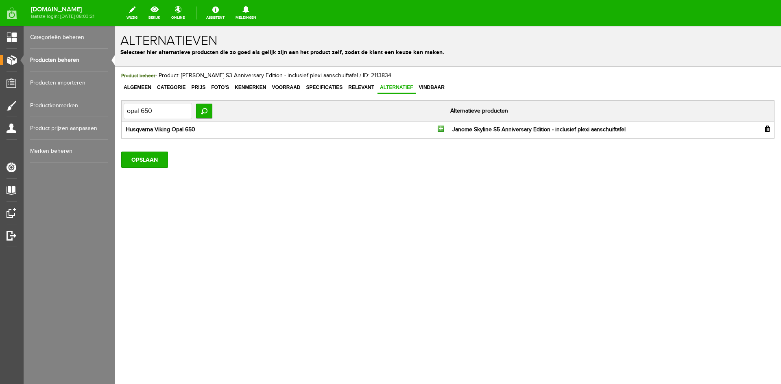
click at [445, 129] on ul "Husqvarna Viking Opal 650" at bounding box center [285, 130] width 322 height 9
click at [440, 128] on input "button" at bounding box center [441, 129] width 6 height 6
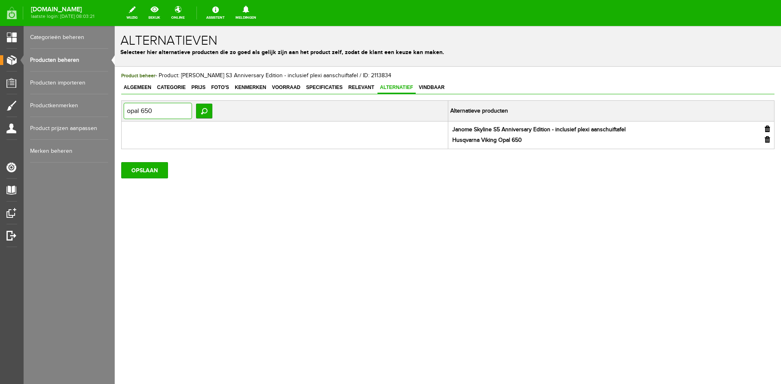
click at [155, 110] on input "opal 650" at bounding box center [158, 111] width 68 height 16
type input "opal 670"
click at [441, 129] on input "button" at bounding box center [441, 129] width 6 height 6
click at [154, 178] on input "OPSLAAN" at bounding box center [144, 181] width 47 height 16
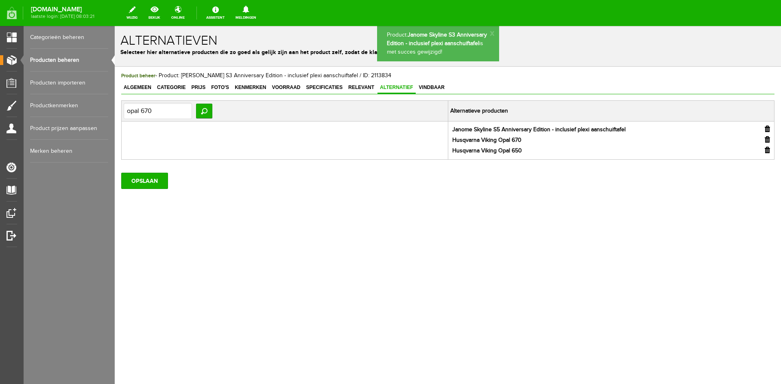
click at [68, 60] on link "Producten beheren" at bounding box center [69, 60] width 78 height 23
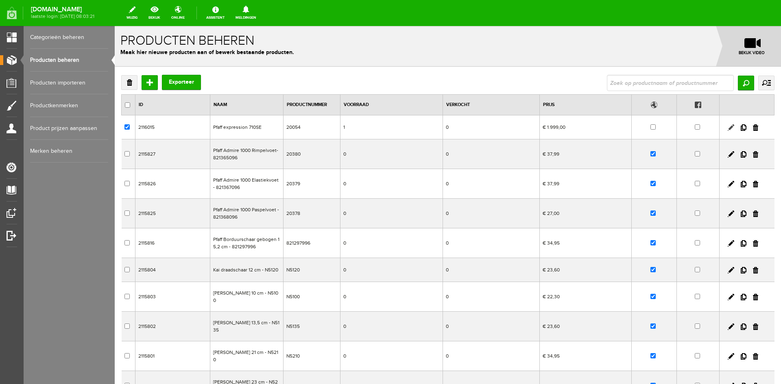
click at [728, 126] on link at bounding box center [731, 127] width 7 height 7
checkbox input "true"
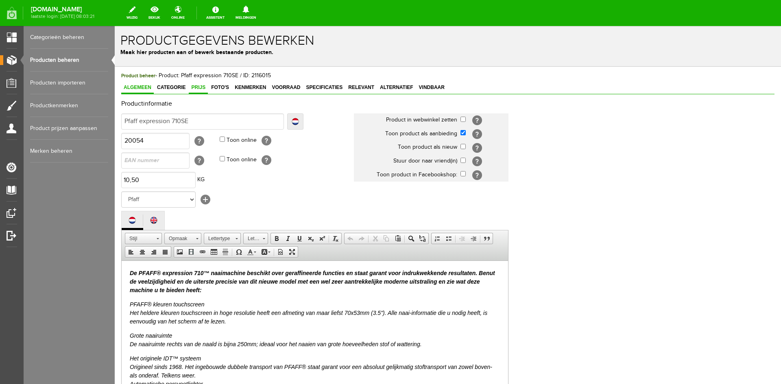
click at [198, 85] on span "Prijs" at bounding box center [198, 88] width 19 height 6
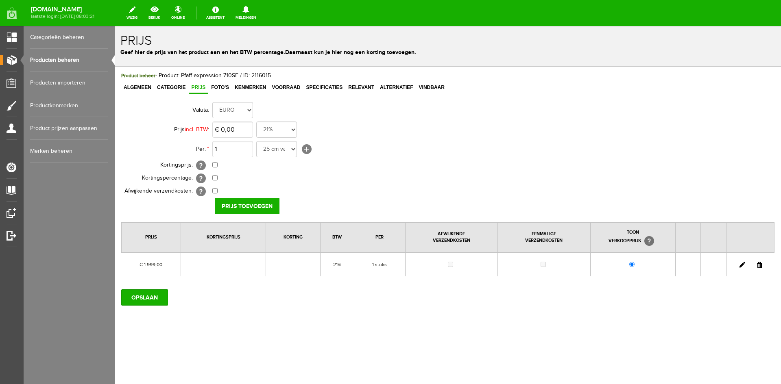
click at [742, 265] on link at bounding box center [742, 265] width 7 height 7
click at [287, 88] on span "Voorraad" at bounding box center [285, 88] width 33 height 6
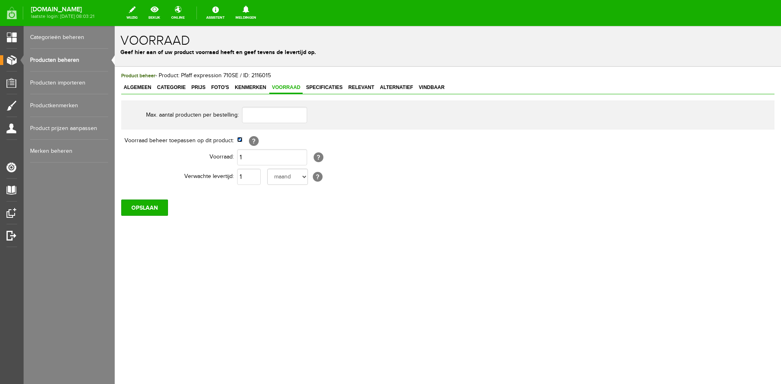
click at [241, 139] on input "checkbox" at bounding box center [239, 139] width 5 height 5
checkbox input "false"
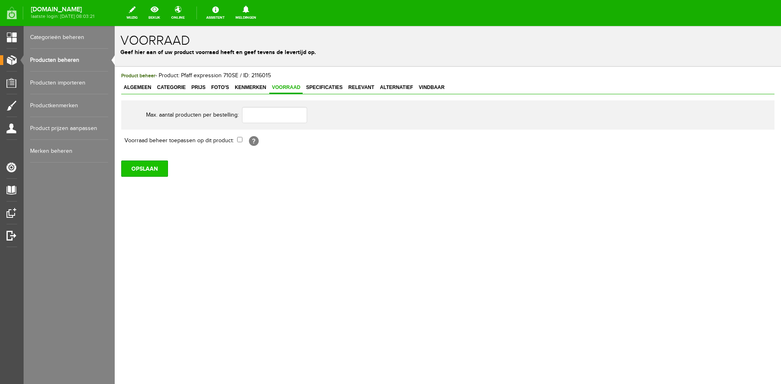
click at [142, 167] on input "OPSLAAN" at bounding box center [144, 169] width 47 height 16
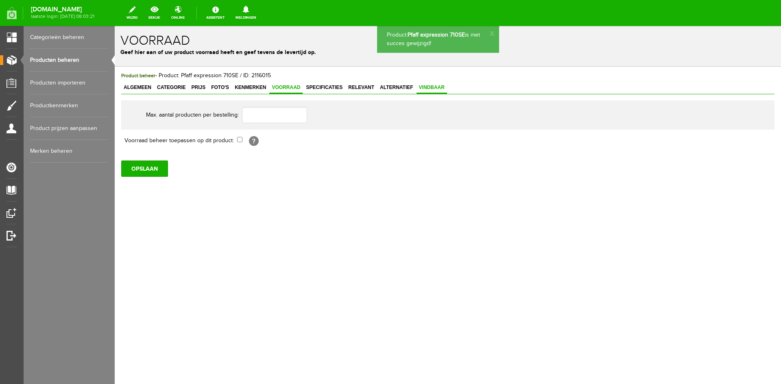
click at [432, 85] on span "Vindbaar" at bounding box center [432, 88] width 31 height 6
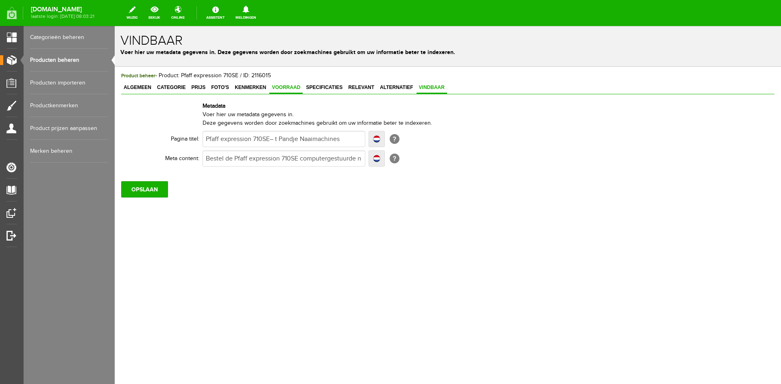
click at [282, 85] on span "Voorraad" at bounding box center [285, 88] width 33 height 6
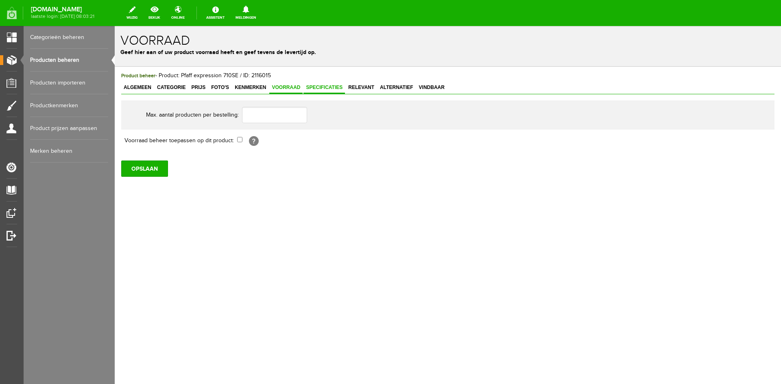
click at [320, 85] on span "Specificaties" at bounding box center [323, 88] width 41 height 6
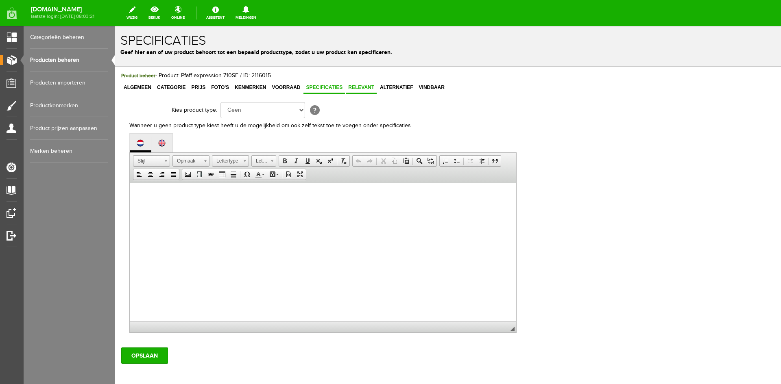
click at [363, 87] on span "Relevant" at bounding box center [361, 88] width 31 height 6
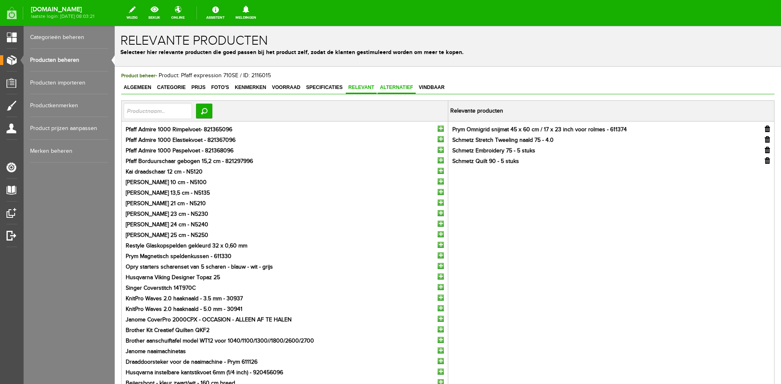
click at [398, 87] on span "Alternatief" at bounding box center [397, 88] width 38 height 6
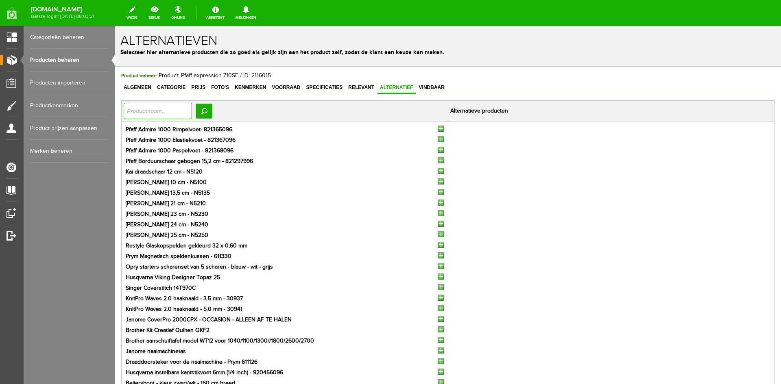
click at [156, 104] on input "text" at bounding box center [158, 111] width 68 height 16
type input "720"
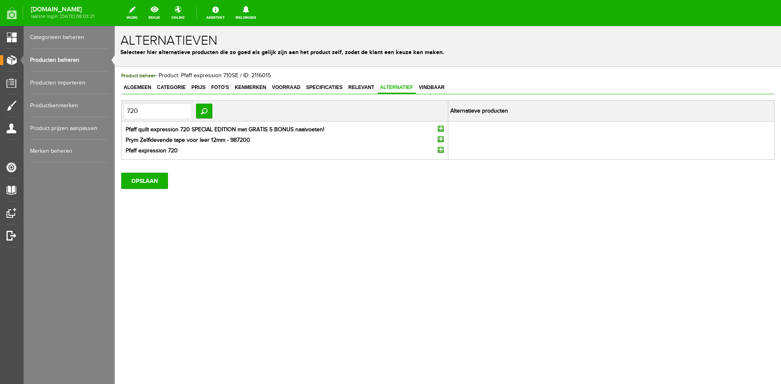
click at [441, 129] on input "button" at bounding box center [441, 129] width 6 height 6
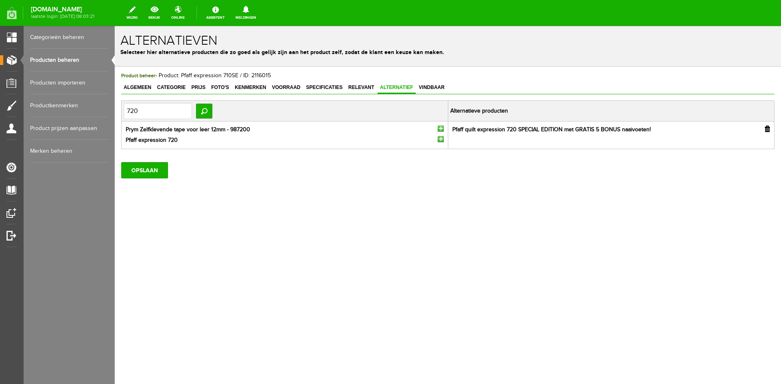
click at [442, 139] on input "button" at bounding box center [441, 139] width 6 height 6
click at [158, 168] on input "OPSLAAN" at bounding box center [144, 170] width 47 height 16
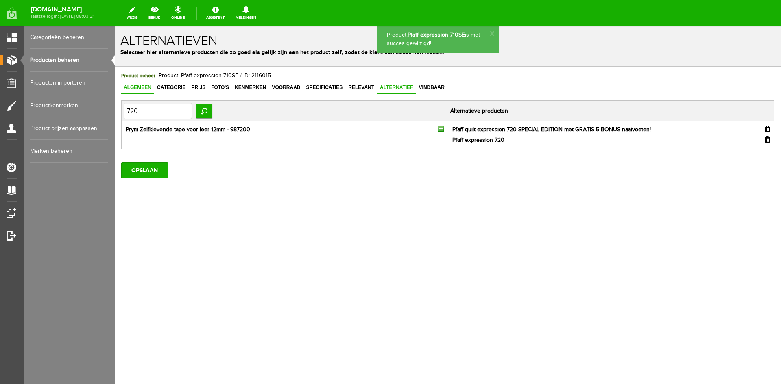
click at [131, 88] on span "Algemeen" at bounding box center [137, 88] width 33 height 6
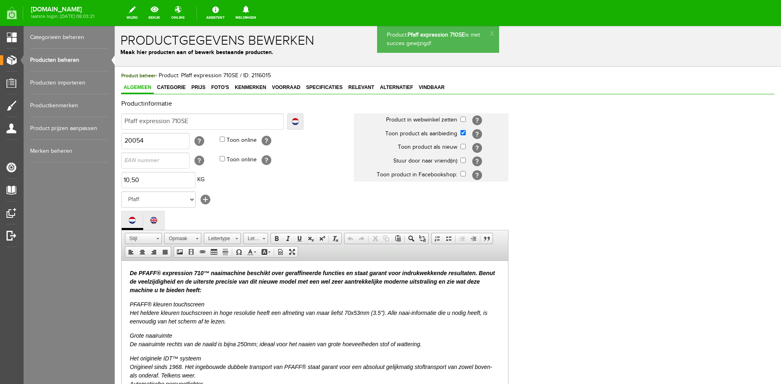
click at [53, 59] on link "Producten beheren" at bounding box center [69, 60] width 78 height 23
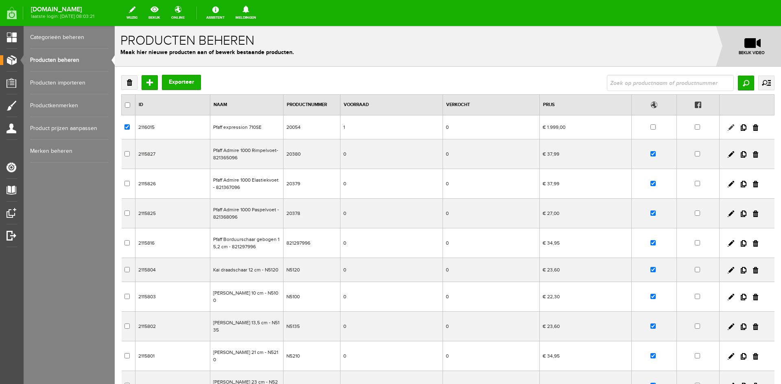
click at [728, 127] on link at bounding box center [731, 127] width 7 height 7
checkbox input "true"
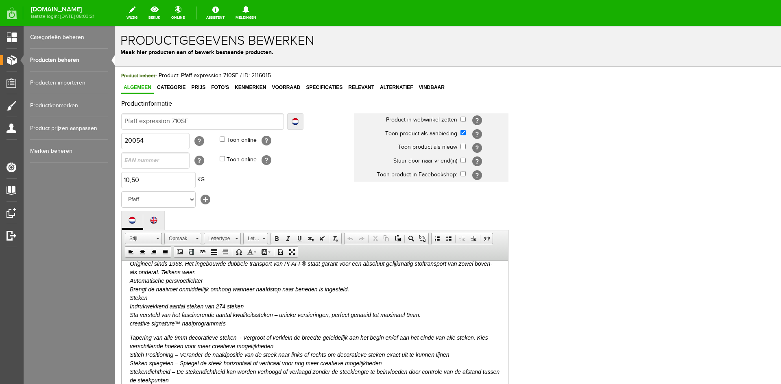
scroll to position [122, 0]
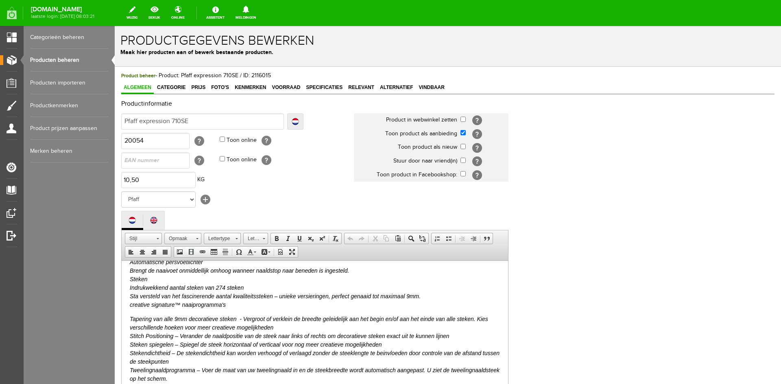
click at [221, 288] on em "Het originele IDT™ systeem Origineel sinds 1968. Het ingebouwde dubbele transpo…" at bounding box center [311, 270] width 362 height 75
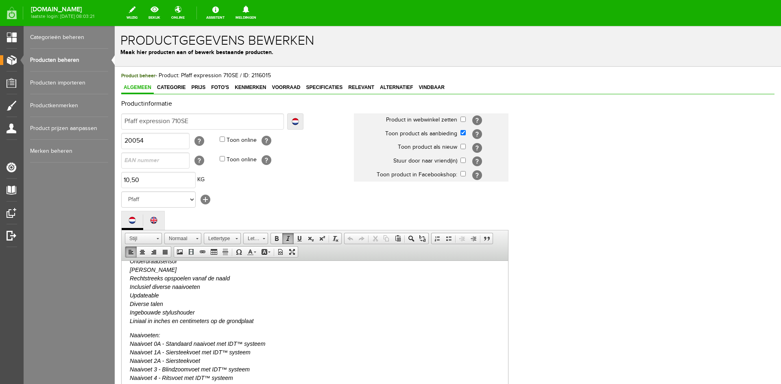
scroll to position [488, 0]
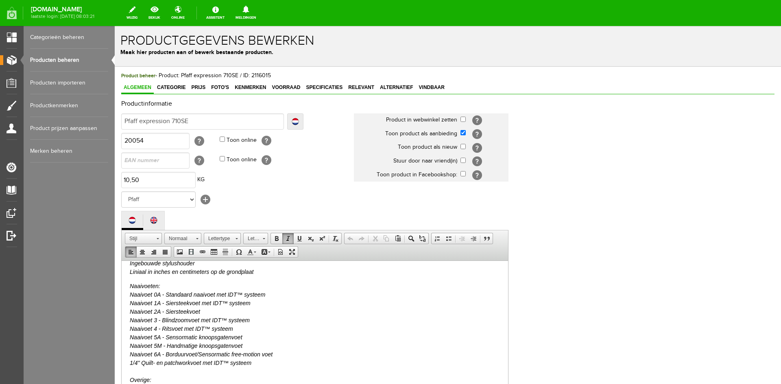
click at [67, 59] on link "Producten beheren" at bounding box center [69, 60] width 78 height 23
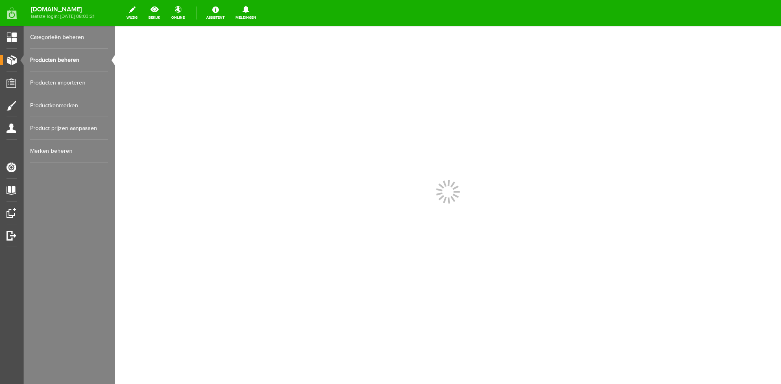
scroll to position [0, 0]
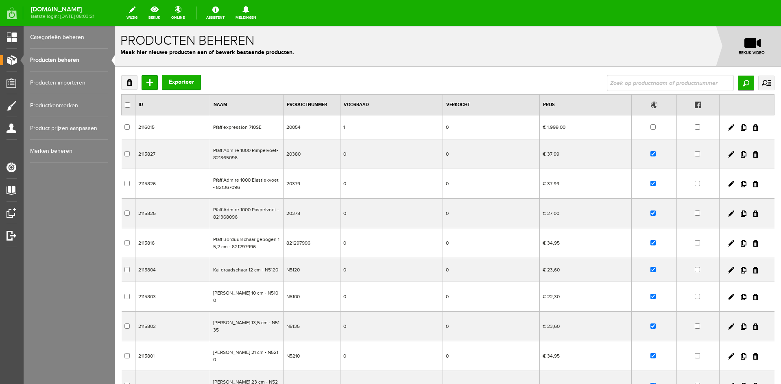
click at [624, 82] on input "text" at bounding box center [670, 83] width 127 height 16
type input "4234"
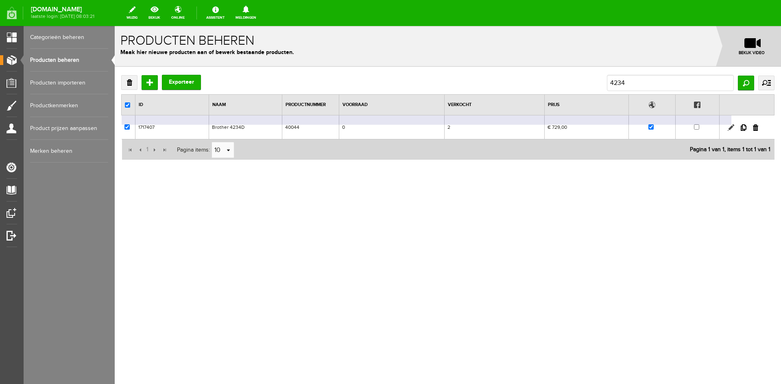
click at [734, 127] on link at bounding box center [731, 127] width 7 height 7
checkbox input "true"
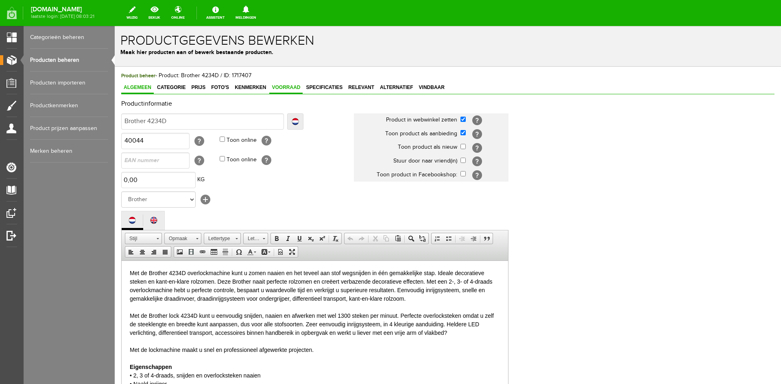
click at [299, 85] on span "Voorraad" at bounding box center [285, 88] width 33 height 6
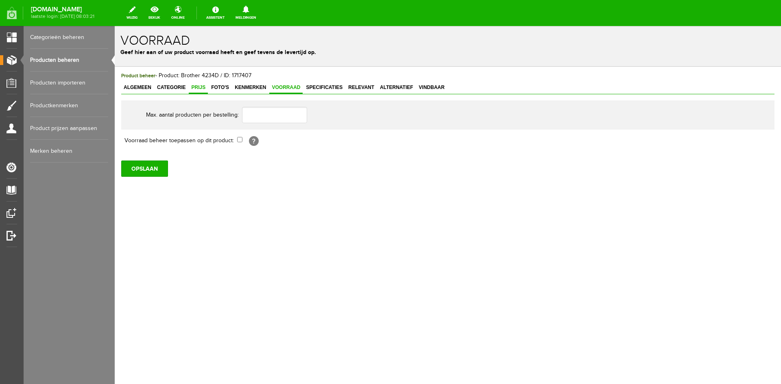
click at [199, 87] on span "Prijs" at bounding box center [198, 88] width 19 height 6
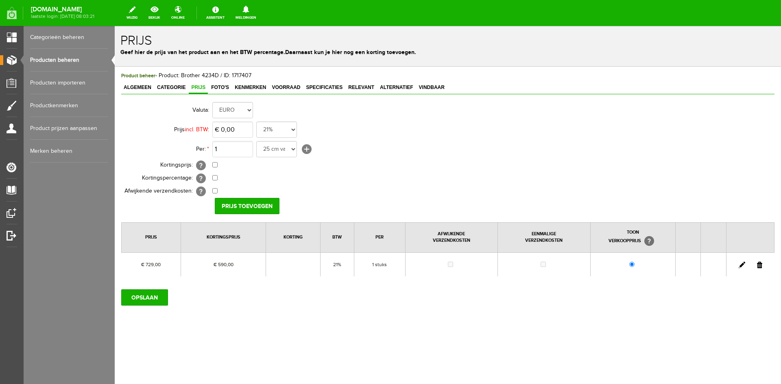
click at [744, 263] on link at bounding box center [742, 265] width 7 height 7
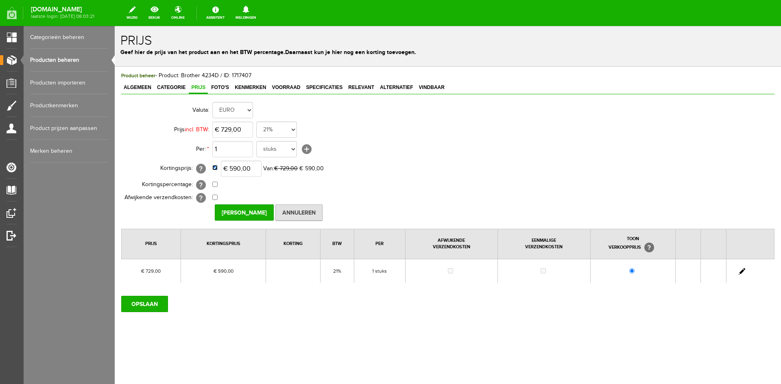
click at [213, 166] on input "checkbox" at bounding box center [214, 167] width 5 height 5
checkbox input "false"
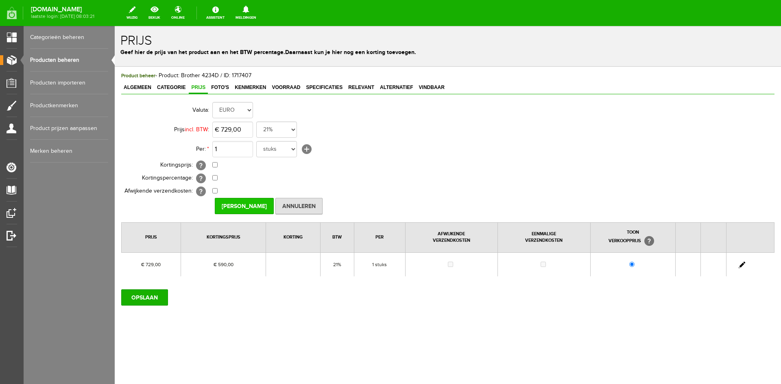
click at [240, 203] on input "[PERSON_NAME]" at bounding box center [244, 206] width 59 height 16
click at [159, 294] on input "OPSLAAN" at bounding box center [144, 298] width 47 height 16
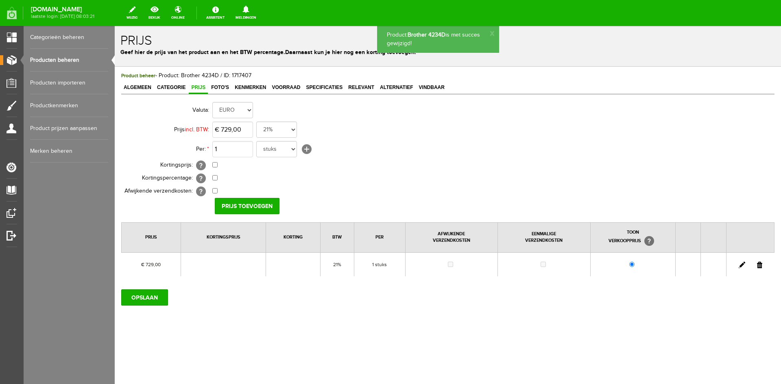
click at [69, 59] on link "Producten beheren" at bounding box center [69, 60] width 78 height 23
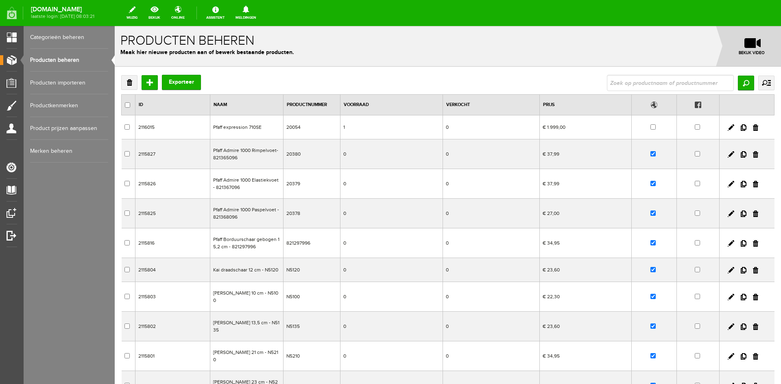
click at [42, 35] on link "Categorieën beheren" at bounding box center [69, 37] width 78 height 23
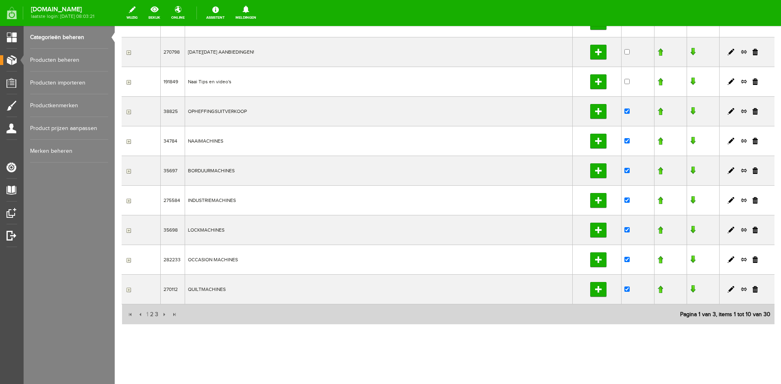
scroll to position [109, 0]
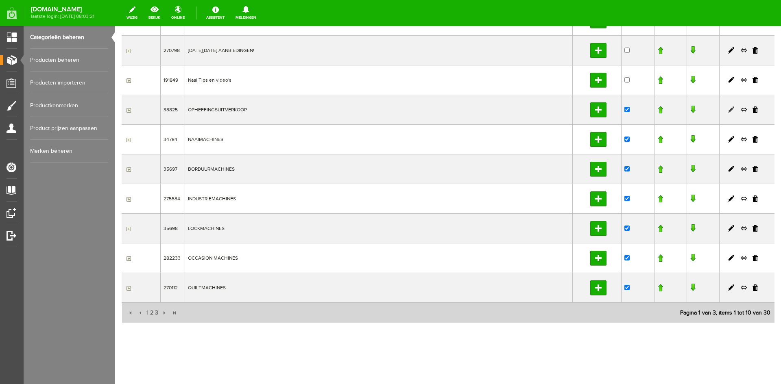
click at [728, 109] on link at bounding box center [731, 110] width 7 height 7
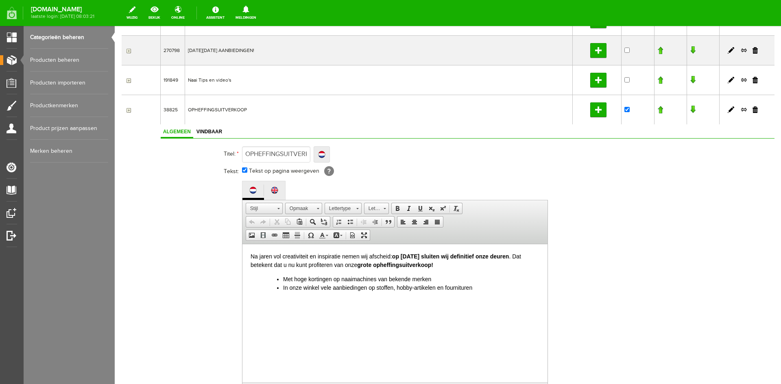
scroll to position [0, 0]
click at [478, 288] on li "In onze winkel vele aanbiedingen op stoffen, hobby-artikelen en fournituren" at bounding box center [411, 288] width 256 height 9
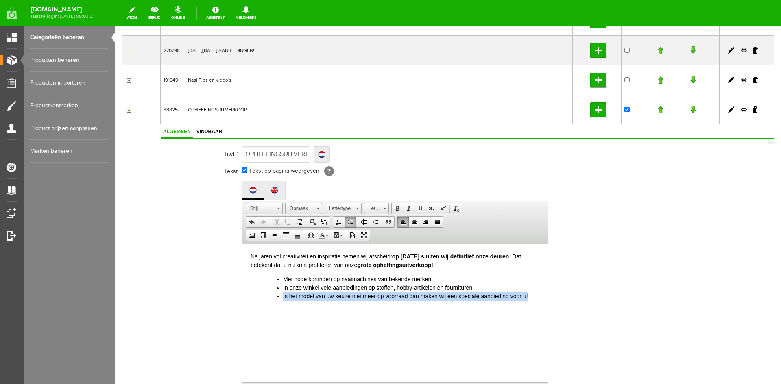
drag, startPoint x: 282, startPoint y: 297, endPoint x: 535, endPoint y: 300, distance: 253.1
click at [535, 300] on ul "Met hoge kortingen op naaimachines van bekende merken In onze winkel vele aanbi…" at bounding box center [402, 288] width 273 height 26
click at [434, 278] on li "Met hoge kortingen op naaimachines van bekende merken" at bounding box center [411, 279] width 256 height 9
click at [397, 295] on li "In onze winkel vele aanbiedingen op stoffen, hobby-artikelen en fournituren" at bounding box center [411, 296] width 256 height 9
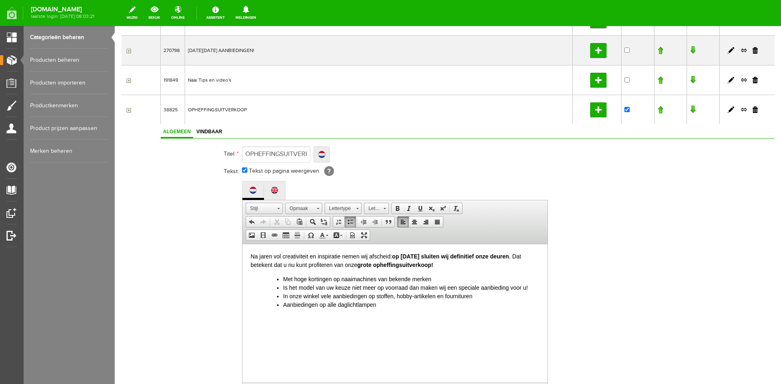
click at [397, 297] on li "In onze winkel vele aanbiedingen op stoffen, hobby-artikelen en fournituren" at bounding box center [411, 296] width 256 height 9
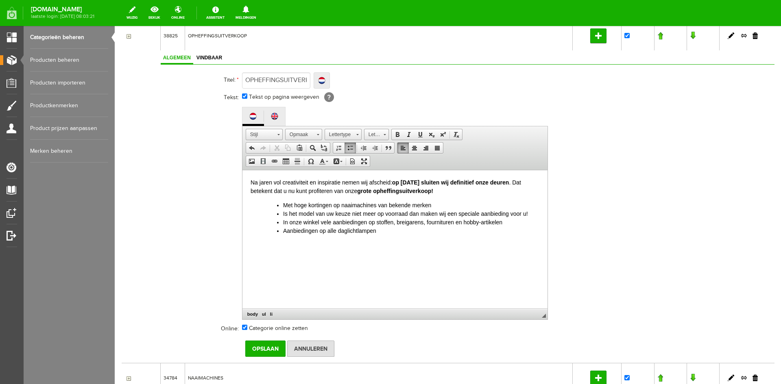
scroll to position [312, 0]
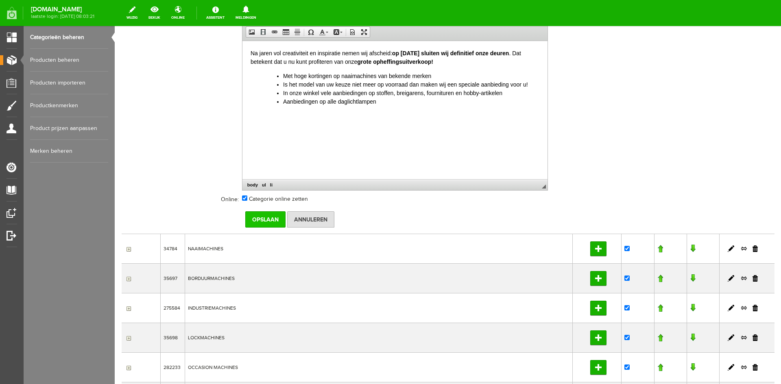
click at [270, 221] on input "Opslaan" at bounding box center [265, 220] width 40 height 16
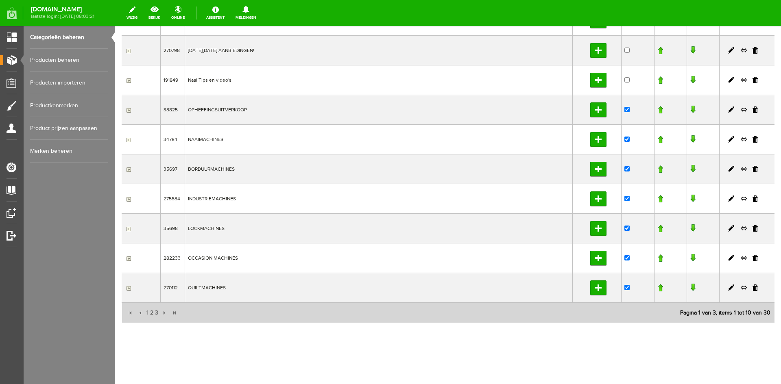
scroll to position [0, 0]
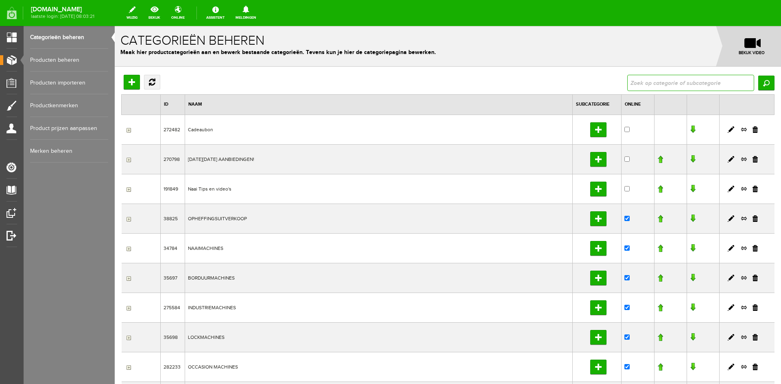
click at [649, 85] on input "text" at bounding box center [690, 83] width 127 height 16
type input "rammelkraal"
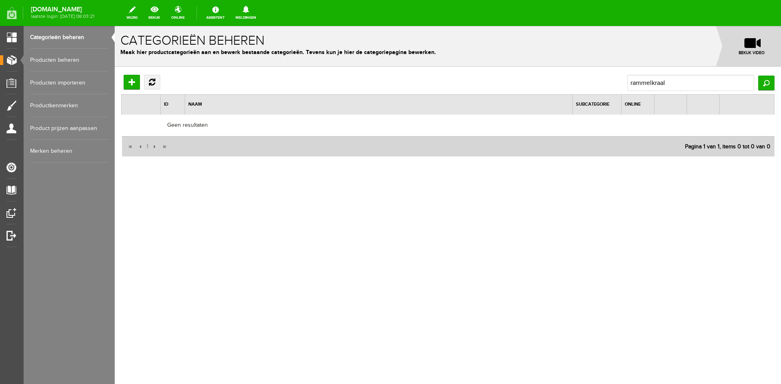
click at [74, 58] on link "Producten beheren" at bounding box center [69, 60] width 78 height 23
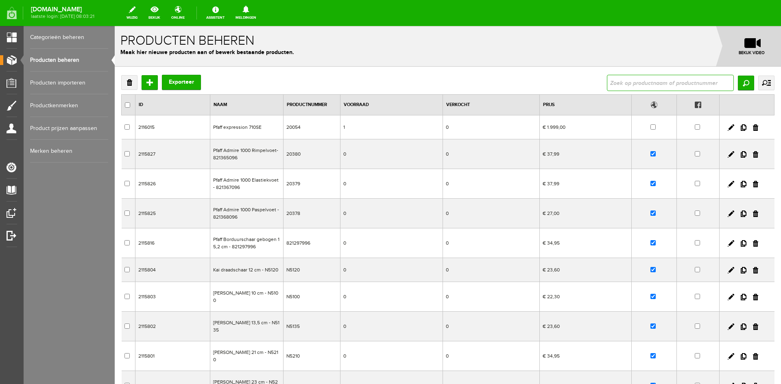
click at [607, 85] on input "text" at bounding box center [670, 83] width 127 height 16
type input "rammelkraal"
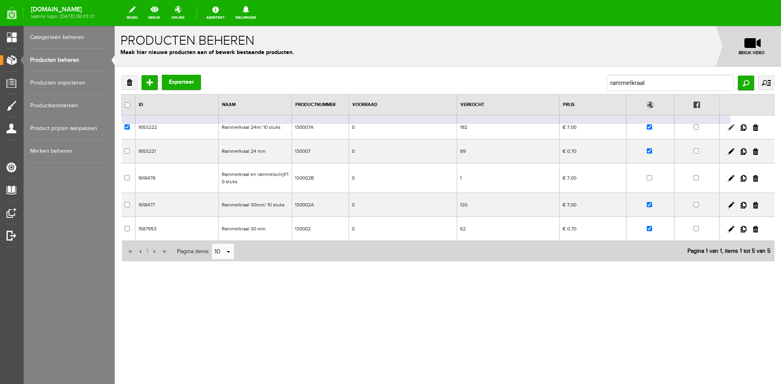
click at [733, 126] on link at bounding box center [731, 127] width 7 height 7
checkbox input "true"
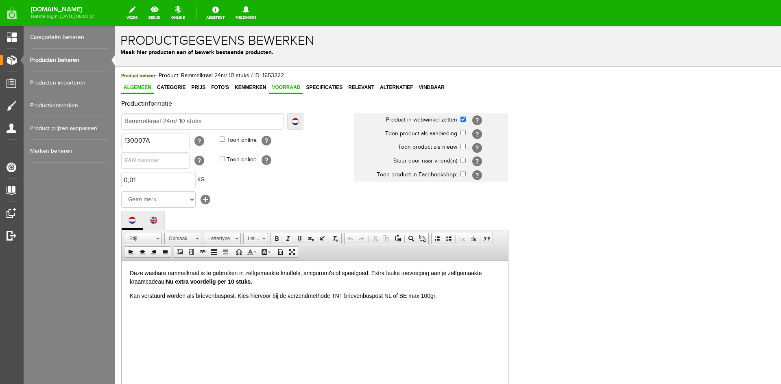
click at [290, 85] on span "Voorraad" at bounding box center [285, 88] width 33 height 6
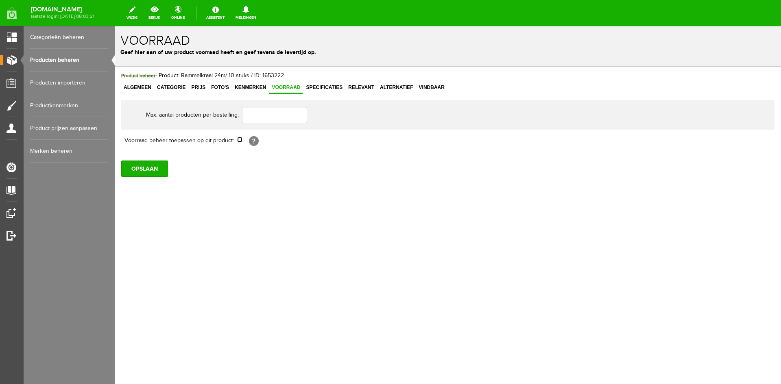
click at [241, 138] on input "checkbox" at bounding box center [239, 139] width 5 height 5
checkbox input "true"
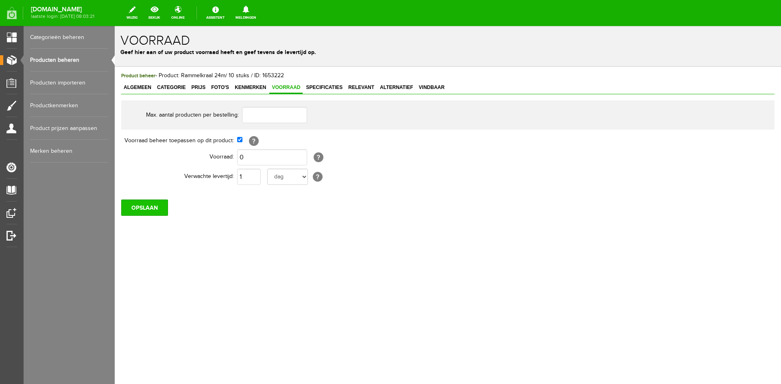
click at [155, 204] on input "OPSLAAN" at bounding box center [144, 208] width 47 height 16
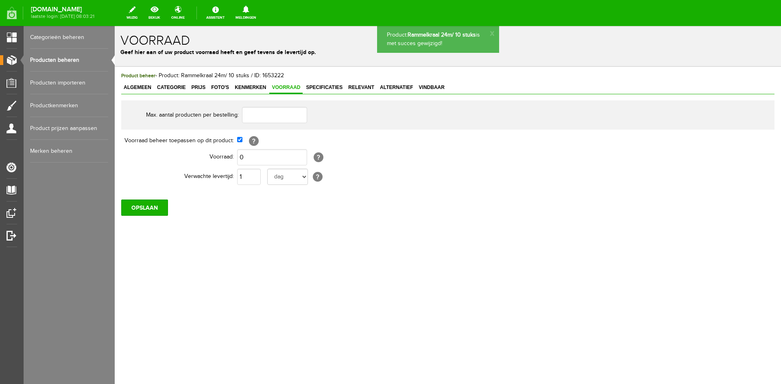
click at [66, 59] on link "Producten beheren" at bounding box center [69, 60] width 78 height 23
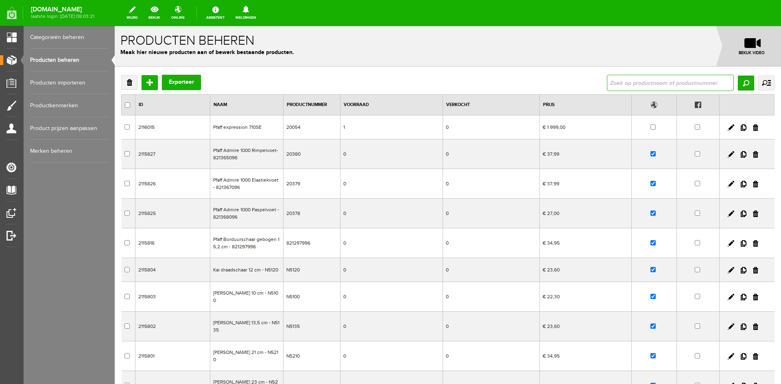
click at [626, 84] on input "text" at bounding box center [670, 83] width 127 height 16
type input "rammelkraal"
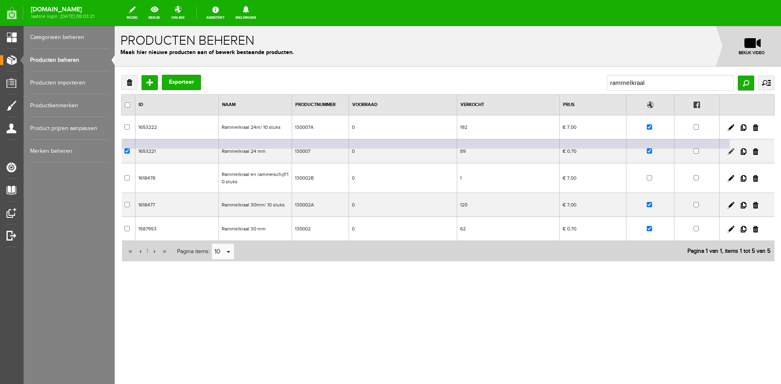
click at [732, 151] on link at bounding box center [731, 151] width 7 height 7
checkbox input "true"
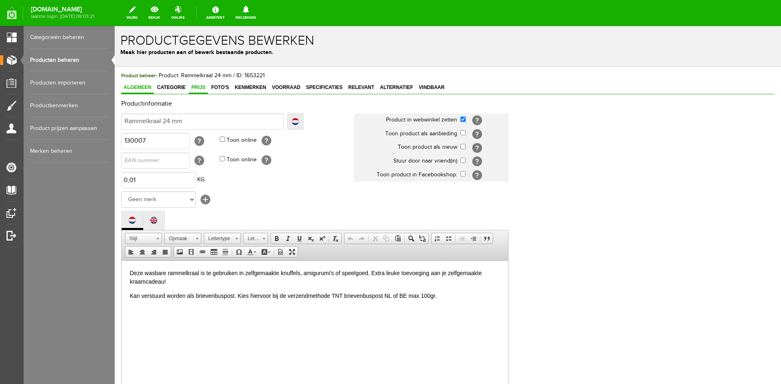
click at [202, 87] on span "Prijs" at bounding box center [198, 88] width 19 height 6
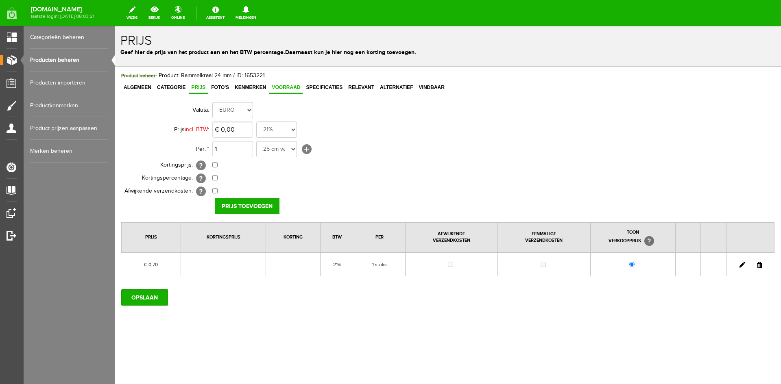
click at [290, 87] on span "Voorraad" at bounding box center [285, 88] width 33 height 6
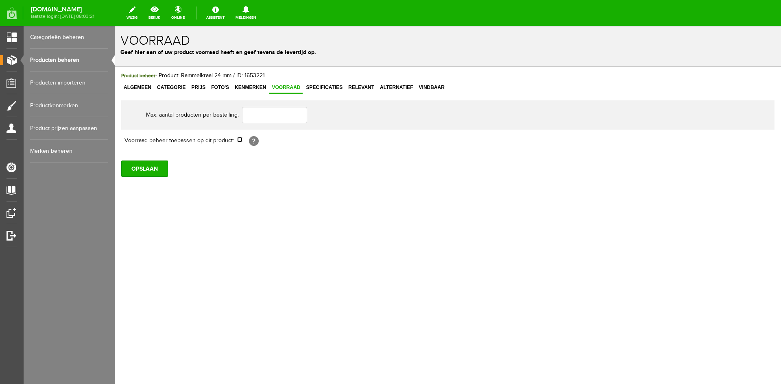
click at [241, 140] on input "checkbox" at bounding box center [239, 139] width 5 height 5
checkbox input "true"
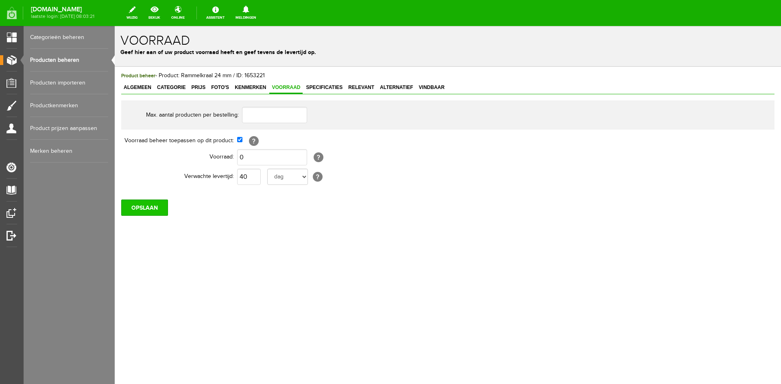
click at [159, 207] on input "OPSLAAN" at bounding box center [144, 208] width 47 height 16
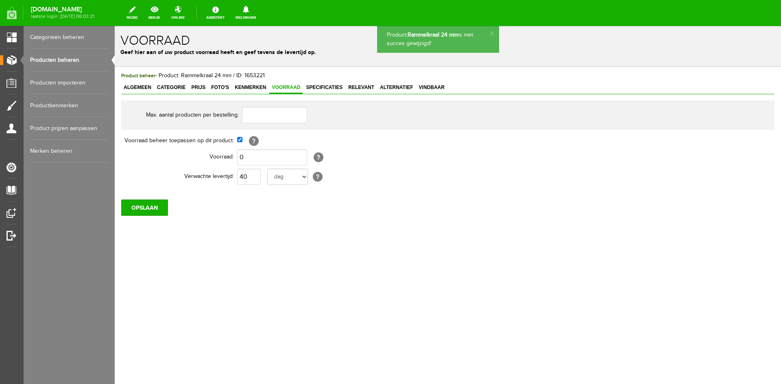
click at [61, 59] on link "Producten beheren" at bounding box center [69, 60] width 78 height 23
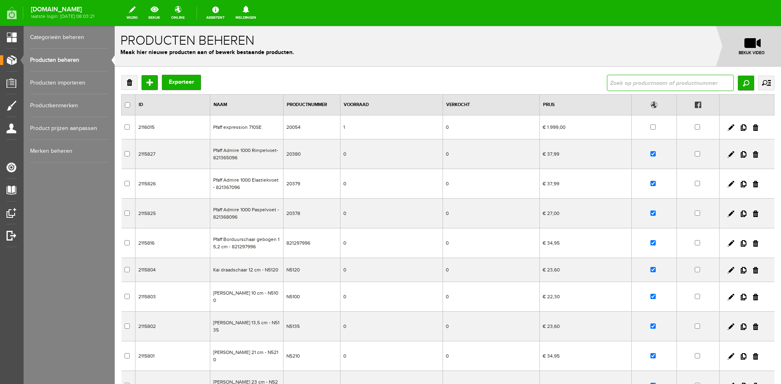
click at [614, 77] on input "text" at bounding box center [670, 83] width 127 height 16
type input "rammelkraal 24"
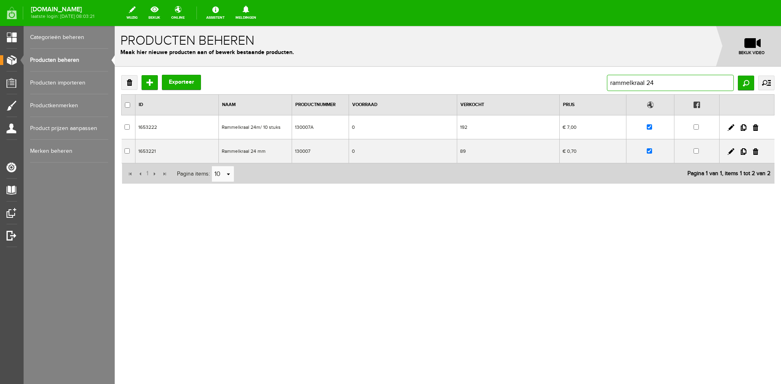
drag, startPoint x: 675, startPoint y: 82, endPoint x: 585, endPoint y: 87, distance: 89.3
click at [584, 87] on div "Verwijderen Toevoegen Exporteer rammelkraal 24 Zoeken uitgebreid zoeken Categor…" at bounding box center [447, 83] width 653 height 16
click at [733, 126] on link at bounding box center [731, 127] width 7 height 7
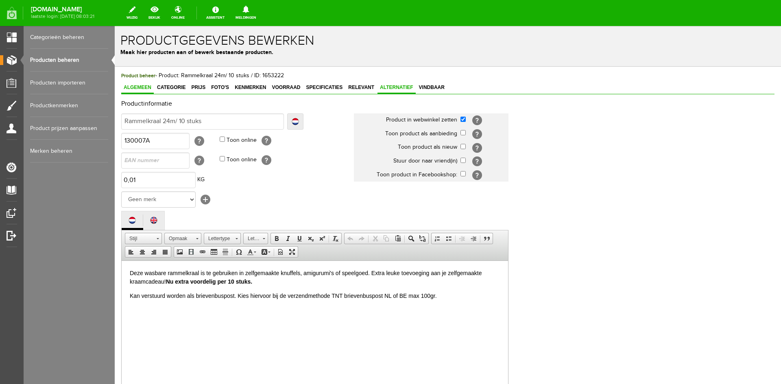
click at [397, 86] on span "Alternatief" at bounding box center [397, 88] width 38 height 6
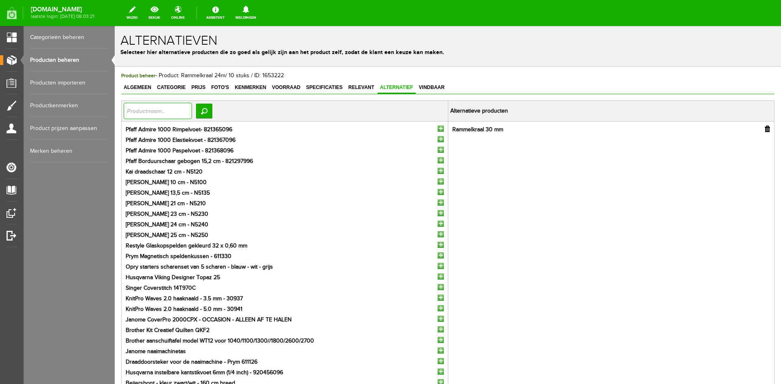
click at [156, 112] on input "text" at bounding box center [158, 111] width 68 height 16
paste input "rammelkraal 24"
type input "rammelkraal"
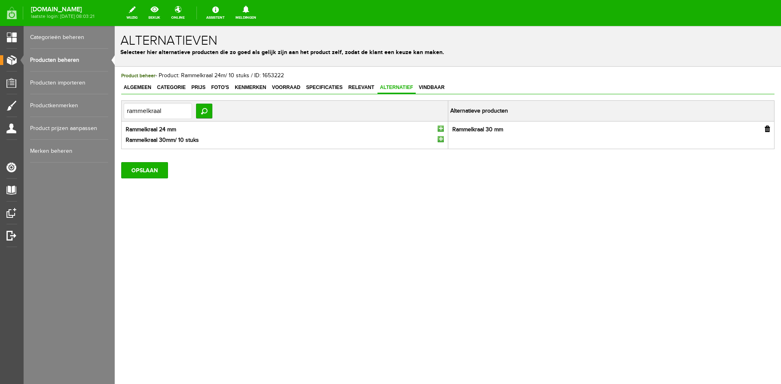
click at [440, 140] on input "button" at bounding box center [441, 139] width 6 height 6
click at [153, 173] on input "OPSLAAN" at bounding box center [144, 170] width 47 height 16
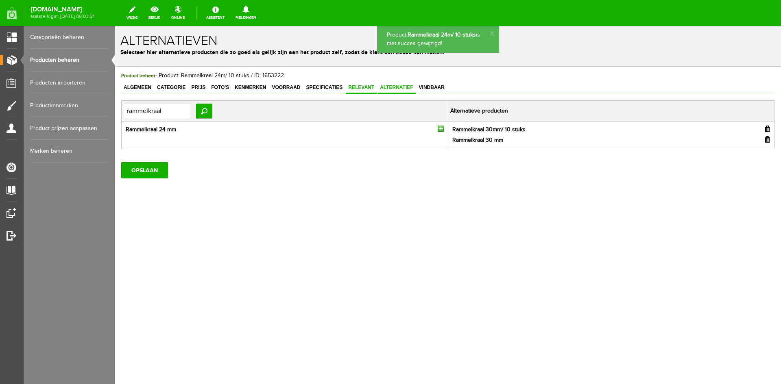
click at [360, 87] on span "Relevant" at bounding box center [361, 88] width 31 height 6
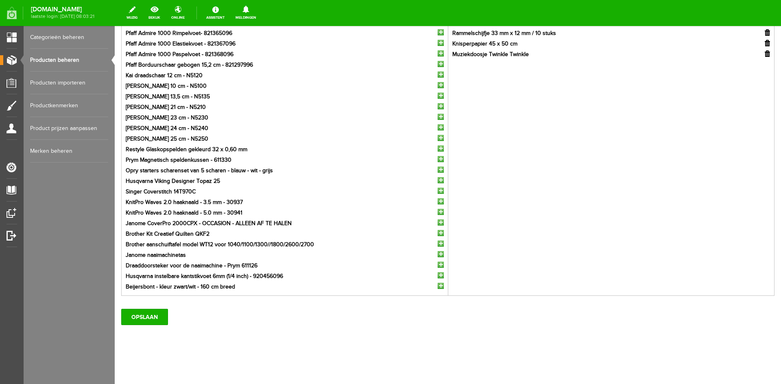
scroll to position [98, 0]
click at [139, 317] on input "OPSLAAN" at bounding box center [144, 316] width 47 height 16
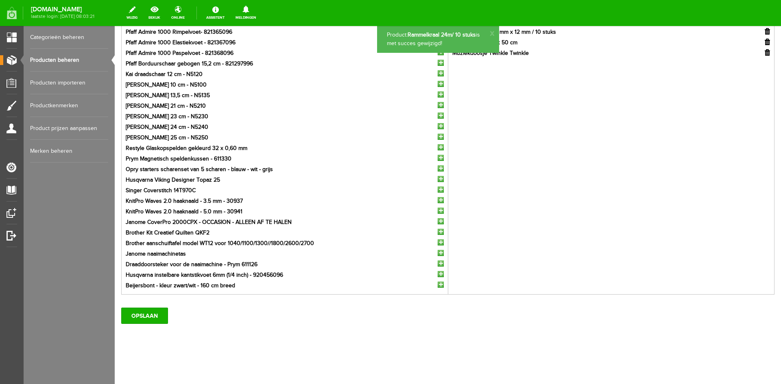
scroll to position [0, 0]
click at [48, 58] on link "Producten beheren" at bounding box center [69, 60] width 78 height 23
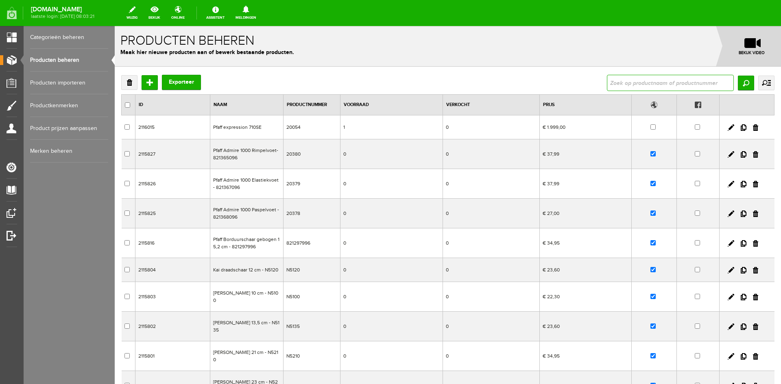
click at [618, 81] on input "text" at bounding box center [670, 83] width 127 height 16
paste input "rammelkraal 24"
type input "rammelkraal 24"
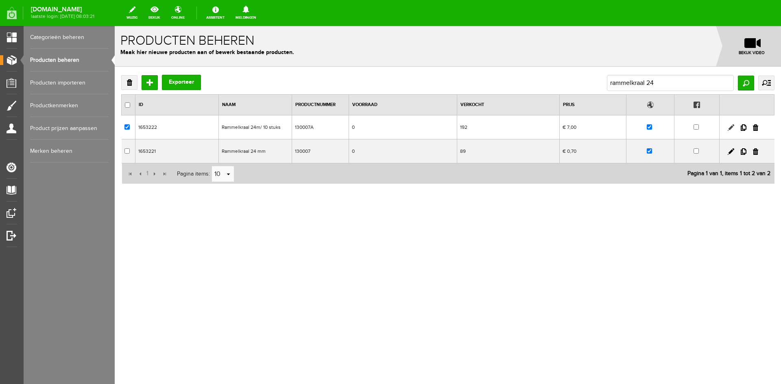
click at [731, 128] on link at bounding box center [731, 127] width 7 height 7
checkbox input "true"
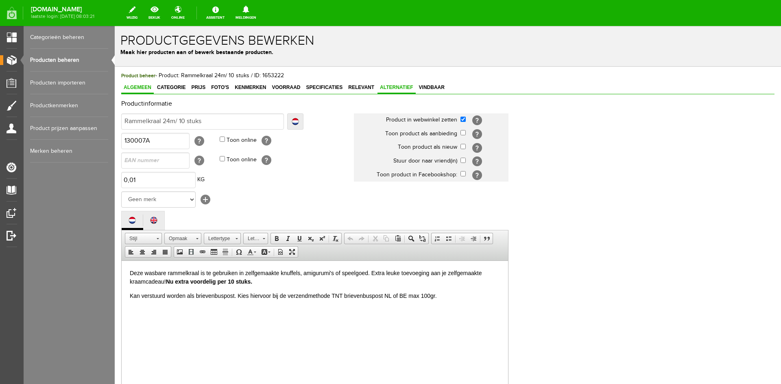
click at [386, 85] on span "Alternatief" at bounding box center [397, 88] width 38 height 6
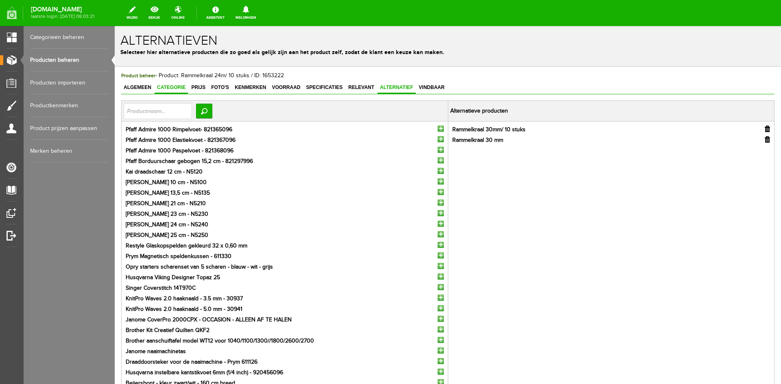
click at [168, 85] on span "Categorie" at bounding box center [171, 88] width 33 height 6
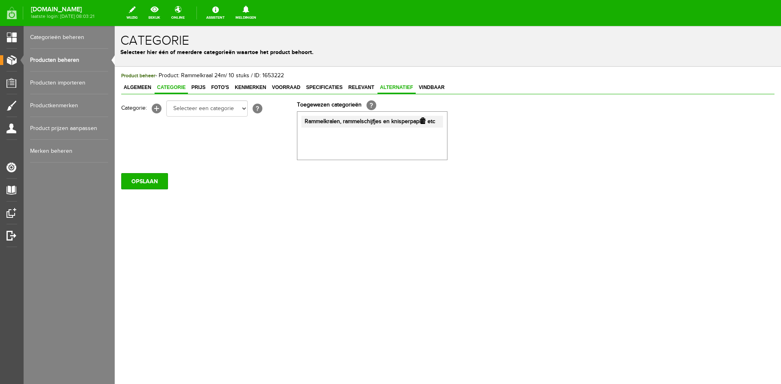
click at [390, 85] on span "Alternatief" at bounding box center [397, 88] width 38 height 6
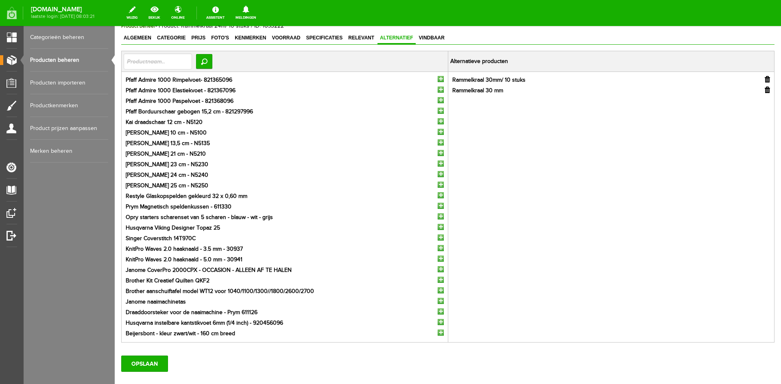
scroll to position [98, 0]
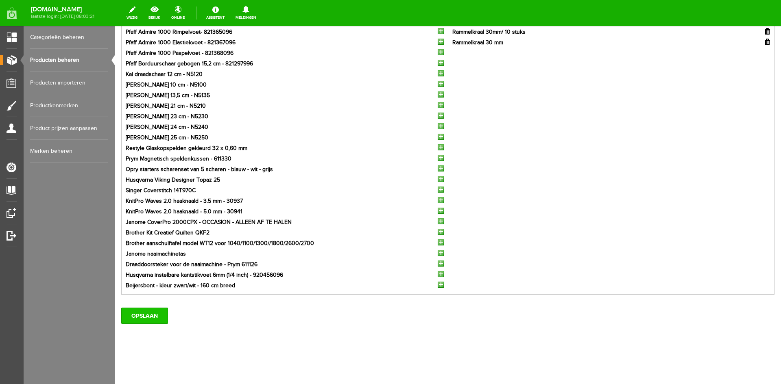
click at [142, 317] on input "OPSLAAN" at bounding box center [144, 316] width 47 height 16
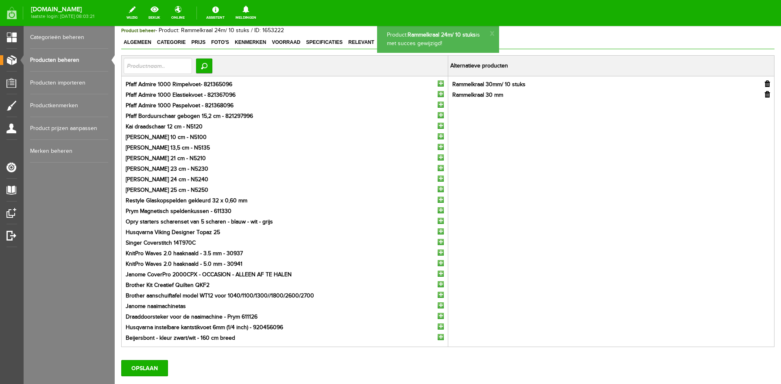
scroll to position [0, 0]
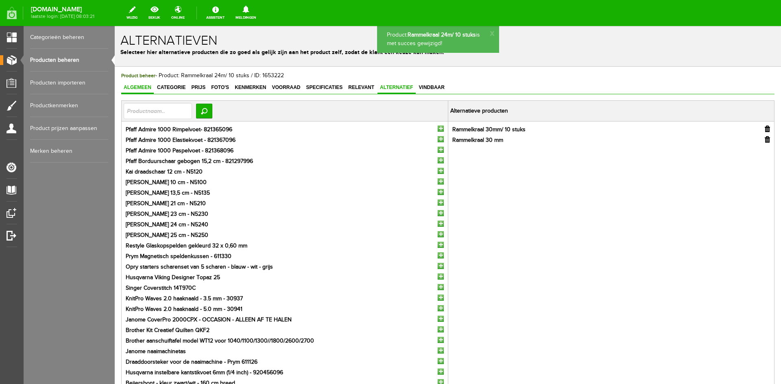
drag, startPoint x: 133, startPoint y: 87, endPoint x: 143, endPoint y: 111, distance: 25.8
click at [134, 87] on span "Algemeen" at bounding box center [137, 88] width 33 height 6
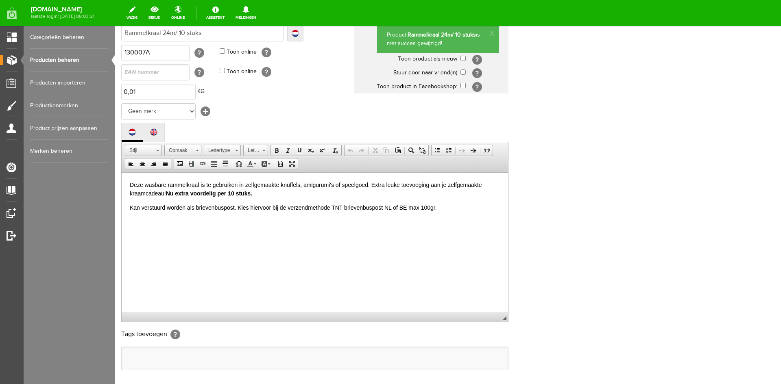
scroll to position [166, 0]
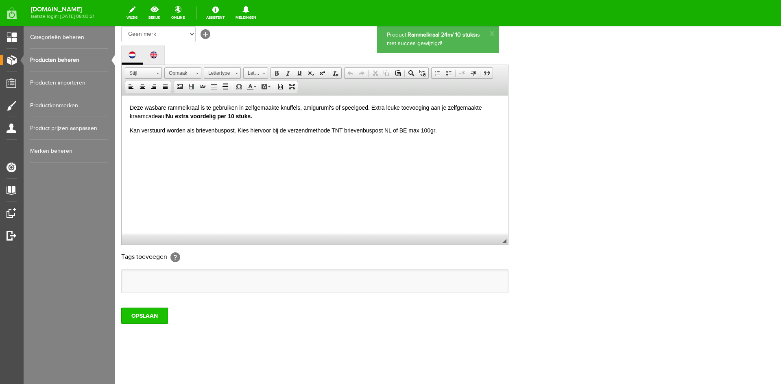
click at [140, 317] on input "OPSLAAN" at bounding box center [144, 316] width 47 height 16
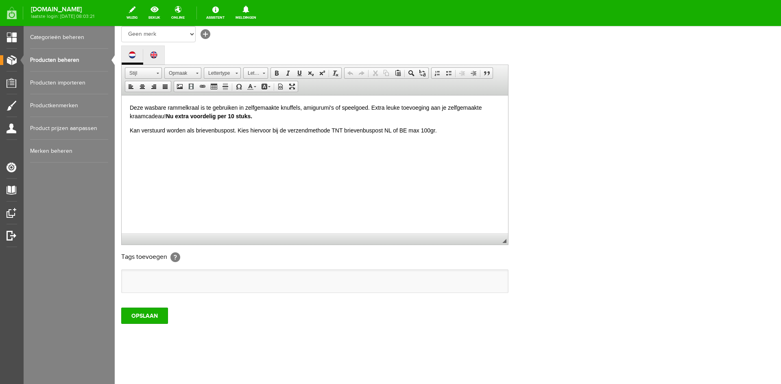
scroll to position [3, 0]
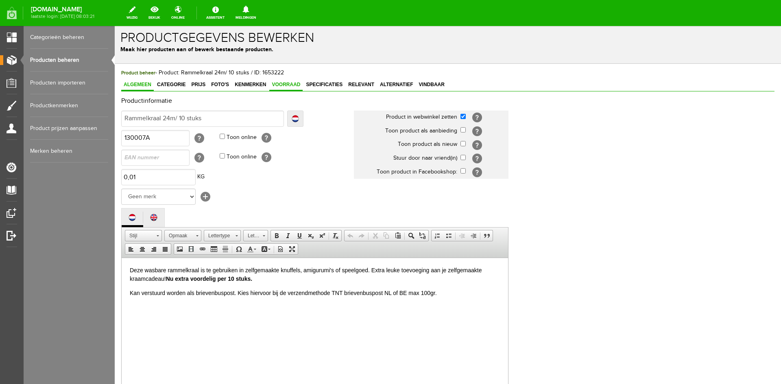
click at [288, 85] on span "Voorraad" at bounding box center [285, 85] width 33 height 6
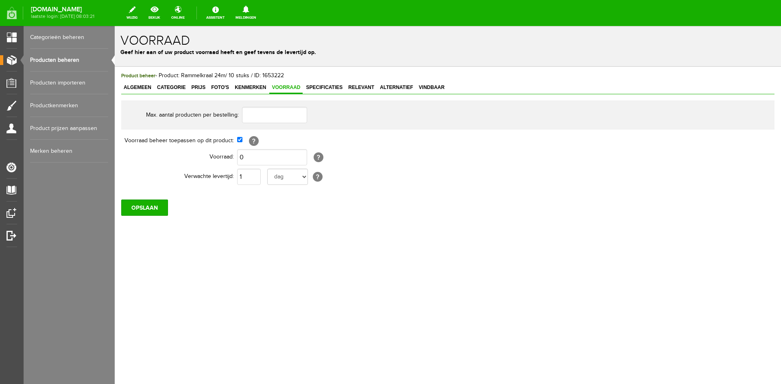
scroll to position [0, 0]
click at [153, 205] on input "OPSLAAN" at bounding box center [144, 208] width 47 height 16
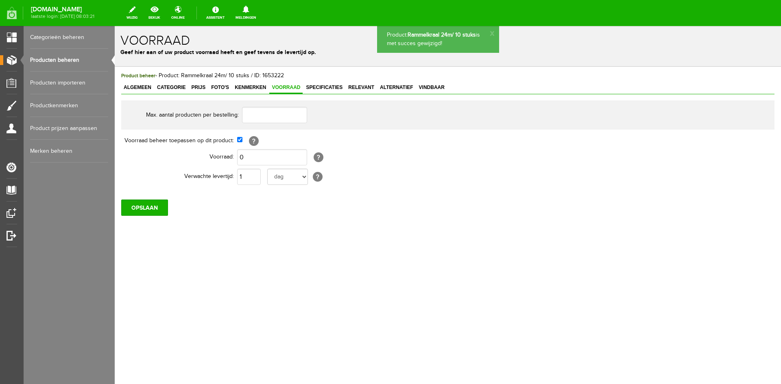
click at [54, 61] on link "Producten beheren" at bounding box center [69, 60] width 78 height 23
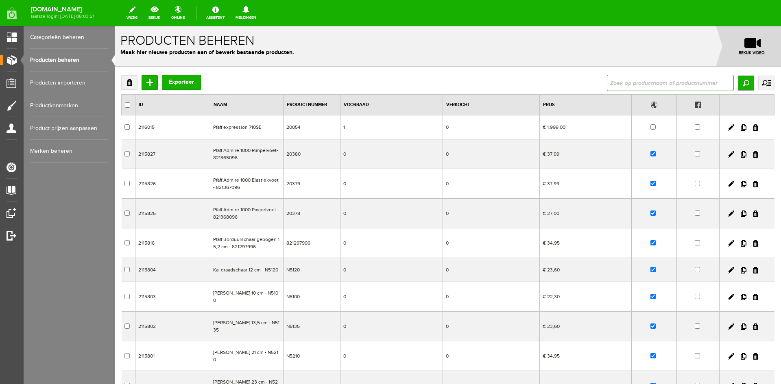
click at [616, 86] on input "text" at bounding box center [670, 83] width 127 height 16
type input "rammelk"
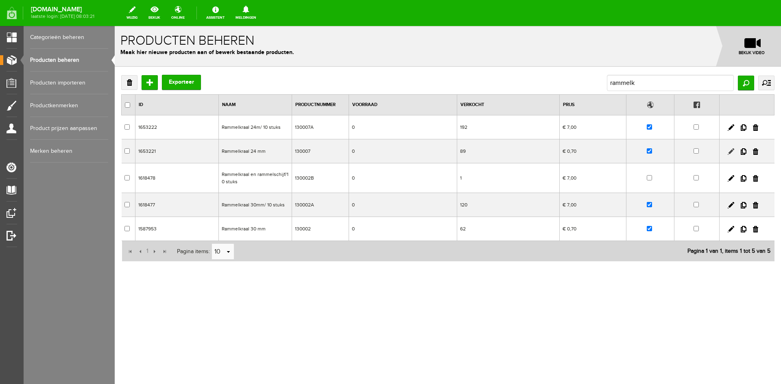
click at [733, 150] on link at bounding box center [731, 151] width 7 height 7
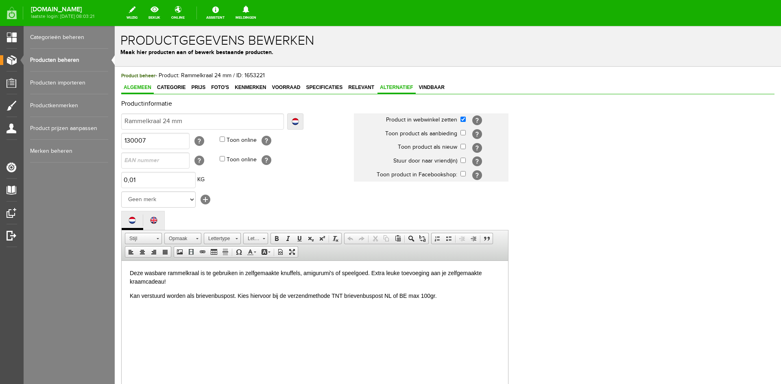
click at [396, 86] on span "Alternatief" at bounding box center [397, 88] width 38 height 6
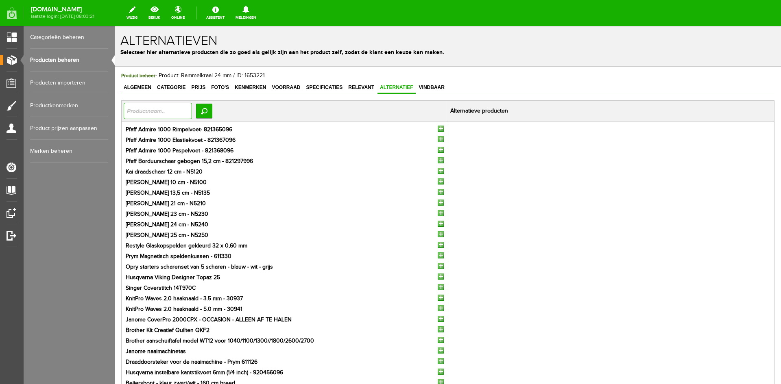
click at [151, 111] on input "text" at bounding box center [158, 111] width 68 height 16
type input "rammelk"
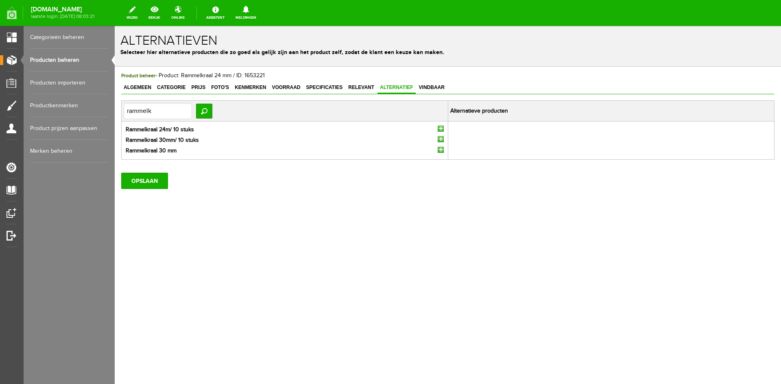
click at [440, 139] on input "button" at bounding box center [441, 139] width 6 height 6
click at [441, 139] on input "button" at bounding box center [441, 139] width 6 height 6
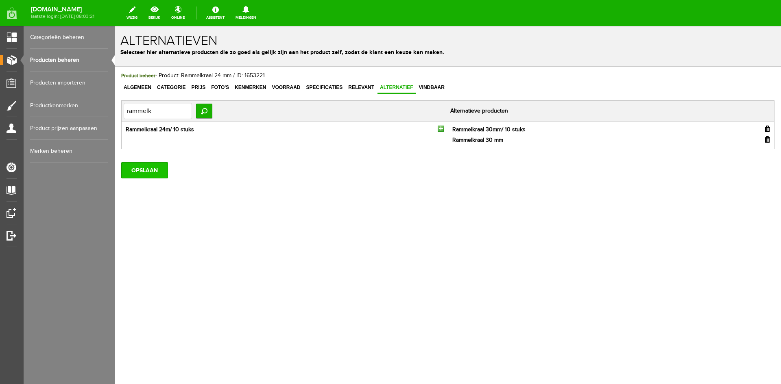
click at [138, 166] on input "OPSLAAN" at bounding box center [144, 170] width 47 height 16
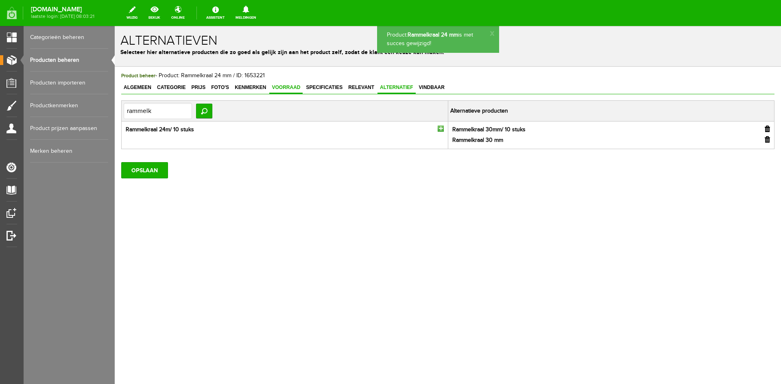
click at [284, 88] on span "Voorraad" at bounding box center [285, 88] width 33 height 6
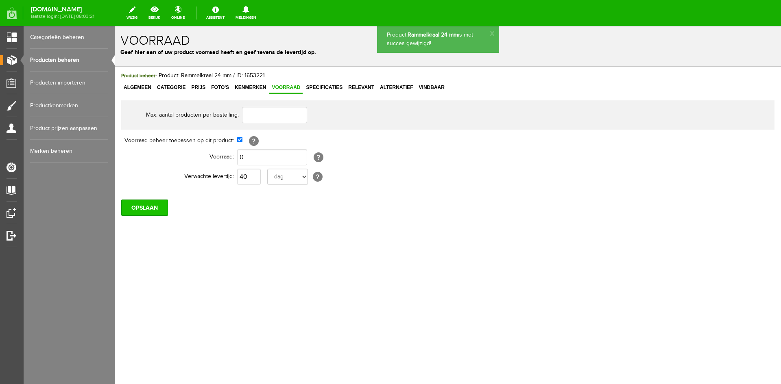
click at [160, 208] on input "OPSLAAN" at bounding box center [144, 208] width 47 height 16
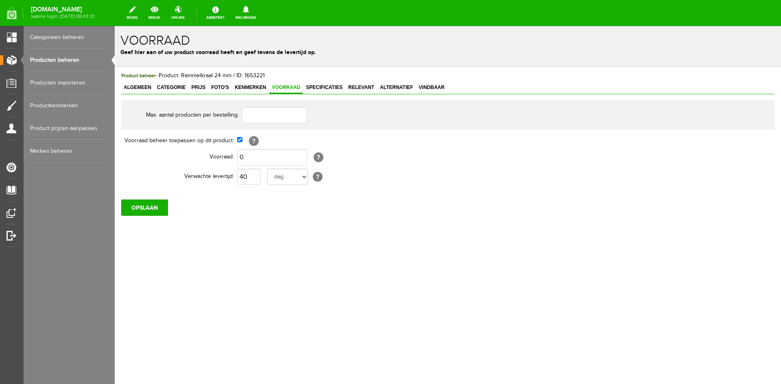
click at [60, 58] on link "Producten beheren" at bounding box center [69, 60] width 78 height 23
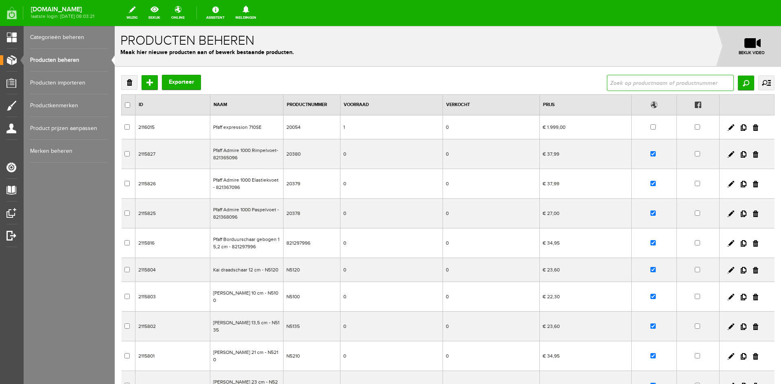
click at [622, 81] on input "text" at bounding box center [670, 83] width 127 height 16
type input "rammel"
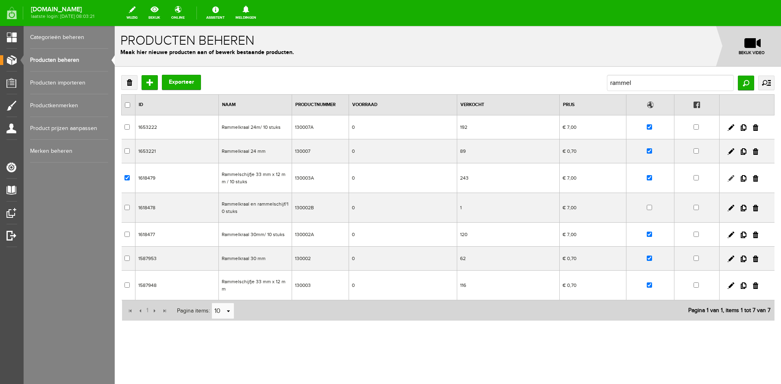
click at [730, 178] on link at bounding box center [731, 178] width 7 height 7
checkbox input "true"
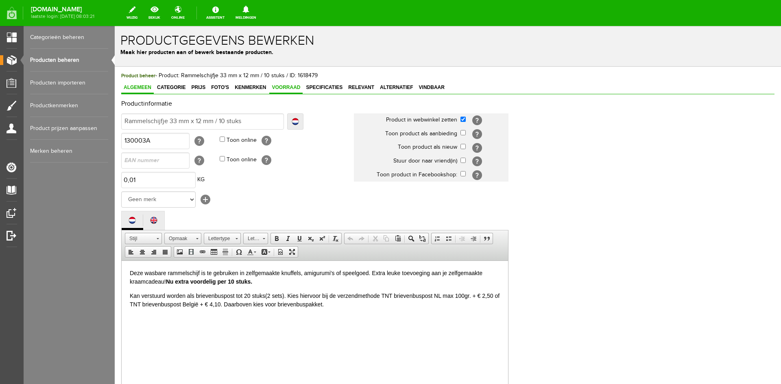
click at [292, 84] on link "Voorraad" at bounding box center [285, 88] width 33 height 12
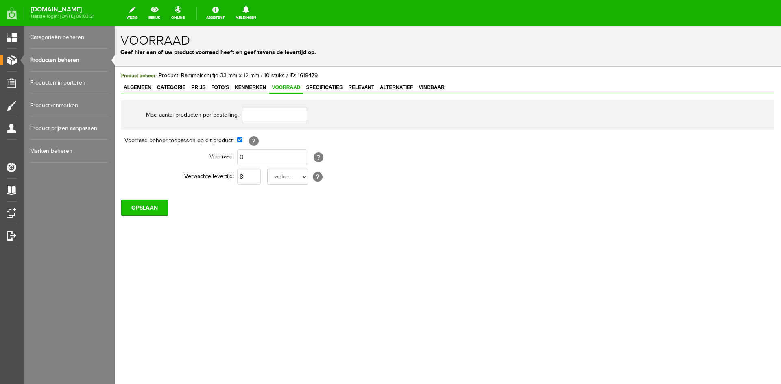
click at [146, 207] on input "OPSLAAN" at bounding box center [144, 208] width 47 height 16
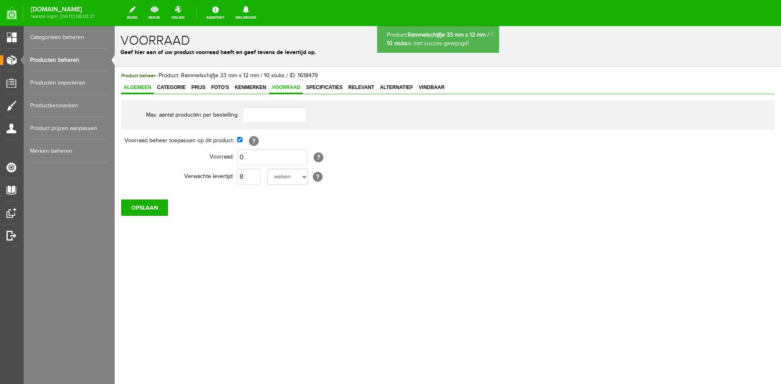
click at [136, 88] on span "Algemeen" at bounding box center [137, 88] width 33 height 6
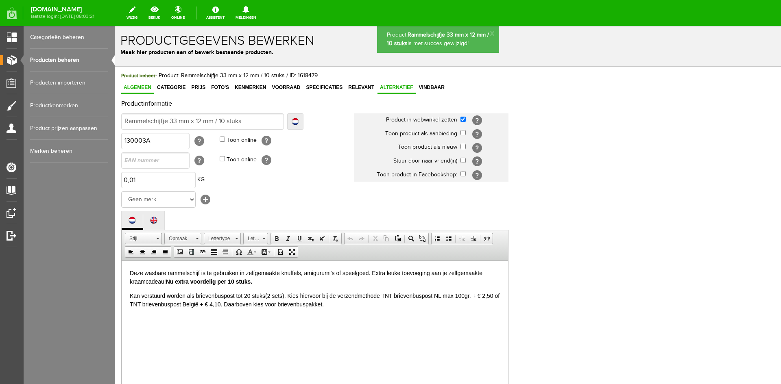
click at [401, 85] on span "Alternatief" at bounding box center [397, 88] width 38 height 6
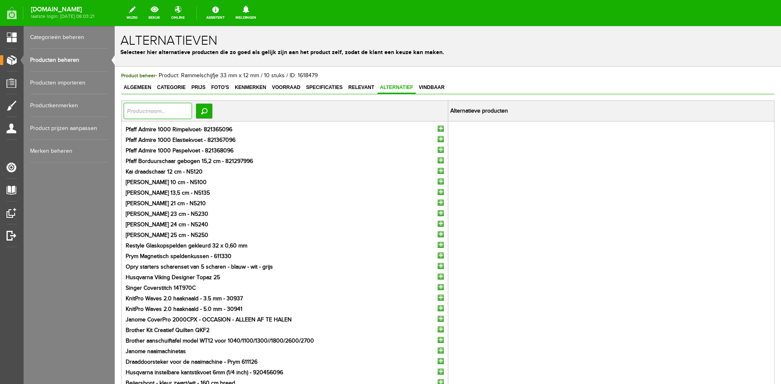
click at [140, 110] on input "text" at bounding box center [158, 111] width 68 height 16
paste input "rammelkraal 24"
type input "rammelkraal"
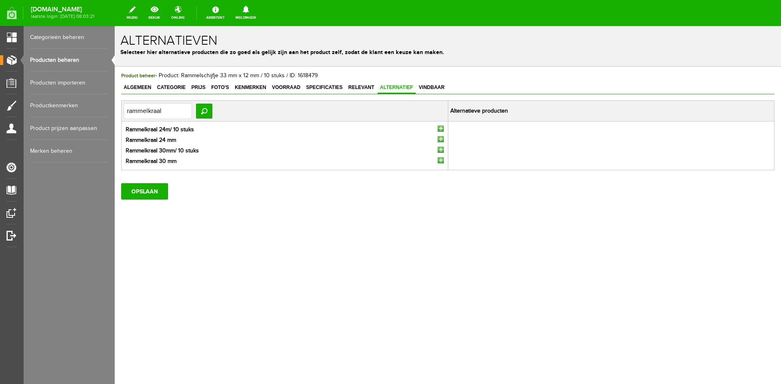
click at [443, 149] on input "button" at bounding box center [441, 150] width 6 height 6
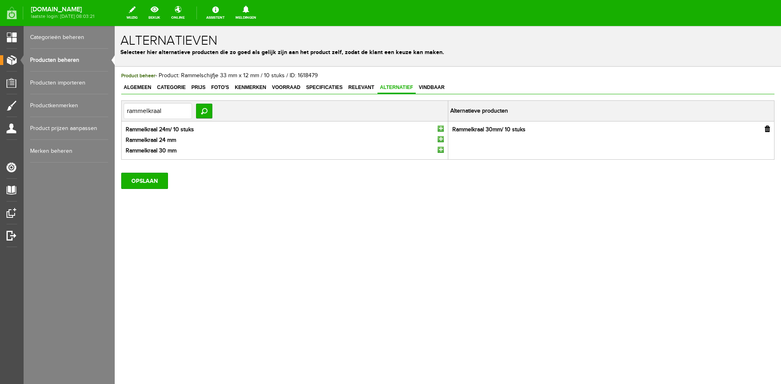
click at [443, 150] on input "button" at bounding box center [441, 150] width 6 height 6
drag, startPoint x: 169, startPoint y: 109, endPoint x: 111, endPoint y: 105, distance: 57.5
click at [115, 105] on html "Product: Rammelschijfje 33 mm x 12 mm / 10 stuks is met succes gewijzigd! x Alt…" at bounding box center [448, 205] width 666 height 358
click at [148, 172] on input "OPSLAAN" at bounding box center [144, 170] width 47 height 16
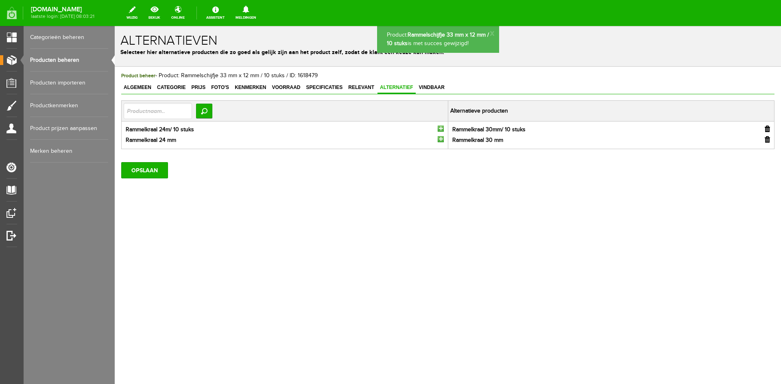
click at [57, 59] on link "Producten beheren" at bounding box center [69, 60] width 78 height 23
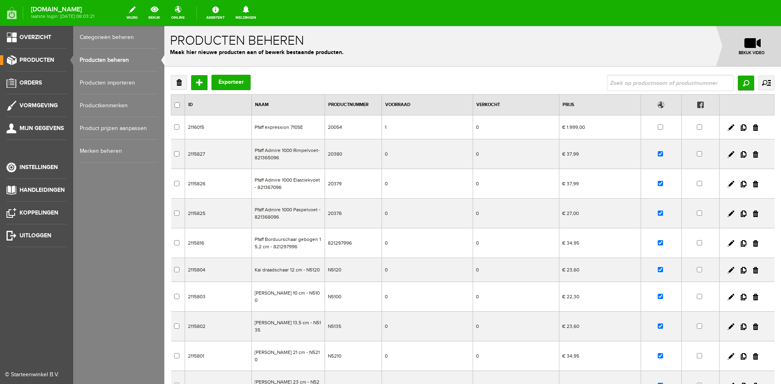
click at [35, 59] on span "Producten" at bounding box center [37, 60] width 35 height 7
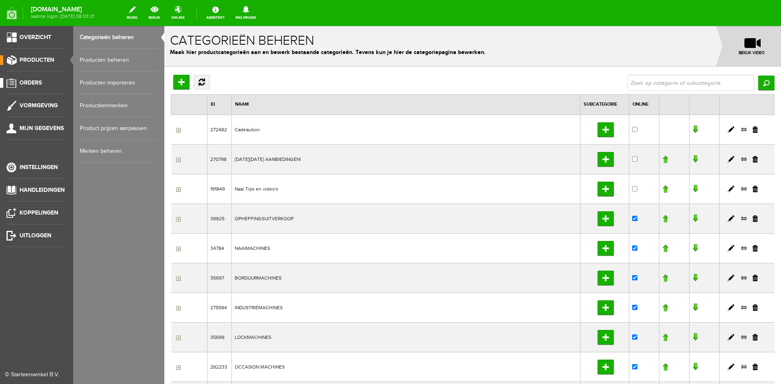
click at [37, 82] on span "Orders" at bounding box center [31, 82] width 22 height 7
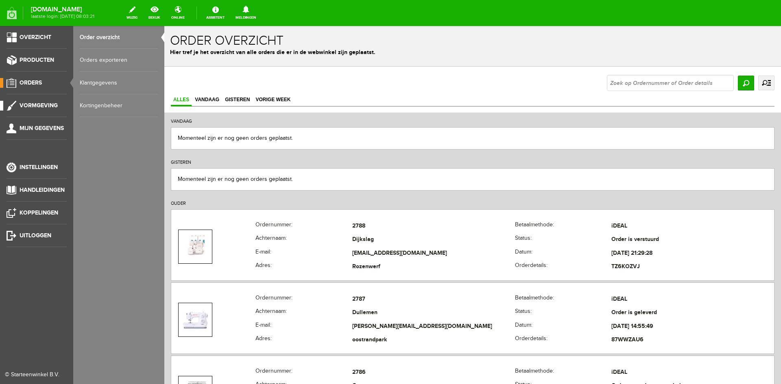
click at [33, 103] on span "Vormgeving" at bounding box center [39, 105] width 38 height 7
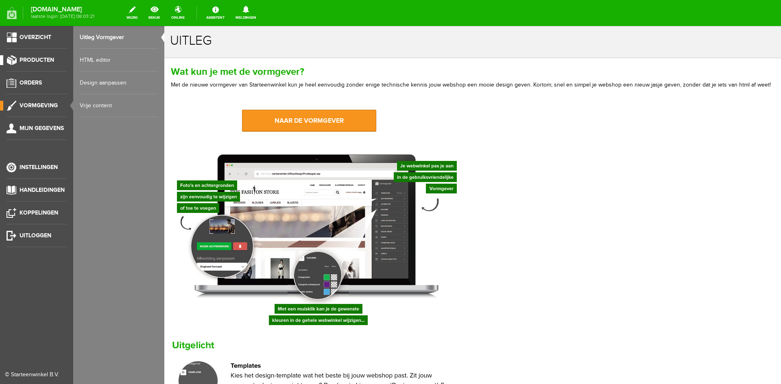
click at [34, 58] on span "Producten" at bounding box center [37, 60] width 35 height 7
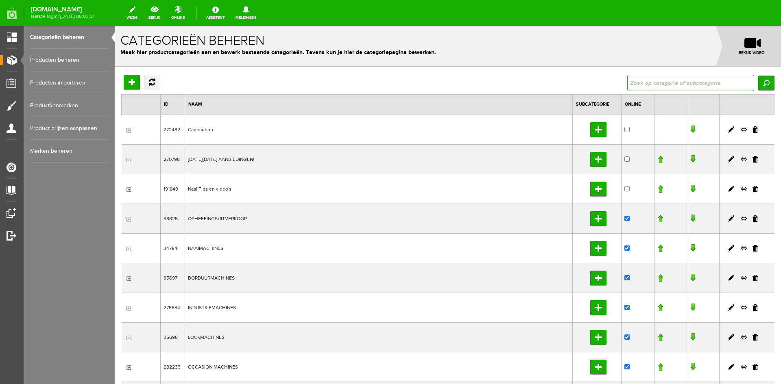
click at [642, 79] on input "text" at bounding box center [690, 83] width 127 height 16
type input "kumihimo"
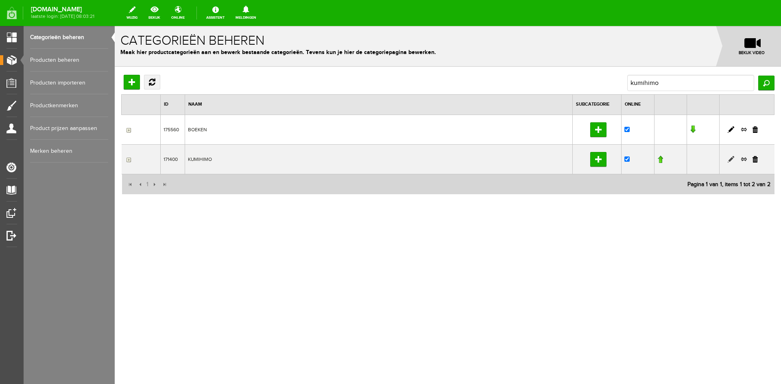
click at [730, 158] on link at bounding box center [731, 159] width 7 height 7
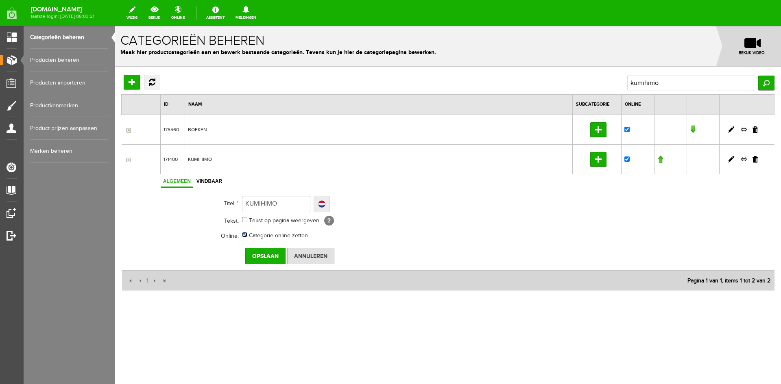
click at [244, 235] on input "Categorie online zetten" at bounding box center [244, 234] width 5 height 5
checkbox input "false"
click at [253, 253] on input "Opslaan" at bounding box center [265, 256] width 40 height 16
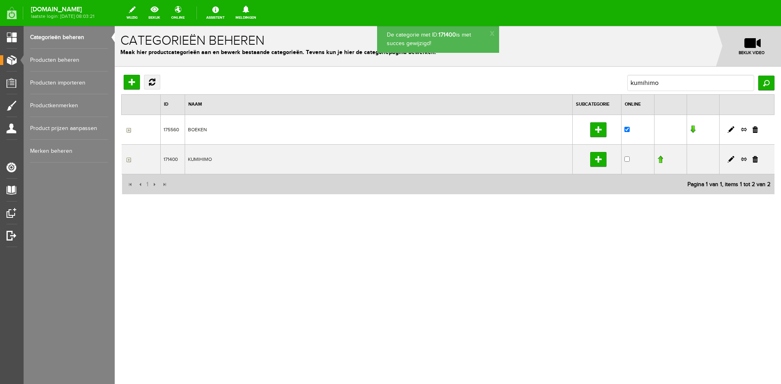
click at [76, 58] on link "Producten beheren" at bounding box center [69, 60] width 78 height 23
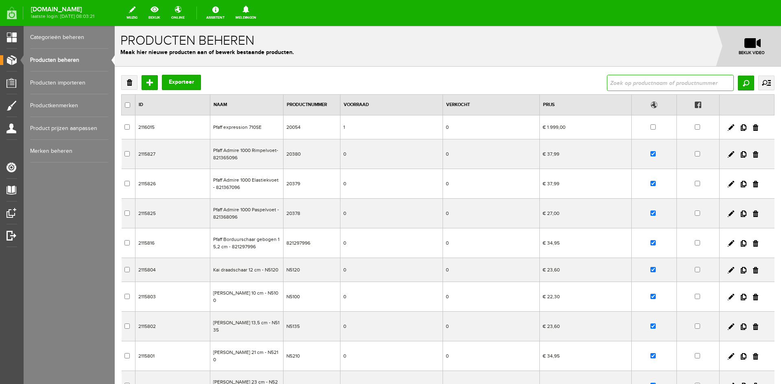
click at [646, 85] on input "text" at bounding box center [670, 83] width 127 height 16
type input "kumihimo"
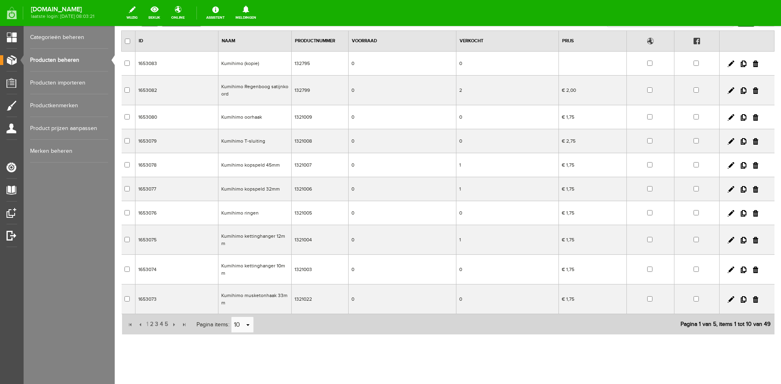
scroll to position [64, 0]
click at [247, 317] on link "select" at bounding box center [248, 324] width 7 height 15
click at [239, 297] on li "50" at bounding box center [242, 297] width 22 height 13
type input "50"
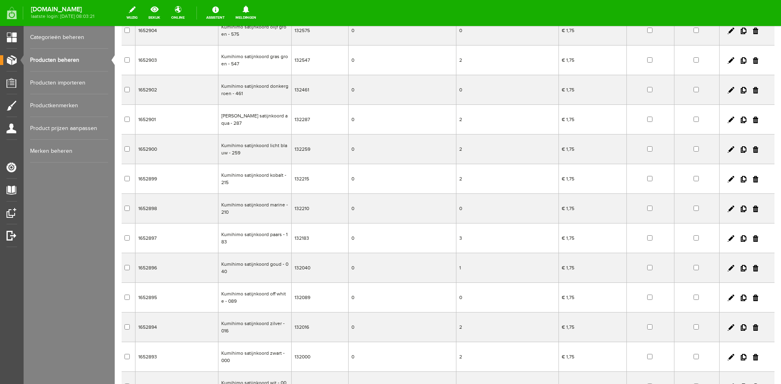
scroll to position [1148, 0]
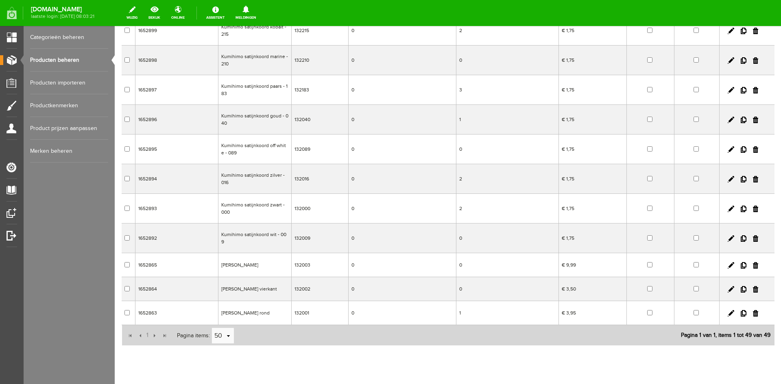
click at [57, 35] on link "Categorieën beheren" at bounding box center [69, 37] width 78 height 23
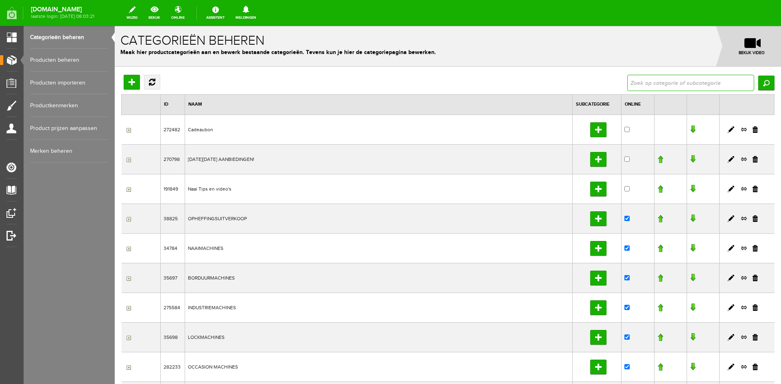
click at [628, 80] on input "text" at bounding box center [690, 83] width 127 height 16
type input "boeken"
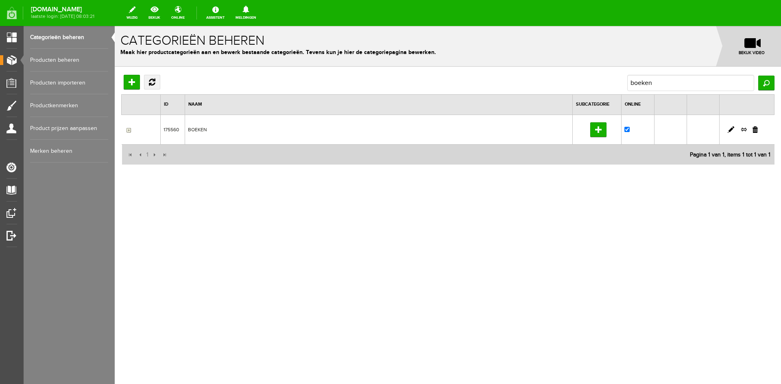
click at [127, 131] on input "button" at bounding box center [127, 130] width 7 height 7
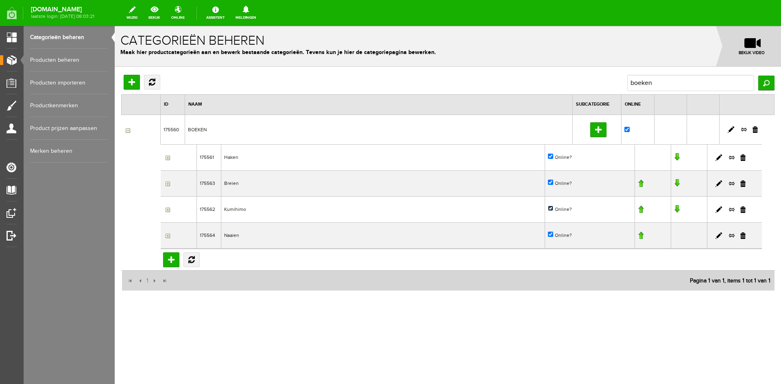
click at [553, 209] on input "Online?" at bounding box center [550, 208] width 5 height 5
checkbox input "false"
drag, startPoint x: 655, startPoint y: 83, endPoint x: 615, endPoint y: 83, distance: 40.3
click at [615, 83] on div "Hoofdcategorie toevoegen Vernieuwen boeken Zoeken" at bounding box center [447, 83] width 653 height 16
type input "hoe"
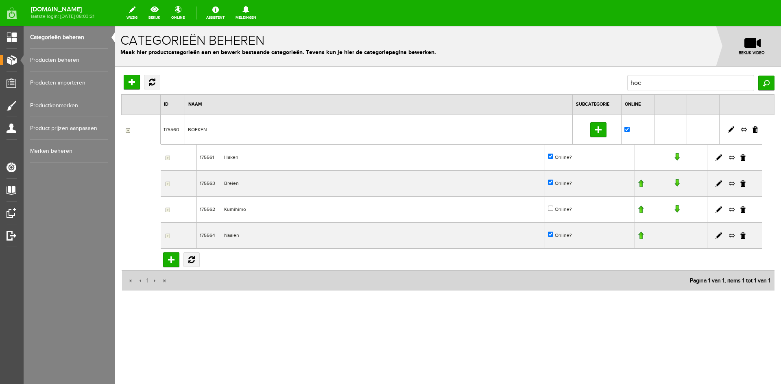
click at [47, 58] on link "Producten beheren" at bounding box center [69, 60] width 78 height 23
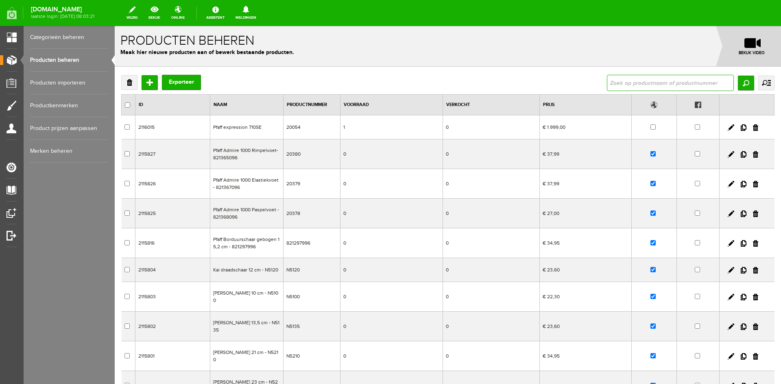
click at [634, 85] on input "text" at bounding box center [670, 83] width 127 height 16
type input "hoe maakt"
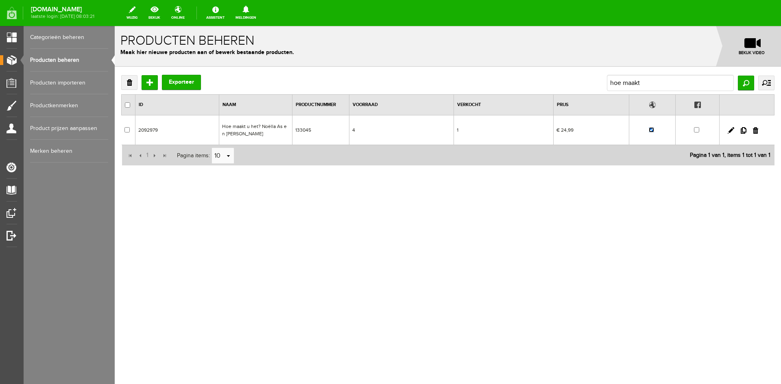
click at [653, 129] on input "checkbox" at bounding box center [651, 129] width 5 height 5
checkbox input "false"
drag, startPoint x: 645, startPoint y: 83, endPoint x: 582, endPoint y: 83, distance: 62.7
click at [582, 83] on div "Verwijderen Toevoegen Exporteer hoe maakt Zoeken uitgebreid zoeken Categorie Ca…" at bounding box center [447, 83] width 653 height 16
type input "dikke dames"
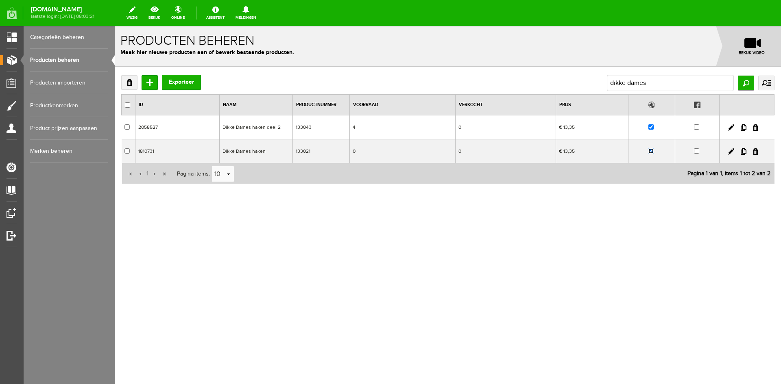
click at [653, 152] on input "checkbox" at bounding box center [650, 150] width 5 height 5
checkbox input "false"
click at [651, 129] on input "checkbox" at bounding box center [650, 126] width 5 height 5
checkbox input "false"
click at [61, 61] on link "Producten beheren" at bounding box center [69, 60] width 78 height 23
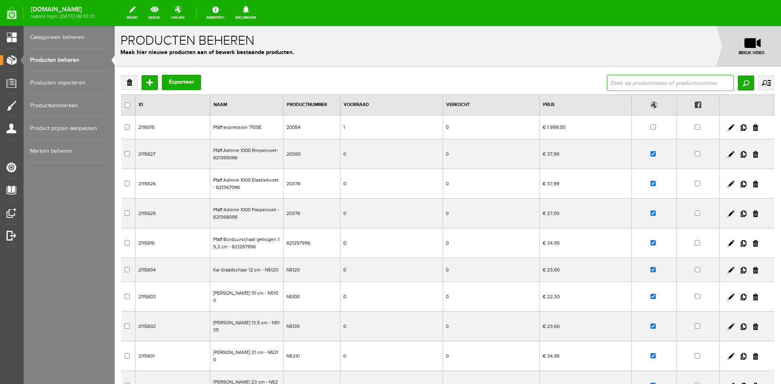
click at [614, 83] on input "text" at bounding box center [670, 83] width 127 height 16
type input "dierenkruk"
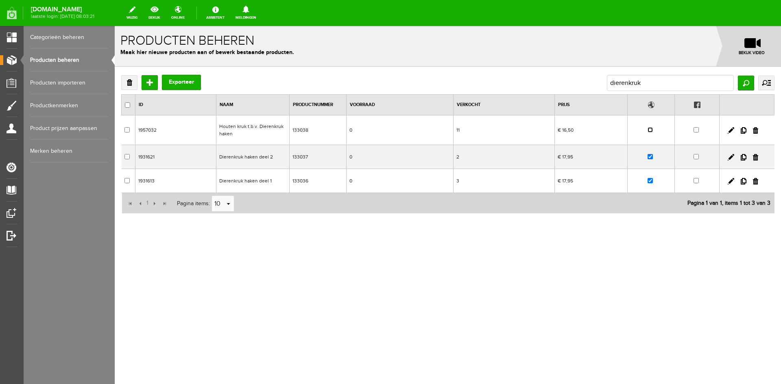
click at [653, 131] on input "checkbox" at bounding box center [650, 129] width 5 height 5
checkbox input "true"
click at [729, 131] on link at bounding box center [731, 130] width 7 height 7
checkbox input "true"
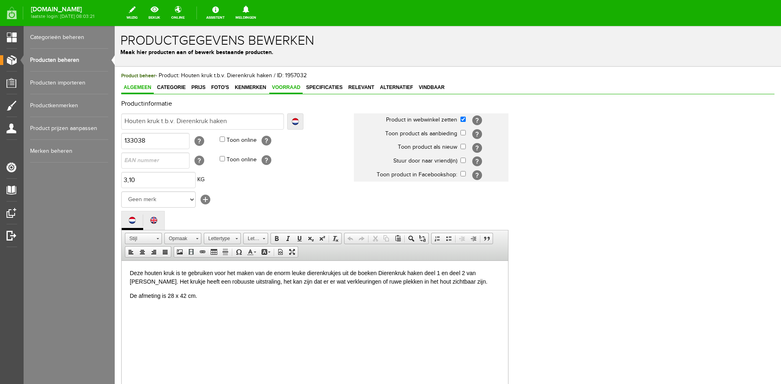
click at [290, 87] on span "Voorraad" at bounding box center [285, 88] width 33 height 6
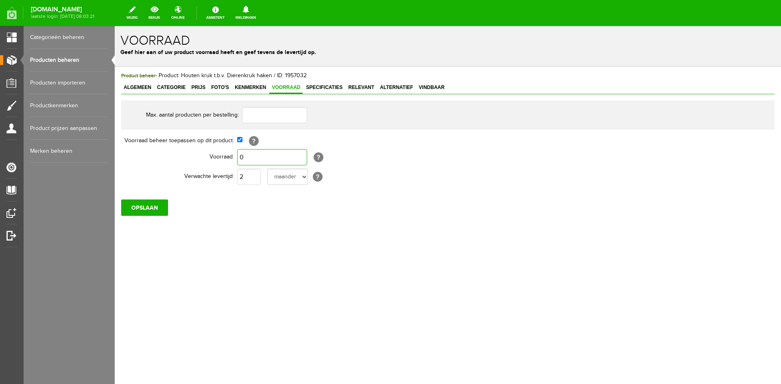
click at [249, 155] on input "0" at bounding box center [272, 157] width 70 height 16
type input "1"
click at [247, 176] on input "2" at bounding box center [249, 177] width 24 height 16
type input "1"
select select "day"
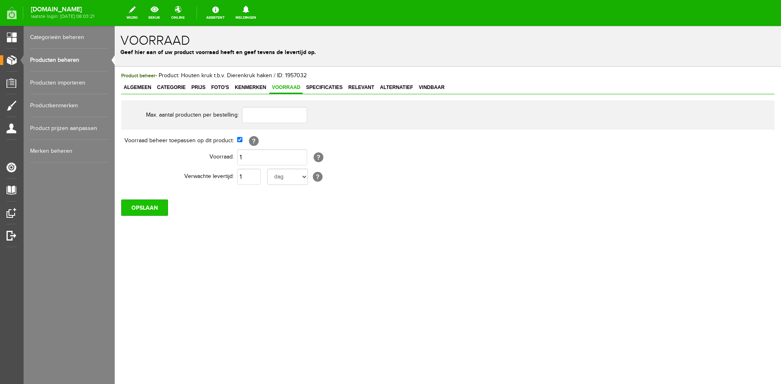
click at [144, 204] on input "OPSLAAN" at bounding box center [144, 208] width 47 height 16
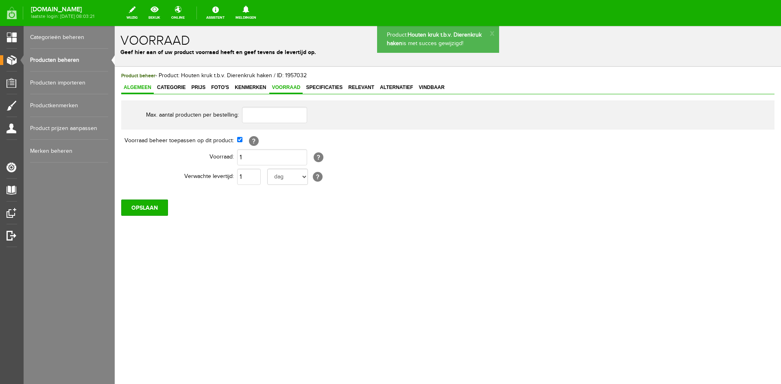
click at [132, 87] on span "Algemeen" at bounding box center [137, 88] width 33 height 6
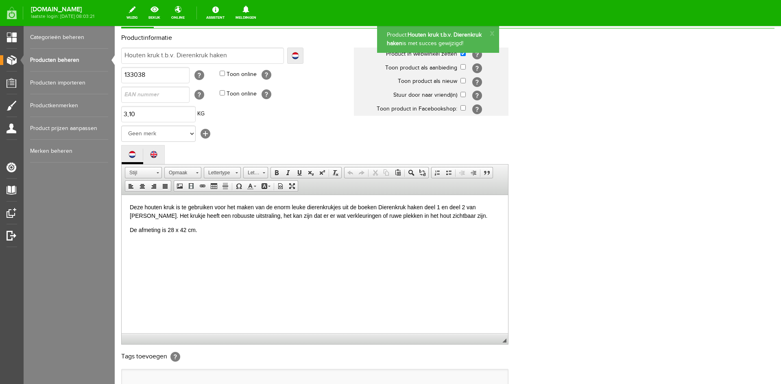
scroll to position [166, 0]
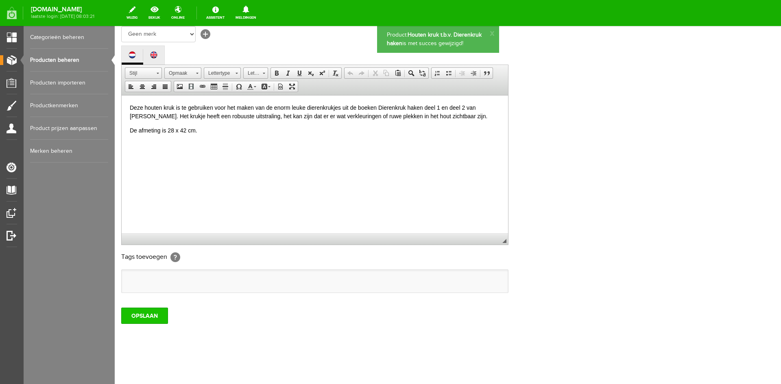
click at [144, 316] on input "OPSLAAN" at bounding box center [144, 316] width 47 height 16
click at [62, 60] on link "Producten beheren" at bounding box center [69, 60] width 78 height 23
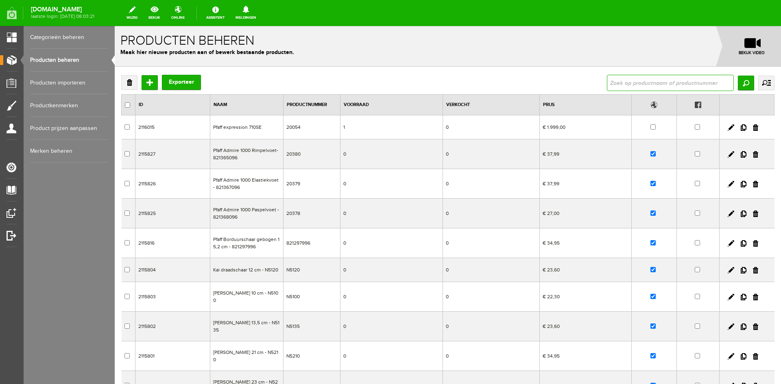
click at [628, 77] on input "text" at bounding box center [670, 83] width 127 height 16
type input "dierenkruk"
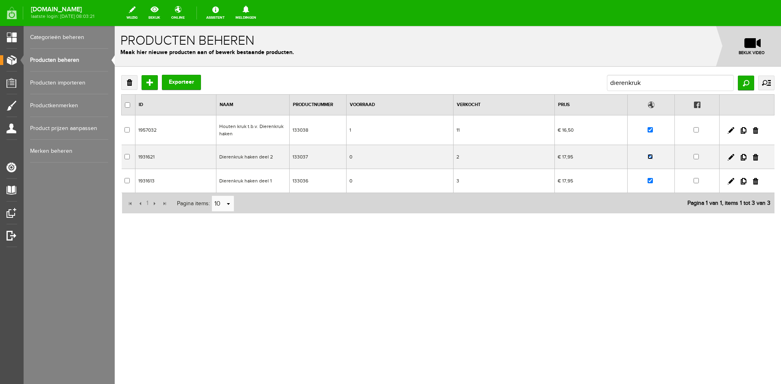
click at [651, 156] on input "checkbox" at bounding box center [650, 156] width 5 height 5
checkbox input "false"
click at [650, 179] on input "checkbox" at bounding box center [650, 180] width 5 height 5
checkbox input "false"
click at [654, 86] on input "dierenkruk" at bounding box center [670, 83] width 127 height 16
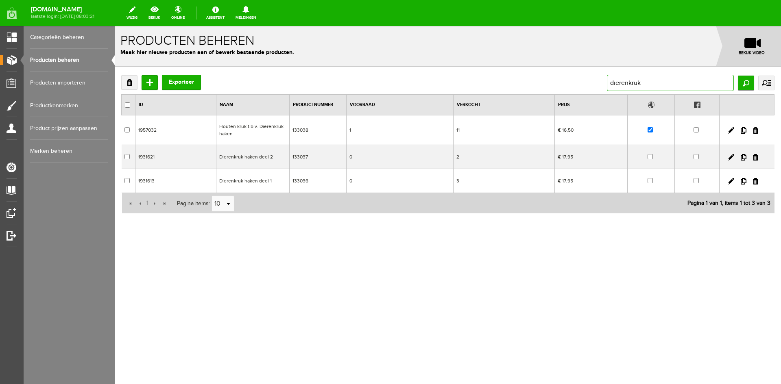
drag, startPoint x: 654, startPoint y: 86, endPoint x: 608, endPoint y: 87, distance: 45.6
click at [608, 87] on input "dierenkruk" at bounding box center [670, 83] width 127 height 16
type input "feestbeesten"
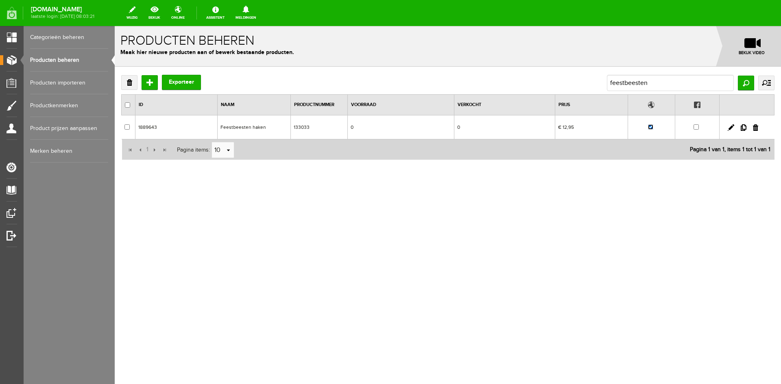
click at [652, 129] on input "checkbox" at bounding box center [650, 126] width 5 height 5
checkbox input "false"
drag, startPoint x: 657, startPoint y: 83, endPoint x: 600, endPoint y: 83, distance: 57.0
click at [600, 83] on div "Verwijderen Toevoegen Exporteer feestbeesten Zoeken uitgebreid zoeken Categorie…" at bounding box center [447, 83] width 653 height 16
click at [611, 84] on input "text" at bounding box center [670, 83] width 127 height 16
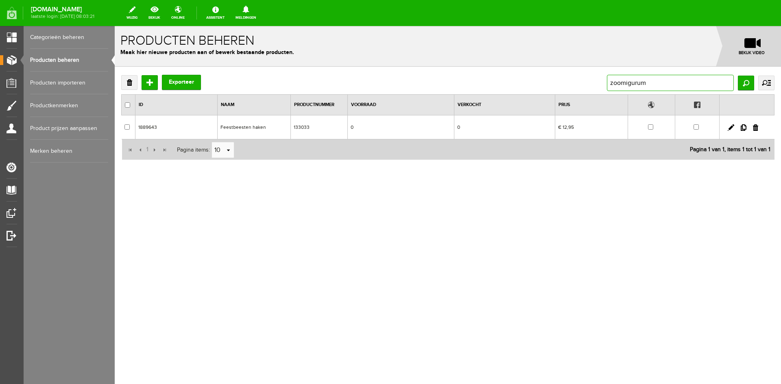
type input "zoomigurumi"
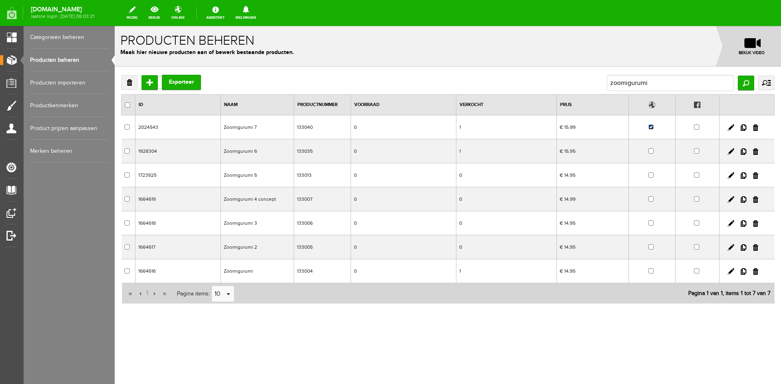
click at [651, 129] on input "checkbox" at bounding box center [650, 126] width 5 height 5
checkbox input "false"
drag, startPoint x: 649, startPoint y: 81, endPoint x: 575, endPoint y: 82, distance: 74.1
click at [575, 82] on div "Verwijderen Toevoegen Exporteer zoomigurumi Zoeken uitgebreid zoeken Categorie …" at bounding box center [447, 83] width 653 height 16
type input "alfabet"
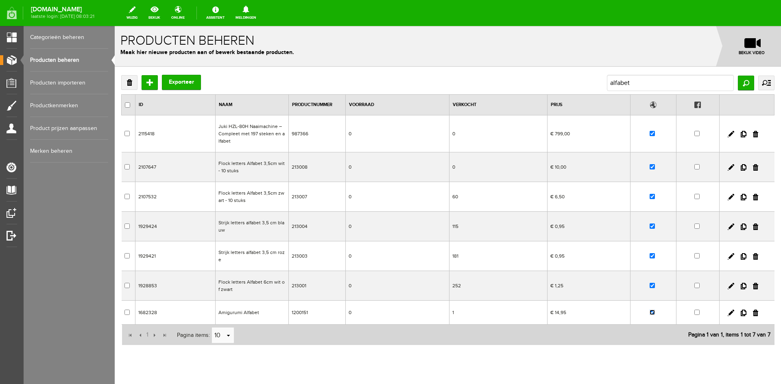
click at [650, 313] on input "checkbox" at bounding box center [652, 312] width 5 height 5
checkbox input "false"
click at [643, 83] on input "alfabet" at bounding box center [670, 83] width 127 height 16
drag, startPoint x: 643, startPoint y: 83, endPoint x: 587, endPoint y: 84, distance: 56.1
click at [587, 84] on div "Verwijderen Toevoegen Exporteer alfabet Zoeken uitgebreid zoeken Categorie Cade…" at bounding box center [447, 83] width 653 height 16
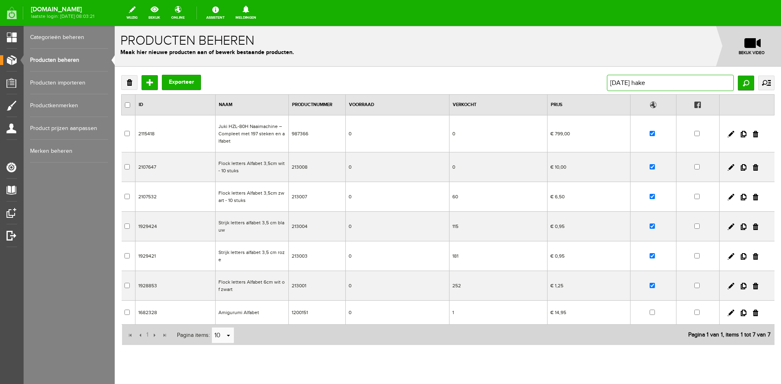
type input "pasen haken"
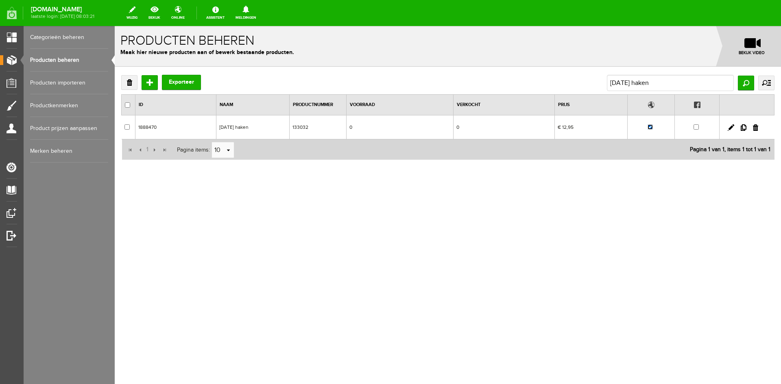
click at [651, 124] on input "checkbox" at bounding box center [650, 126] width 5 height 5
checkbox input "false"
drag, startPoint x: 661, startPoint y: 87, endPoint x: 544, endPoint y: 78, distance: 117.1
click at [544, 78] on div "Verwijderen Toevoegen Exporteer pasen haken Zoeken uitgebreid zoeken Categorie …" at bounding box center [447, 83] width 653 height 16
type input "singer naaiboek"
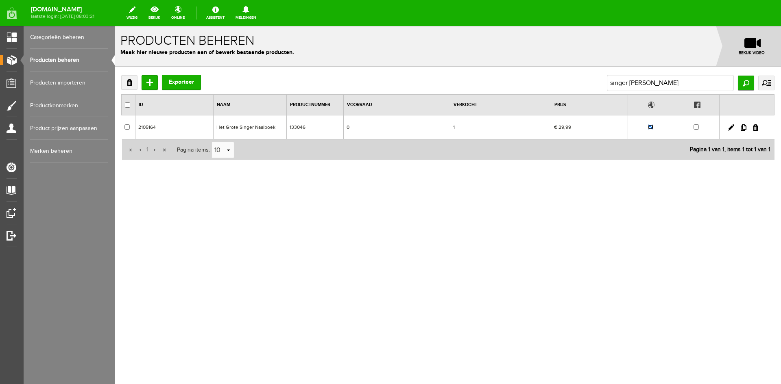
click at [653, 127] on input "checkbox" at bounding box center [650, 126] width 5 height 5
checkbox input "false"
click at [59, 60] on link "Producten beheren" at bounding box center [69, 60] width 78 height 23
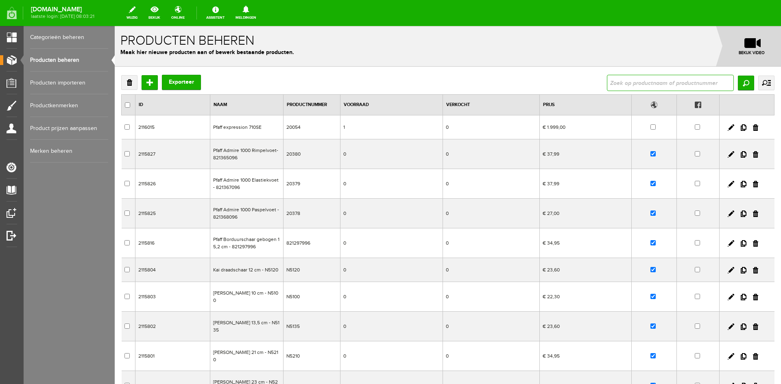
click at [627, 80] on input "text" at bounding box center [670, 83] width 127 height 16
type input "kerst haken"
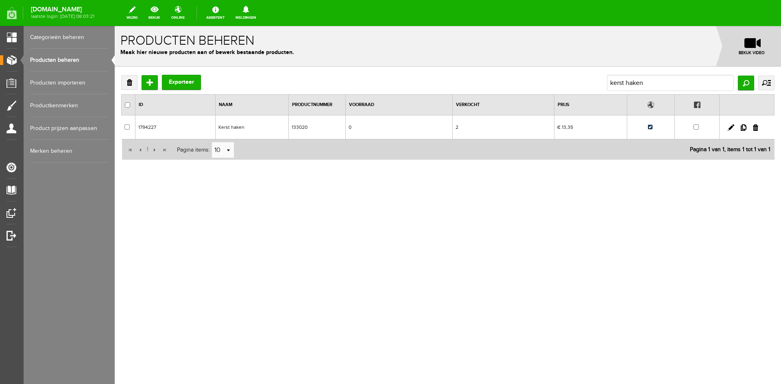
click at [650, 128] on input "checkbox" at bounding box center [650, 126] width 5 height 5
checkbox input "false"
click at [46, 57] on link "Producten beheren" at bounding box center [69, 60] width 78 height 23
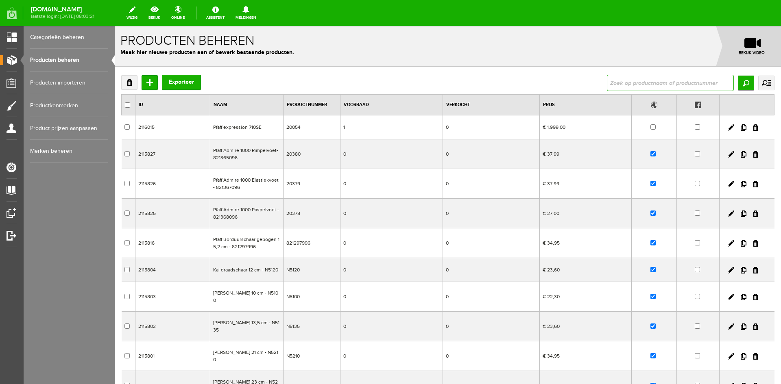
click at [609, 82] on input "text" at bounding box center [670, 83] width 127 height 16
type input "50 gevlochten"
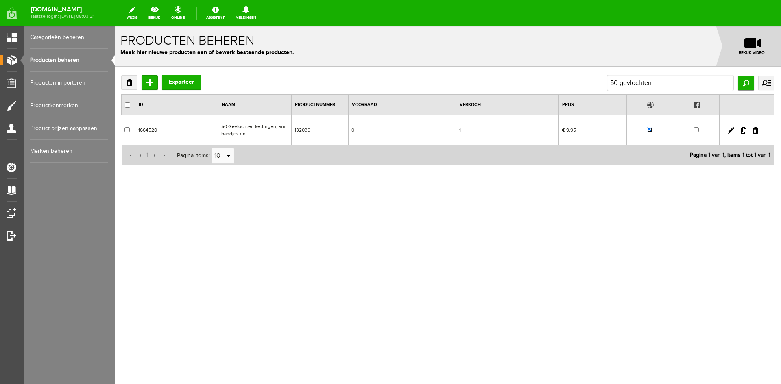
click at [651, 129] on input "checkbox" at bounding box center [649, 129] width 5 height 5
checkbox input "false"
click at [66, 37] on link "Categorieën beheren" at bounding box center [69, 37] width 78 height 23
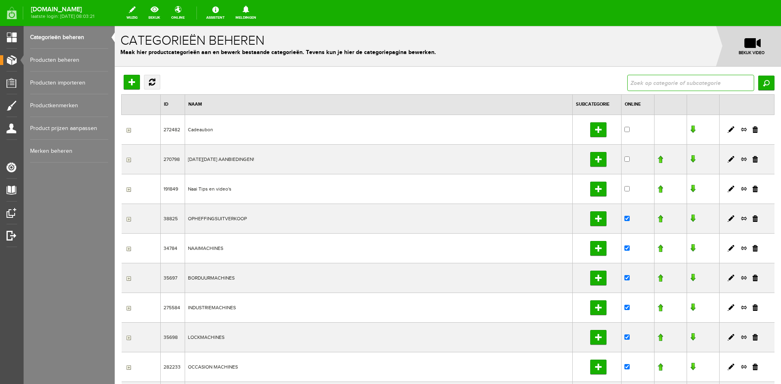
click at [645, 83] on input "text" at bounding box center [690, 83] width 127 height 16
type input "hobby"
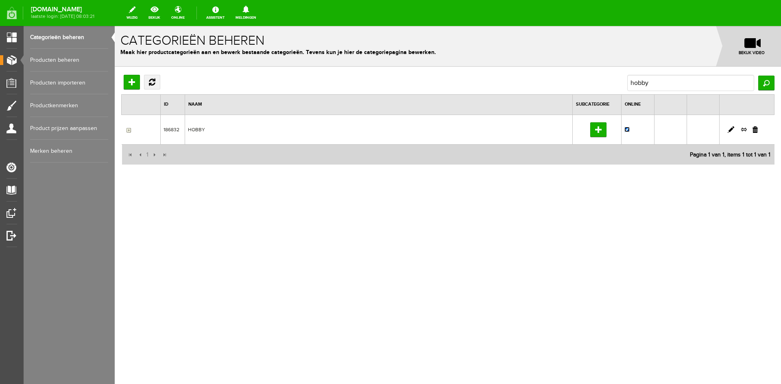
click at [629, 131] on input "checkbox" at bounding box center [626, 129] width 5 height 5
checkbox input "false"
click at [55, 60] on link "Producten beheren" at bounding box center [69, 60] width 78 height 23
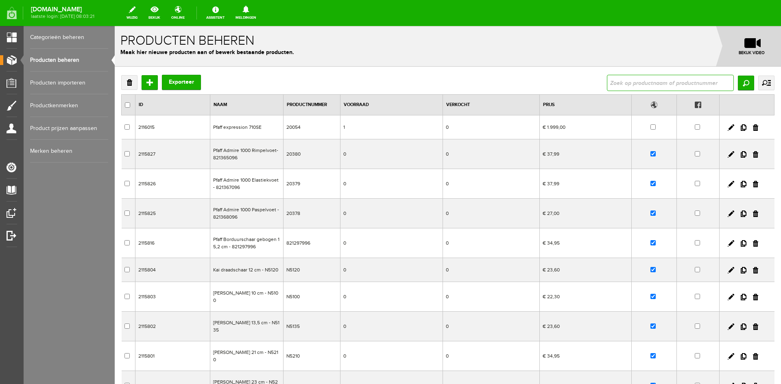
click at [633, 76] on input "text" at bounding box center [670, 83] width 127 height 16
type input "beiersbont"
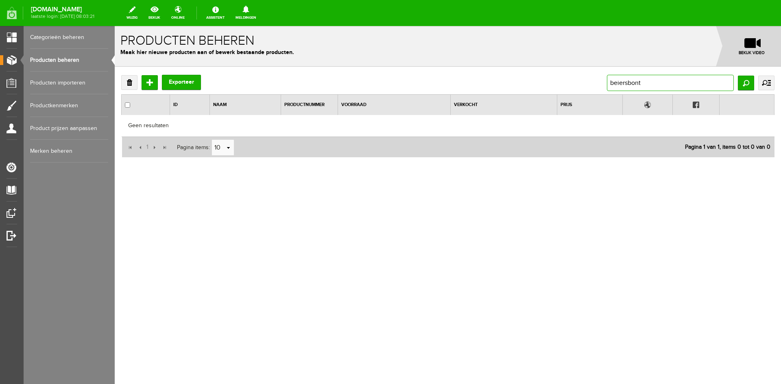
click at [618, 83] on input "beiersbont" at bounding box center [670, 83] width 127 height 16
type input "bejiersbont"
click at [620, 81] on input "bejiersbont" at bounding box center [670, 83] width 127 height 16
type input "beijersbont"
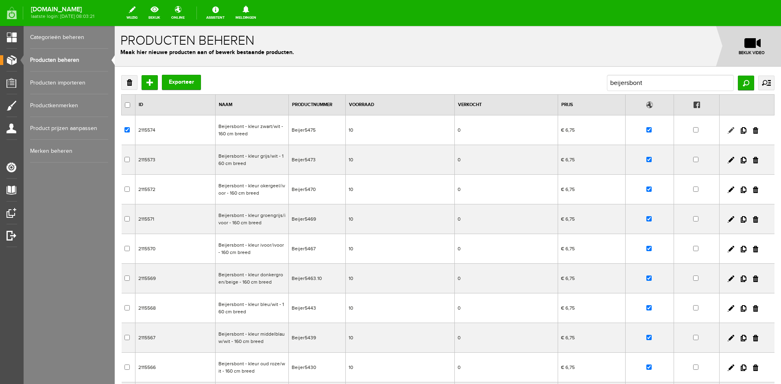
click at [728, 131] on link at bounding box center [731, 130] width 7 height 7
checkbox input "true"
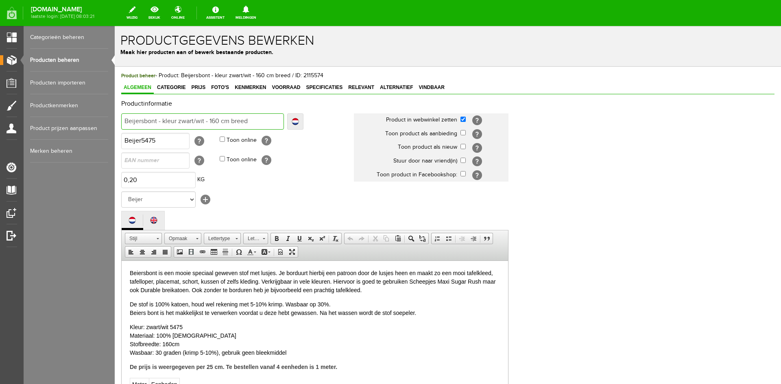
click at [134, 121] on input "Beijersbont - kleur zwart/wit - 160 cm breed" at bounding box center [202, 122] width 163 height 16
type input "Beiersbont - kleur zwart/wit - 160 cm breed"
click at [133, 140] on input "Beijer5475" at bounding box center [155, 141] width 68 height 16
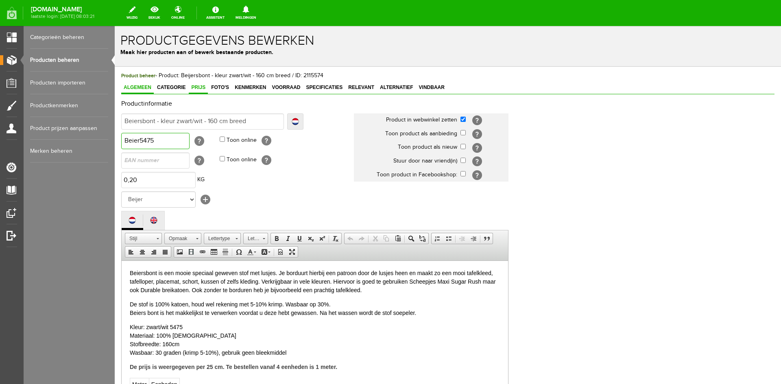
type input "Beier5475"
click at [197, 85] on span "Prijs" at bounding box center [198, 88] width 19 height 6
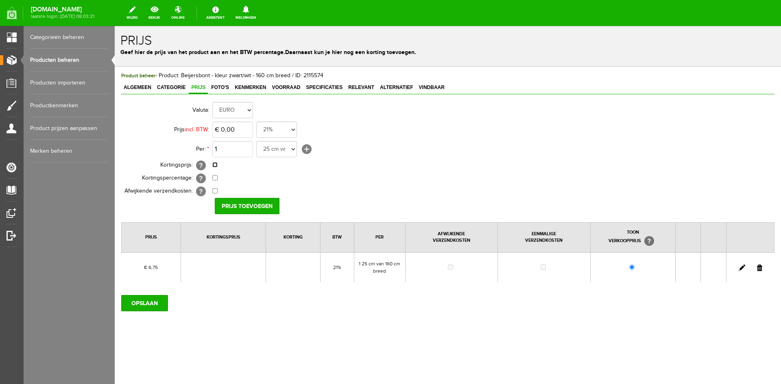
click at [216, 166] on input "checkbox" at bounding box center [214, 164] width 5 height 5
checkbox input "true"
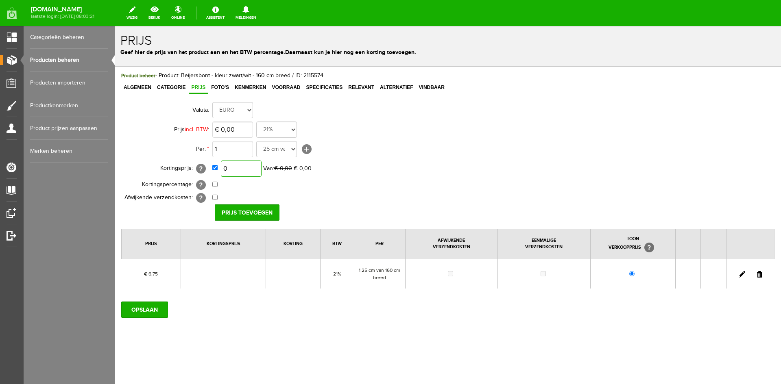
click at [256, 170] on input "0" at bounding box center [241, 169] width 41 height 16
type input "€ 5,40"
click at [249, 212] on input "Prijs toevoegen" at bounding box center [247, 213] width 65 height 16
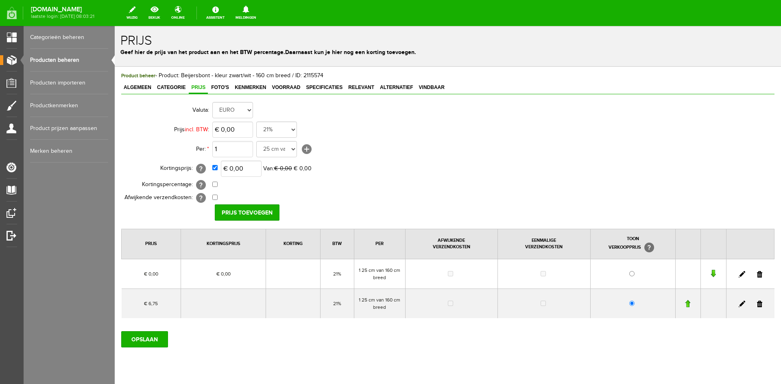
click at [757, 275] on link at bounding box center [759, 274] width 5 height 7
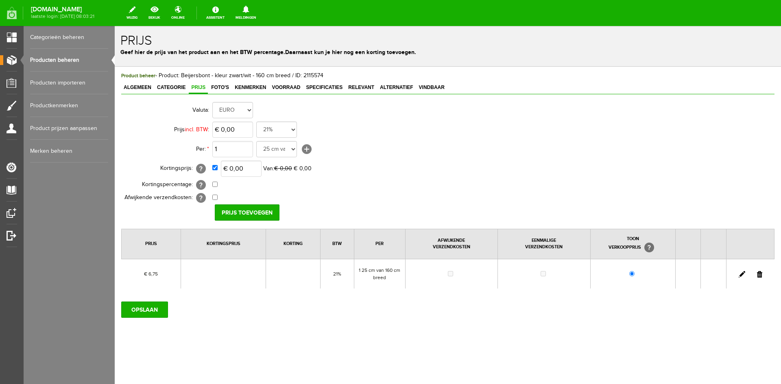
click at [741, 273] on link at bounding box center [742, 274] width 7 height 7
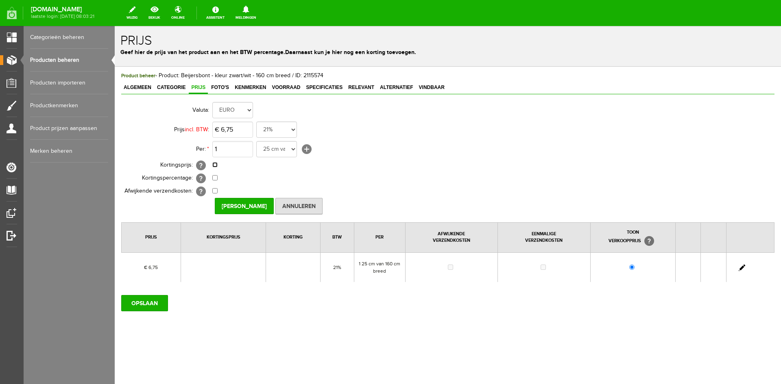
click at [215, 166] on input "checkbox" at bounding box center [214, 164] width 5 height 5
checkbox input "true"
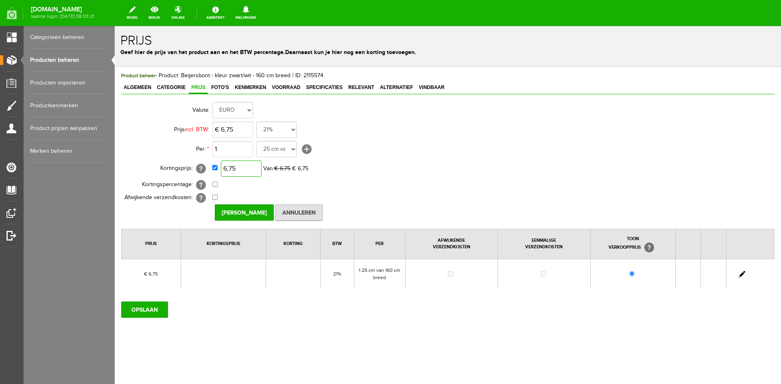
click at [247, 170] on input "6,75" at bounding box center [241, 169] width 41 height 16
type input "€ 5,40"
click at [245, 214] on input "[PERSON_NAME]" at bounding box center [244, 213] width 59 height 16
click at [156, 311] on input "OPSLAAN" at bounding box center [144, 310] width 47 height 16
click at [437, 86] on span "Vindbaar" at bounding box center [432, 88] width 31 height 6
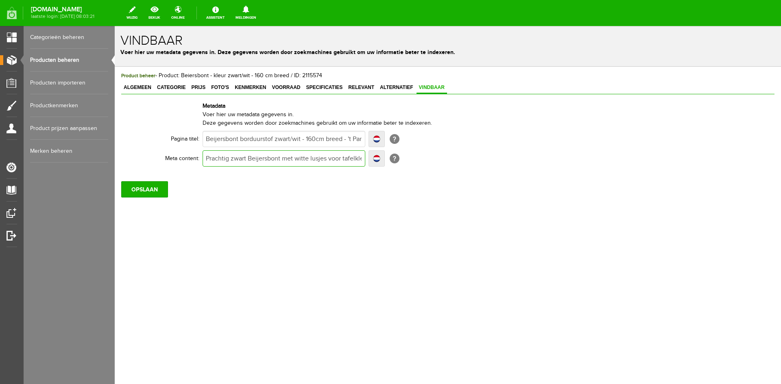
click at [259, 159] on input "Prachtig zwart Beijersbont met witte lusjes voor tafelkleden, tafellopers, plac…" at bounding box center [284, 159] width 163 height 16
type input "Prachtig zwart Beijrsbont met witte lusjes voor tafelkleden, tafellopers, place…"
type input "Prachtig zwart Beirsbont met witte lusjes voor tafelkleden, tafellopers, placem…"
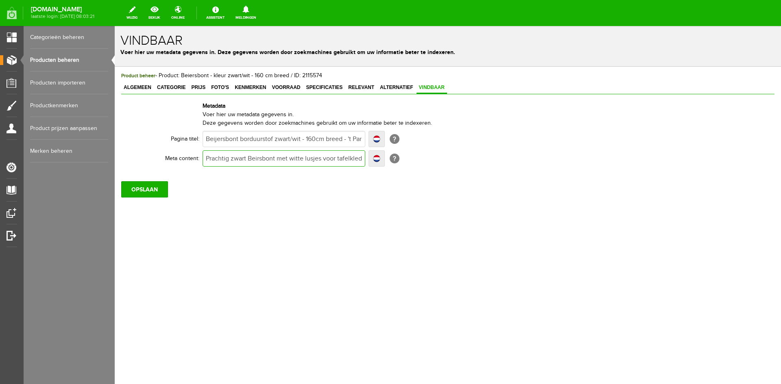
type input "Prachtig zwart Beiersbont met witte lusjes voor tafelkleden, tafellopers, place…"
click at [216, 138] on input "Beijersbont borduurstof zwart/wit - 160cm breed - 't Pandje Naaimachines" at bounding box center [284, 139] width 163 height 16
type input "Beiersbont borduurstof zwart/wit - 160cm breed - 't Pandje Naaimachines"
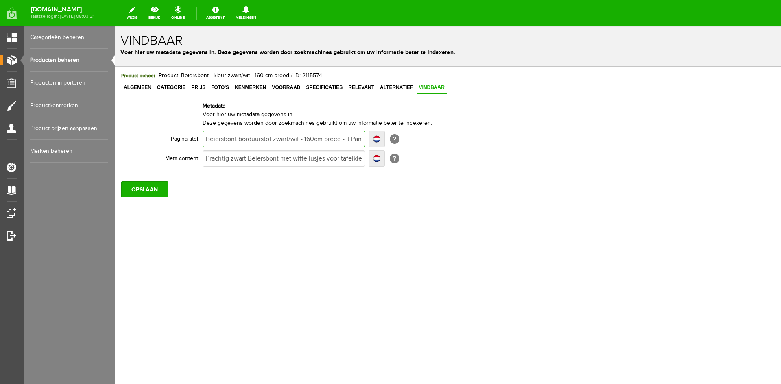
type input "Beiersbont borduurstof zwart/wit - 160cm breed - 't Pandje Naaimachines"
click at [156, 189] on input "OPSLAAN" at bounding box center [144, 189] width 47 height 16
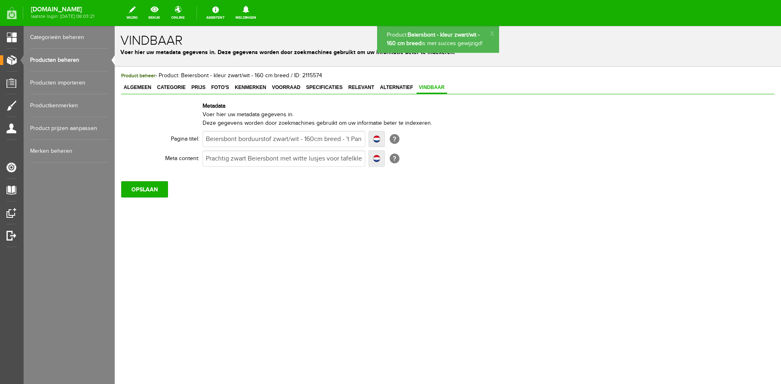
click at [59, 57] on link "Producten beheren" at bounding box center [69, 60] width 78 height 23
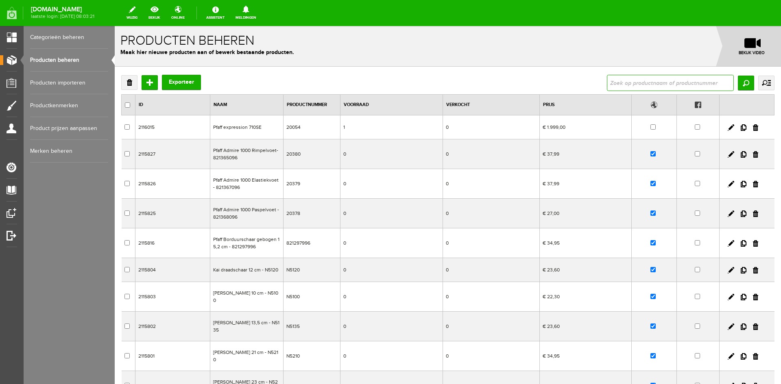
click at [647, 82] on input "text" at bounding box center [670, 83] width 127 height 16
type input "beijer"
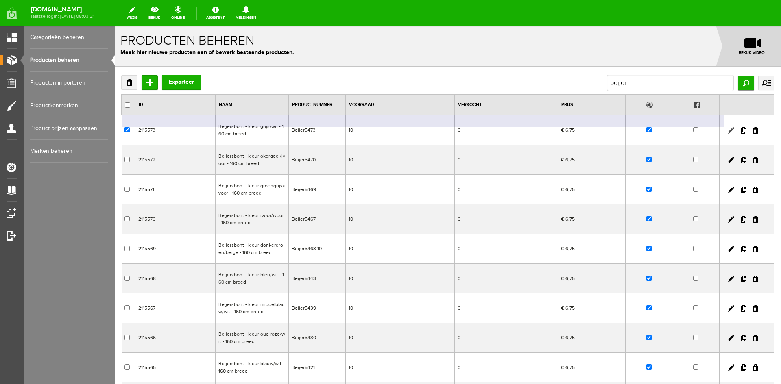
click at [728, 129] on link at bounding box center [731, 130] width 7 height 7
checkbox input "true"
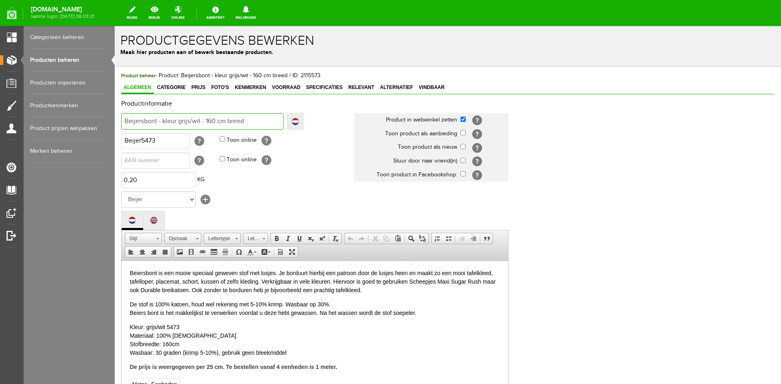
click at [135, 120] on input "Beijersbont - kleur grijs/wit - 160 cm breed" at bounding box center [202, 122] width 163 height 16
type input "Beiersbont - kleur grijs/wit - 160 cm breed"
click at [134, 142] on input "Beijer5473" at bounding box center [155, 141] width 68 height 16
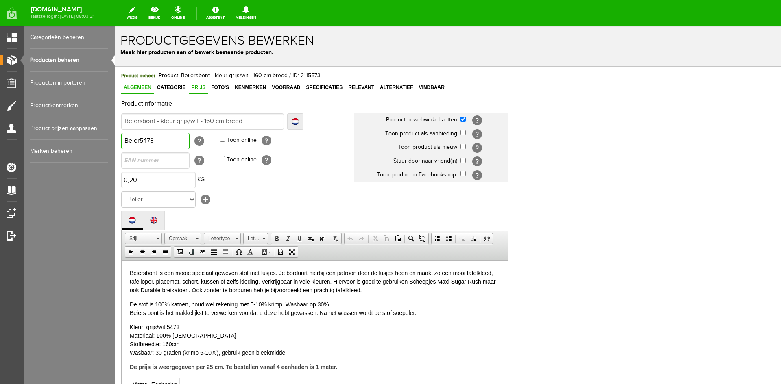
type input "Beier5473"
click at [197, 87] on span "Prijs" at bounding box center [198, 88] width 19 height 6
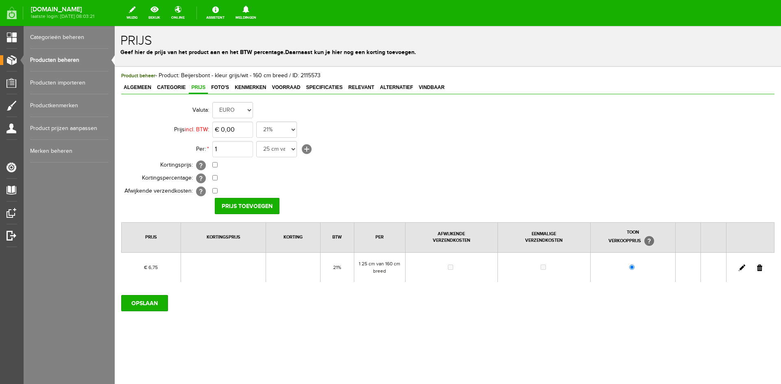
click at [740, 269] on link at bounding box center [742, 268] width 7 height 7
click at [241, 127] on input "6,75" at bounding box center [232, 130] width 41 height 16
type input "€ 5,40"
click at [247, 203] on input "[PERSON_NAME]" at bounding box center [244, 206] width 59 height 16
click at [137, 302] on input "OPSLAAN" at bounding box center [144, 303] width 47 height 16
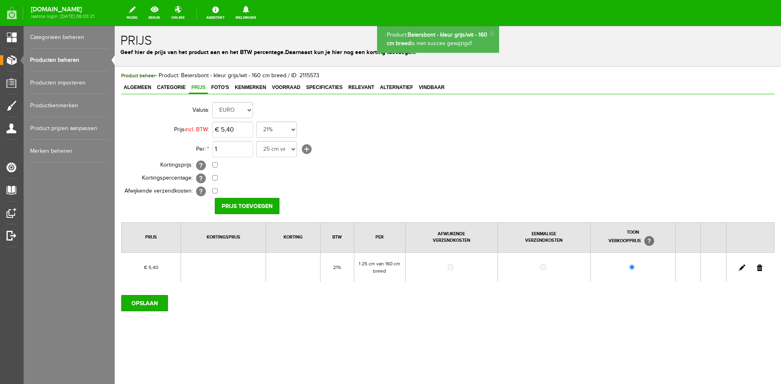
click at [426, 87] on span "Vindbaar" at bounding box center [432, 88] width 31 height 6
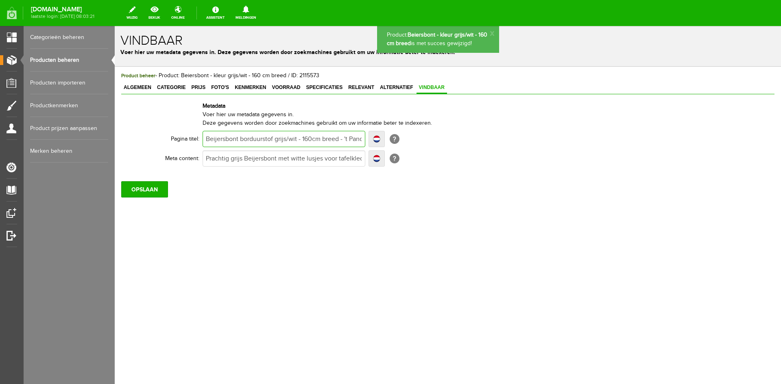
click at [216, 140] on input "Beijersbont borduurstof grijs/wit - 160cm breed - 't Pandje Naaimachines" at bounding box center [284, 139] width 163 height 16
type input "Beiersbont borduurstof grijs/wit - 160cm breed - 't Pandje Naaimachines"
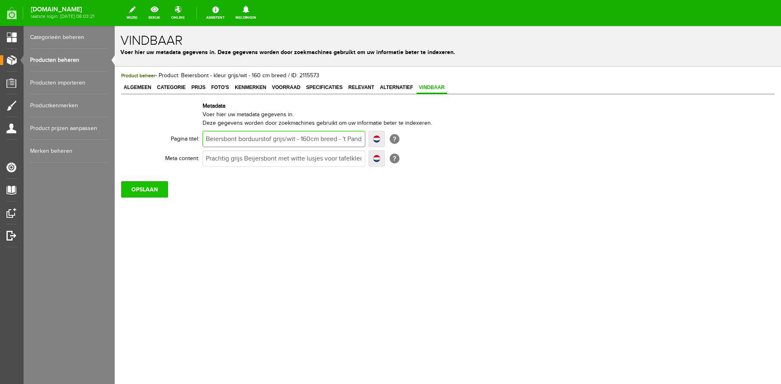
type input "Beiersbont borduurstof grijs/wit - 160cm breed - 't Pandje Naaimachines"
click at [148, 193] on input "OPSLAAN" at bounding box center [144, 189] width 47 height 16
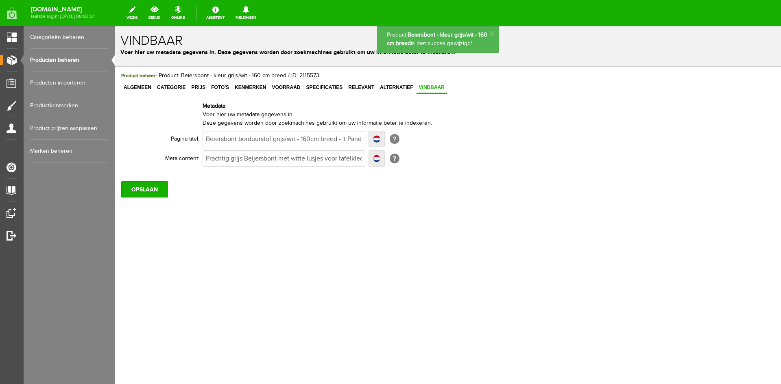
click at [61, 58] on link "Producten beheren" at bounding box center [69, 60] width 78 height 23
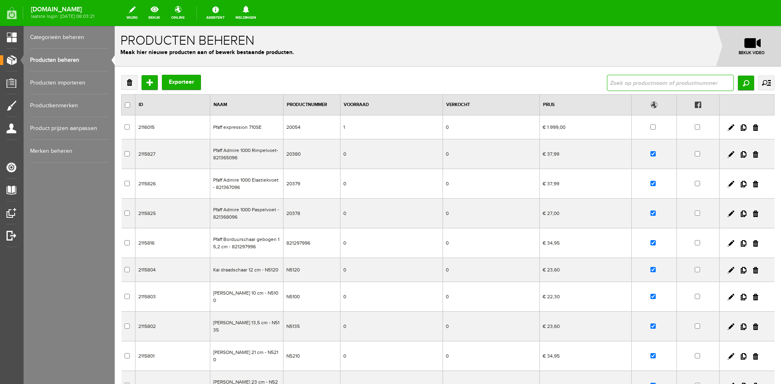
click at [643, 82] on input "text" at bounding box center [670, 83] width 127 height 16
type input "beijer"
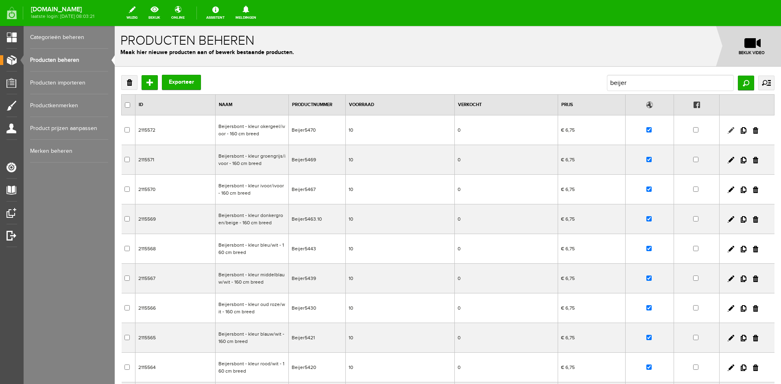
click at [728, 129] on link at bounding box center [731, 130] width 7 height 7
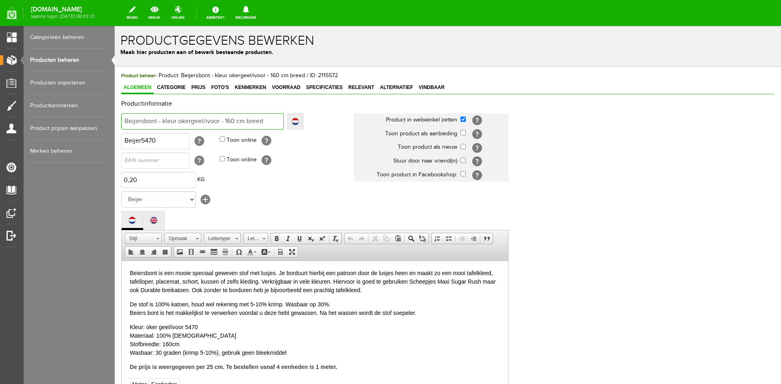
click at [139, 122] on input "Beijersbont - kleur okergeel/ivoor - 160 cm breed" at bounding box center [202, 122] width 163 height 16
type input "Beijrsbont - kleur okergeel/ivoor - 160 cm breed"
type input "Beirsbont - kleur okergeel/ivoor - 160 cm breed"
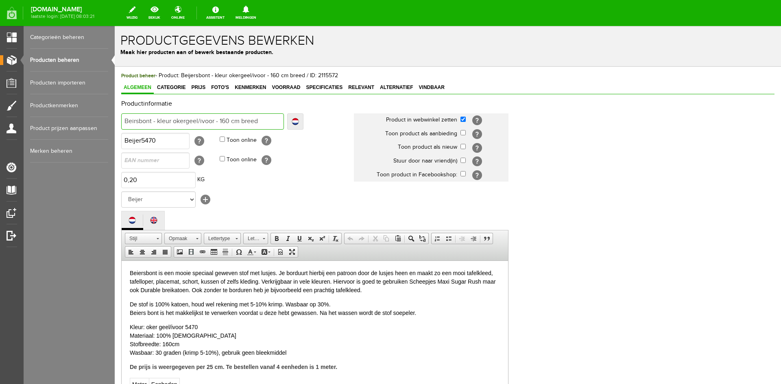
type input "Beiersbont - kleur okergeel/ivoor - 160 cm breed"
click at [135, 140] on input "Beijer5470" at bounding box center [155, 141] width 68 height 16
type input "Beier5470"
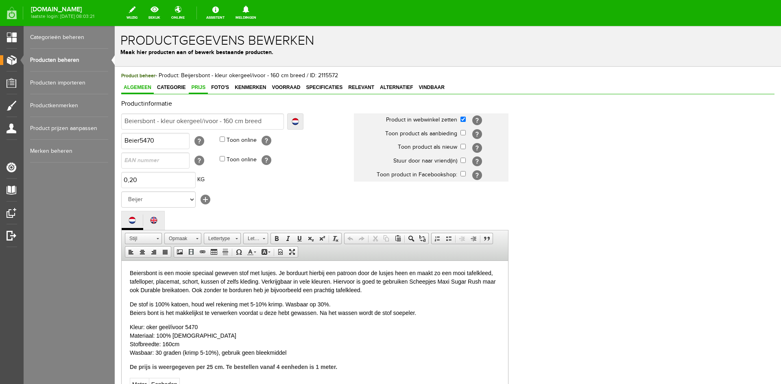
click at [196, 86] on span "Prijs" at bounding box center [198, 88] width 19 height 6
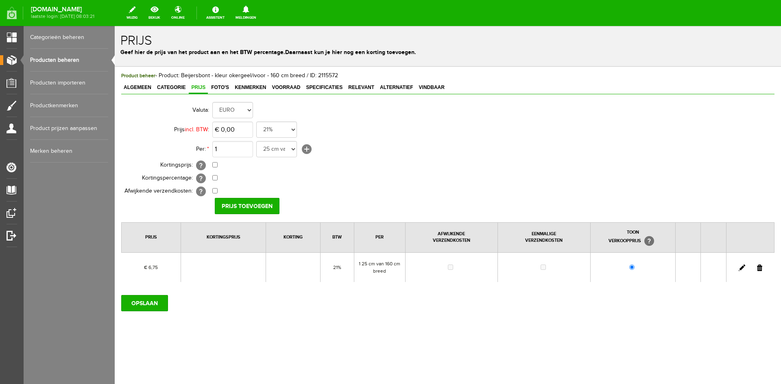
click at [741, 267] on link at bounding box center [742, 268] width 7 height 7
click at [215, 164] on input "checkbox" at bounding box center [214, 164] width 5 height 5
checkbox input "true"
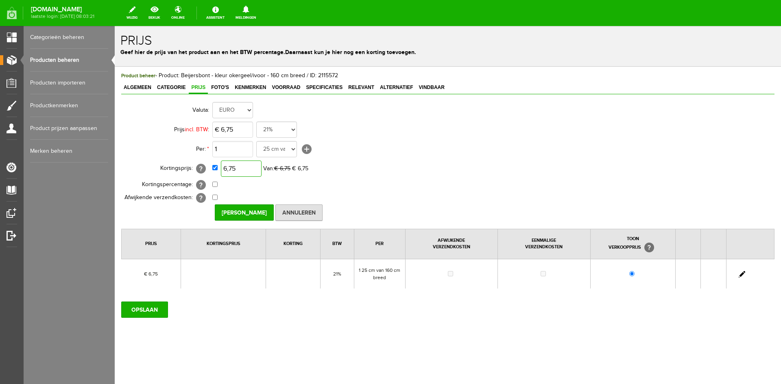
click at [247, 172] on input "6,75" at bounding box center [241, 169] width 41 height 16
type input "€ 5,40"
click at [244, 212] on input "Prijs Opslaan" at bounding box center [244, 213] width 59 height 16
click at [159, 312] on input "OPSLAAN" at bounding box center [144, 310] width 47 height 16
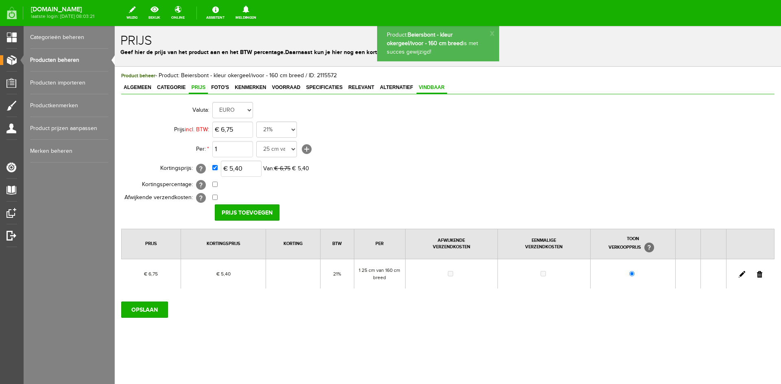
click at [430, 86] on span "Vindbaar" at bounding box center [432, 88] width 31 height 6
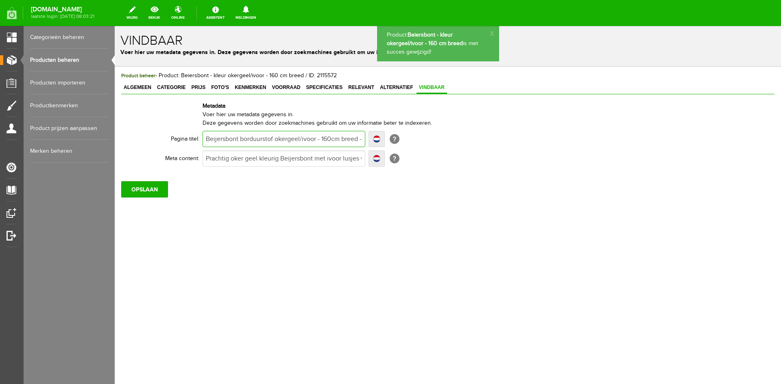
click at [216, 138] on input "Beijersbont borduurstof okergeel/ivoor - 160cm breed - 't Pandje Naaimachines" at bounding box center [284, 139] width 163 height 16
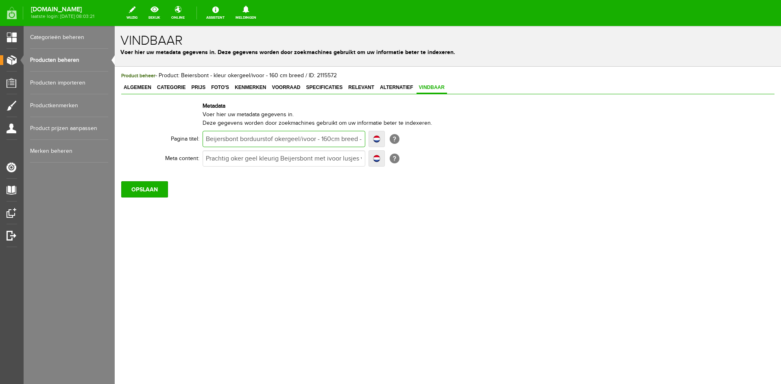
type input "Beiersbont borduurstof okergeel/ivoor - 160cm breed - 't Pandje Naaimachines"
click at [138, 191] on input "OPSLAAN" at bounding box center [144, 189] width 47 height 16
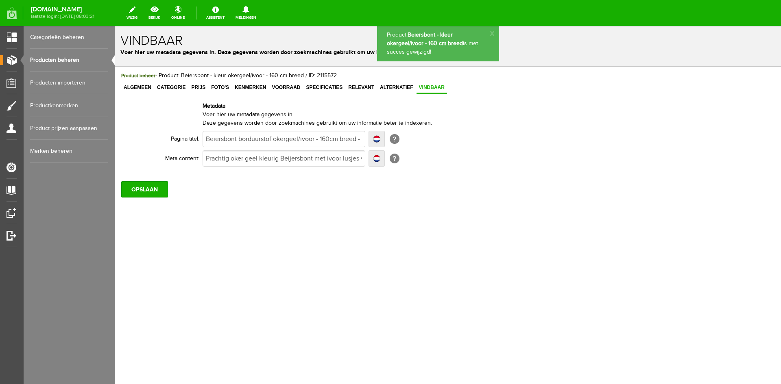
click at [54, 58] on link "Producten beheren" at bounding box center [69, 60] width 78 height 23
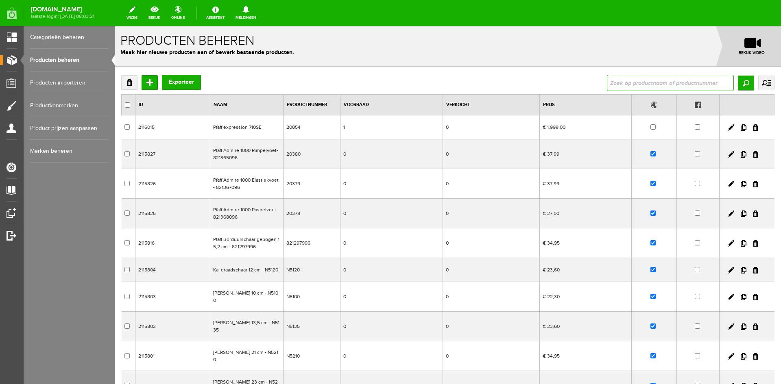
click at [666, 87] on input "text" at bounding box center [670, 83] width 127 height 16
type input "beijer"
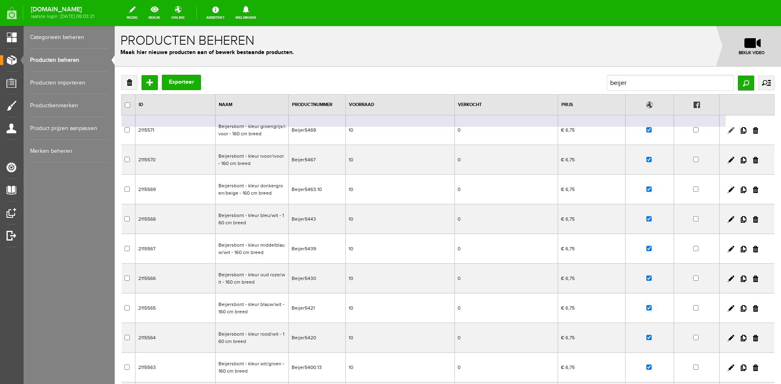
click at [728, 129] on link at bounding box center [731, 130] width 7 height 7
checkbox input "true"
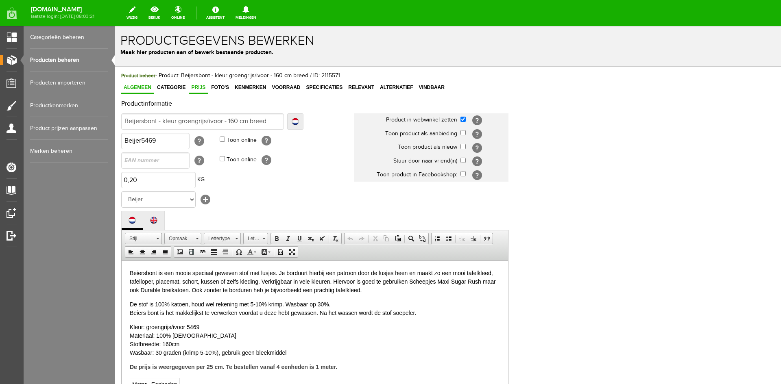
click at [195, 85] on span "Prijs" at bounding box center [198, 88] width 19 height 6
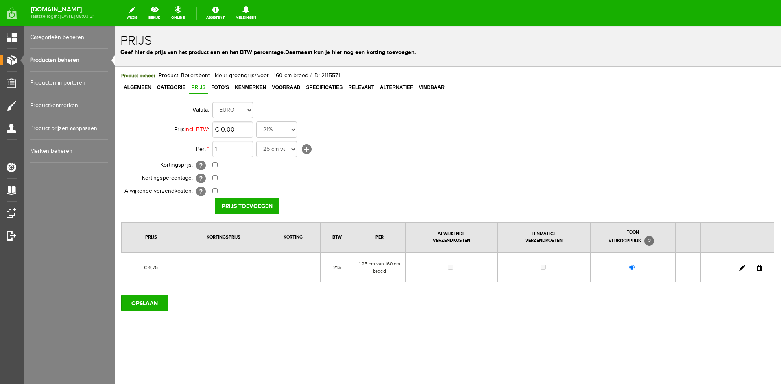
click at [742, 268] on link at bounding box center [742, 268] width 7 height 7
click at [215, 164] on input "checkbox" at bounding box center [214, 164] width 5 height 5
checkbox input "true"
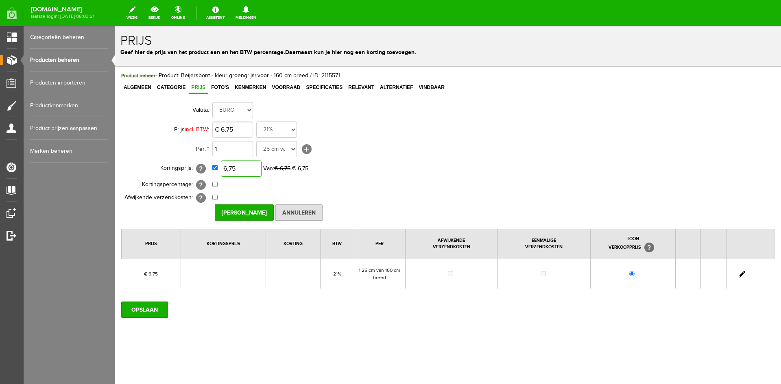
click at [250, 168] on input "6,75" at bounding box center [241, 169] width 41 height 16
type input "€ 5,40"
click at [230, 213] on input "Prijs Opslaan" at bounding box center [244, 213] width 59 height 16
click at [143, 306] on input "OPSLAAN" at bounding box center [144, 310] width 47 height 16
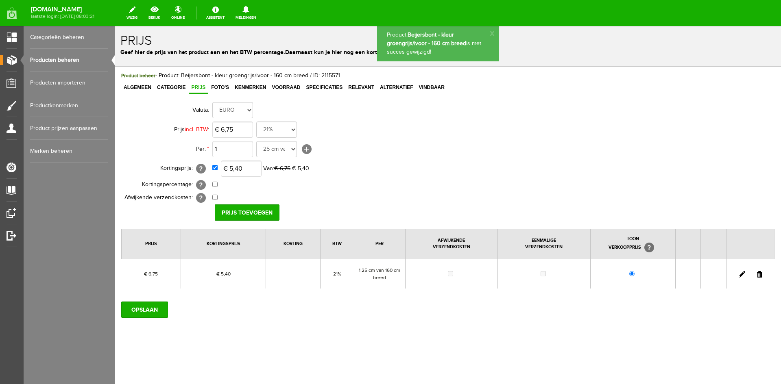
click at [133, 86] on span "Algemeen" at bounding box center [137, 88] width 33 height 6
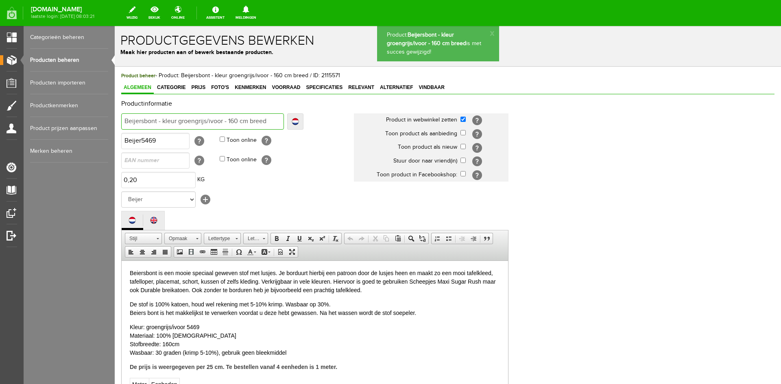
click at [135, 121] on input "Beijersbont - kleur groengrijs/ivoor - 160 cm breed" at bounding box center [202, 122] width 163 height 16
type input "Beiersbont - kleur groengrijs/ivoor - 160 cm breed"
click at [135, 144] on input "Beijer5469" at bounding box center [155, 141] width 68 height 16
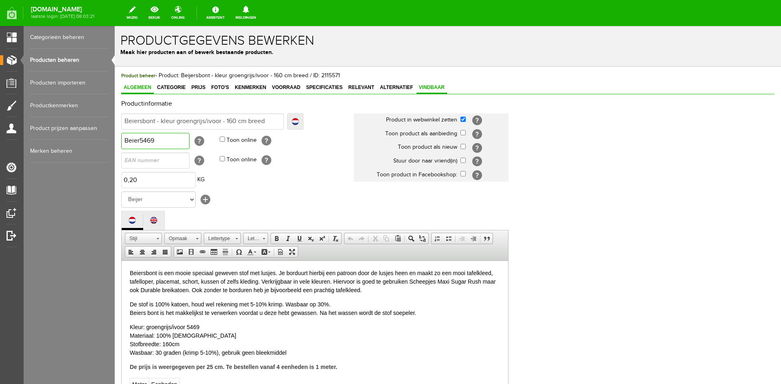
type input "Beier5469"
click at [428, 83] on link "Vindbaar" at bounding box center [432, 88] width 31 height 12
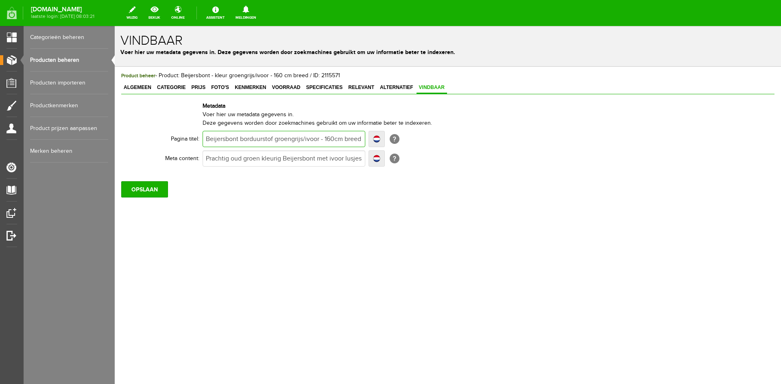
drag, startPoint x: 216, startPoint y: 140, endPoint x: 227, endPoint y: 139, distance: 10.2
click at [217, 140] on input "Beijersbont borduurstof groengrijs/ivoor - 160cm breed - 't Pandje Naaimachines" at bounding box center [284, 139] width 163 height 16
type input "Beiersbont borduurstof groengrijs/ivoor - 160cm breed - 't Pandje Naaimachines"
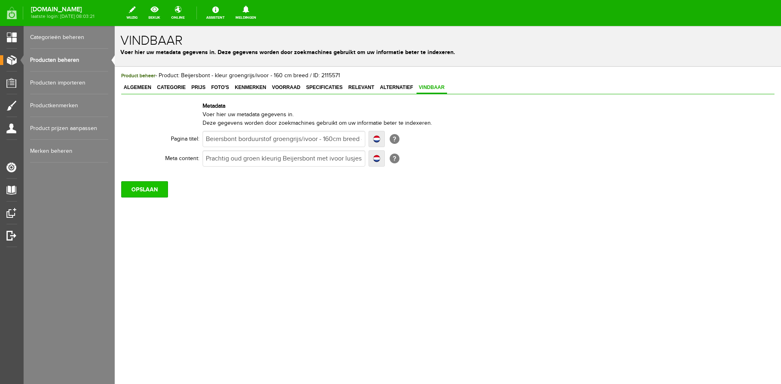
click at [150, 190] on input "OPSLAAN" at bounding box center [144, 189] width 47 height 16
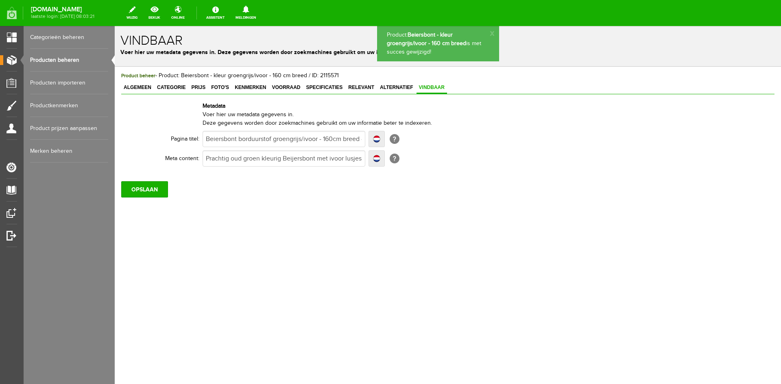
click at [54, 59] on link "Producten beheren" at bounding box center [69, 60] width 78 height 23
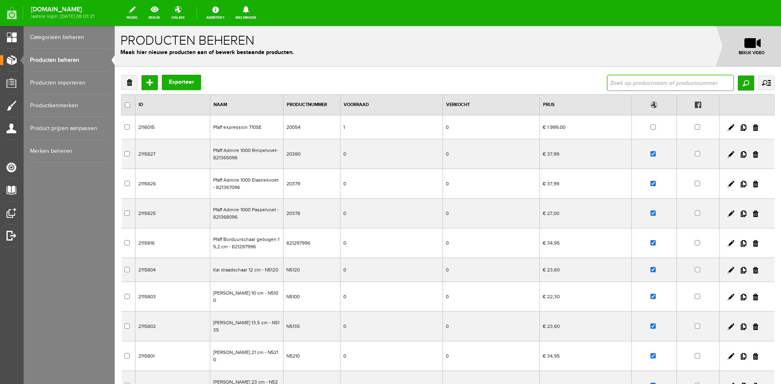
drag, startPoint x: 611, startPoint y: 81, endPoint x: 618, endPoint y: 80, distance: 7.0
click at [611, 81] on input "text" at bounding box center [670, 83] width 127 height 16
type input "beijer"
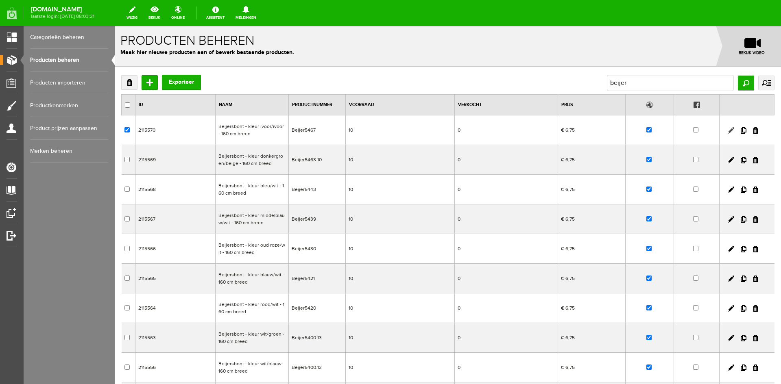
click at [728, 130] on link at bounding box center [731, 130] width 7 height 7
checkbox input "true"
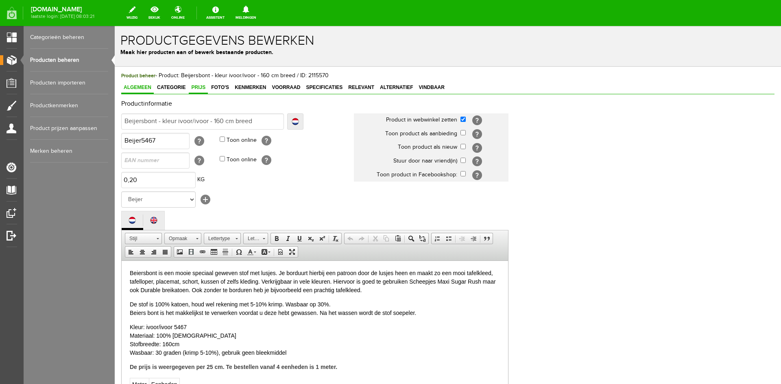
click at [195, 86] on span "Prijs" at bounding box center [198, 88] width 19 height 6
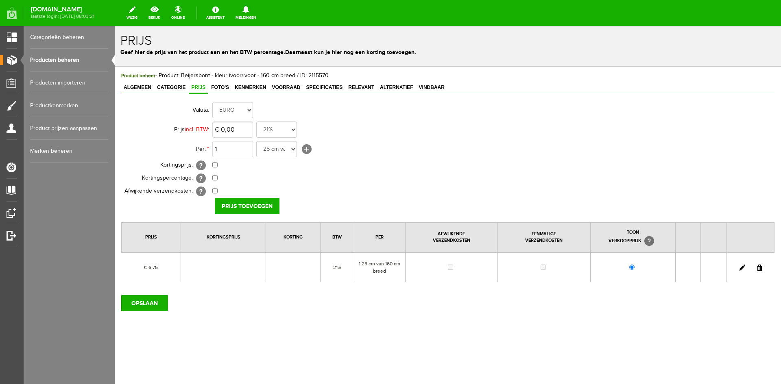
click at [741, 267] on link at bounding box center [742, 268] width 7 height 7
click at [236, 127] on input "6,75" at bounding box center [232, 130] width 41 height 16
type input "€ 5,40"
click at [743, 268] on link at bounding box center [742, 268] width 7 height 7
click at [216, 164] on input "checkbox" at bounding box center [214, 164] width 5 height 5
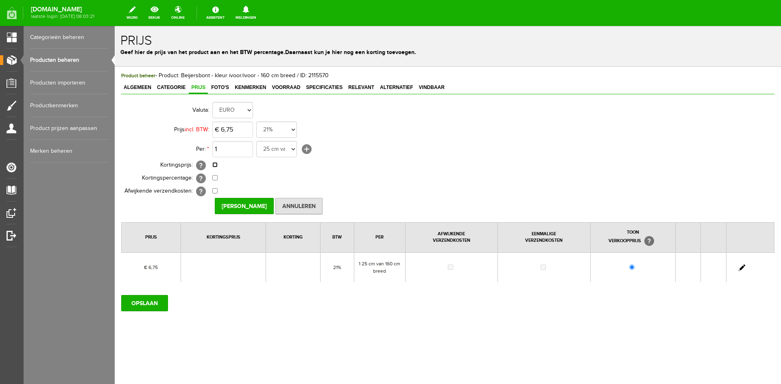
checkbox input "true"
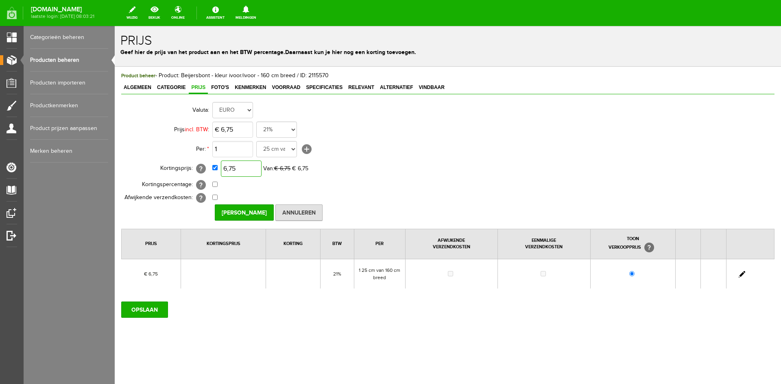
click at [251, 168] on input "6,75" at bounding box center [241, 169] width 41 height 16
type input "€ 5,40"
click at [242, 214] on input "Prijs Opslaan" at bounding box center [244, 213] width 59 height 16
click at [143, 306] on input "OPSLAAN" at bounding box center [144, 310] width 47 height 16
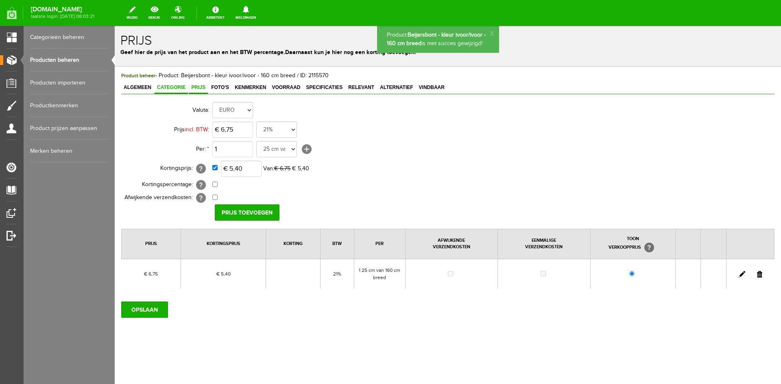
click at [175, 87] on span "Categorie" at bounding box center [171, 88] width 33 height 6
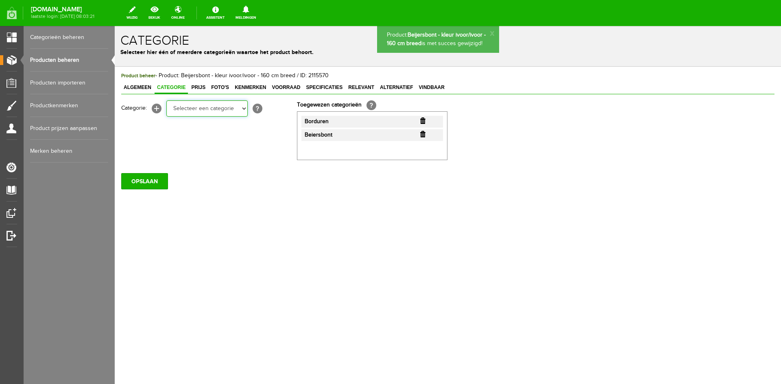
click at [243, 109] on select "Selecteer een categorie Cadeaubon BLACK FRIDAY AANBIEDINGEN! Naai Tips en video…" at bounding box center [206, 108] width 81 height 16
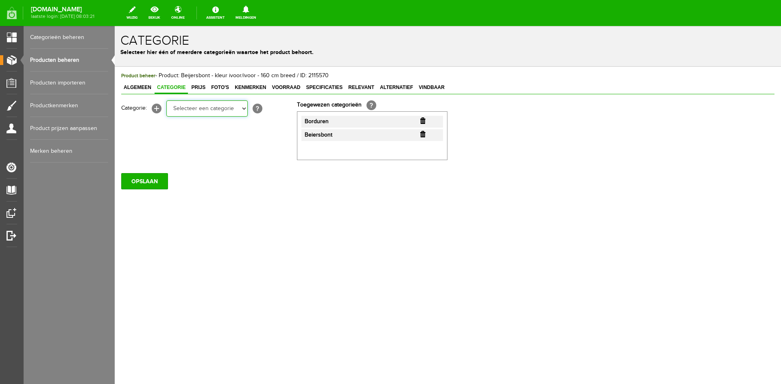
select select "38825"
click at [166, 100] on select "Selecteer een categorie Cadeaubon BLACK FRIDAY AANBIEDINGEN! Naai Tips en video…" at bounding box center [206, 108] width 81 height 16
click at [153, 181] on input "OPSLAAN" at bounding box center [144, 182] width 47 height 16
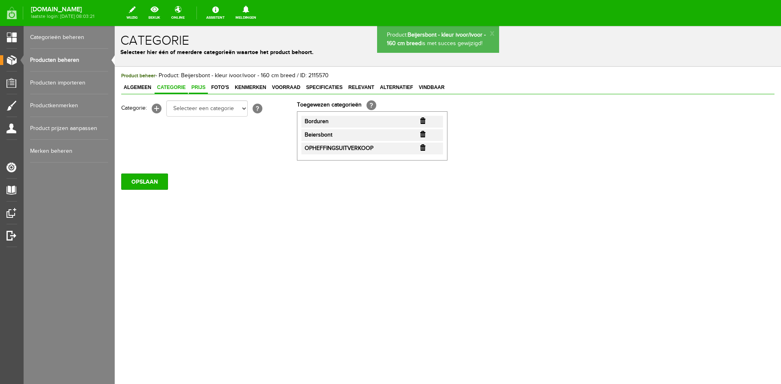
click at [202, 85] on span "Prijs" at bounding box center [198, 88] width 19 height 6
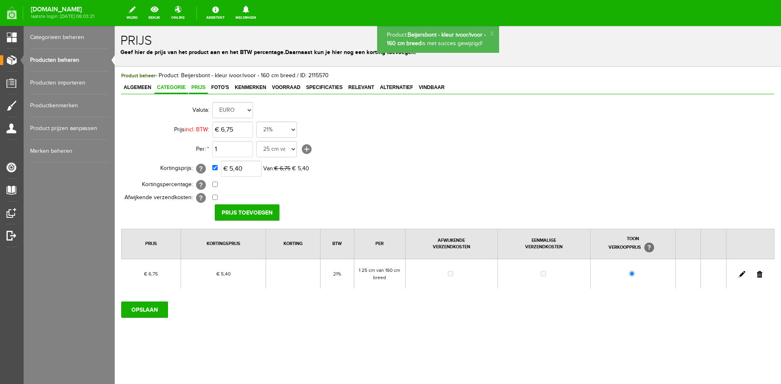
click at [172, 86] on span "Categorie" at bounding box center [171, 88] width 33 height 6
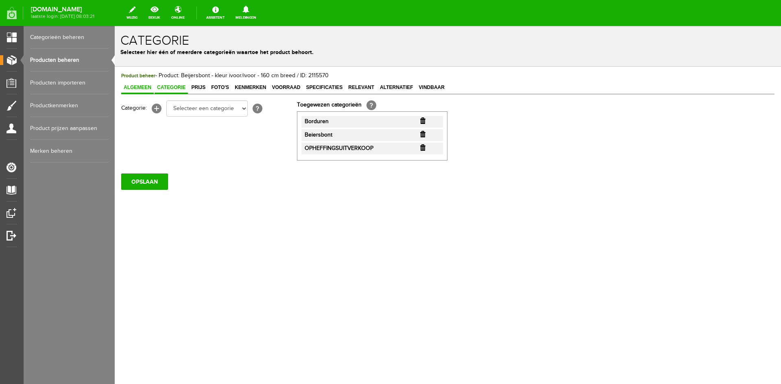
click at [132, 87] on span "Algemeen" at bounding box center [137, 88] width 33 height 6
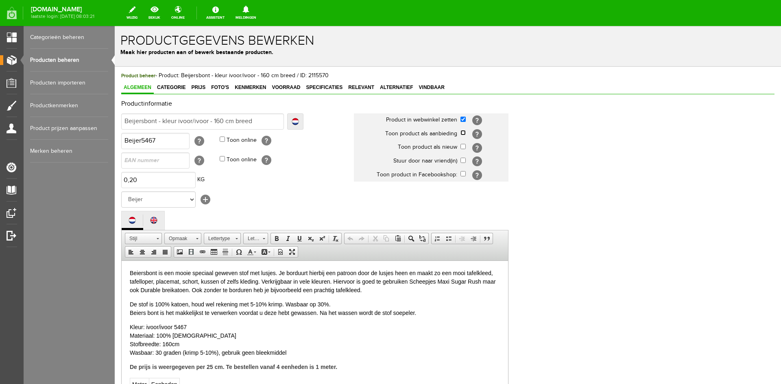
click at [465, 133] on input "checkbox" at bounding box center [463, 132] width 5 height 5
checkbox input "true"
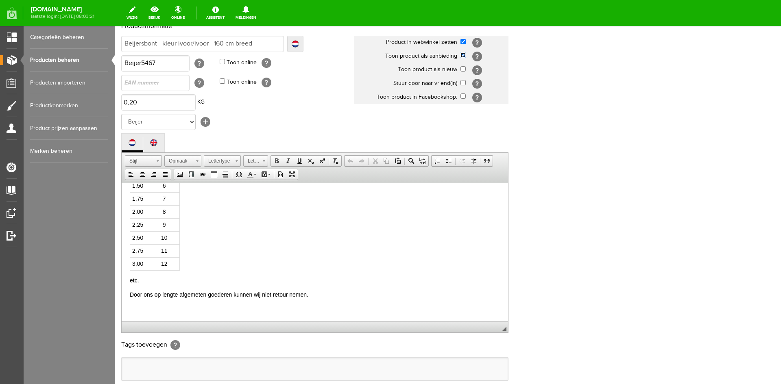
scroll to position [166, 0]
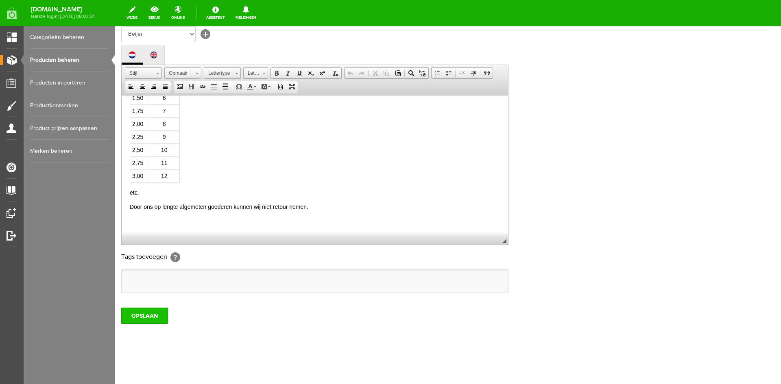
click at [159, 313] on input "OPSLAAN" at bounding box center [144, 316] width 47 height 16
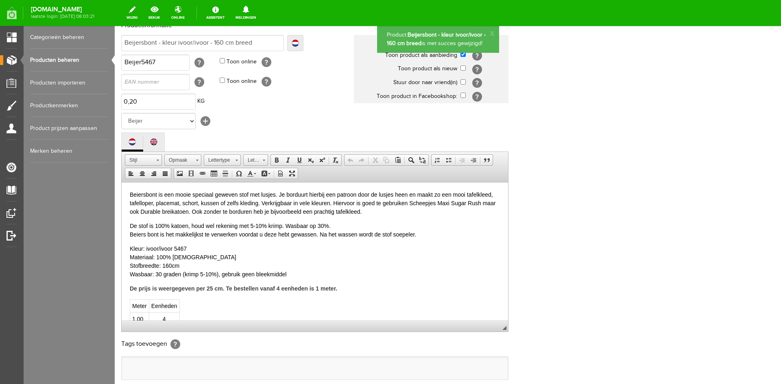
scroll to position [0, 0]
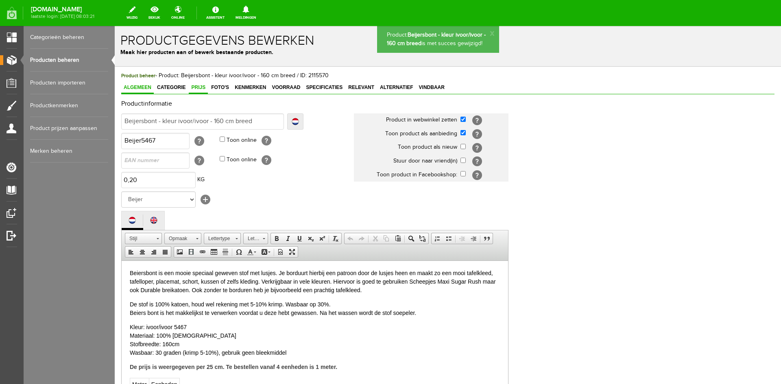
click at [197, 88] on span "Prijs" at bounding box center [198, 88] width 19 height 6
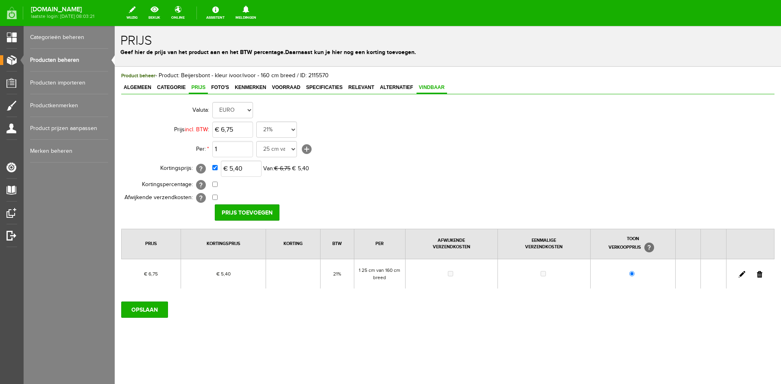
click at [431, 86] on span "Vindbaar" at bounding box center [432, 88] width 31 height 6
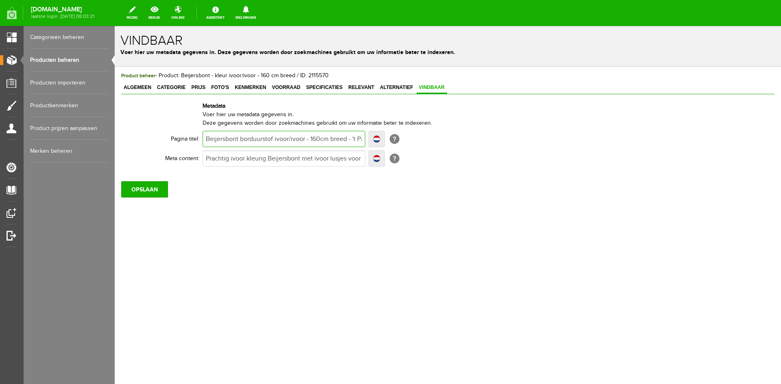
click at [216, 140] on input "Beijersbont borduurstof ivoor/ivoor - 160cm breed - 't Pandje Naaimachines" at bounding box center [284, 139] width 163 height 16
type input "Beiersbont borduurstof ivoor/ivoor - 160cm breed - 't Pandje Naaimachines"
click at [144, 189] on input "OPSLAAN" at bounding box center [144, 189] width 47 height 16
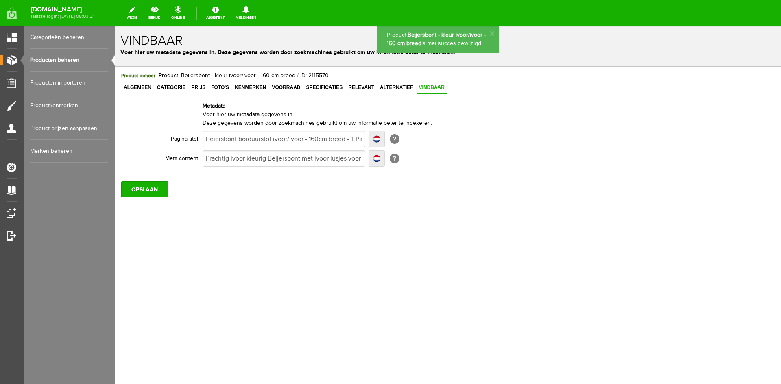
click at [51, 61] on link "Producten beheren" at bounding box center [69, 60] width 78 height 23
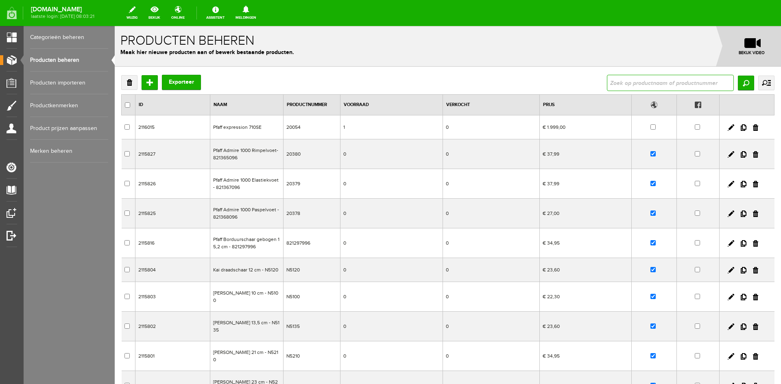
click at [644, 84] on input "text" at bounding box center [670, 83] width 127 height 16
type input "beijer"
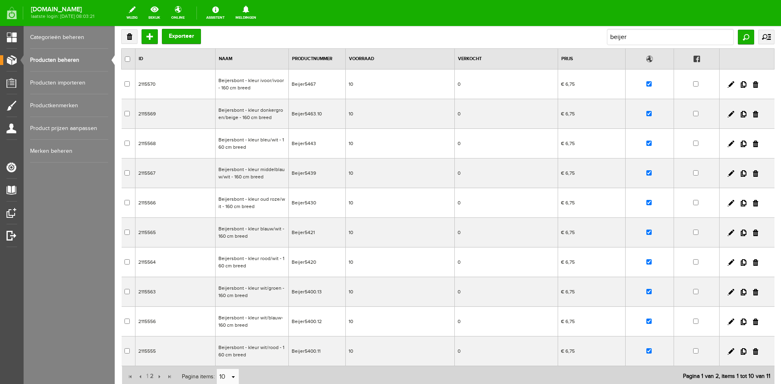
scroll to position [110, 0]
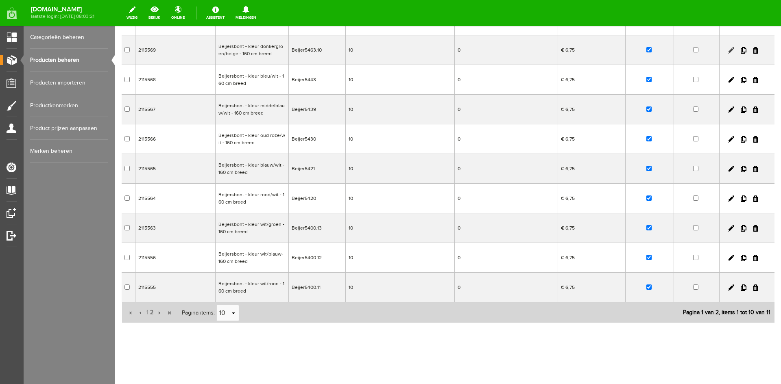
click at [728, 49] on link at bounding box center [731, 50] width 7 height 7
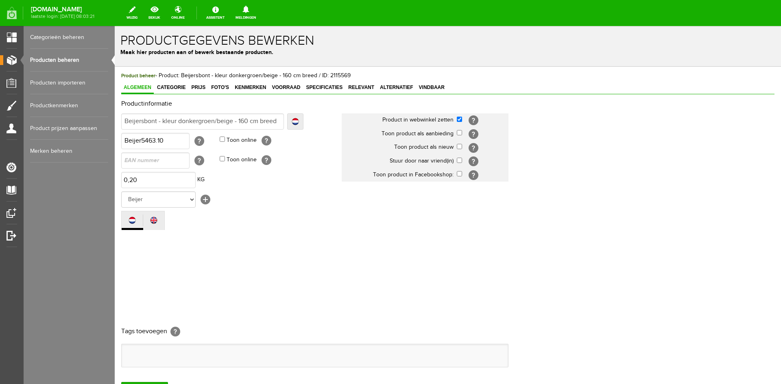
scroll to position [0, 0]
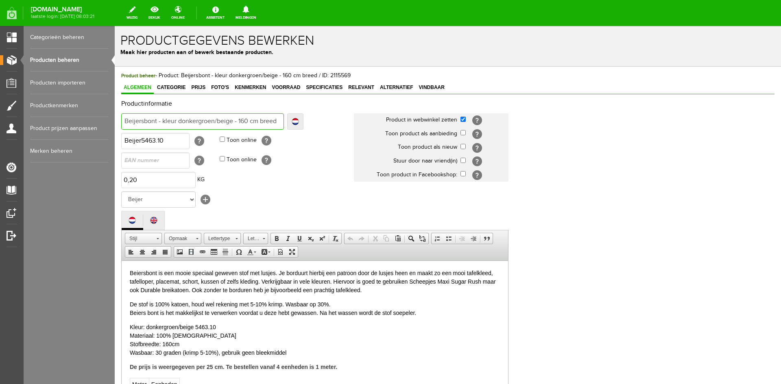
click at [134, 120] on input "Beijersbont - kleur donkergroen/beige - 160 cm breed" at bounding box center [202, 122] width 163 height 16
type input "Beiersbont - kleur donkergroen/beige - 160 cm breed"
click at [132, 140] on input "Beijer5463.10" at bounding box center [155, 141] width 68 height 16
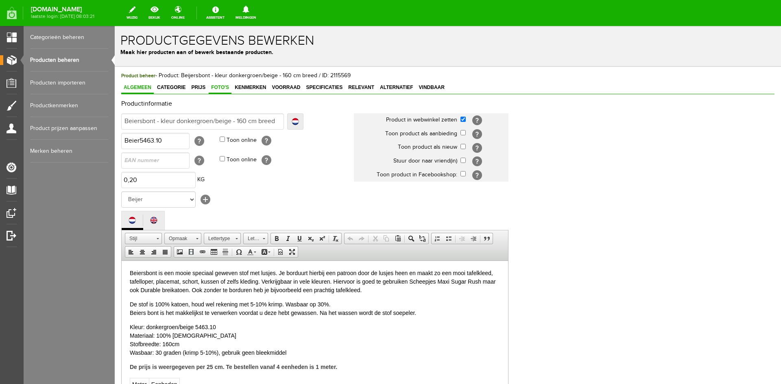
click at [223, 84] on link "Foto's" at bounding box center [220, 88] width 23 height 12
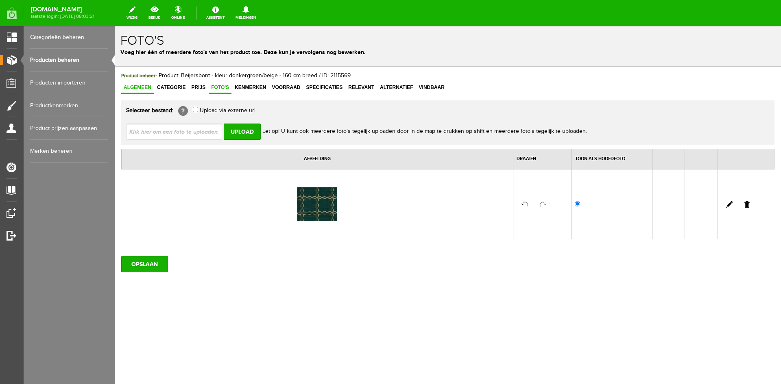
click at [129, 88] on span "Algemeen" at bounding box center [137, 88] width 33 height 6
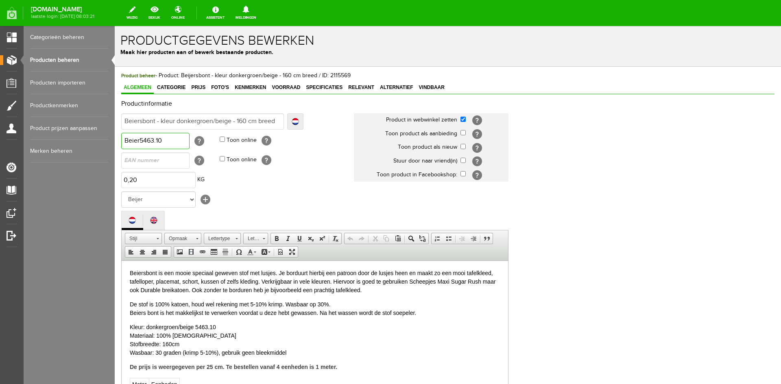
click at [133, 138] on input "Beier5463.10" at bounding box center [155, 141] width 68 height 16
type input "Beijer5463.10"
click at [197, 87] on span "Prijs" at bounding box center [198, 88] width 19 height 6
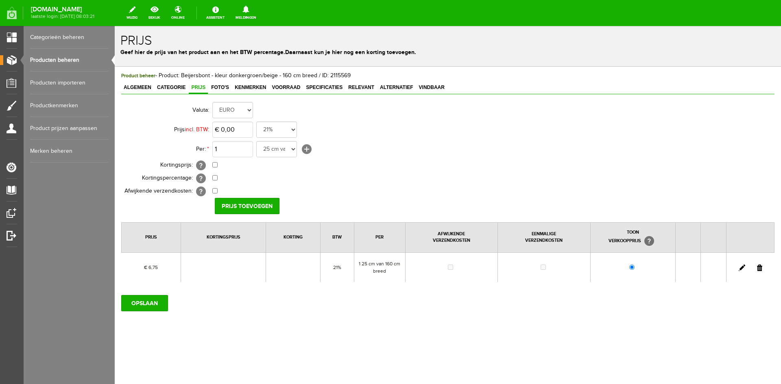
click at [742, 267] on link at bounding box center [742, 268] width 7 height 7
click at [214, 163] on input "checkbox" at bounding box center [214, 164] width 5 height 5
checkbox input "true"
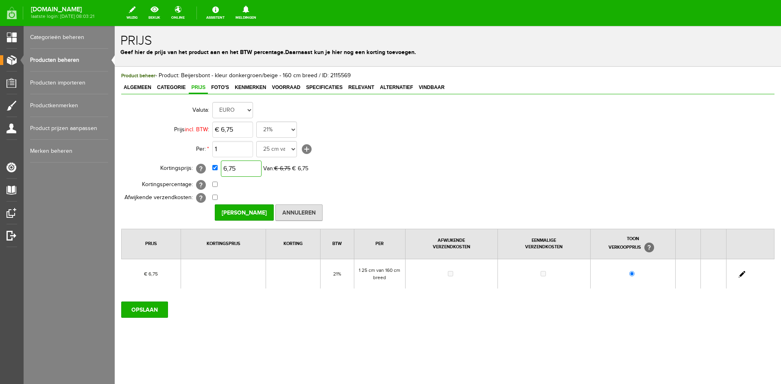
click at [245, 170] on input "6,75" at bounding box center [241, 169] width 41 height 16
type input "€ 5,40"
click at [249, 213] on input "Prijs Opslaan" at bounding box center [244, 213] width 59 height 16
click at [157, 309] on input "OPSLAAN" at bounding box center [144, 310] width 47 height 16
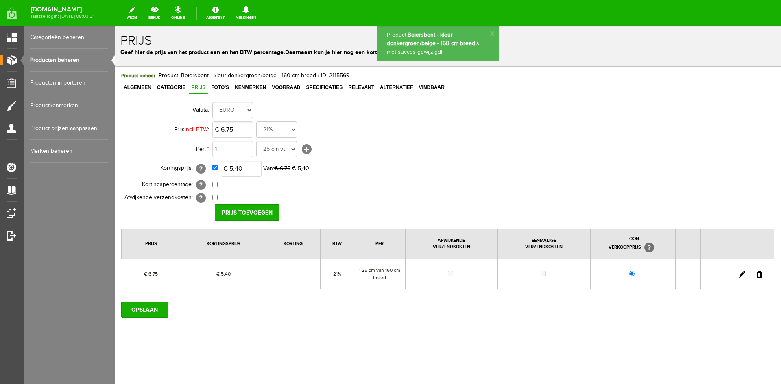
click at [401, 87] on span "Alternatief" at bounding box center [397, 88] width 38 height 6
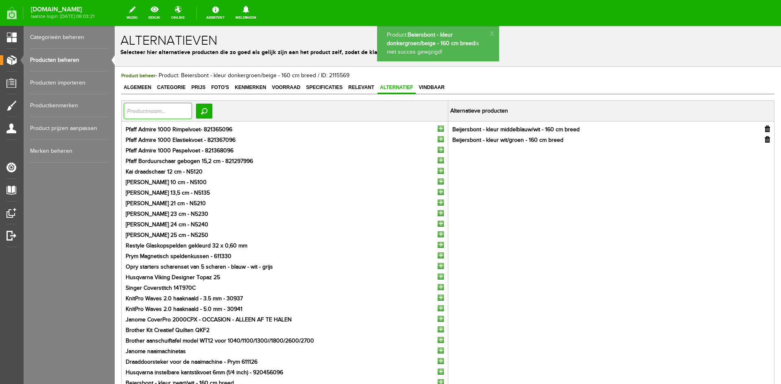
click at [140, 109] on input "text" at bounding box center [158, 111] width 68 height 16
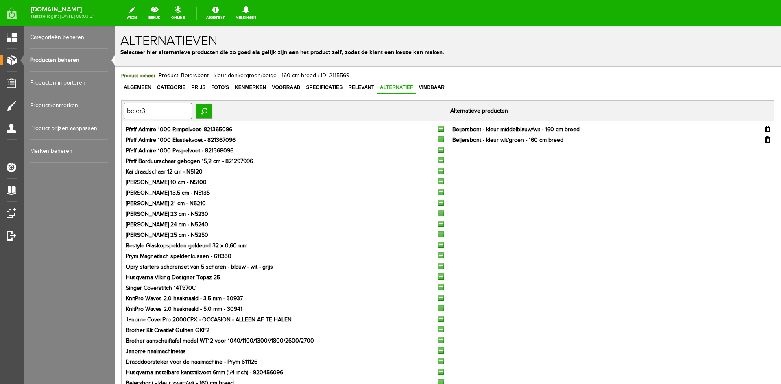
type input "beier"
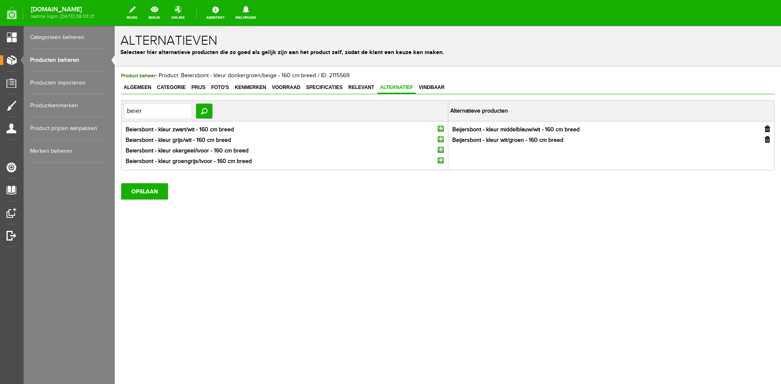
click at [441, 127] on input "button" at bounding box center [441, 129] width 6 height 6
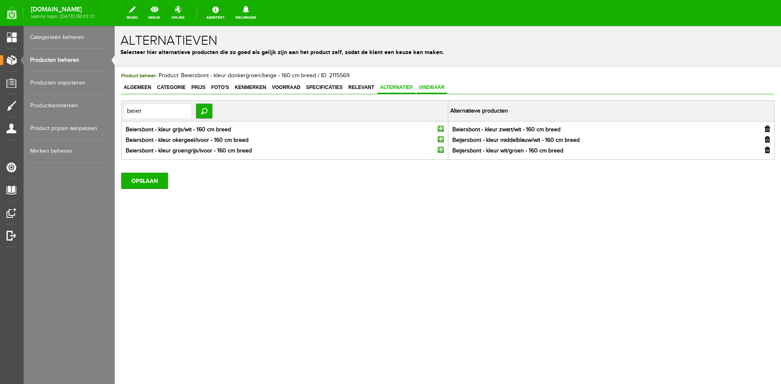
click at [433, 86] on span "Vindbaar" at bounding box center [432, 88] width 31 height 6
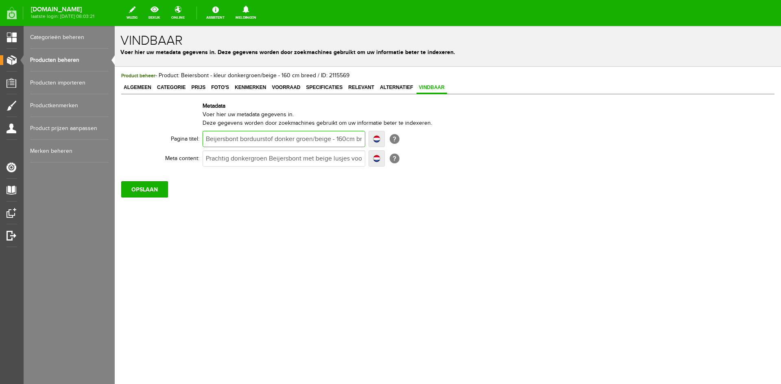
click at [217, 138] on input "Beijersbont borduurstof donker groen/beige - 160cm breed - 't Pandje Naaimachin…" at bounding box center [284, 139] width 163 height 16
type input "Beij\ersbont borduurstof donker groen/beige - 160cm breed - 't Pandje Naaimachi…"
type input "Beijersbont borduurstof donker groen/beige - 160cm breed - 't Pandje Naaimachin…"
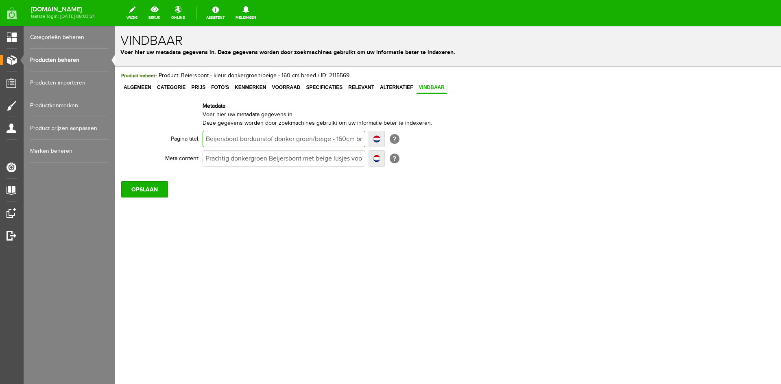
type input "Beiersbont borduurstof donker groen/beige - 160cm breed - 't Pandje Naaimachines"
click at [159, 186] on input "OPSLAAN" at bounding box center [144, 189] width 47 height 16
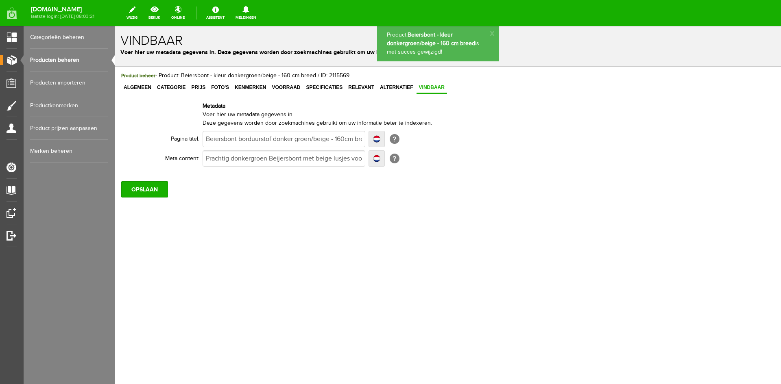
click at [56, 59] on link "Producten beheren" at bounding box center [69, 60] width 78 height 23
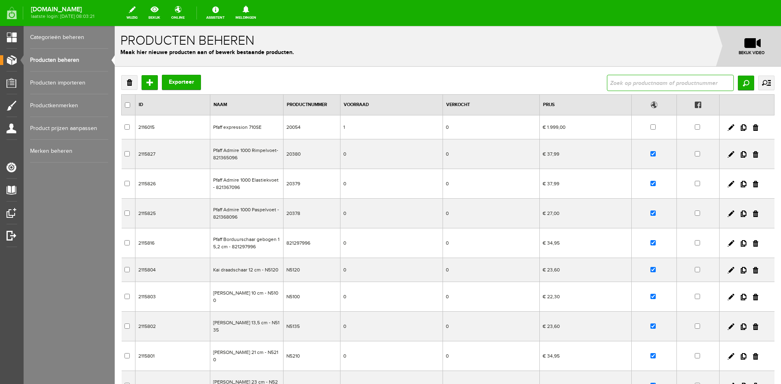
click at [643, 80] on input "text" at bounding box center [670, 83] width 127 height 16
type input "beijer"
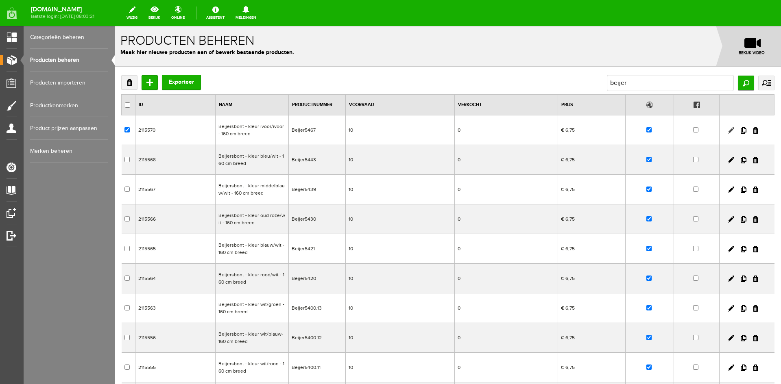
click at [728, 131] on link at bounding box center [731, 130] width 7 height 7
checkbox input "true"
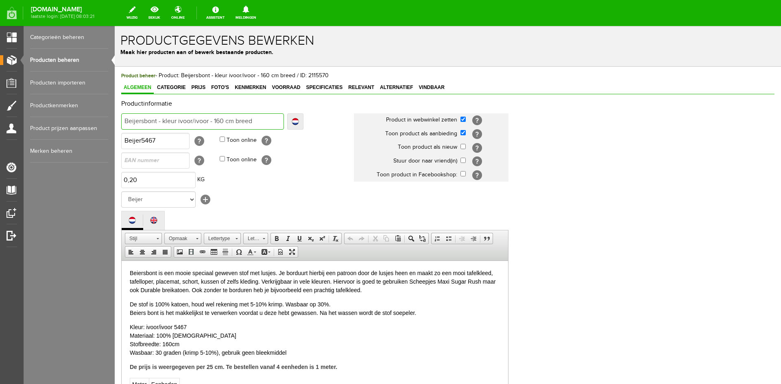
click at [134, 122] on input "Beijersbont - kleur ivoor/ivoor - 160 cm breed" at bounding box center [202, 122] width 163 height 16
type input "Beiersbont - kleur ivoor/ivoor - 160 cm breed"
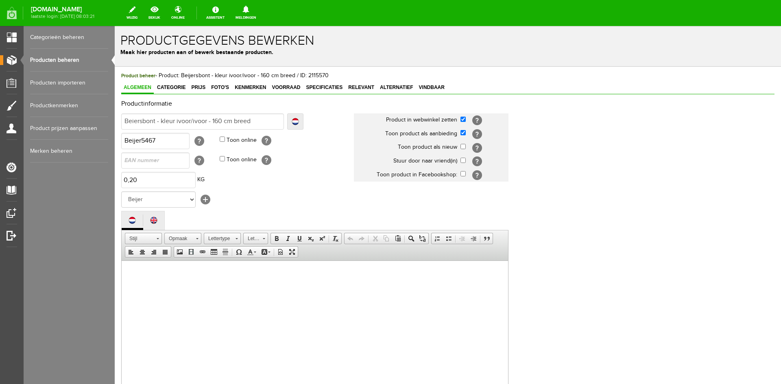
type input "Beiersbont - kleur ivoor/ivoor - 160 cm breed"
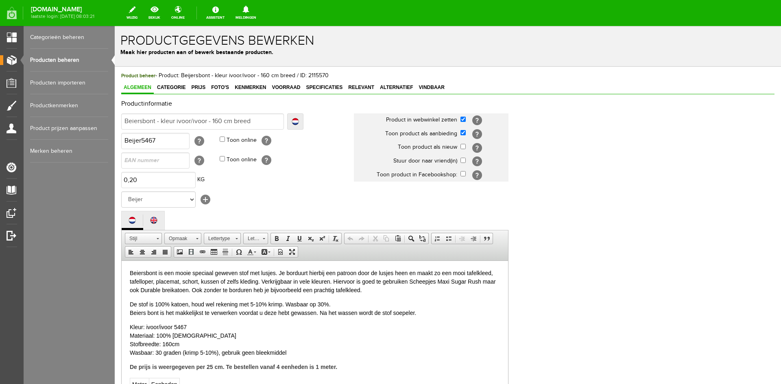
click at [201, 87] on span "Prijs" at bounding box center [198, 88] width 19 height 6
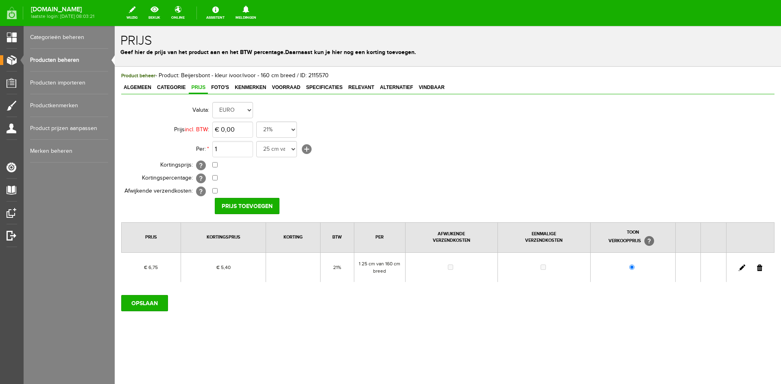
click at [742, 268] on link at bounding box center [742, 268] width 7 height 7
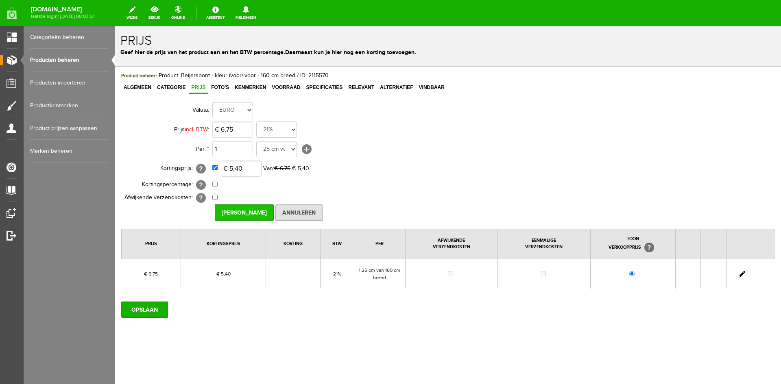
click at [236, 212] on input "[PERSON_NAME]" at bounding box center [244, 213] width 59 height 16
click at [432, 85] on span "Vindbaar" at bounding box center [432, 88] width 31 height 6
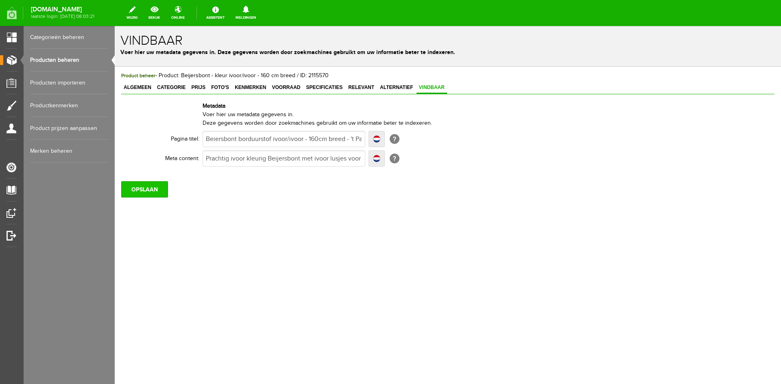
drag, startPoint x: 152, startPoint y: 179, endPoint x: 150, endPoint y: 185, distance: 5.7
click at [152, 182] on div "OPSLAAN" at bounding box center [447, 186] width 653 height 23
click at [149, 188] on input "OPSLAAN" at bounding box center [144, 189] width 47 height 16
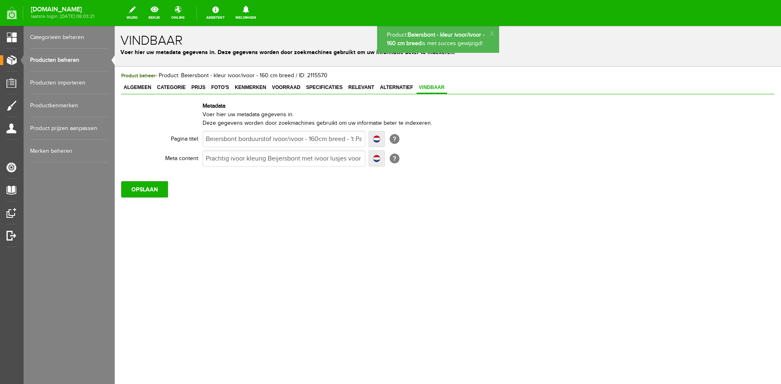
click at [55, 58] on link "Producten beheren" at bounding box center [69, 60] width 78 height 23
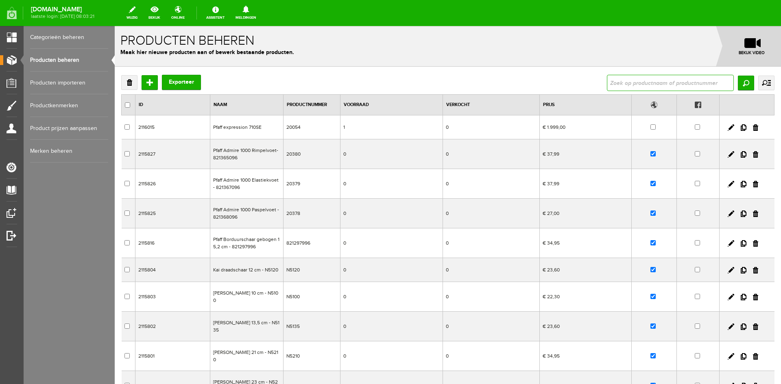
click at [627, 83] on input "text" at bounding box center [670, 83] width 127 height 16
type input "beijer"
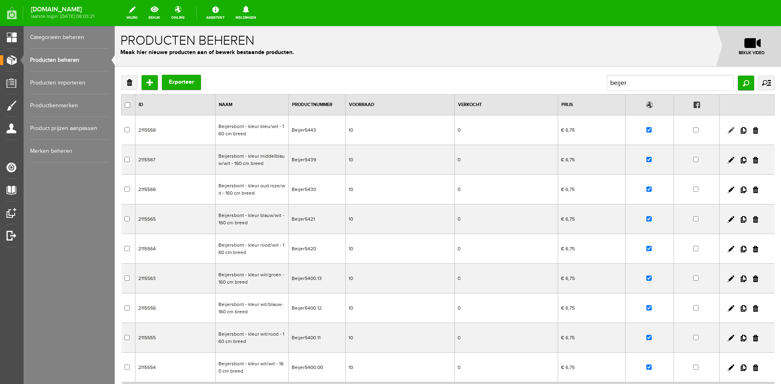
click at [728, 128] on link at bounding box center [731, 130] width 7 height 7
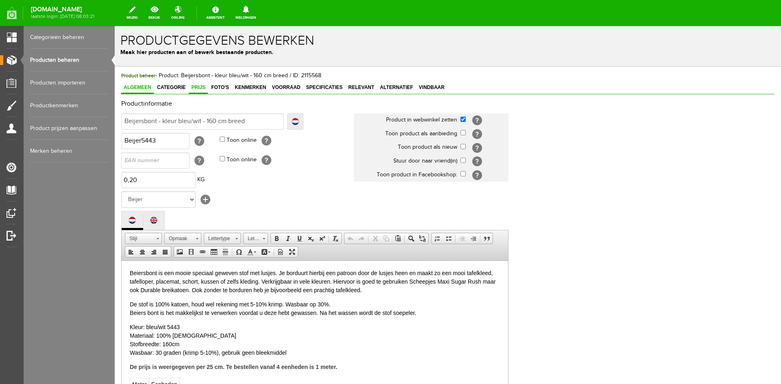
click at [199, 83] on link "Prijs" at bounding box center [198, 88] width 19 height 12
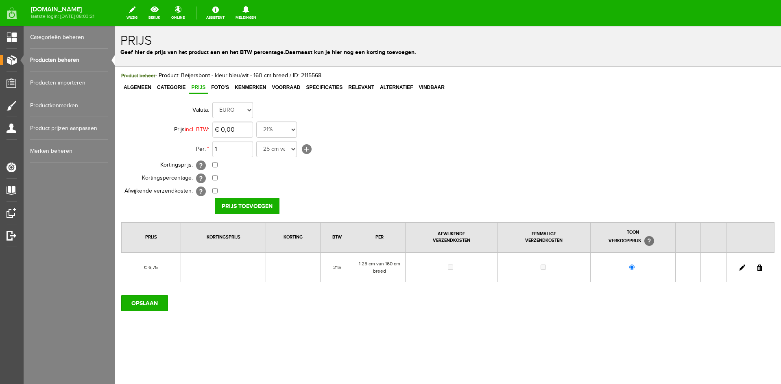
click at [739, 268] on link at bounding box center [742, 268] width 7 height 7
click at [216, 165] on input "checkbox" at bounding box center [214, 164] width 5 height 5
checkbox input "true"
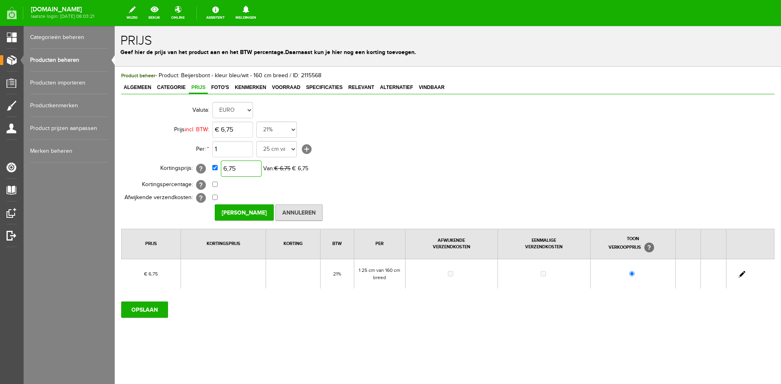
click at [247, 170] on input "6,75" at bounding box center [241, 169] width 41 height 16
type input "€ 5,40"
click at [238, 212] on input "[PERSON_NAME]" at bounding box center [244, 213] width 59 height 16
click at [151, 310] on input "OPSLAAN" at bounding box center [144, 310] width 47 height 16
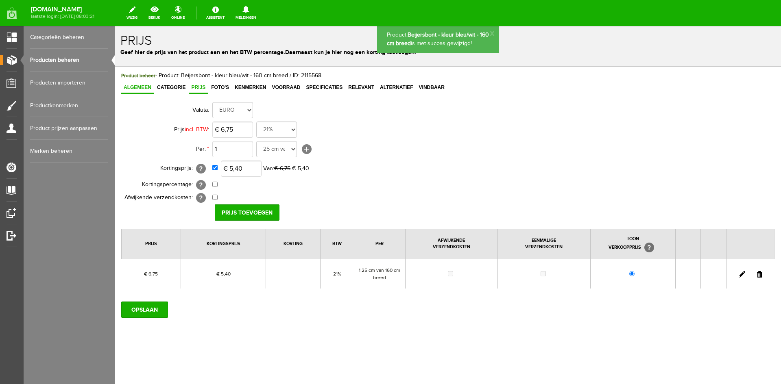
click at [141, 88] on span "Algemeen" at bounding box center [137, 88] width 33 height 6
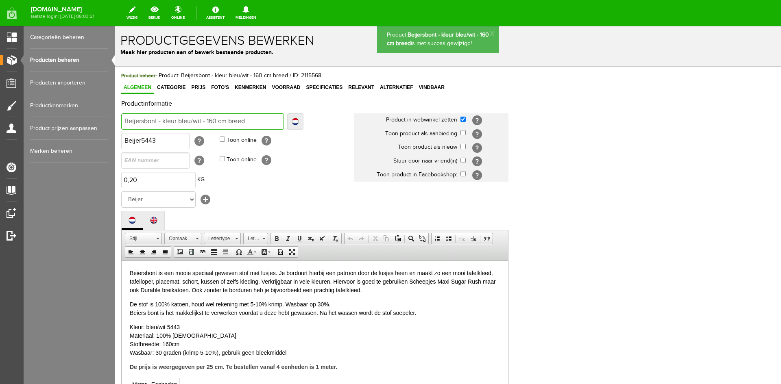
click at [137, 122] on input "Beijersbont - kleur bleu/wit - 160 cm breed" at bounding box center [202, 122] width 163 height 16
type input "Beiersbont - kleur bleu/wit - 160 cm breed"
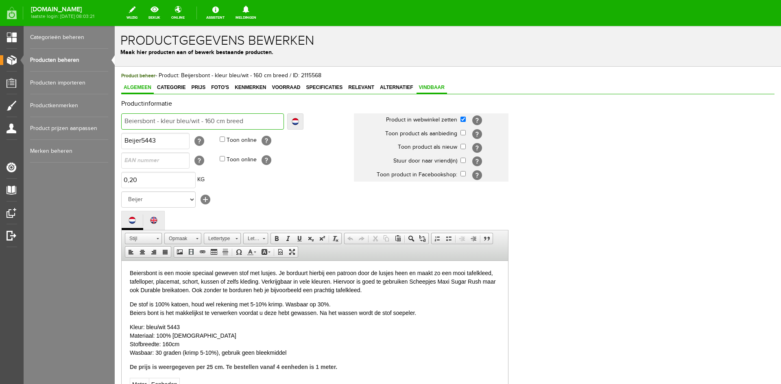
type input "Beiersbont - kleur bleu/wit - 160 cm breed"
click at [438, 85] on span "Vindbaar" at bounding box center [432, 88] width 31 height 6
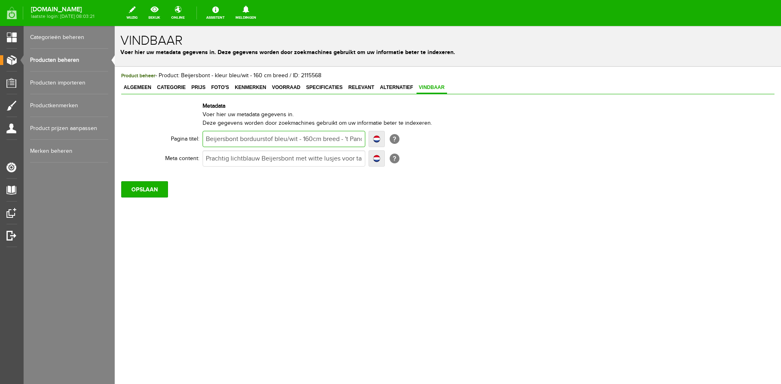
click at [217, 140] on input "Beijersbont borduurstof bleu/wit - 160cm breed - 't Pandje Naaimachines" at bounding box center [284, 139] width 163 height 16
type input "Beiersbont borduurstof bleu/wit - 160cm breed - 't Pandje Naaimachines"
click at [148, 194] on input "OPSLAAN" at bounding box center [144, 189] width 47 height 16
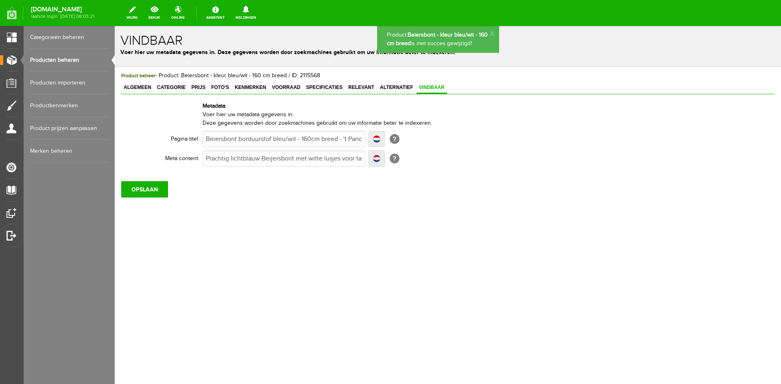
click at [69, 61] on link "Producten beheren" at bounding box center [69, 60] width 78 height 23
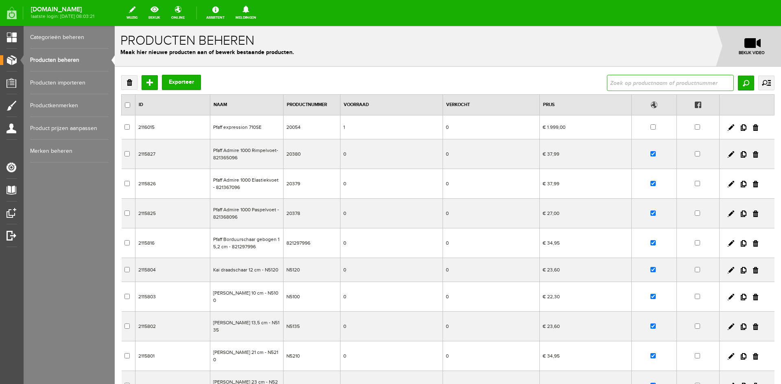
click at [631, 83] on input "text" at bounding box center [670, 83] width 127 height 16
type input "beijer"
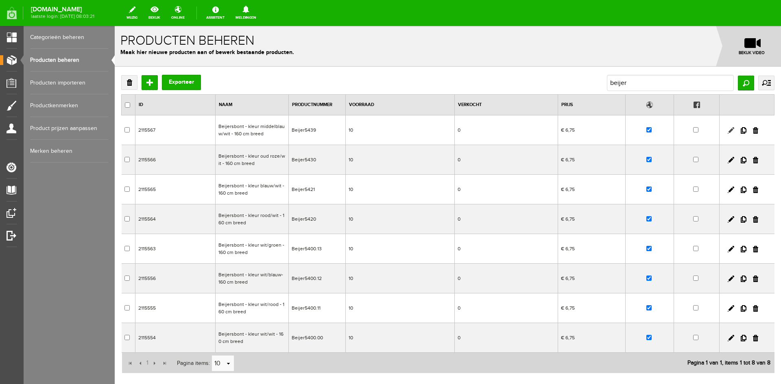
click at [728, 131] on link at bounding box center [731, 130] width 7 height 7
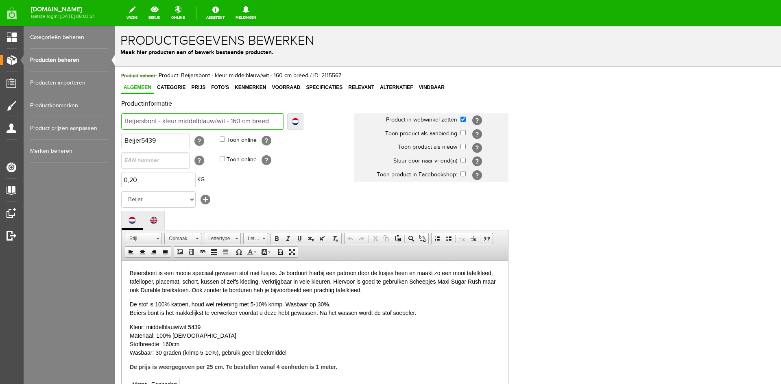
click at [135, 121] on input "Beijersbont - kleur middelblauw/wit - 160 cm breed" at bounding box center [202, 122] width 163 height 16
type input "Beiersbont - kleur middelblauw/wit - 160 cm breed"
drag, startPoint x: 197, startPoint y: 85, endPoint x: 207, endPoint y: 93, distance: 12.7
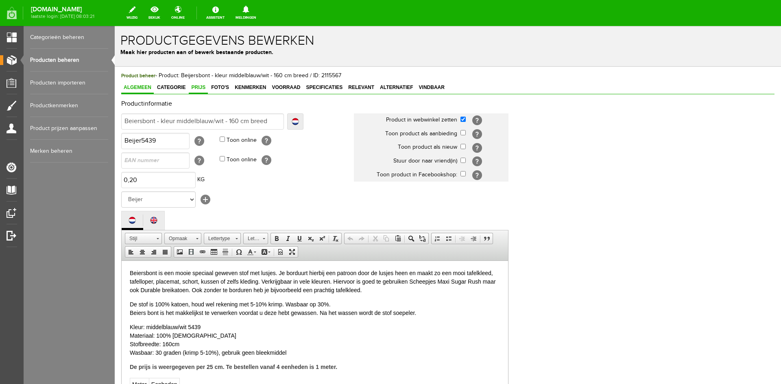
click at [197, 85] on span "Prijs" at bounding box center [198, 88] width 19 height 6
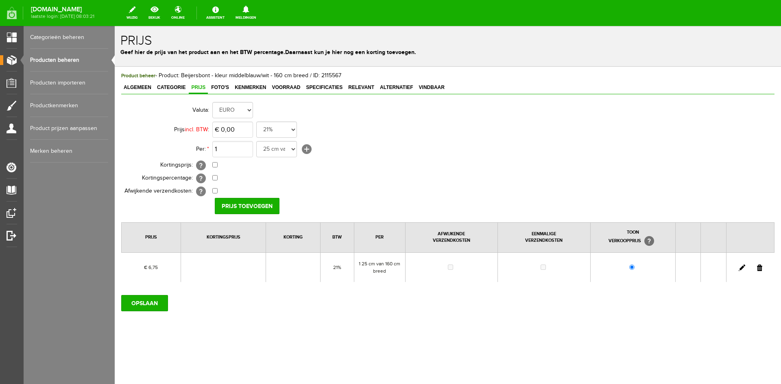
click at [742, 266] on link at bounding box center [742, 268] width 7 height 7
click at [238, 129] on input "6,75" at bounding box center [232, 130] width 41 height 16
type input "€ 5,40"
click at [253, 206] on input "[PERSON_NAME]" at bounding box center [244, 206] width 59 height 16
click at [432, 85] on span "Vindbaar" at bounding box center [432, 88] width 31 height 6
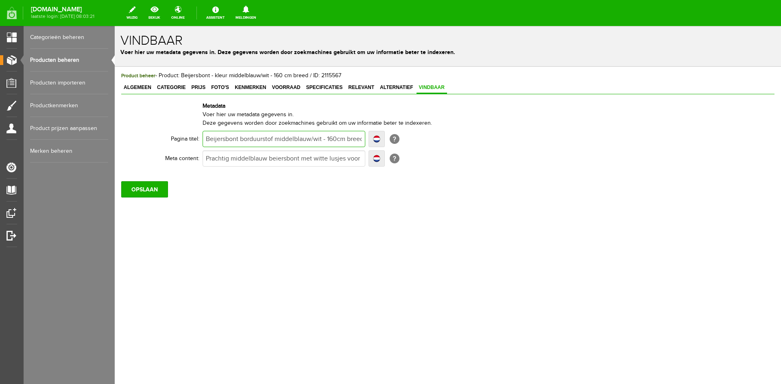
click at [217, 139] on input "Beijersbont borduurstof middelblauw/wit - 160cm breed - 't Pandje Naaimachines" at bounding box center [284, 139] width 163 height 16
type input "Beiersbont borduurstof middelblauw/wit - 160cm breed - 't Pandje Naaimachines"
click at [161, 189] on input "OPSLAAN" at bounding box center [144, 189] width 47 height 16
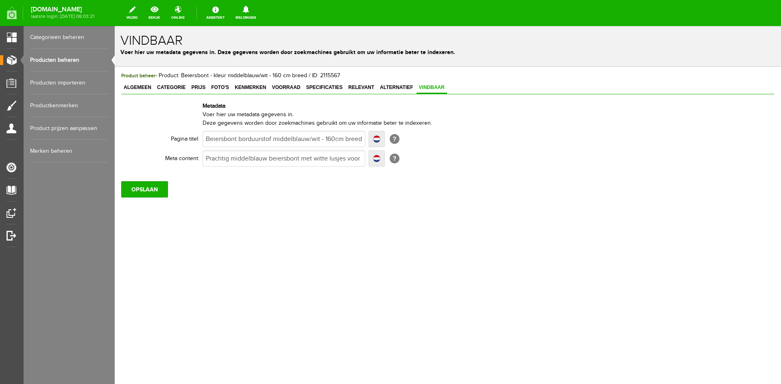
click at [59, 58] on link "Producten beheren" at bounding box center [69, 60] width 78 height 23
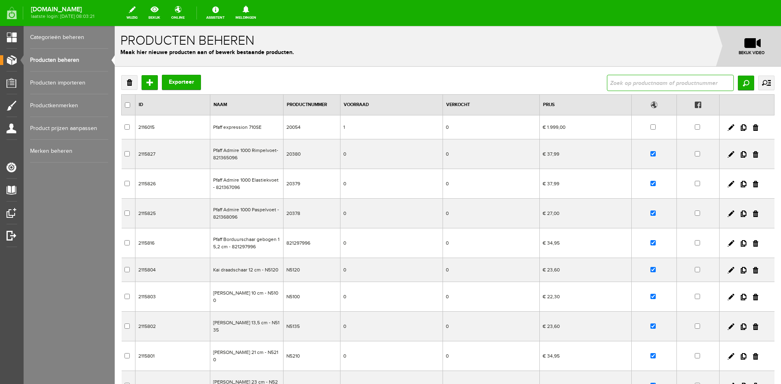
click at [641, 82] on input "text" at bounding box center [670, 83] width 127 height 16
type input "beijer"
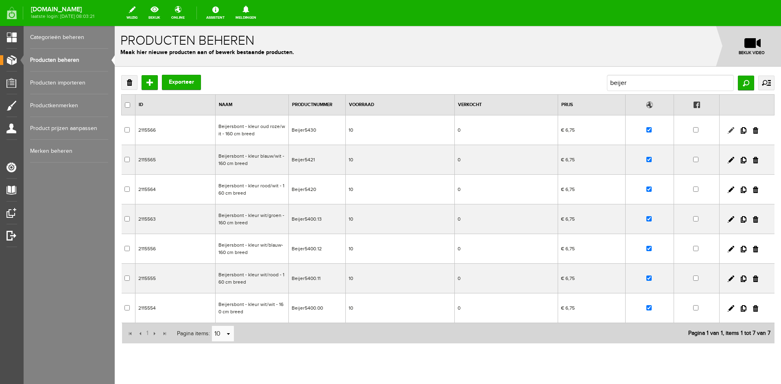
click at [728, 129] on link at bounding box center [731, 130] width 7 height 7
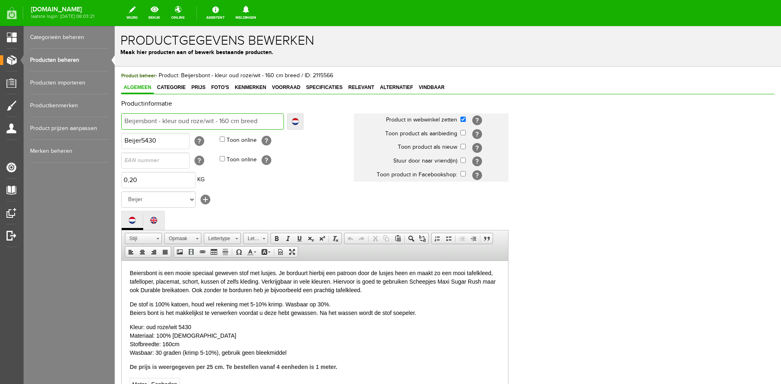
click at [134, 119] on input "Beijersbont - kleur oud roze/wit - 160 cm breed" at bounding box center [202, 122] width 163 height 16
type input "Beiersbont - kleur oud roze/wit - 160 cm breed"
click at [197, 84] on link "Prijs" at bounding box center [198, 88] width 19 height 12
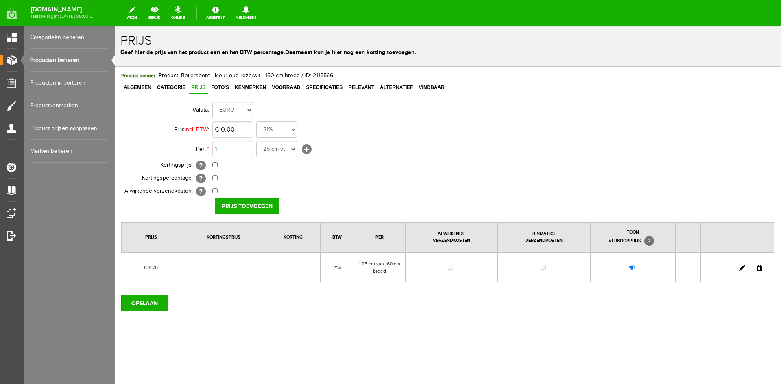
click at [741, 269] on link at bounding box center [742, 268] width 7 height 7
click at [214, 166] on input "checkbox" at bounding box center [214, 164] width 5 height 5
checkbox input "true"
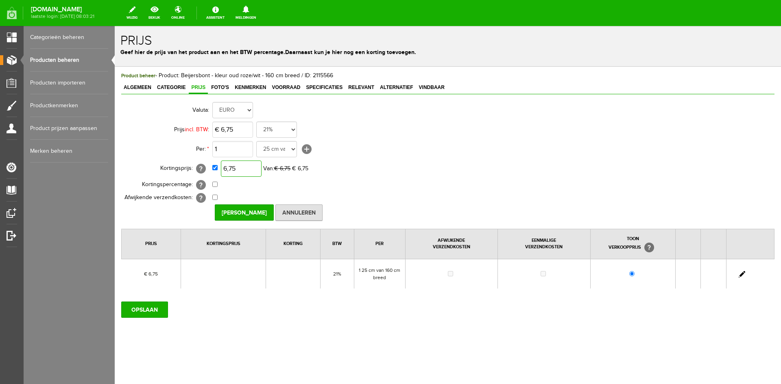
click at [252, 170] on input "6,75" at bounding box center [241, 169] width 41 height 16
type input "€ 5,40"
click at [238, 211] on input "[PERSON_NAME]" at bounding box center [244, 213] width 59 height 16
click at [152, 308] on input "OPSLAAN" at bounding box center [144, 310] width 47 height 16
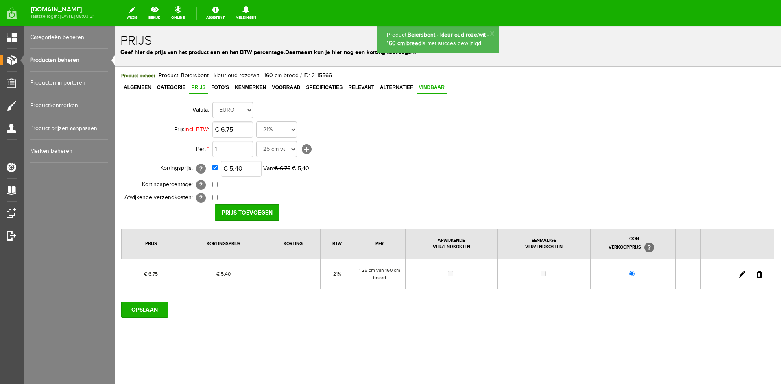
click at [427, 89] on span "Vindbaar" at bounding box center [432, 88] width 31 height 6
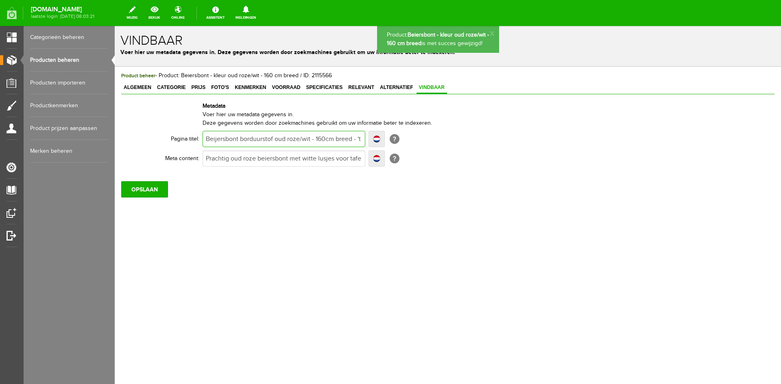
click at [218, 136] on input "Beijersbont borduurstof oud roze/wit - 160cm breed - 't Pandje Naaimachines" at bounding box center [284, 139] width 163 height 16
type input "Beiersbont borduurstof oud roze/wit - 160cm breed - 't Pandje Naaimachines"
click at [138, 194] on input "OPSLAAN" at bounding box center [144, 189] width 47 height 16
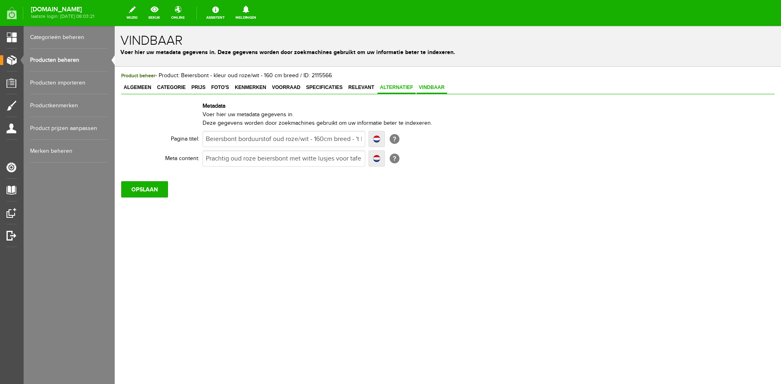
click at [392, 87] on span "Alternatief" at bounding box center [397, 88] width 38 height 6
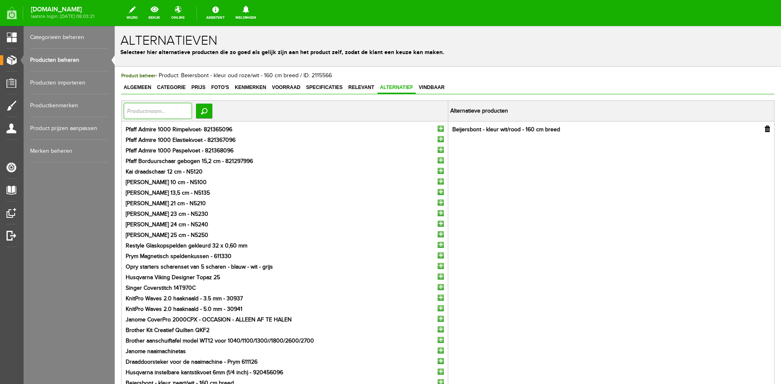
click at [144, 107] on input "text" at bounding box center [158, 111] width 68 height 16
type input "beier"
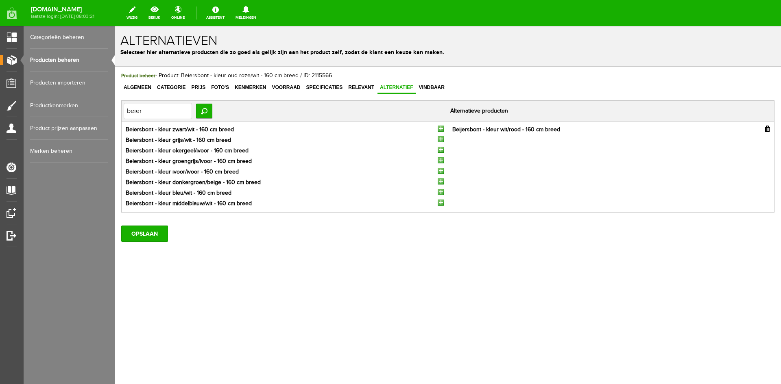
click at [440, 140] on input "button" at bounding box center [441, 139] width 6 height 6
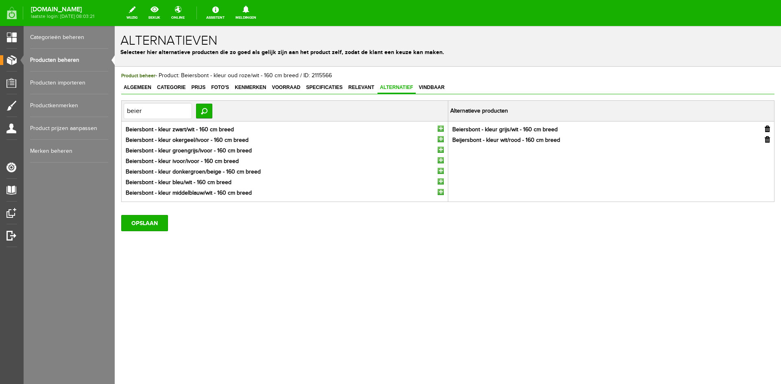
click at [441, 170] on input "button" at bounding box center [441, 171] width 6 height 6
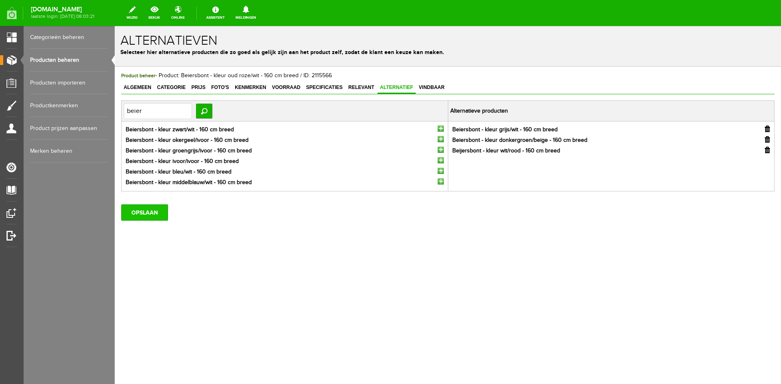
click at [155, 216] on input "OPSLAAN" at bounding box center [144, 213] width 47 height 16
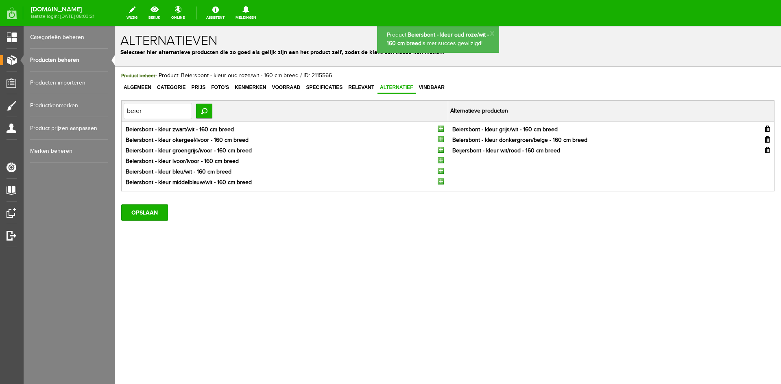
click at [52, 60] on link "Producten beheren" at bounding box center [69, 60] width 78 height 23
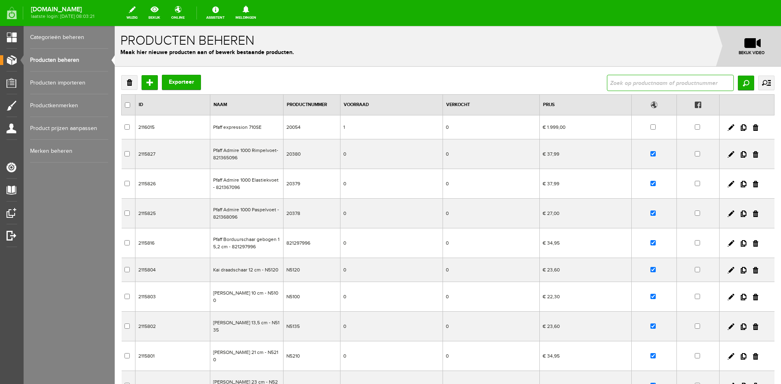
click at [615, 83] on input "text" at bounding box center [670, 83] width 127 height 16
type input "beijer"
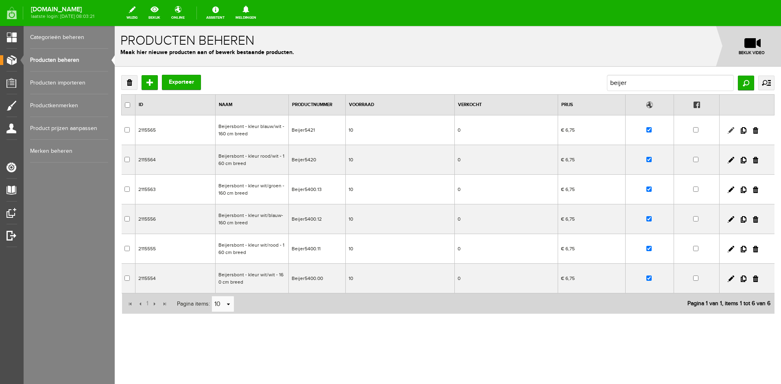
click at [730, 129] on link at bounding box center [731, 130] width 7 height 7
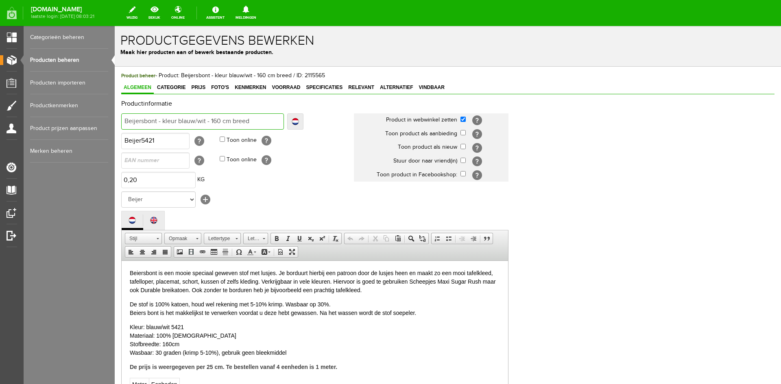
click at [134, 121] on input "Beijersbont - kleur blauw/wit - 160 cm breed" at bounding box center [202, 122] width 163 height 16
type input "Beiersbont - kleur blauw/wit - 160 cm breed"
click at [201, 87] on span "Prijs" at bounding box center [198, 88] width 19 height 6
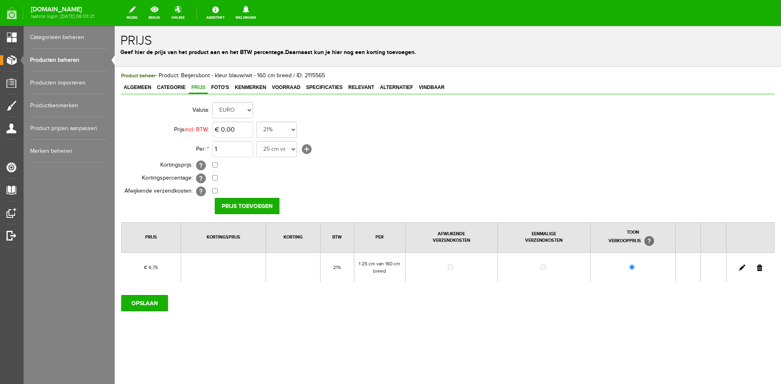
click at [741, 268] on link at bounding box center [742, 268] width 7 height 7
click at [234, 130] on input "6,75" at bounding box center [232, 130] width 41 height 16
type input "€ 5,40"
click at [242, 204] on input "[PERSON_NAME]" at bounding box center [244, 206] width 59 height 16
click at [742, 268] on link at bounding box center [742, 268] width 7 height 7
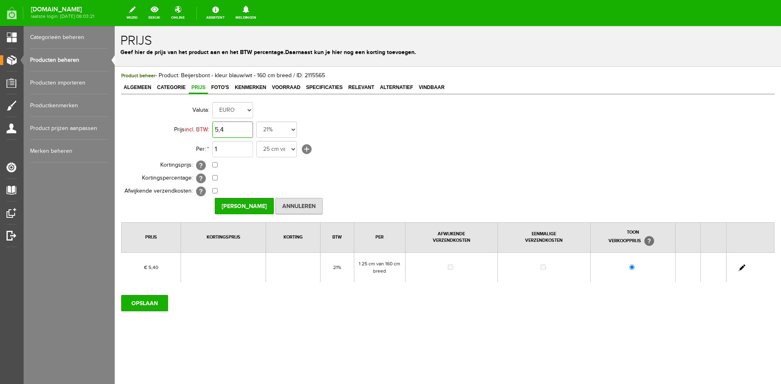
click at [246, 127] on input "5,4" at bounding box center [232, 130] width 41 height 16
type input "€ 6,75"
click at [213, 164] on input "checkbox" at bounding box center [214, 164] width 5 height 5
checkbox input "true"
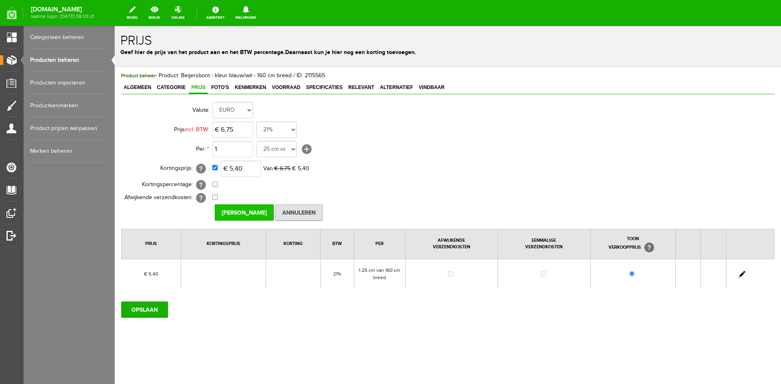
click at [245, 210] on input "[PERSON_NAME]" at bounding box center [244, 213] width 59 height 16
click at [157, 305] on input "OPSLAAN" at bounding box center [144, 310] width 47 height 16
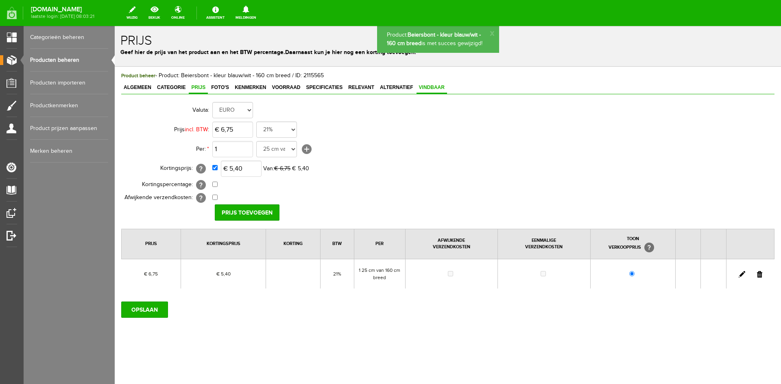
click at [435, 87] on span "Vindbaar" at bounding box center [432, 88] width 31 height 6
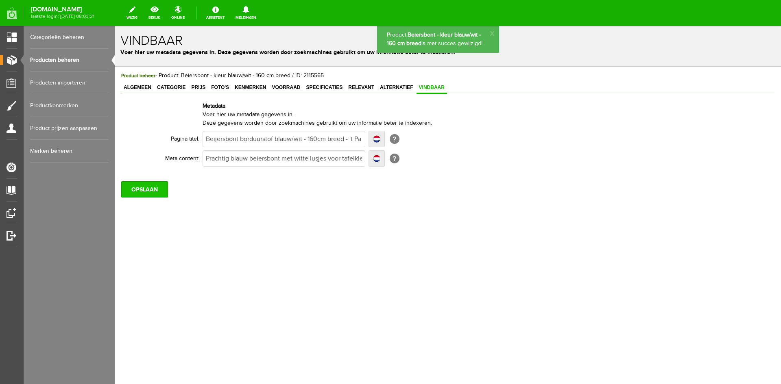
click at [144, 183] on input "OPSLAAN" at bounding box center [144, 189] width 47 height 16
click at [68, 58] on link "Producten beheren" at bounding box center [69, 60] width 78 height 23
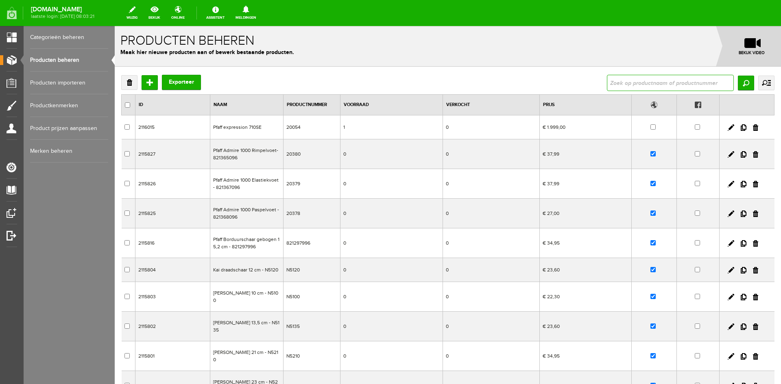
click at [627, 84] on input "text" at bounding box center [670, 83] width 127 height 16
click at [614, 83] on input "text" at bounding box center [670, 83] width 127 height 16
type input "beijer"
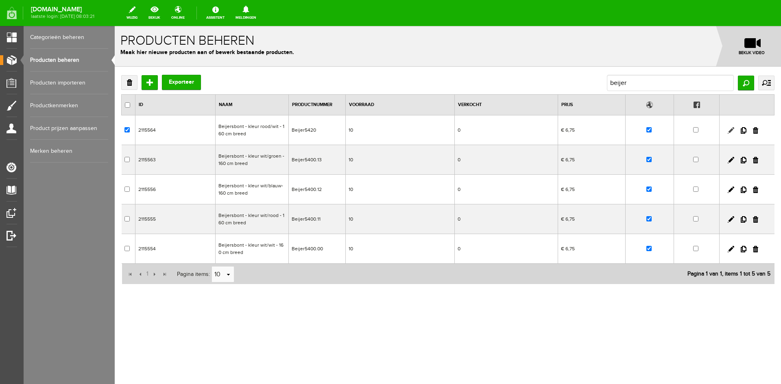
click at [731, 130] on link at bounding box center [731, 130] width 7 height 7
checkbox input "true"
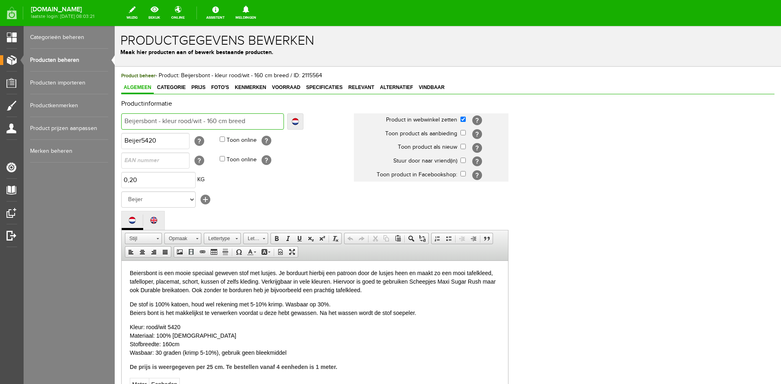
click at [135, 122] on input "Beijersbont - kleur rood/wit - 160 cm breed" at bounding box center [202, 122] width 163 height 16
type input "Beiersbont - kleur rood/wit - 160 cm breed"
click at [197, 87] on span "Prijs" at bounding box center [198, 88] width 19 height 6
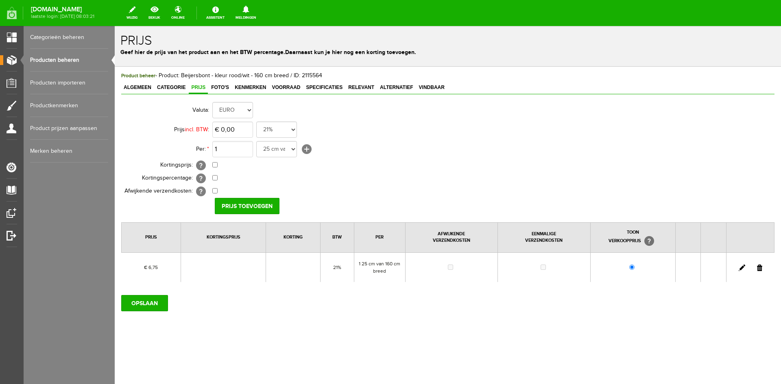
click at [742, 267] on link at bounding box center [742, 268] width 7 height 7
click at [215, 166] on input "checkbox" at bounding box center [214, 164] width 5 height 5
checkbox input "true"
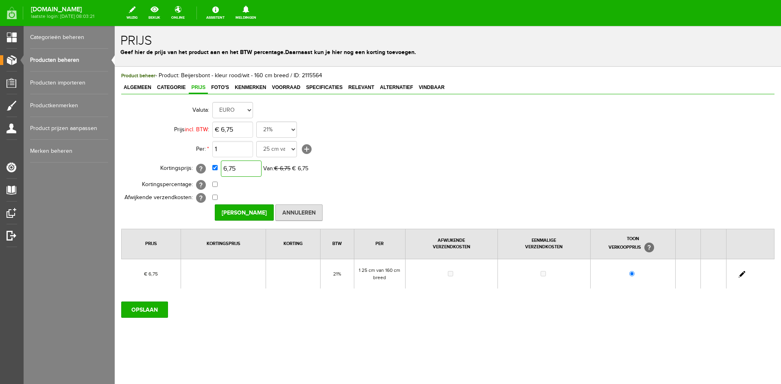
click at [256, 168] on input "6,75" at bounding box center [241, 169] width 41 height 16
type input "€ 5,40"
click at [253, 214] on input "[PERSON_NAME]" at bounding box center [244, 213] width 59 height 16
click at [151, 308] on input "OPSLAAN" at bounding box center [144, 310] width 47 height 16
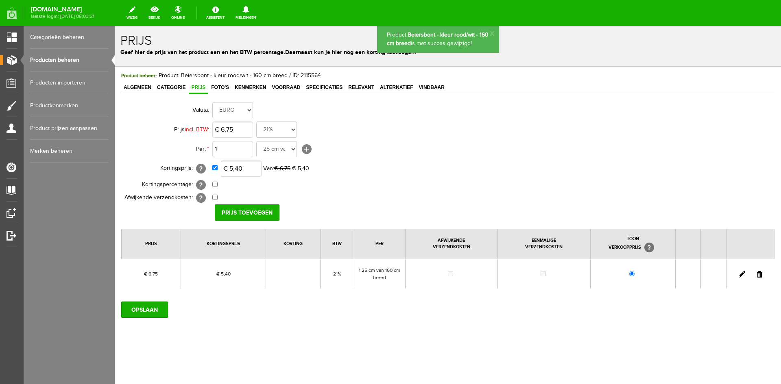
click at [432, 88] on span "Vindbaar" at bounding box center [432, 88] width 31 height 6
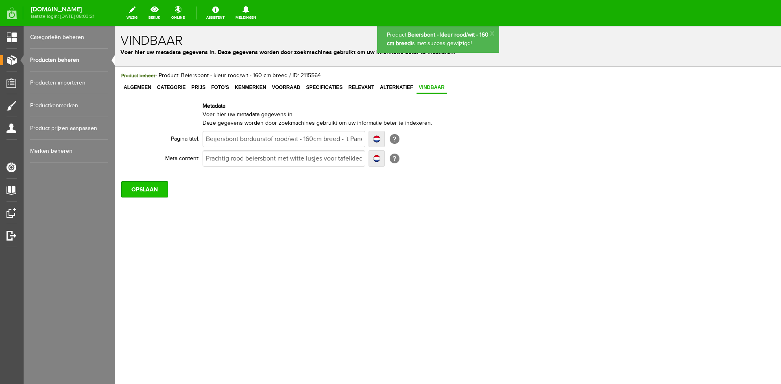
click at [143, 186] on input "OPSLAAN" at bounding box center [144, 189] width 47 height 16
click at [131, 85] on span "Algemeen" at bounding box center [137, 88] width 33 height 6
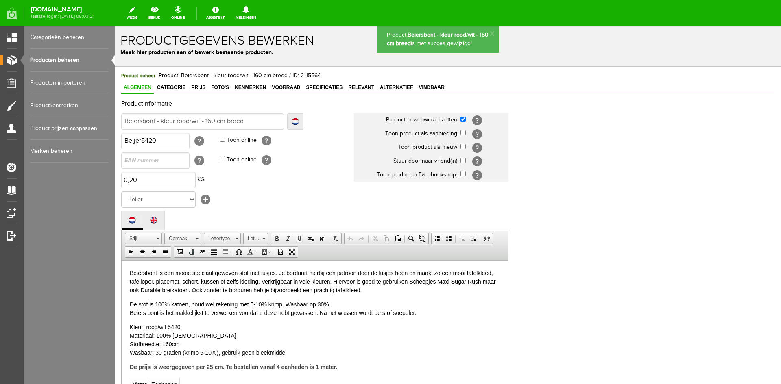
click at [64, 58] on link "Producten beheren" at bounding box center [69, 60] width 78 height 23
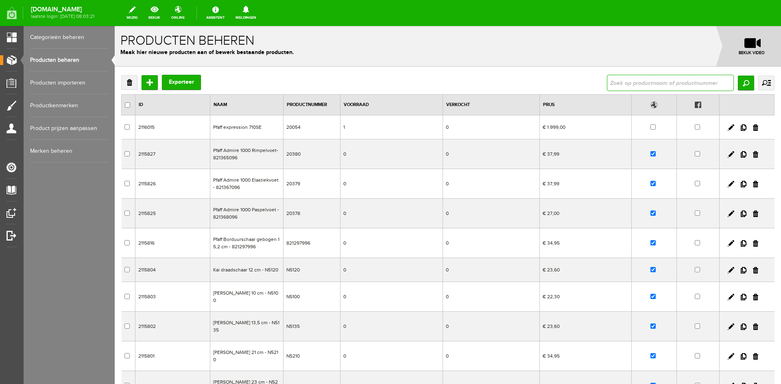
click at [617, 83] on input "text" at bounding box center [670, 83] width 127 height 16
type input "beijer"
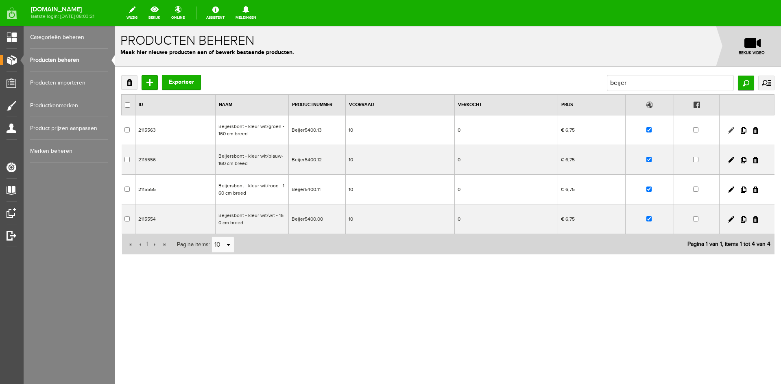
click at [732, 130] on link at bounding box center [731, 130] width 7 height 7
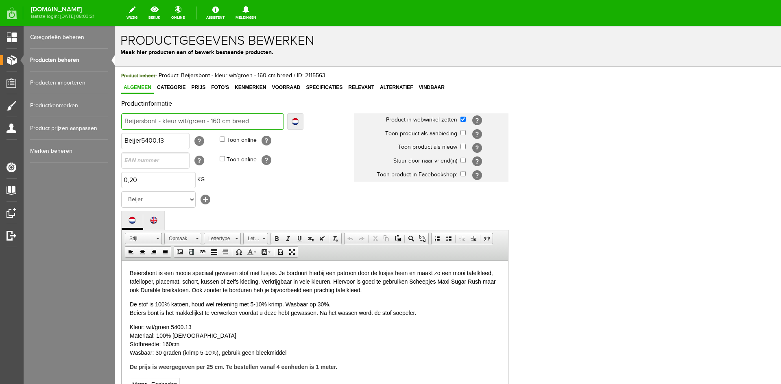
click at [134, 121] on input "Beijersbont - kleur wit/groen - 160 cm breed" at bounding box center [202, 122] width 163 height 16
type input "Beiersbont - kleur wit/groen - 160 cm breed"
click at [194, 88] on span "Prijs" at bounding box center [198, 88] width 19 height 6
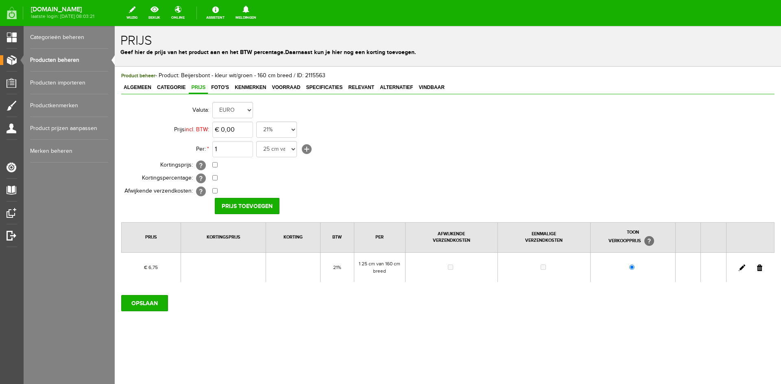
click at [741, 269] on link at bounding box center [742, 268] width 7 height 7
click at [216, 166] on input "checkbox" at bounding box center [214, 164] width 5 height 5
checkbox input "true"
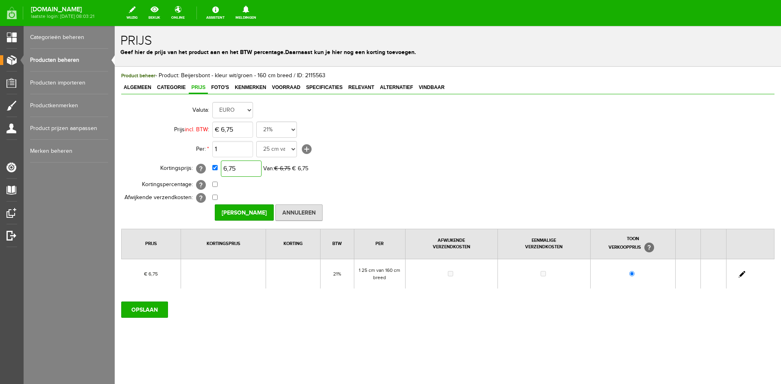
click at [247, 170] on input "6,75" at bounding box center [241, 169] width 41 height 16
type input "€ 5,40"
click at [256, 211] on input "Prijs Opslaan" at bounding box center [244, 213] width 59 height 16
click at [140, 311] on input "OPSLAAN" at bounding box center [144, 310] width 47 height 16
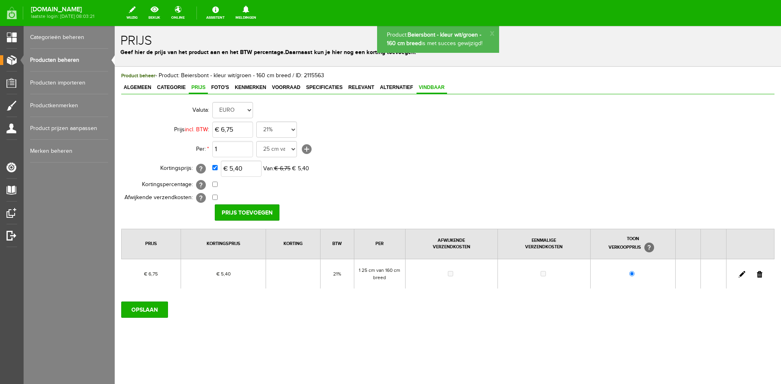
click at [436, 87] on span "Vindbaar" at bounding box center [432, 88] width 31 height 6
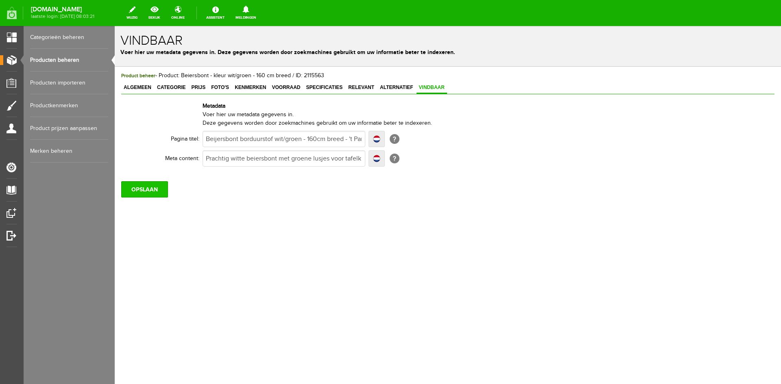
click at [143, 192] on input "OPSLAAN" at bounding box center [144, 189] width 47 height 16
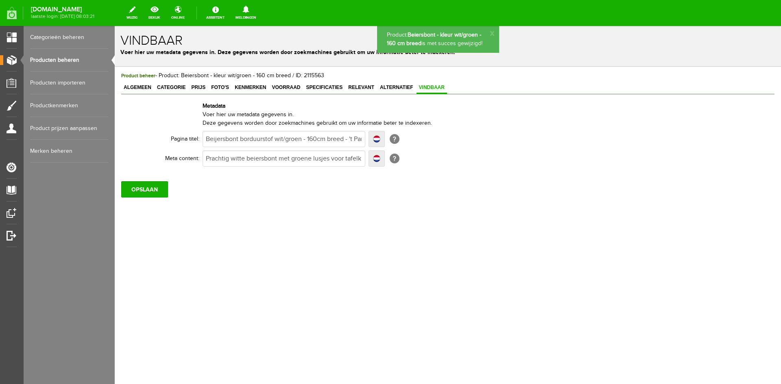
click at [47, 60] on link "Producten beheren" at bounding box center [69, 60] width 78 height 23
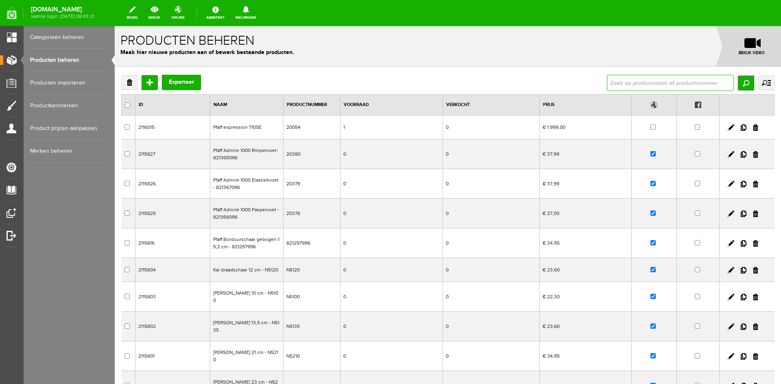
click at [609, 83] on input "text" at bounding box center [670, 83] width 127 height 16
type input "beijer"
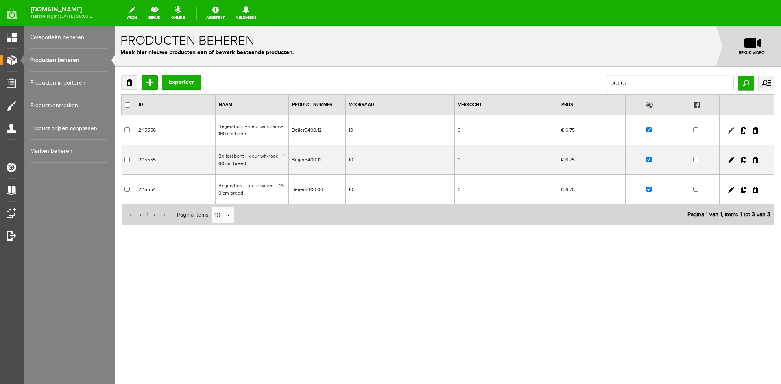
click at [730, 129] on link at bounding box center [731, 130] width 7 height 7
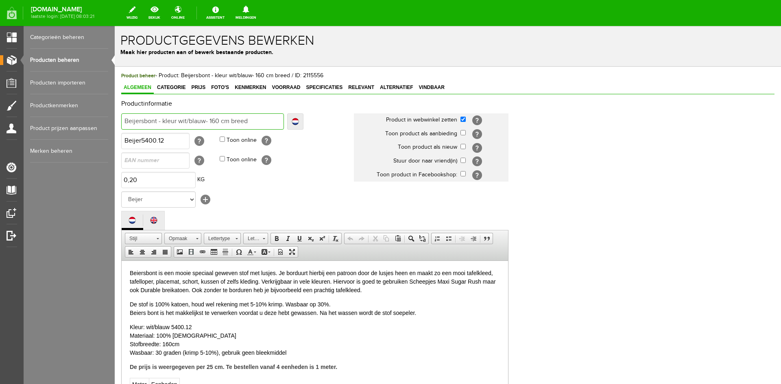
click at [135, 122] on input "Beijersbont - kleur wit/blauw- 160 cm breed" at bounding box center [202, 122] width 163 height 16
type input "Beiersbont - kleur wit/blauw- 160 cm breed"
click at [193, 87] on span "Prijs" at bounding box center [198, 88] width 19 height 6
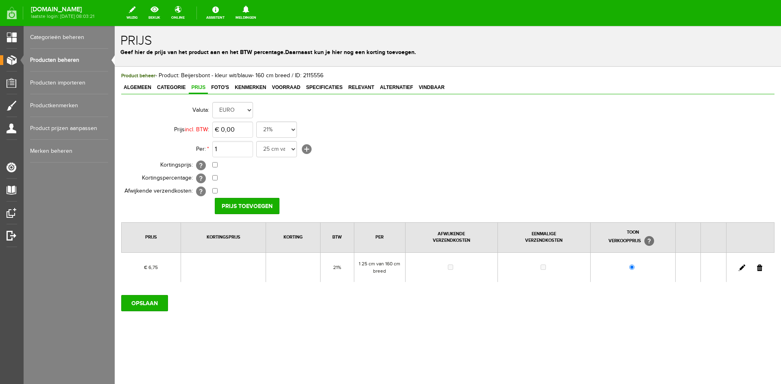
click at [740, 267] on link at bounding box center [742, 268] width 7 height 7
click at [242, 128] on input "6,75" at bounding box center [232, 130] width 41 height 16
type input "€ 6,75"
click at [741, 267] on link at bounding box center [742, 268] width 7 height 7
click at [214, 165] on input "checkbox" at bounding box center [214, 164] width 5 height 5
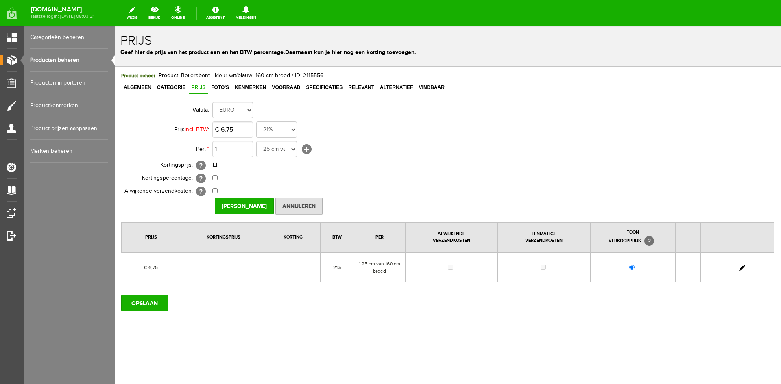
checkbox input "true"
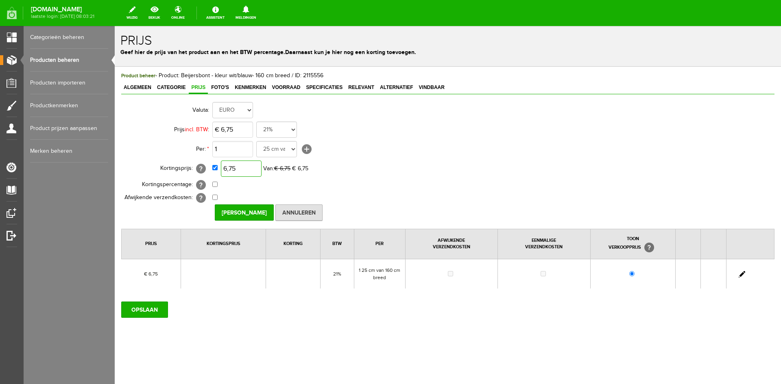
click at [243, 170] on input "6,75" at bounding box center [241, 169] width 41 height 16
type input "€ 5,40"
click at [258, 214] on input "Prijs Opslaan" at bounding box center [244, 213] width 59 height 16
click at [157, 307] on input "OPSLAAN" at bounding box center [144, 310] width 47 height 16
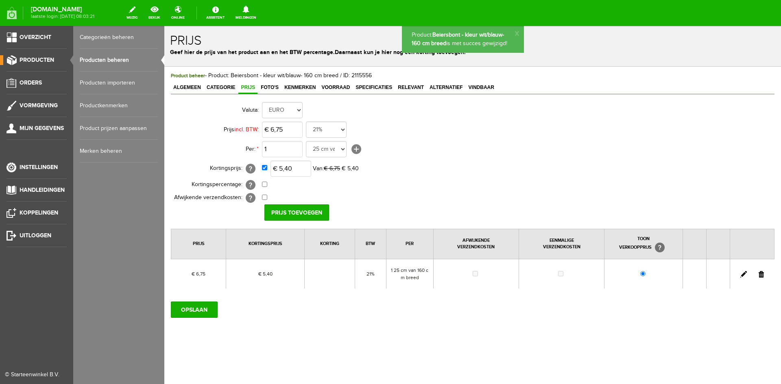
click at [113, 55] on link "Producten beheren" at bounding box center [119, 60] width 78 height 23
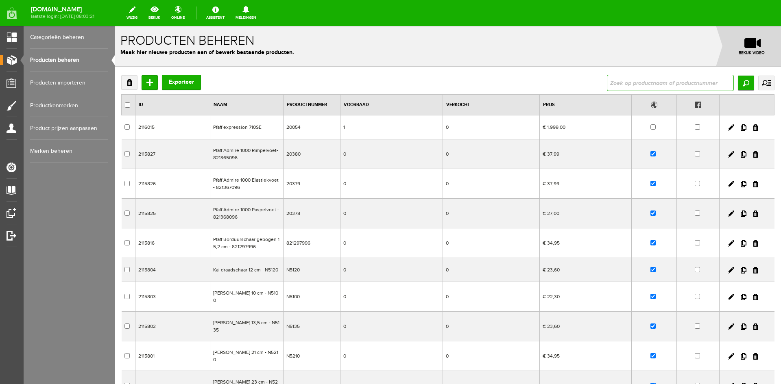
click at [620, 82] on input "text" at bounding box center [670, 83] width 127 height 16
type input "beijer"
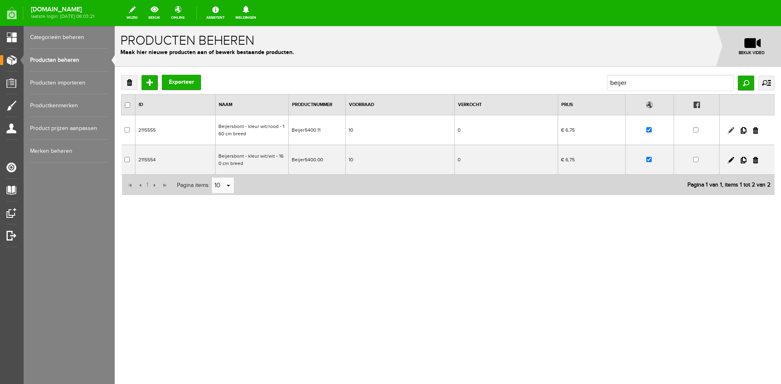
click at [730, 130] on link at bounding box center [731, 130] width 7 height 7
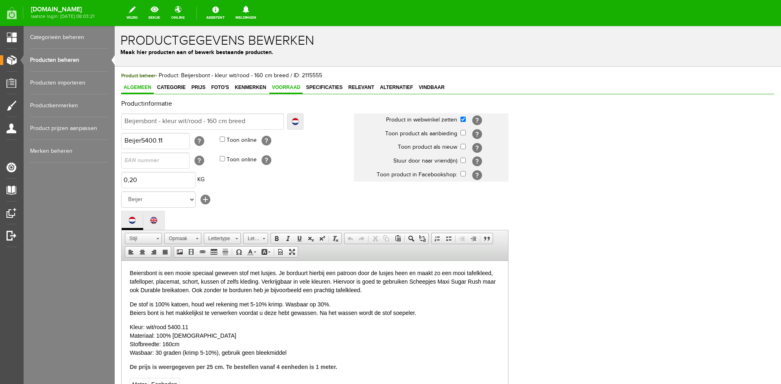
click at [288, 87] on span "Voorraad" at bounding box center [285, 88] width 33 height 6
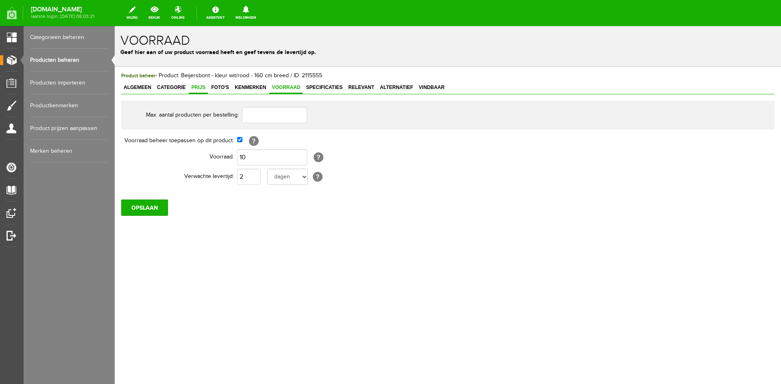
click at [202, 85] on span "Prijs" at bounding box center [198, 88] width 19 height 6
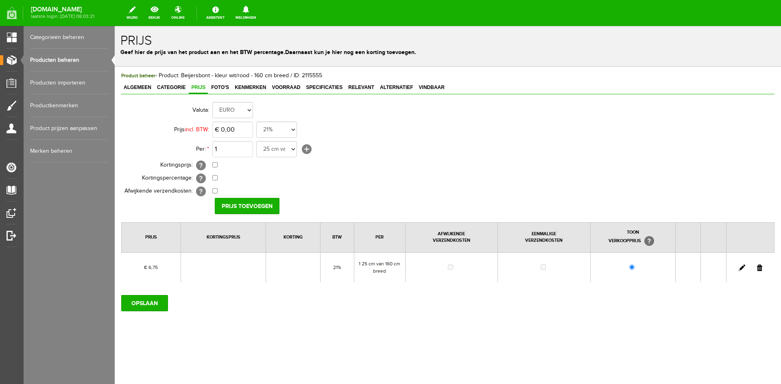
click at [743, 268] on link at bounding box center [742, 268] width 7 height 7
click at [217, 166] on input "checkbox" at bounding box center [214, 164] width 5 height 5
checkbox input "true"
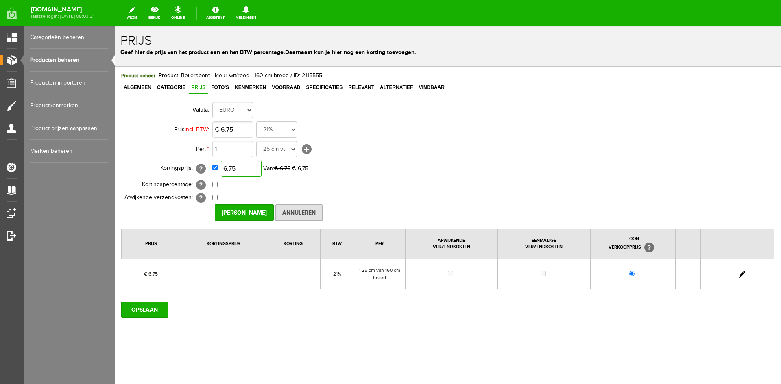
click at [239, 170] on input "6,75" at bounding box center [241, 169] width 41 height 16
type input "€ 5,40"
click at [247, 215] on input "Prijs Opslaan" at bounding box center [244, 213] width 59 height 16
click at [138, 86] on span "Algemeen" at bounding box center [137, 88] width 33 height 6
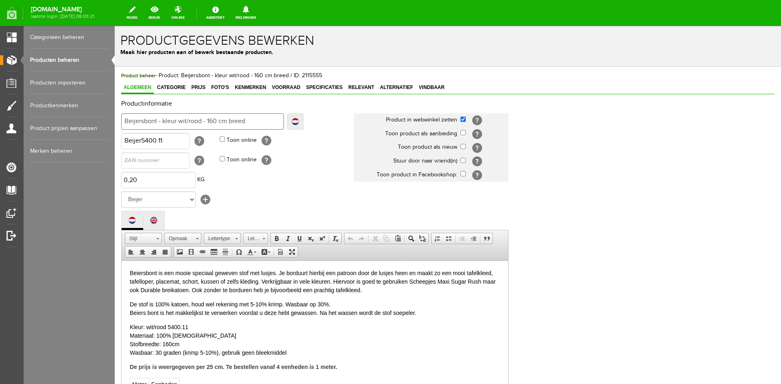
click at [134, 119] on input "Beijersbont - kleur wit/rood - 160 cm breed" at bounding box center [202, 122] width 163 height 16
type input "Beiersbont - kleur wit/rood - 160 cm breed"
click at [395, 85] on span "Alternatief" at bounding box center [397, 88] width 38 height 6
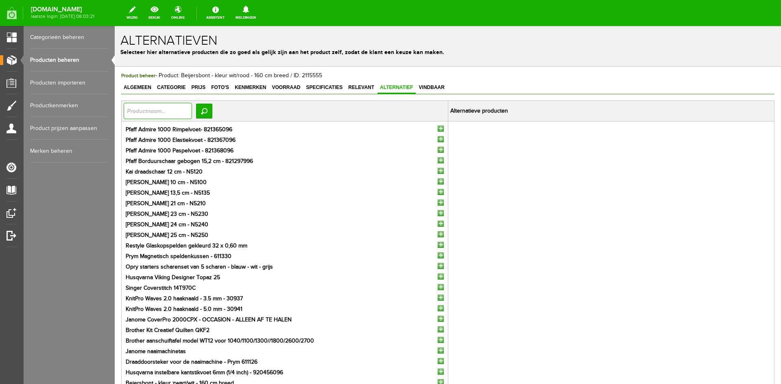
click at [142, 112] on input "text" at bounding box center [158, 111] width 68 height 16
type input "beijer"
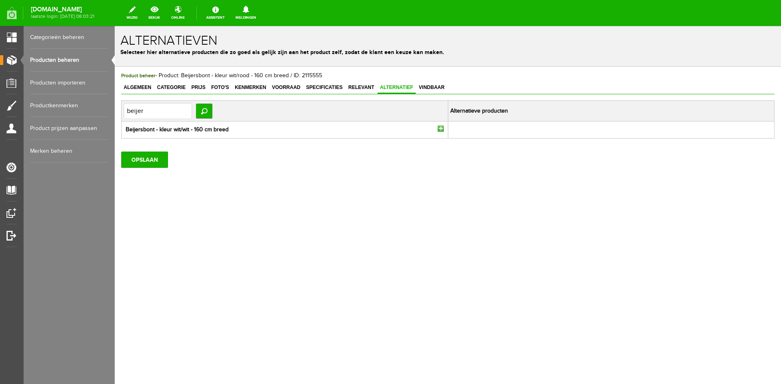
click at [439, 128] on input "button" at bounding box center [441, 129] width 6 height 6
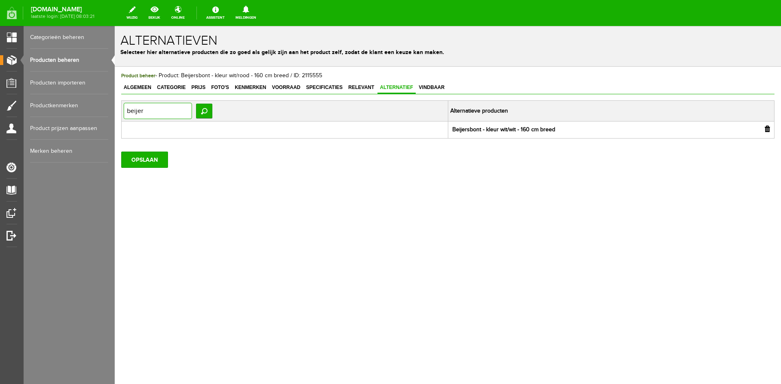
drag, startPoint x: 153, startPoint y: 109, endPoint x: 108, endPoint y: 110, distance: 45.6
click at [115, 110] on html "x Alternatieven Selecteer hier alternatieve producten die zo goed als gelijk zi…" at bounding box center [448, 205] width 666 height 358
type input "beier"
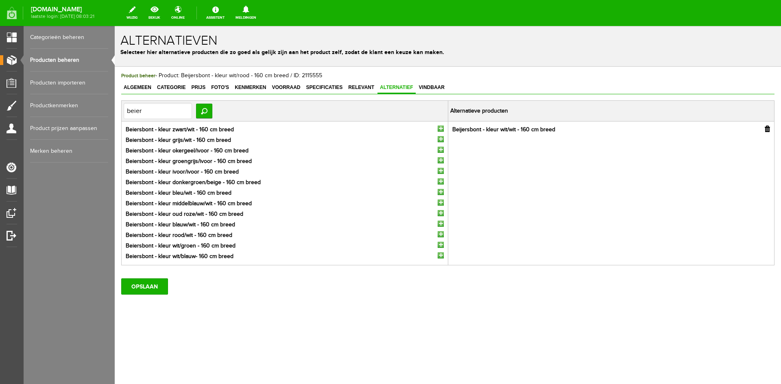
click at [442, 234] on input "button" at bounding box center [441, 234] width 6 height 6
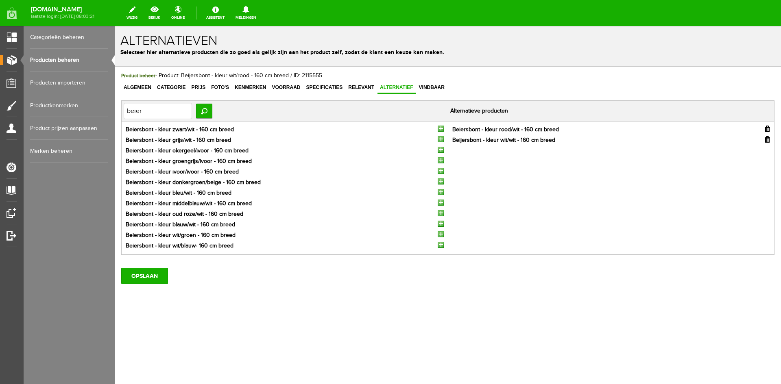
click at [440, 244] on input "button" at bounding box center [441, 245] width 6 height 6
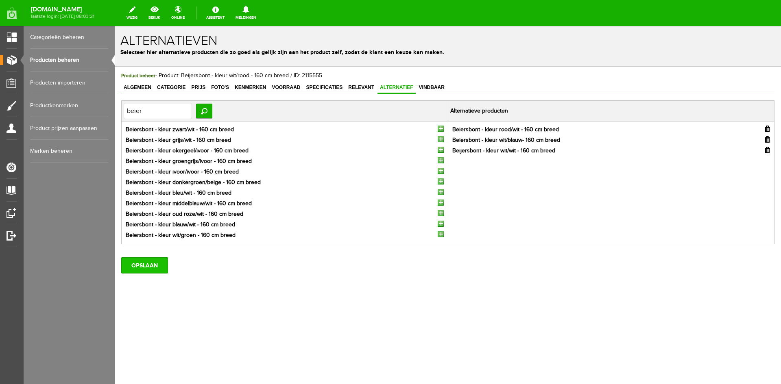
click at [156, 265] on input "OPSLAAN" at bounding box center [144, 266] width 47 height 16
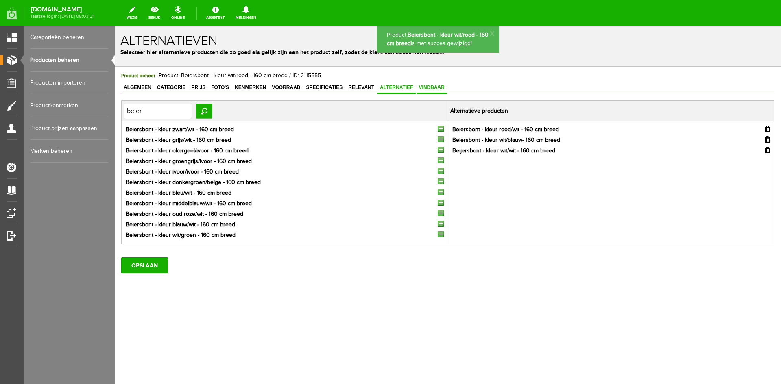
click at [428, 89] on span "Vindbaar" at bounding box center [432, 88] width 31 height 6
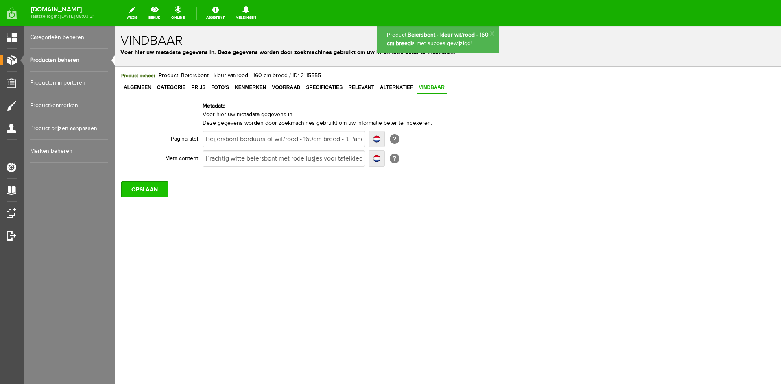
click at [149, 188] on input "OPSLAAN" at bounding box center [144, 189] width 47 height 16
click at [69, 60] on link "Producten beheren" at bounding box center [69, 60] width 78 height 23
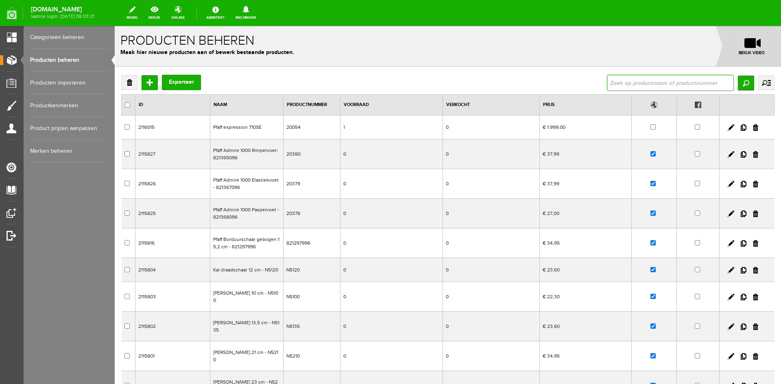
click at [631, 81] on input "text" at bounding box center [670, 83] width 127 height 16
type input "beijer"
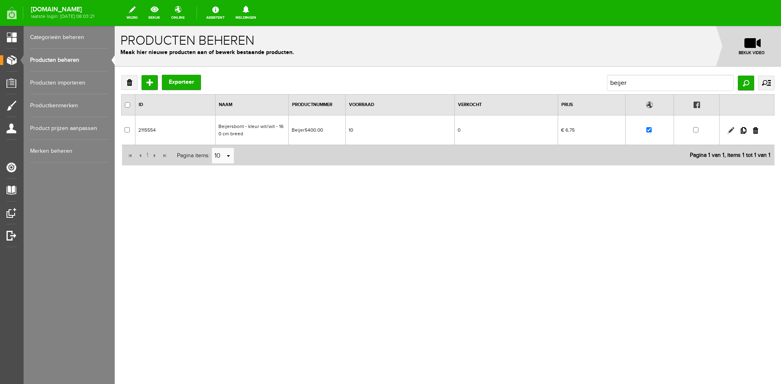
click at [731, 129] on link at bounding box center [731, 130] width 7 height 7
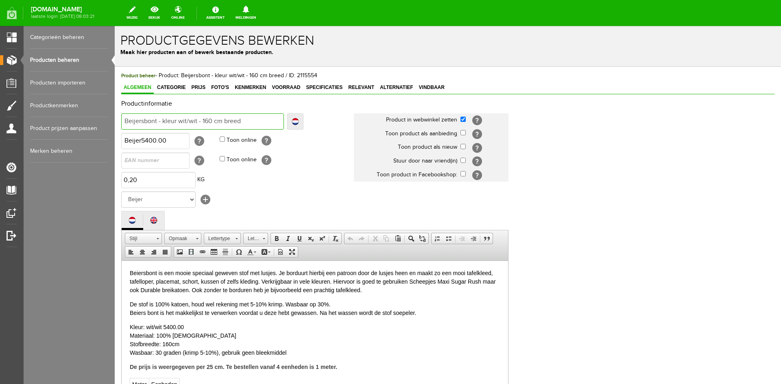
click at [134, 121] on input "Beijersbont - kleur wit/wit - 160 cm breed" at bounding box center [202, 122] width 163 height 16
type input "Beiersbont - kleur wit/wit - 160 cm breed"
click at [163, 85] on span "Categorie" at bounding box center [171, 88] width 33 height 6
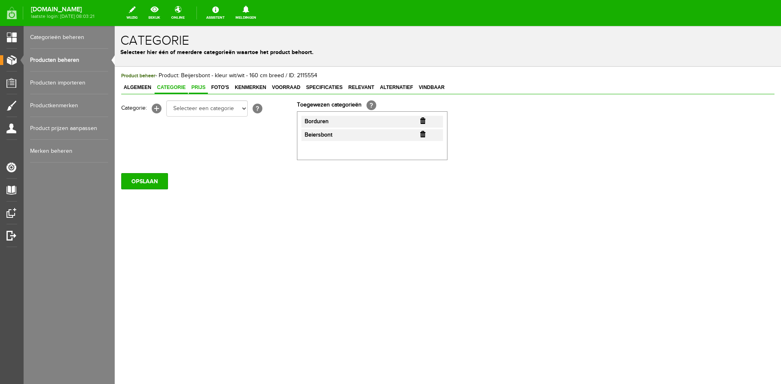
click at [192, 87] on span "Prijs" at bounding box center [198, 88] width 19 height 6
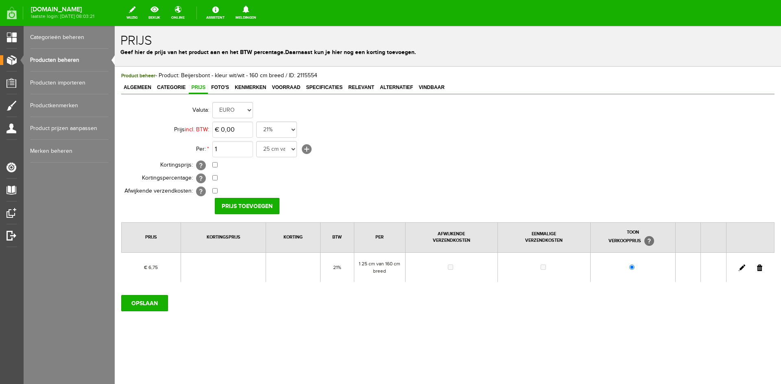
click at [740, 267] on link at bounding box center [742, 268] width 7 height 7
click at [242, 129] on input "6,75" at bounding box center [232, 130] width 41 height 16
type input "€ 6,75"
click at [216, 164] on input "checkbox" at bounding box center [214, 164] width 5 height 5
checkbox input "true"
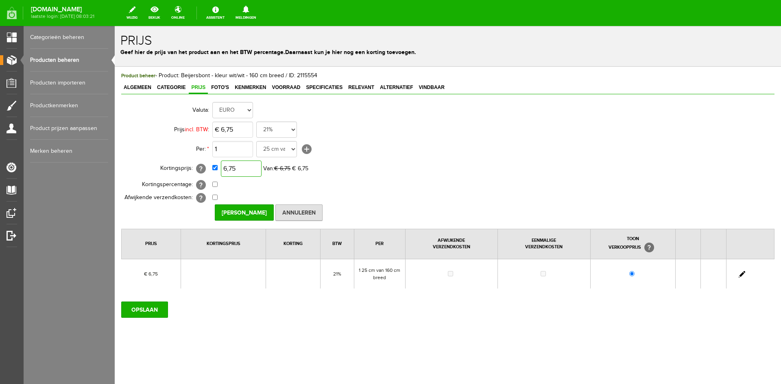
click at [253, 172] on input "6,75" at bounding box center [241, 169] width 41 height 16
type input "€ 5,40"
click at [254, 210] on input "Prijs Opslaan" at bounding box center [244, 213] width 59 height 16
click at [396, 84] on link "Alternatief" at bounding box center [397, 88] width 38 height 12
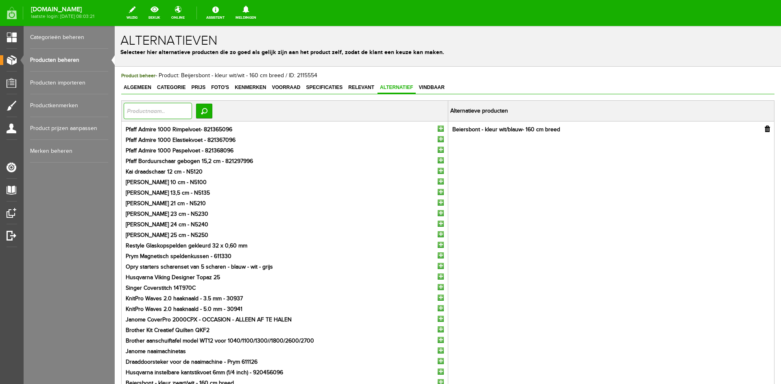
click at [175, 116] on input "text" at bounding box center [158, 111] width 68 height 16
type input "beier"
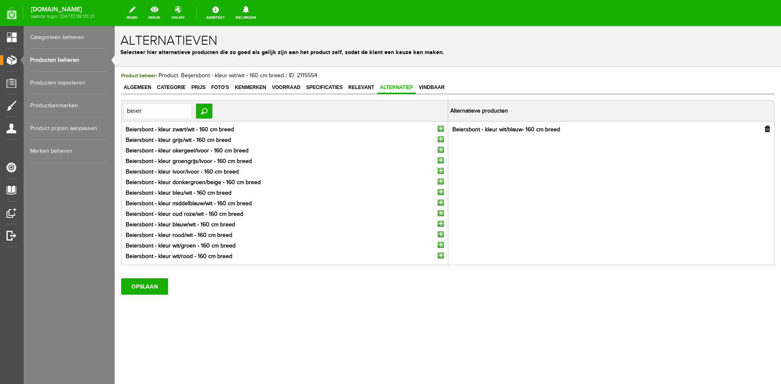
click at [442, 128] on input "button" at bounding box center [441, 129] width 6 height 6
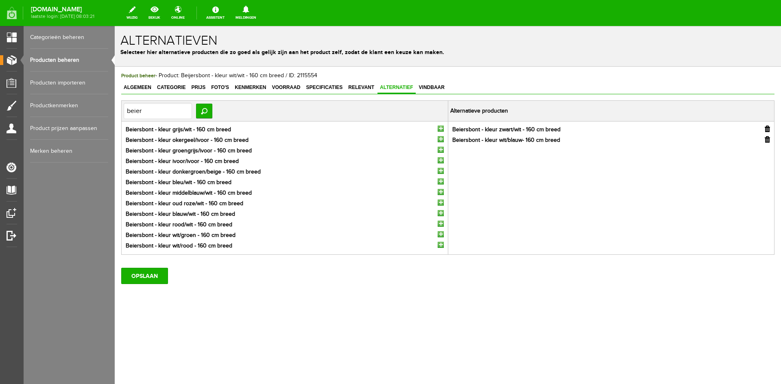
click at [441, 172] on input "button" at bounding box center [441, 171] width 6 height 6
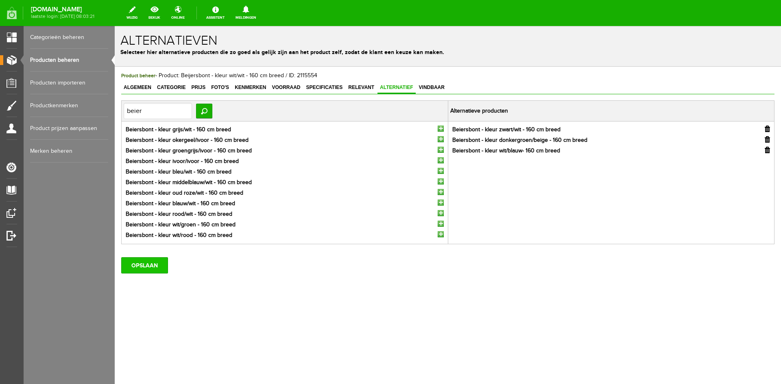
click at [136, 265] on input "OPSLAAN" at bounding box center [144, 266] width 47 height 16
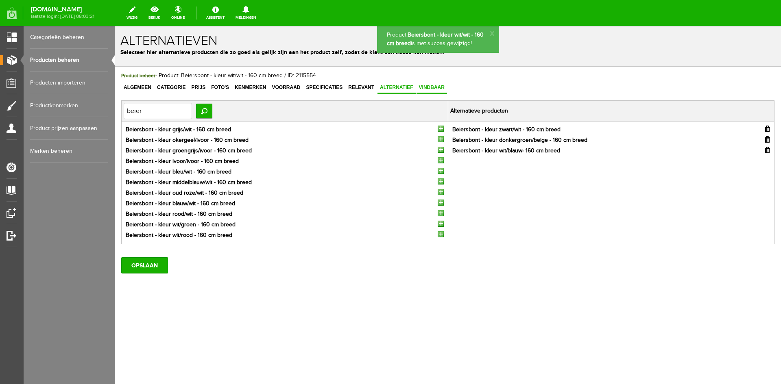
click at [438, 87] on span "Vindbaar" at bounding box center [432, 88] width 31 height 6
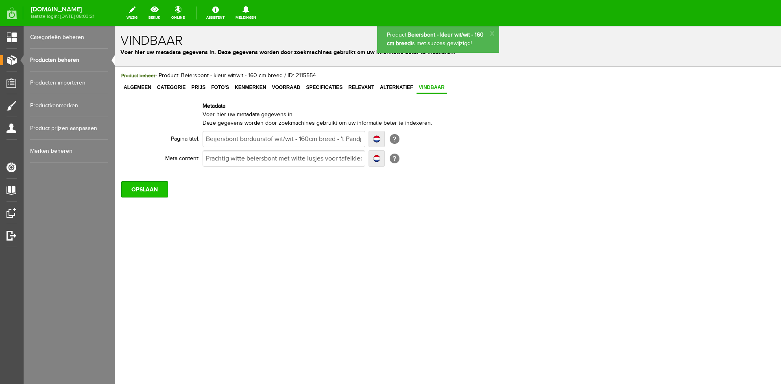
click at [140, 189] on input "OPSLAAN" at bounding box center [144, 189] width 47 height 16
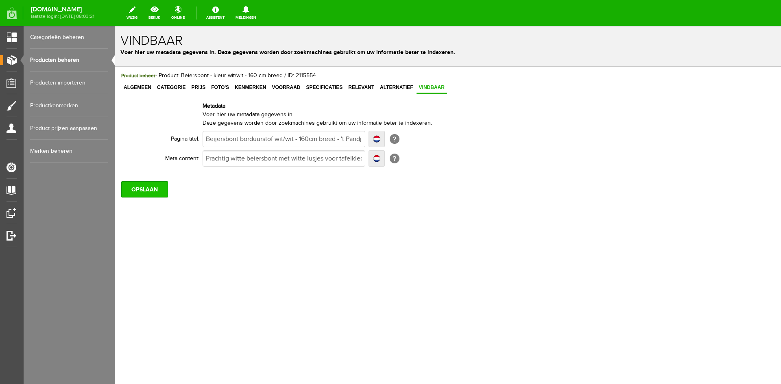
click at [144, 187] on input "OPSLAAN" at bounding box center [144, 189] width 47 height 16
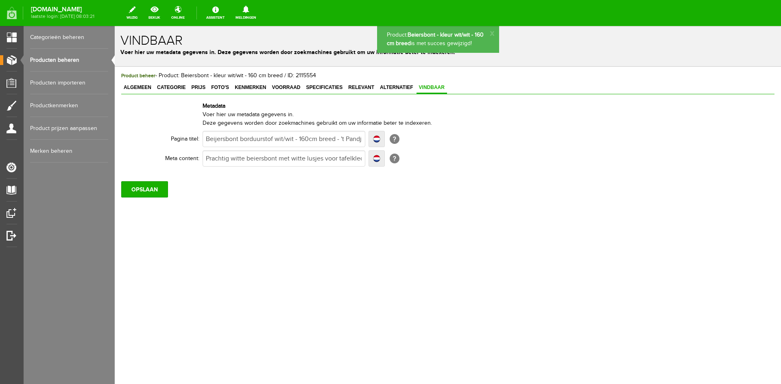
click at [52, 59] on link "Producten beheren" at bounding box center [69, 60] width 78 height 23
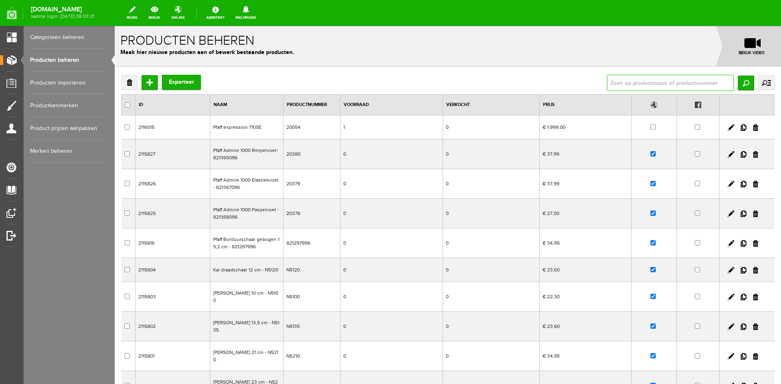
click at [611, 83] on input "text" at bounding box center [670, 83] width 127 height 16
type input "Beijersbont - kleur middelblauw/wit - 160 cm breed"
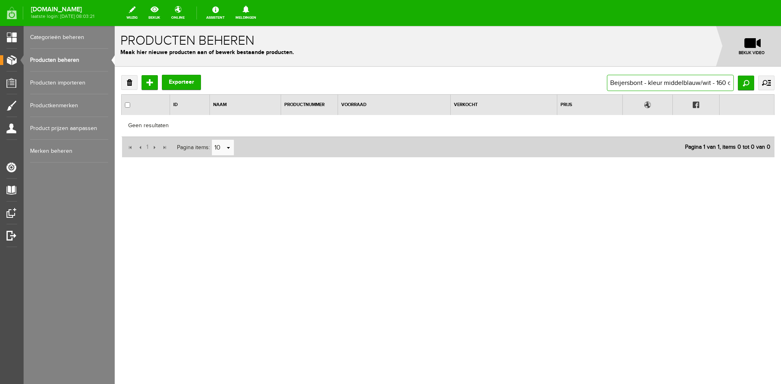
click at [620, 84] on input "Beijersbont - kleur middelblauw/wit - 160 cm breed" at bounding box center [670, 83] width 127 height 16
type input "Beiersbont - kleur middelblauw/wit - 160 cm breed"
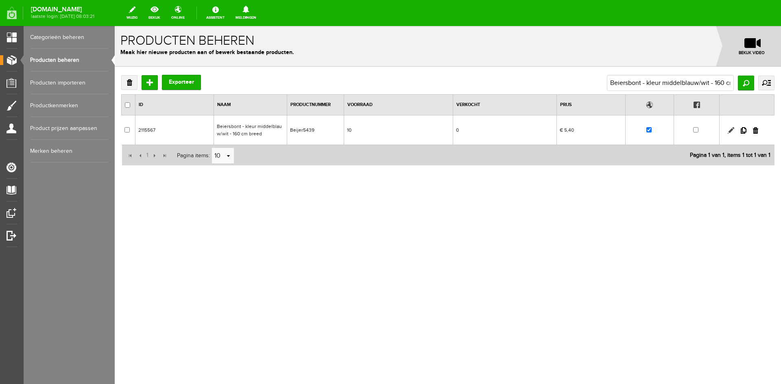
click at [730, 129] on link at bounding box center [731, 130] width 7 height 7
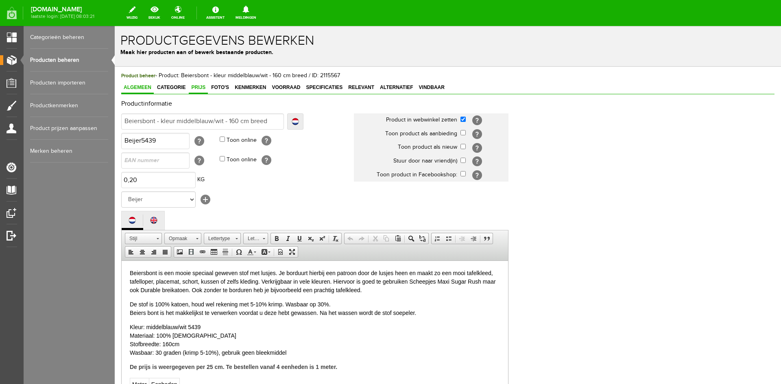
click at [199, 85] on span "Prijs" at bounding box center [198, 88] width 19 height 6
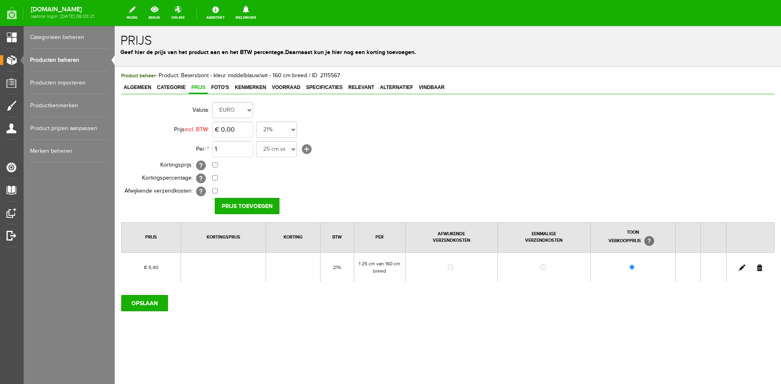
click at [742, 269] on link at bounding box center [742, 268] width 7 height 7
click at [242, 133] on input "5,4" at bounding box center [232, 130] width 41 height 16
type input "€ 6,75"
click at [213, 166] on input "checkbox" at bounding box center [214, 164] width 5 height 5
checkbox input "true"
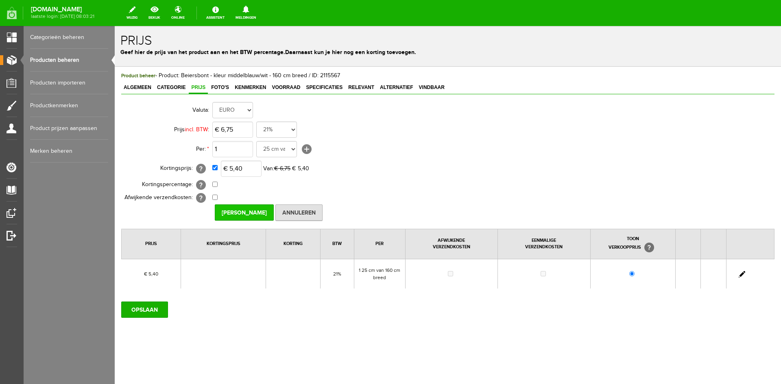
click at [240, 212] on input "Prijs Opslaan" at bounding box center [244, 213] width 59 height 16
click at [149, 308] on input "OPSLAAN" at bounding box center [144, 310] width 47 height 16
click at [146, 309] on input "OPSLAAN" at bounding box center [144, 310] width 47 height 16
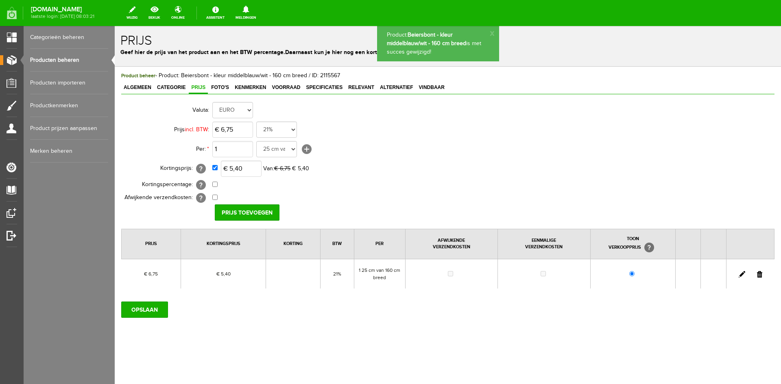
click at [59, 61] on link "Producten beheren" at bounding box center [69, 60] width 78 height 23
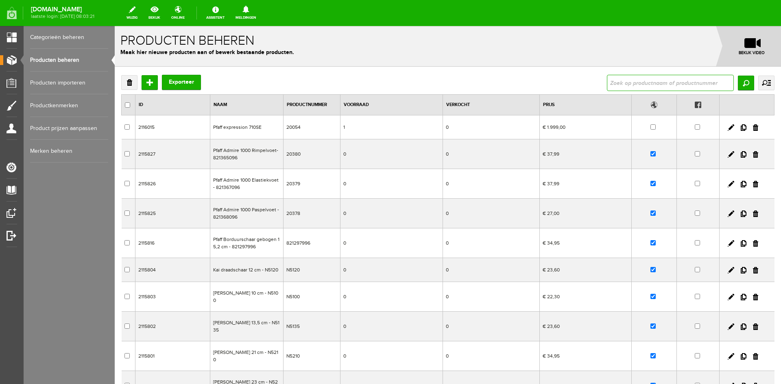
click at [617, 85] on input "text" at bounding box center [670, 83] width 127 height 16
click at [610, 83] on input "Beijersbont - kleur wit/blauw- 160 cm breed" at bounding box center [670, 83] width 127 height 16
type input "Beiersbont - kleur wit/blauw- 160 cm breed"
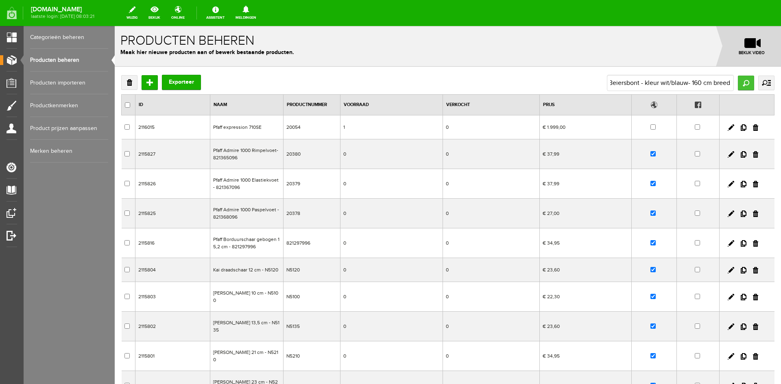
scroll to position [0, 0]
click at [747, 77] on input "Zoeken" at bounding box center [746, 83] width 16 height 15
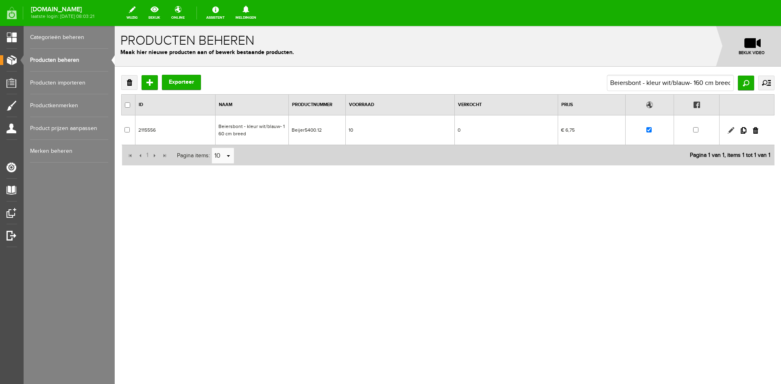
click at [732, 129] on link at bounding box center [731, 130] width 7 height 7
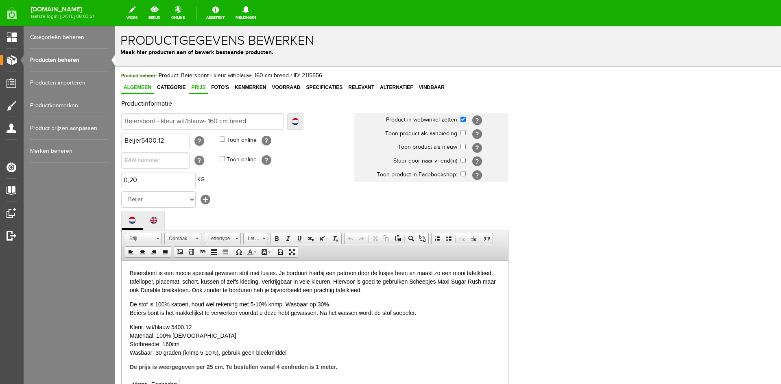
click at [203, 85] on span "Prijs" at bounding box center [198, 88] width 19 height 6
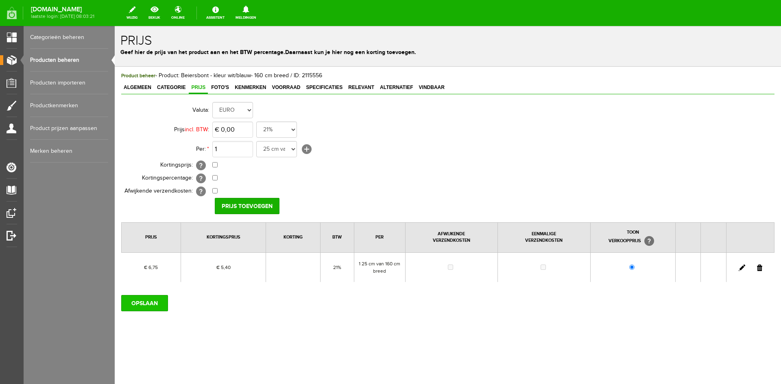
click at [144, 303] on input "OPSLAAN" at bounding box center [144, 303] width 47 height 16
click at [55, 57] on link "Producten beheren" at bounding box center [69, 60] width 78 height 23
